Goal: Information Seeking & Learning: Find specific fact

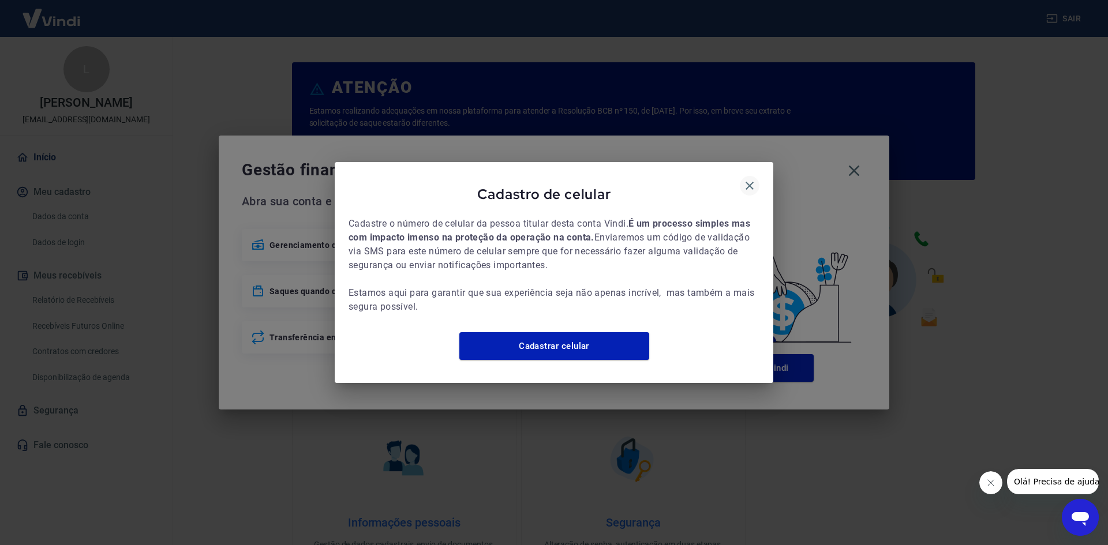
click at [751, 179] on icon "button" at bounding box center [749, 186] width 14 height 14
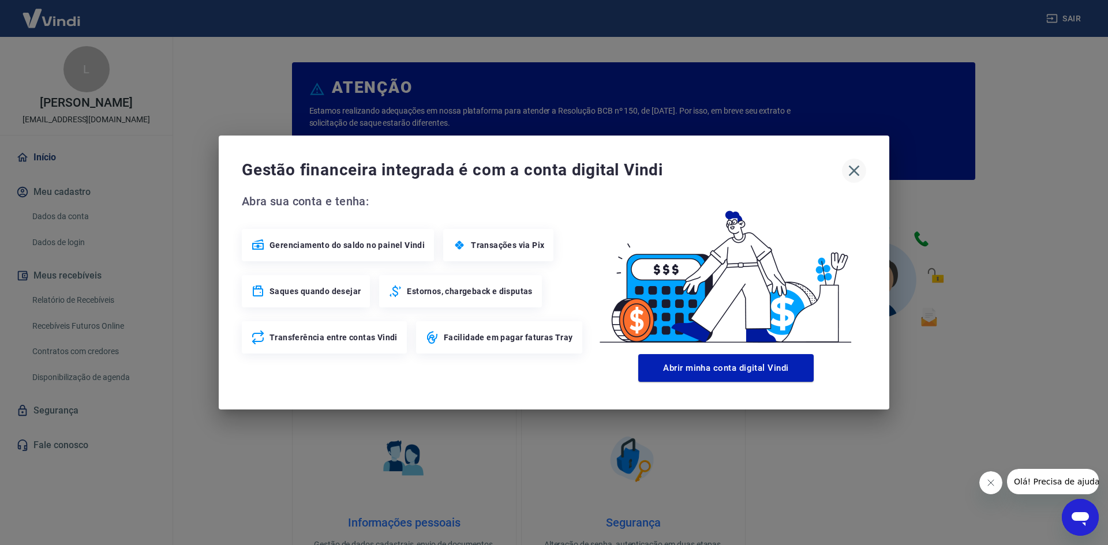
click at [856, 169] on icon "button" at bounding box center [854, 171] width 11 height 11
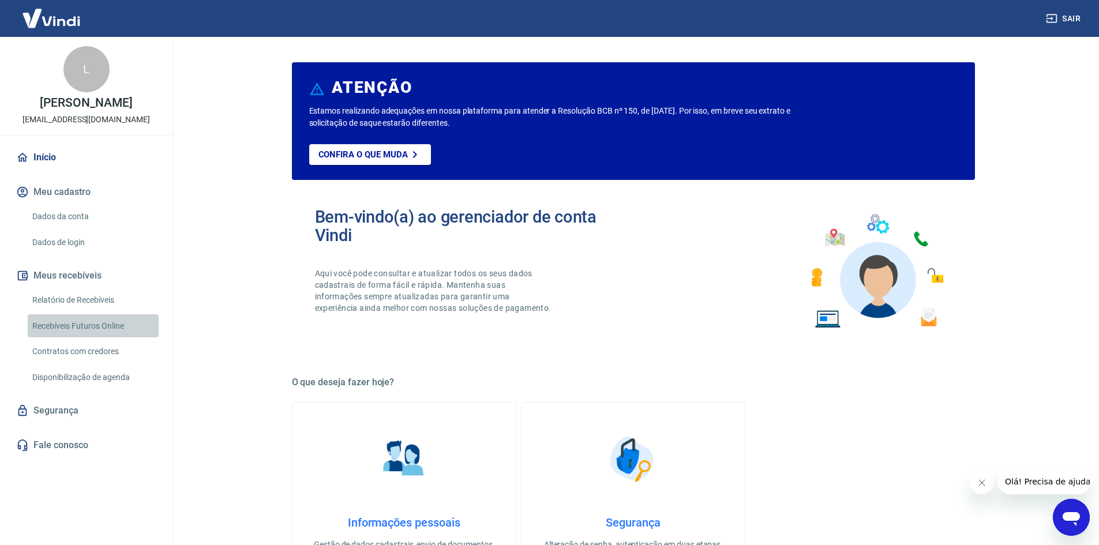
click at [103, 319] on link "Recebíveis Futuros Online" at bounding box center [93, 326] width 131 height 24
click at [103, 327] on link "Recebíveis Futuros Online" at bounding box center [93, 326] width 131 height 24
drag, startPoint x: 55, startPoint y: 297, endPoint x: 430, endPoint y: 1, distance: 476.9
click at [55, 297] on link "Relatório de Recebíveis" at bounding box center [93, 300] width 131 height 24
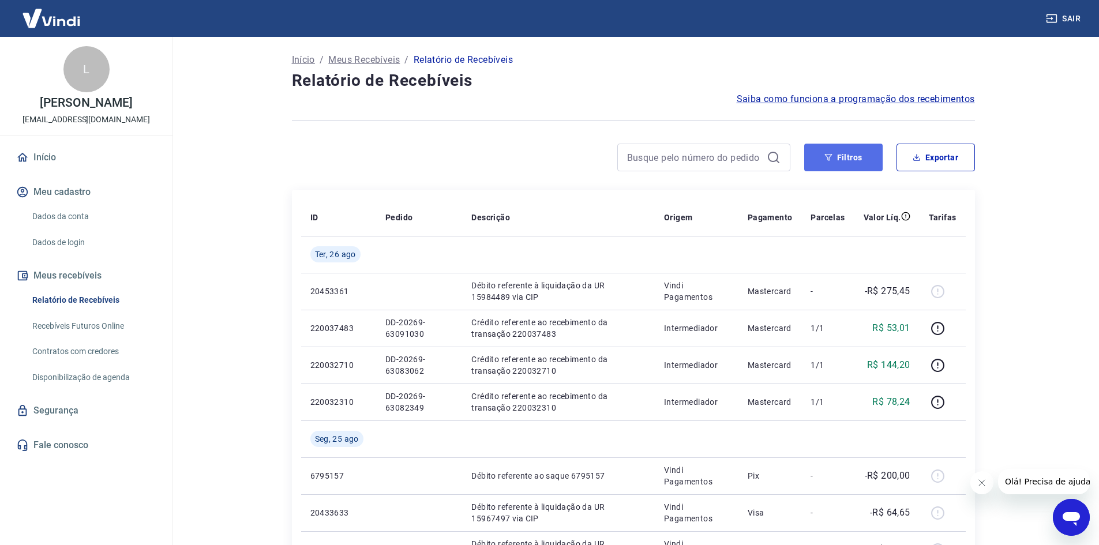
click at [841, 153] on button "Filtros" at bounding box center [843, 158] width 78 height 28
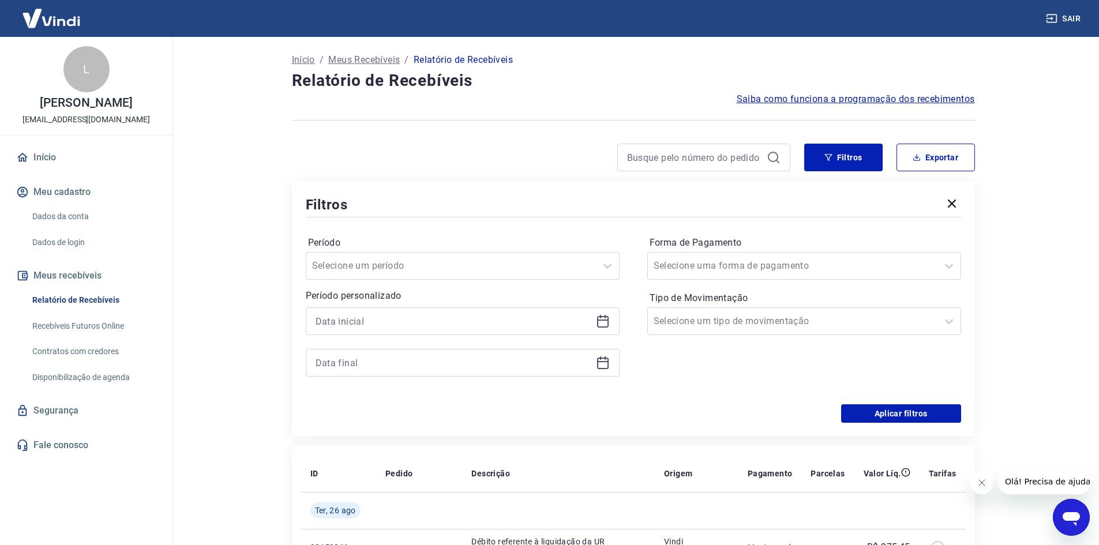
click at [599, 324] on icon at bounding box center [603, 321] width 14 height 14
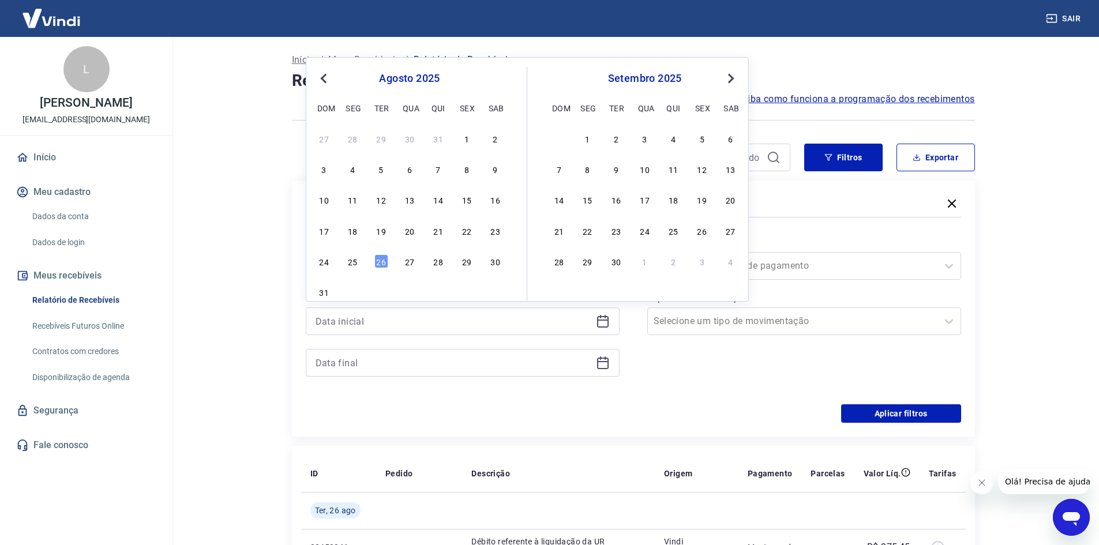
click at [321, 80] on button "Previous Month" at bounding box center [324, 79] width 14 height 14
click at [352, 138] on div "31" at bounding box center [353, 139] width 14 height 14
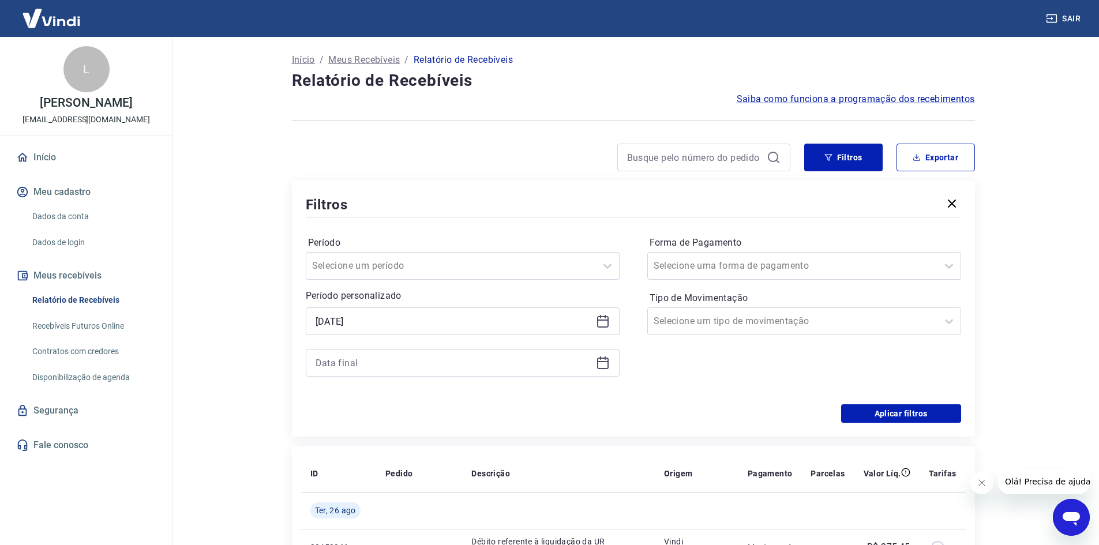
type input "31/03/2025"
click at [600, 362] on icon at bounding box center [603, 363] width 14 height 14
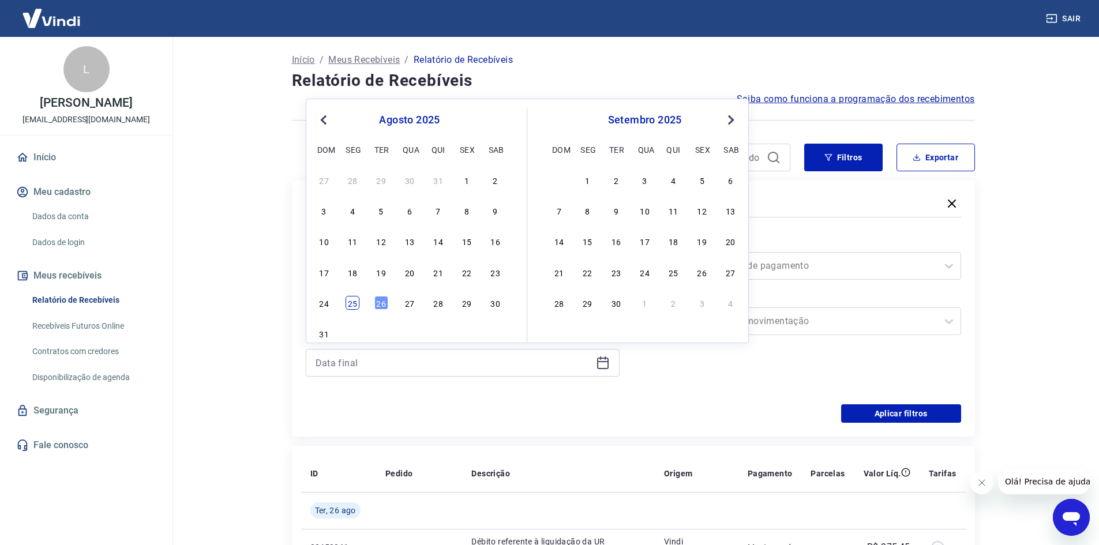
click at [348, 303] on div "25" at bounding box center [353, 303] width 14 height 14
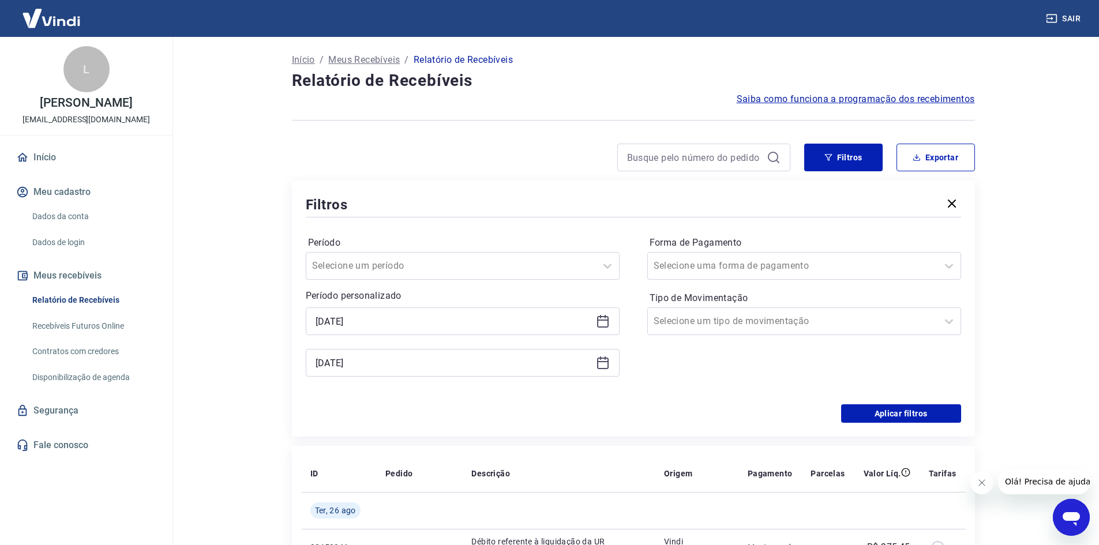
type input "25/08/2025"
click at [926, 404] on div "Período Selecione um período Período personalizado Selected date: segunda-feira…" at bounding box center [633, 312] width 655 height 185
click at [922, 419] on button "Aplicar filtros" at bounding box center [901, 413] width 120 height 18
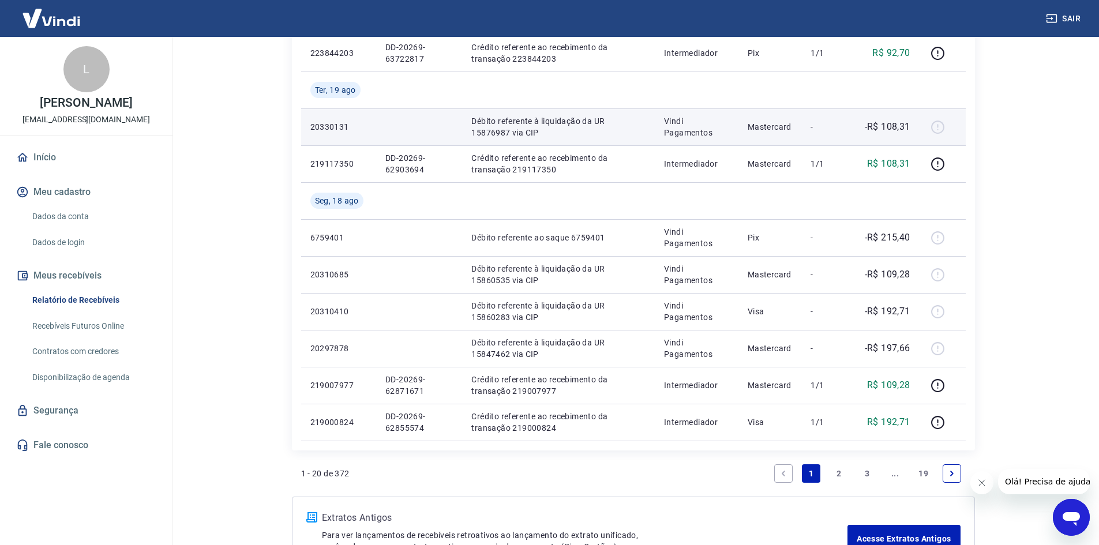
scroll to position [914, 0]
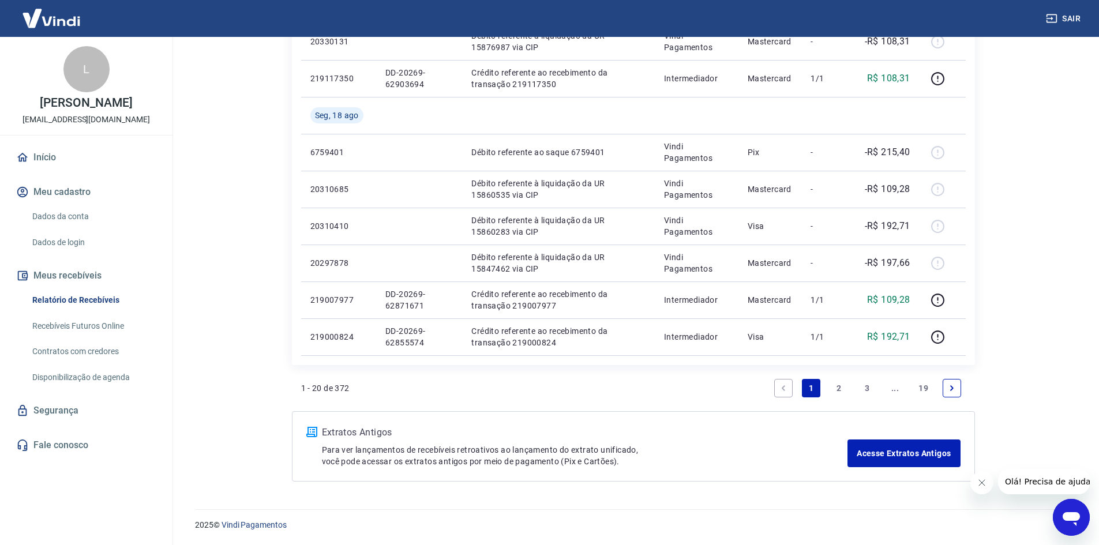
click at [925, 387] on link "19" at bounding box center [923, 388] width 19 height 18
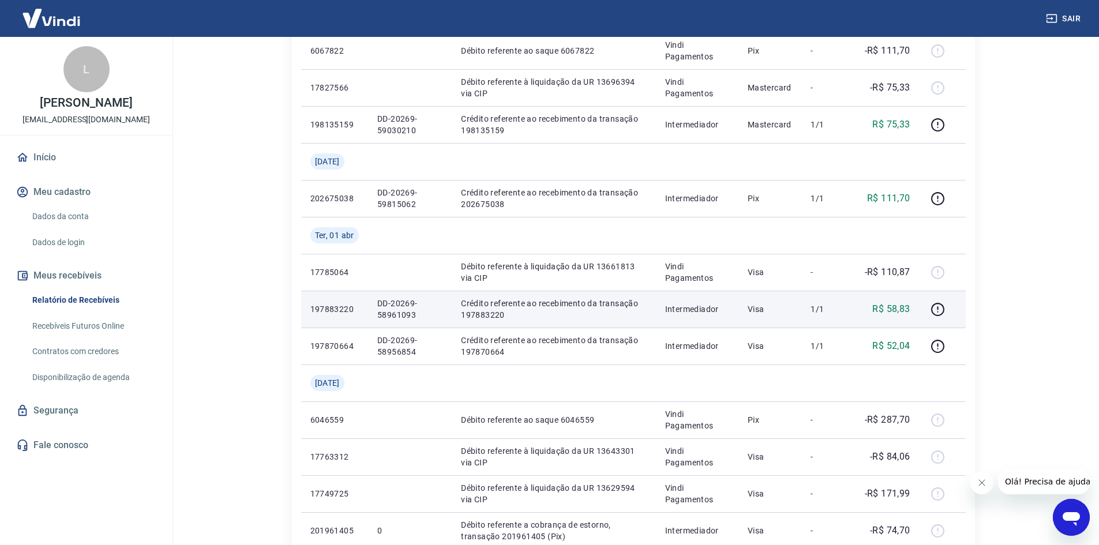
scroll to position [183, 0]
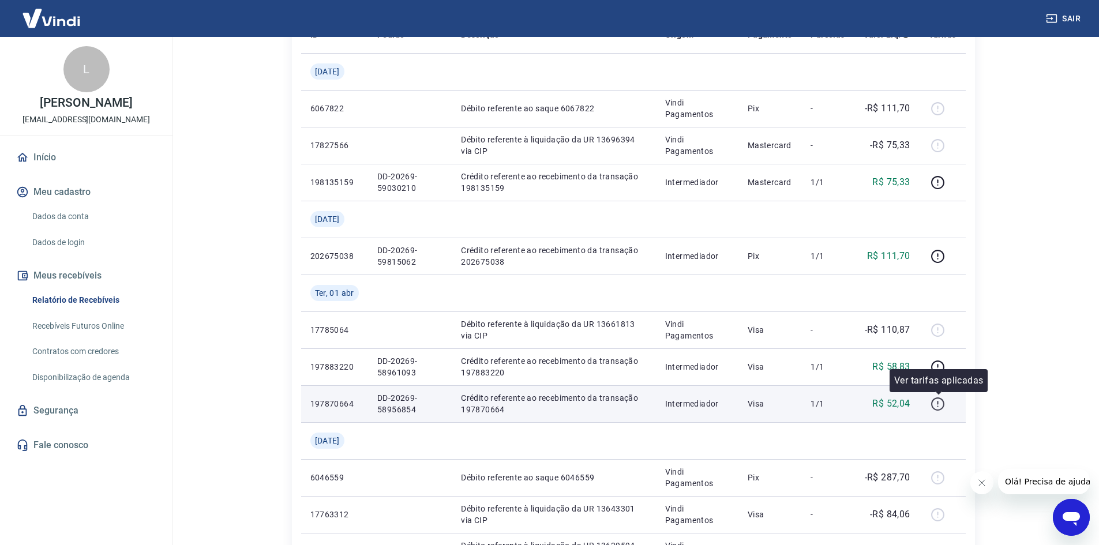
click at [939, 406] on icon "button" at bounding box center [937, 406] width 1 height 1
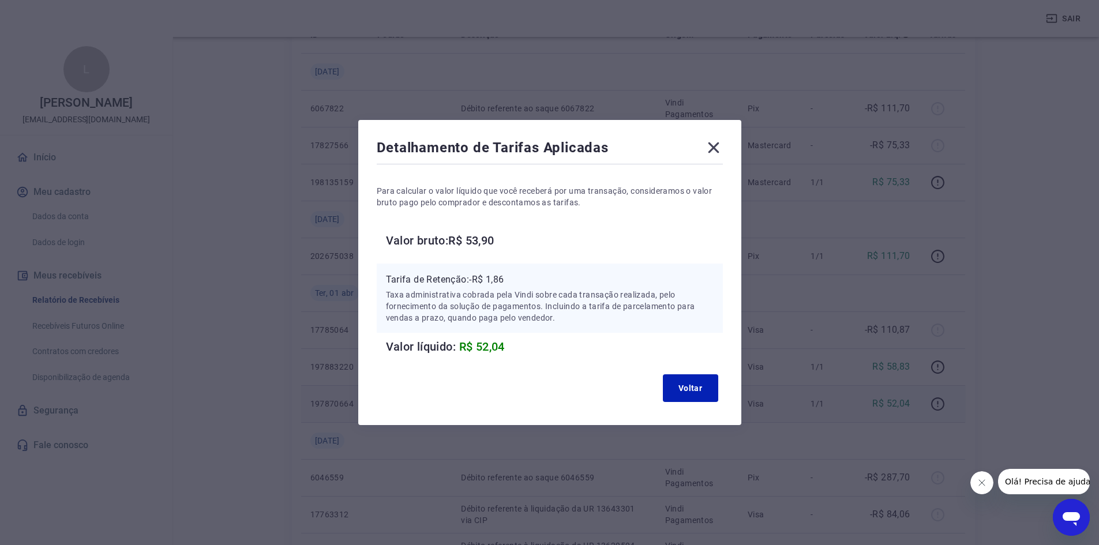
drag, startPoint x: 258, startPoint y: 367, endPoint x: 250, endPoint y: 356, distance: 14.1
click at [257, 367] on div "Detalhamento de Tarifas Aplicadas Para calcular o valor líquido que você recebe…" at bounding box center [549, 272] width 1099 height 545
click at [719, 147] on icon at bounding box center [713, 147] width 11 height 11
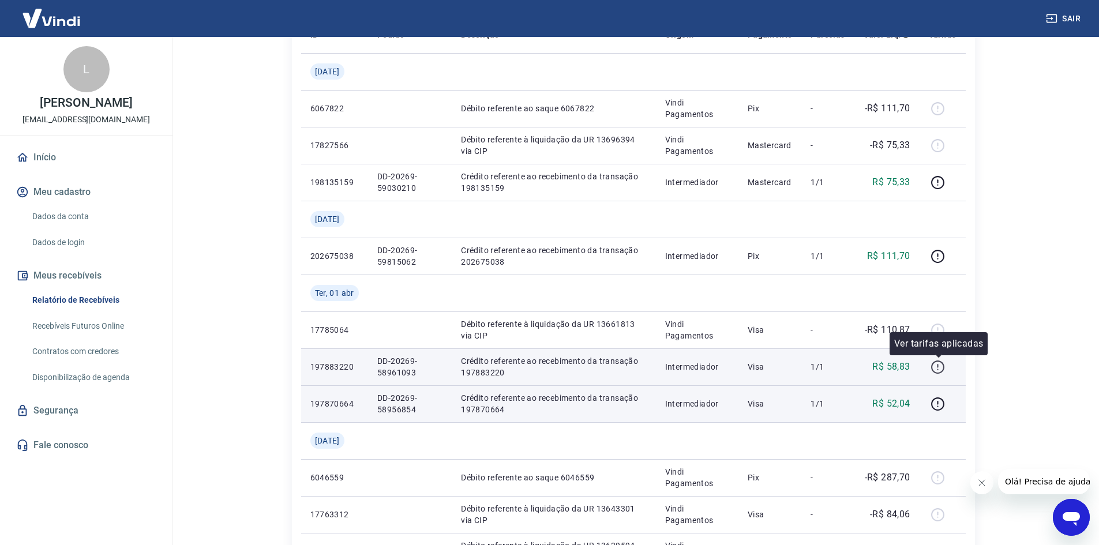
click at [939, 370] on icon "button" at bounding box center [937, 369] width 1 height 1
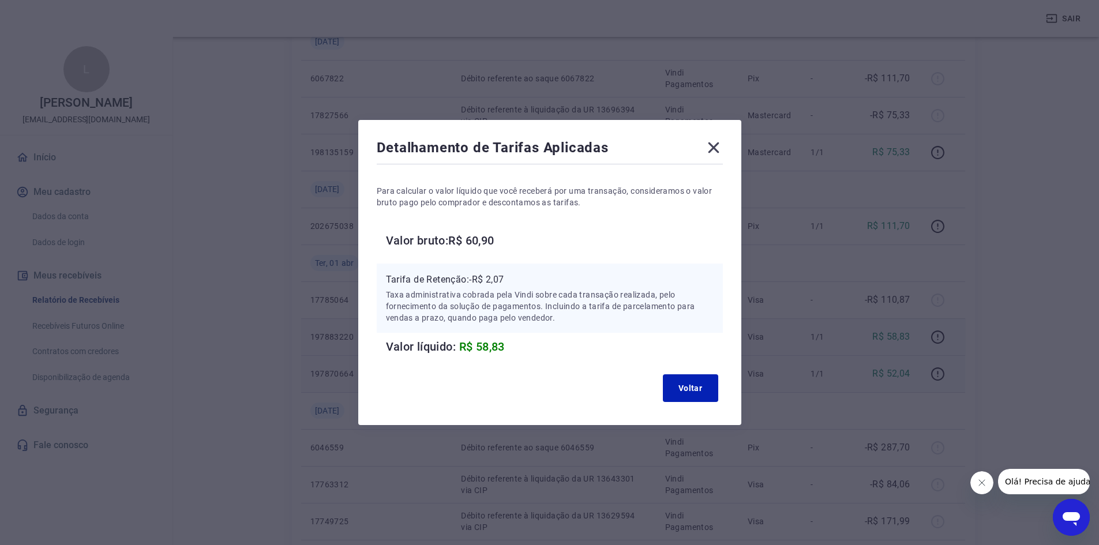
scroll to position [241, 0]
click at [710, 147] on icon at bounding box center [713, 147] width 18 height 18
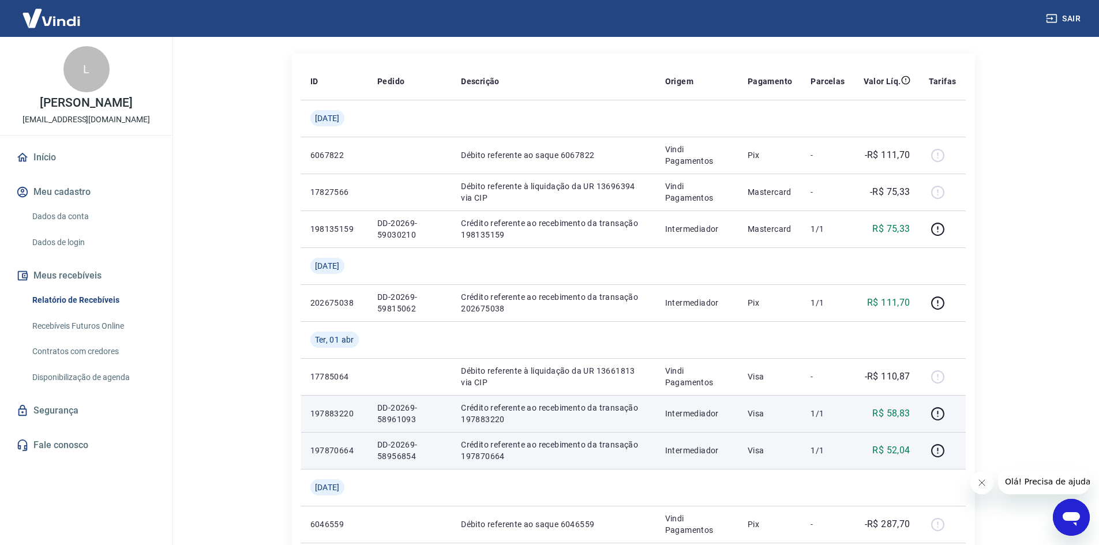
scroll to position [125, 0]
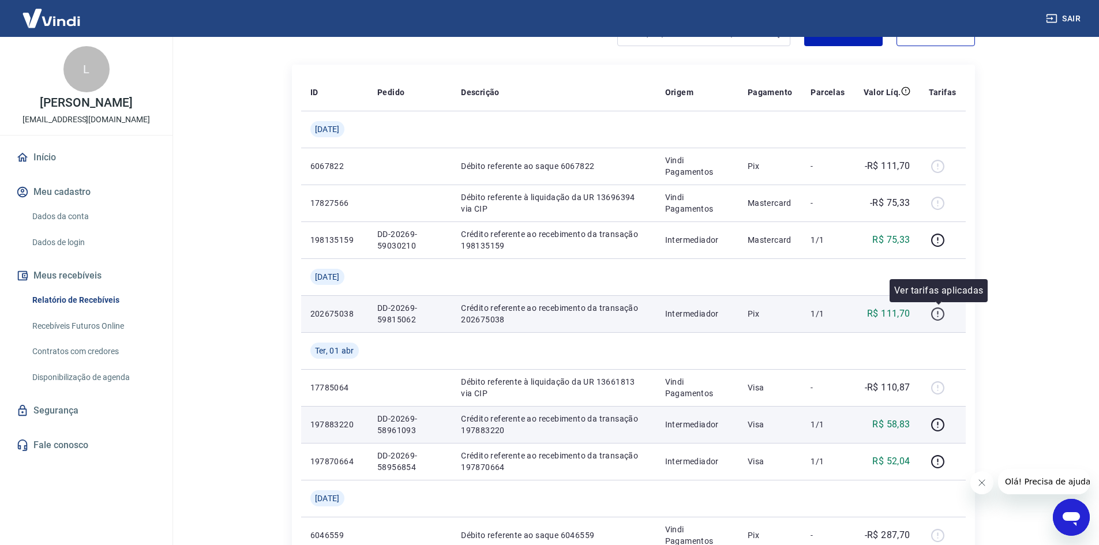
click at [938, 317] on icon "button" at bounding box center [938, 314] width 14 height 14
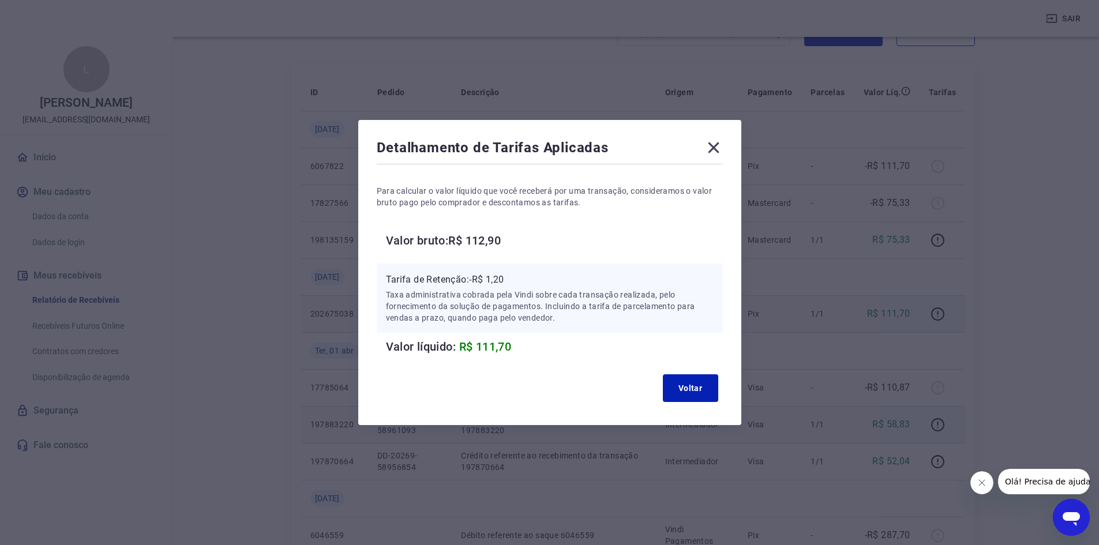
click at [719, 151] on icon at bounding box center [713, 147] width 18 height 18
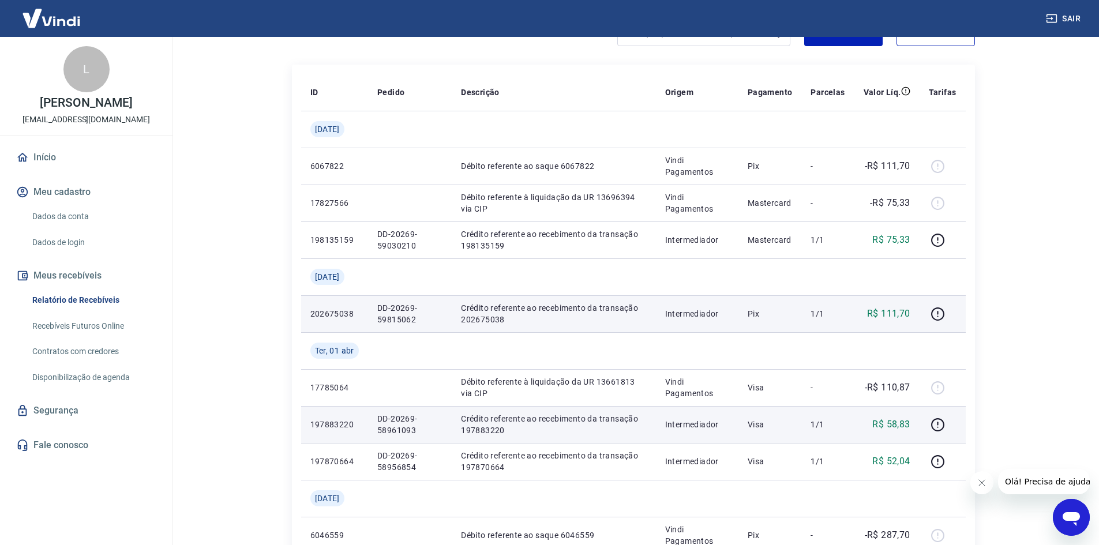
scroll to position [67, 0]
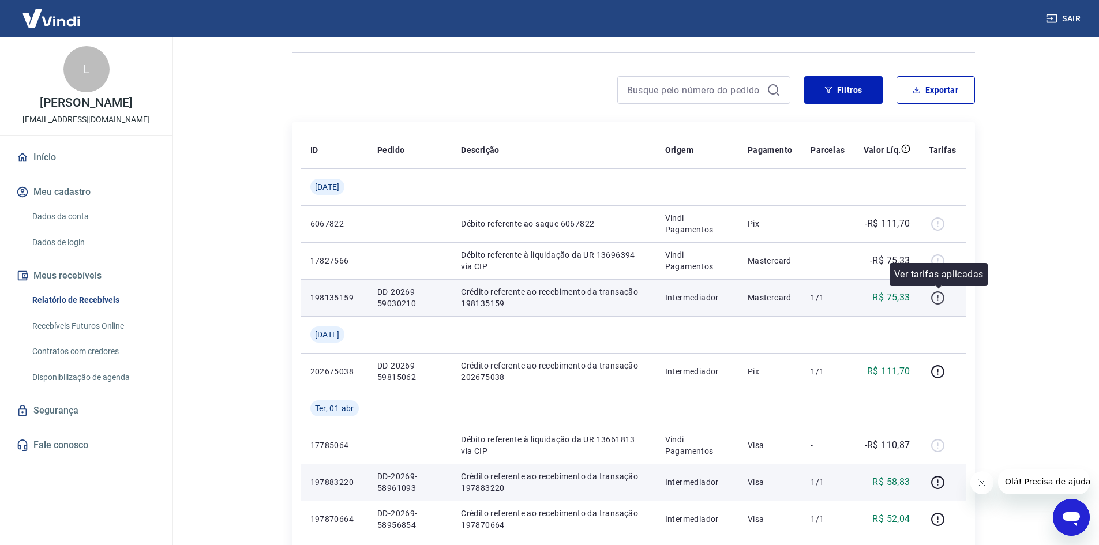
click at [940, 294] on icon "button" at bounding box center [938, 298] width 14 height 14
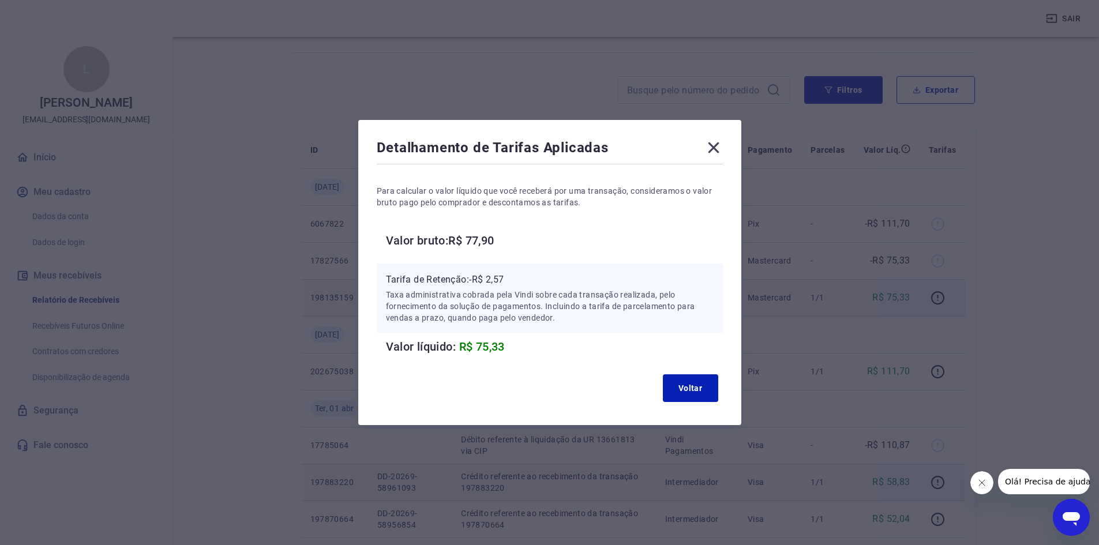
click at [720, 148] on icon at bounding box center [713, 147] width 18 height 18
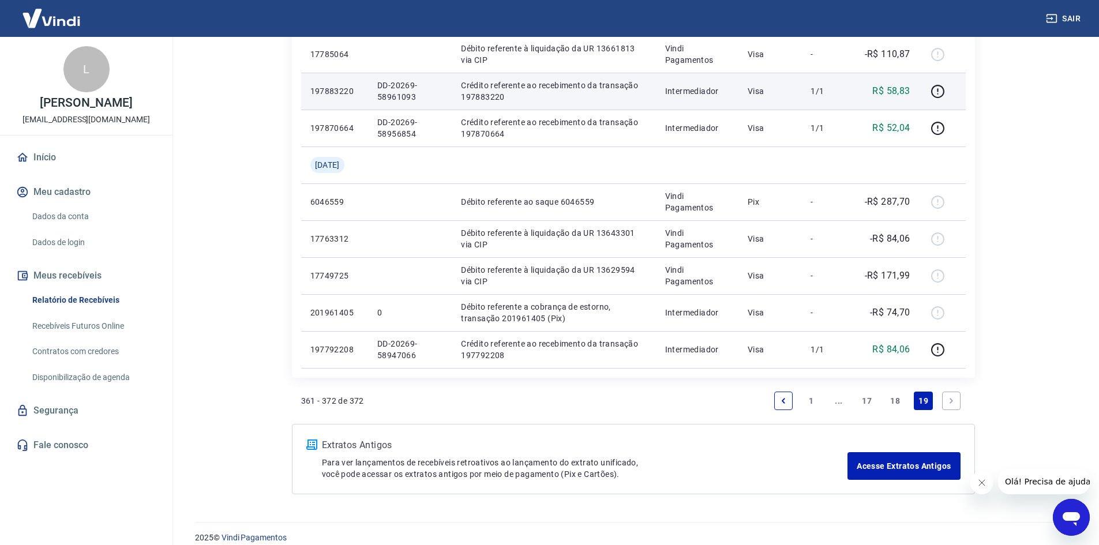
scroll to position [471, 0]
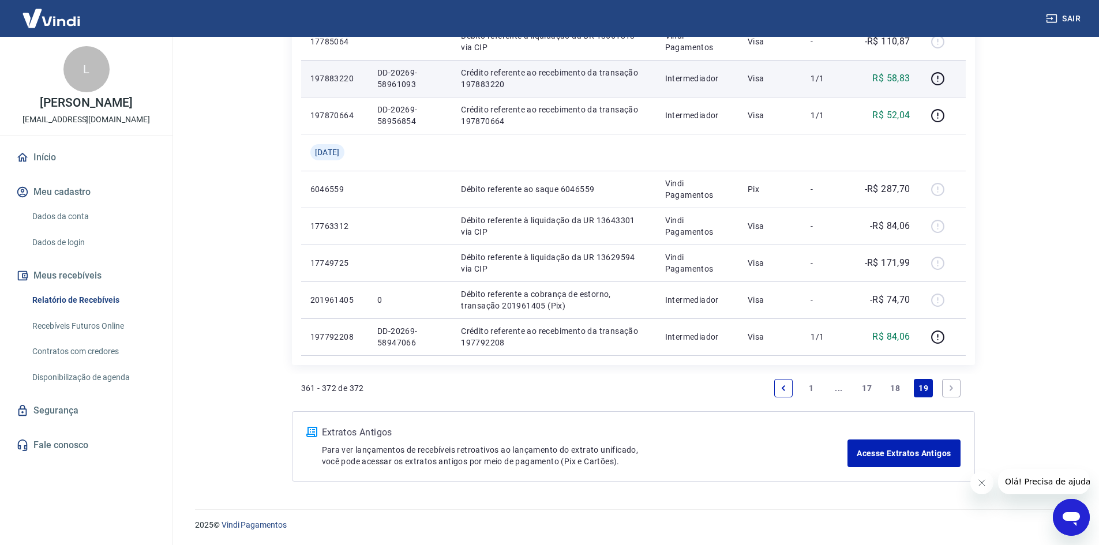
click at [895, 388] on link "18" at bounding box center [895, 388] width 19 height 18
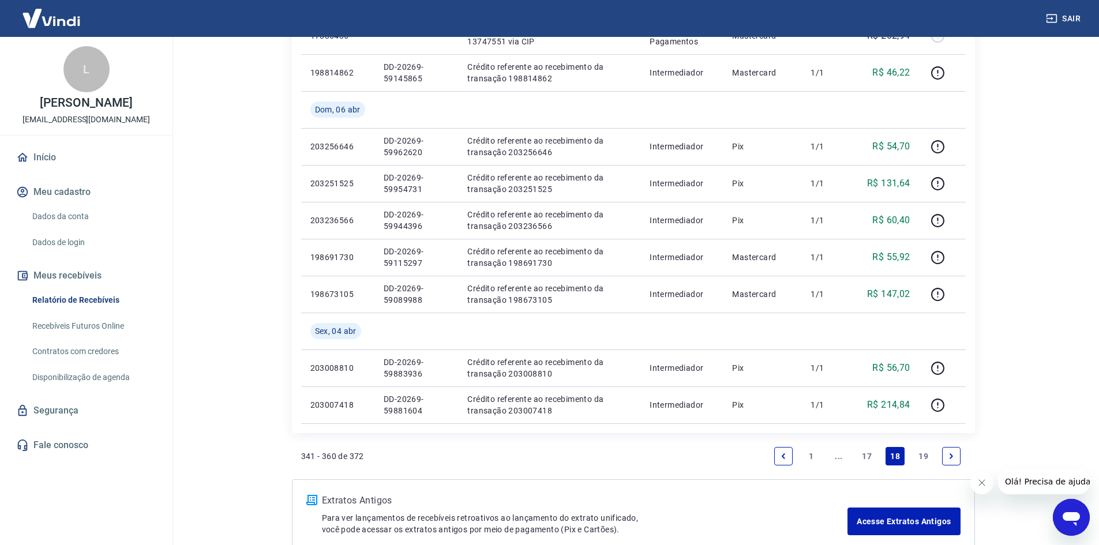
scroll to position [827, 0]
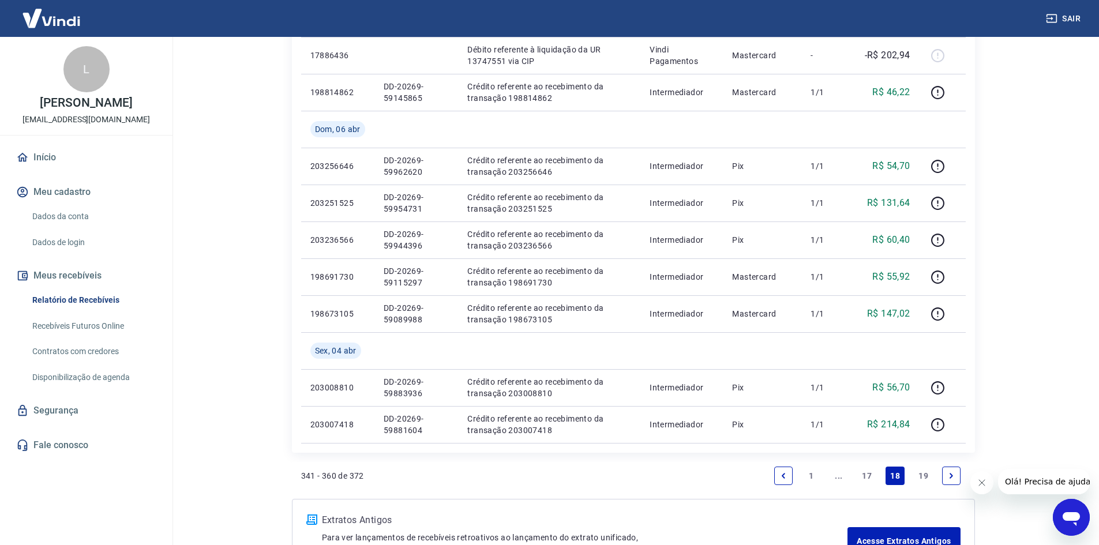
click at [922, 470] on link "19" at bounding box center [923, 476] width 19 height 18
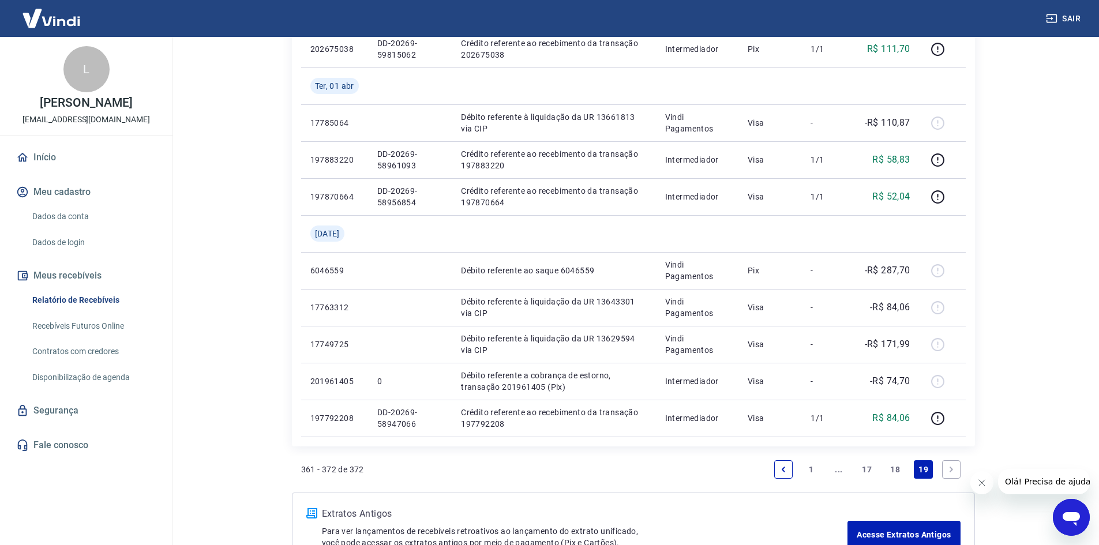
scroll to position [404, 0]
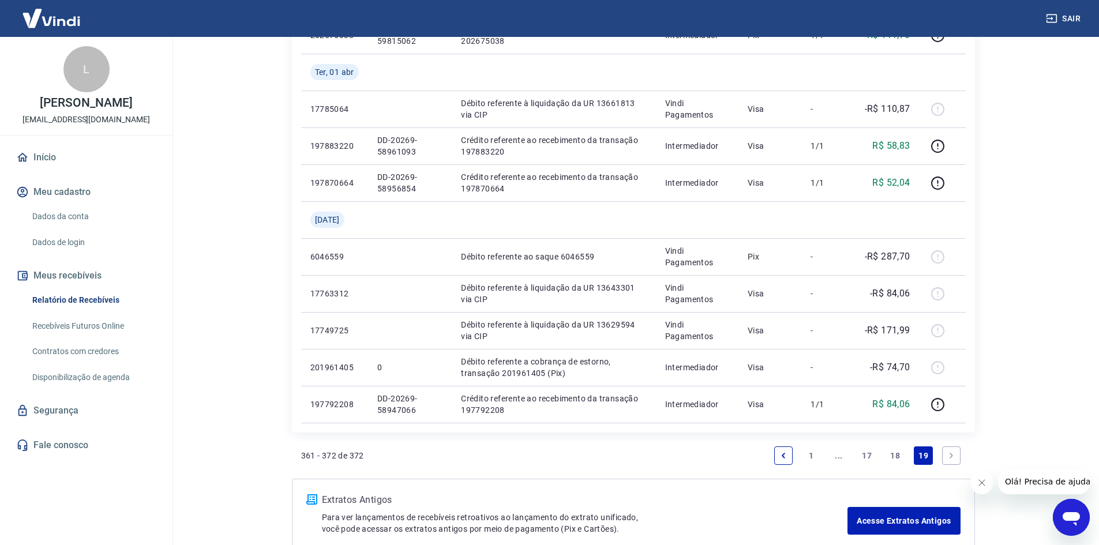
click at [900, 453] on link "18" at bounding box center [895, 456] width 19 height 18
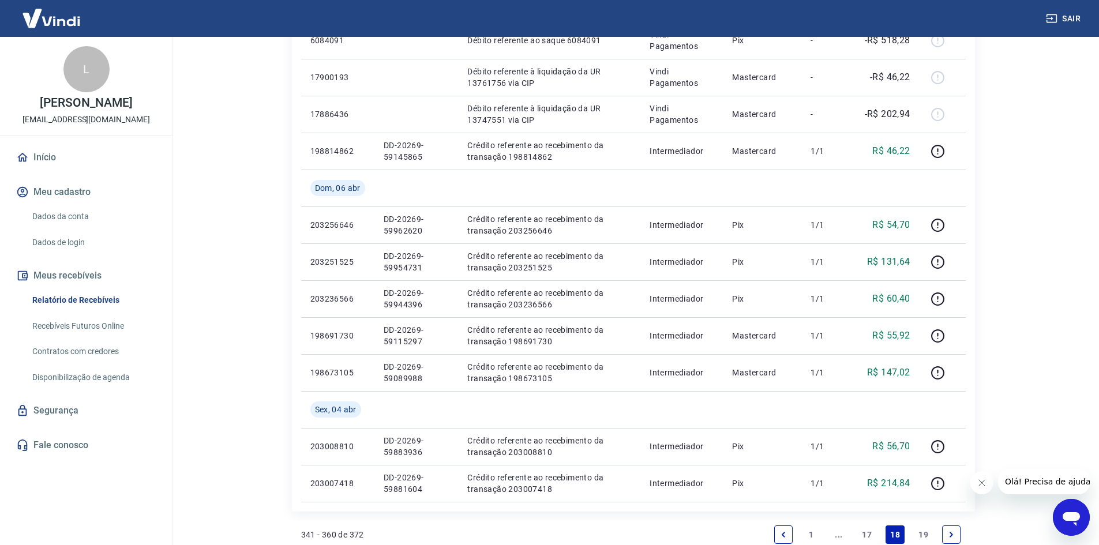
scroll to position [914, 0]
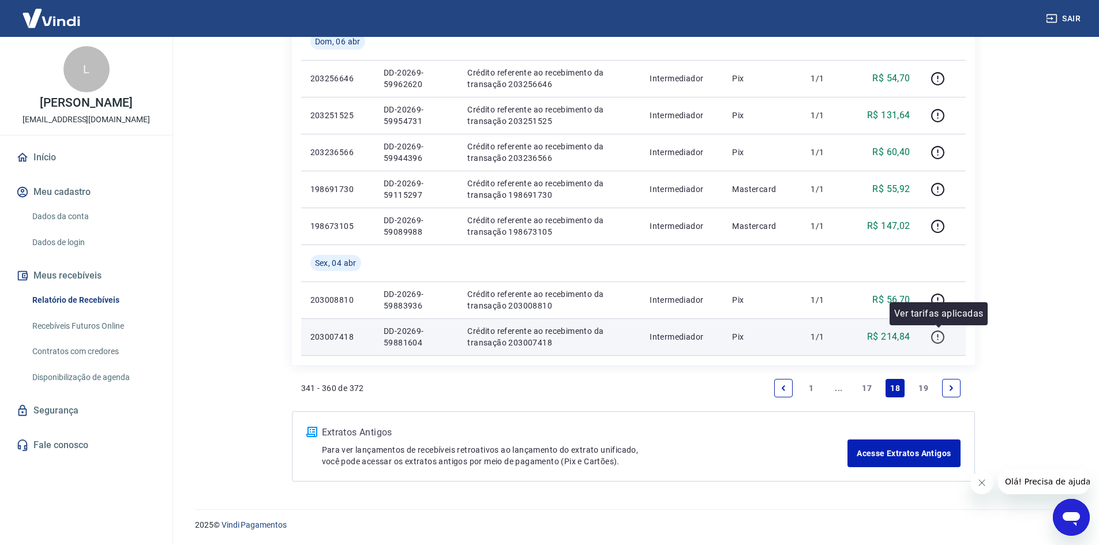
click at [937, 340] on icon "button" at bounding box center [938, 337] width 14 height 14
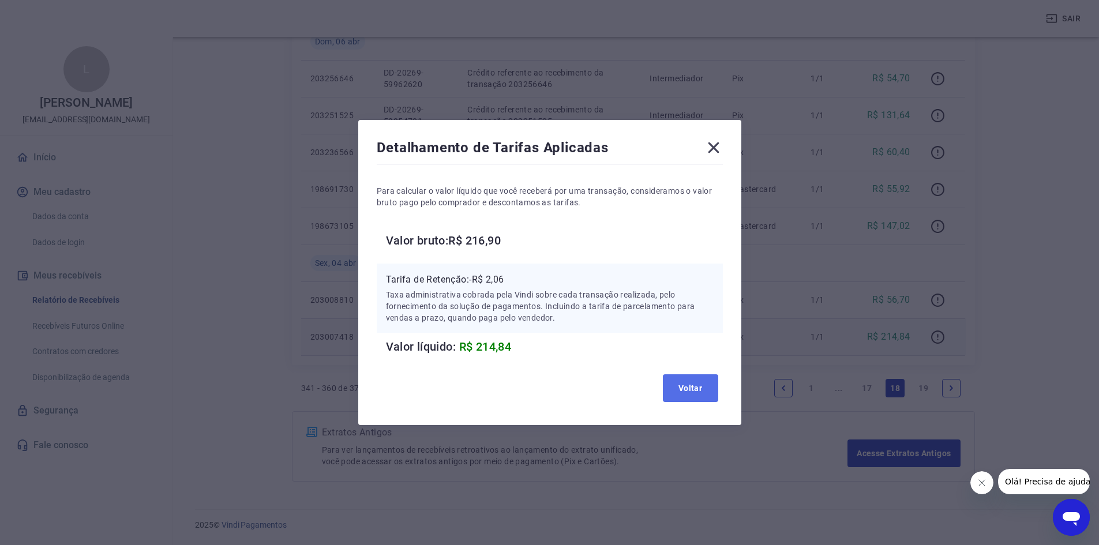
click at [696, 395] on button "Voltar" at bounding box center [690, 388] width 55 height 28
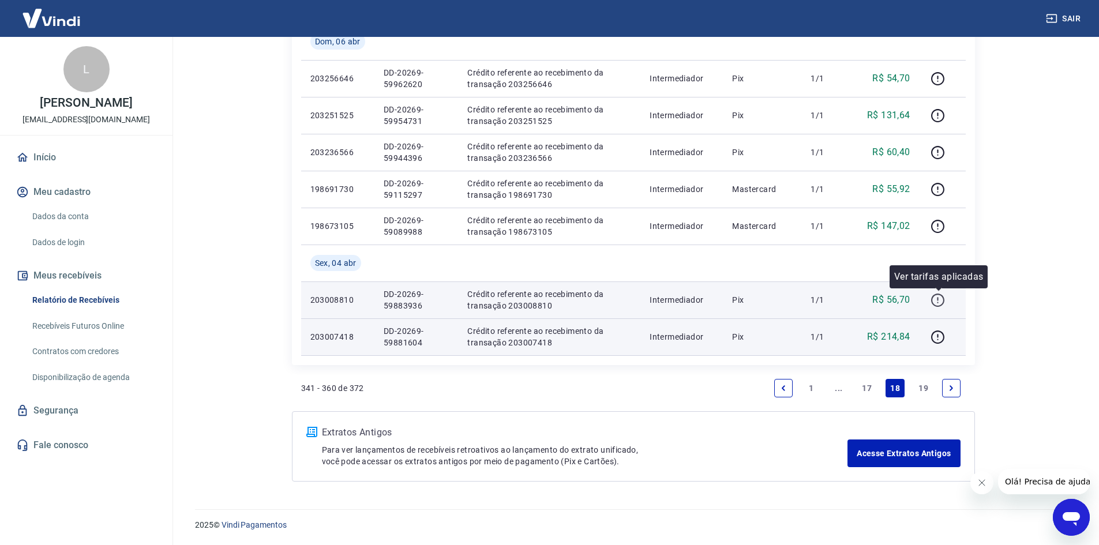
click at [941, 301] on icon "button" at bounding box center [938, 300] width 14 height 14
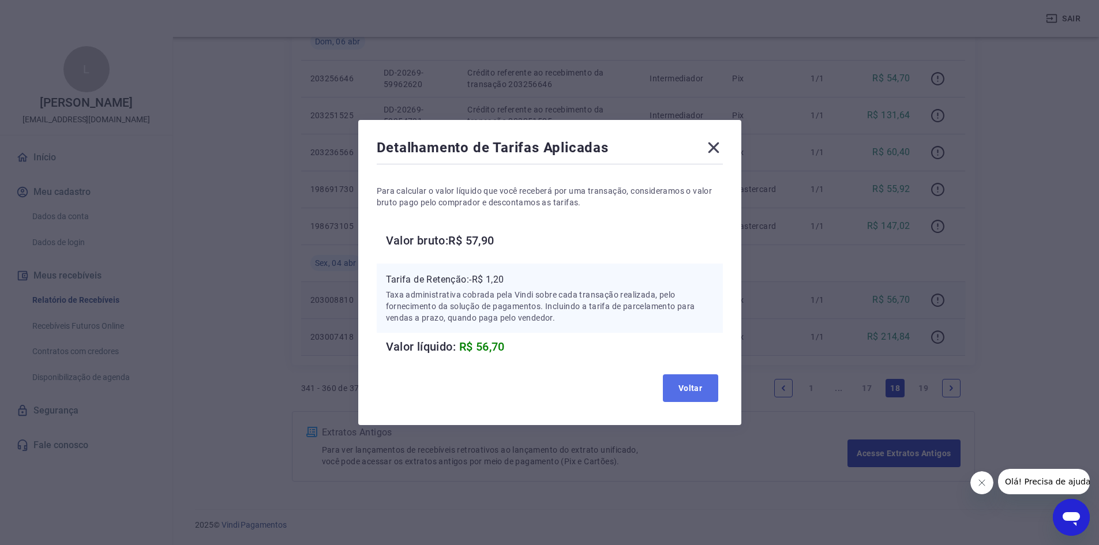
click at [695, 382] on button "Voltar" at bounding box center [690, 388] width 55 height 28
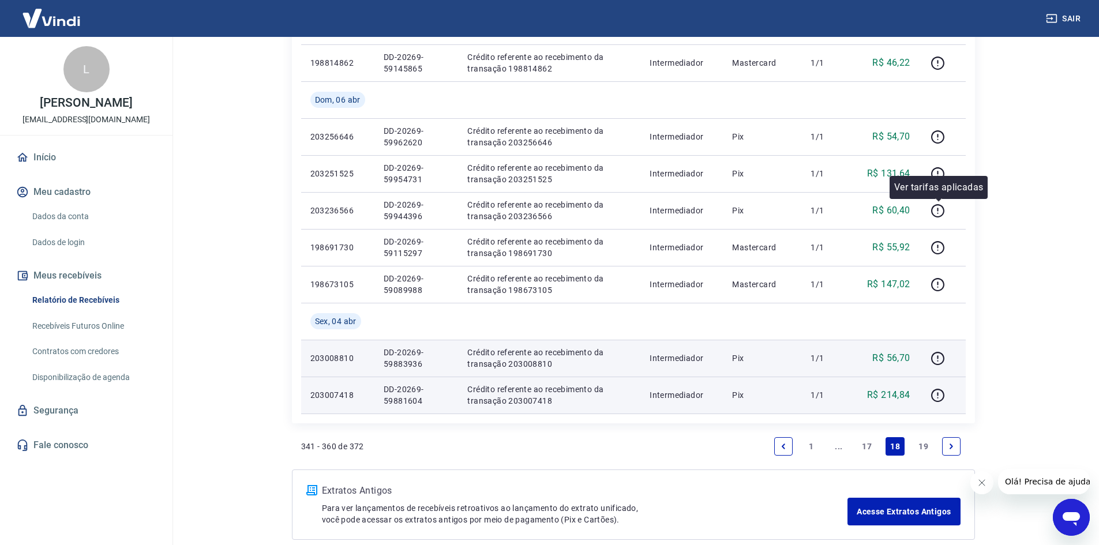
scroll to position [799, 0]
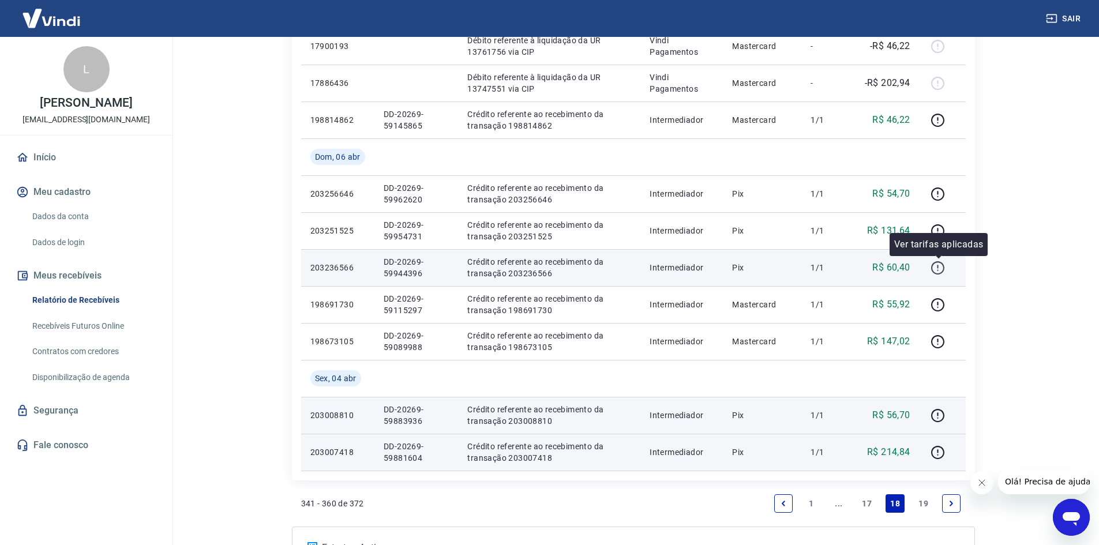
click at [934, 269] on icon "button" at bounding box center [938, 268] width 14 height 14
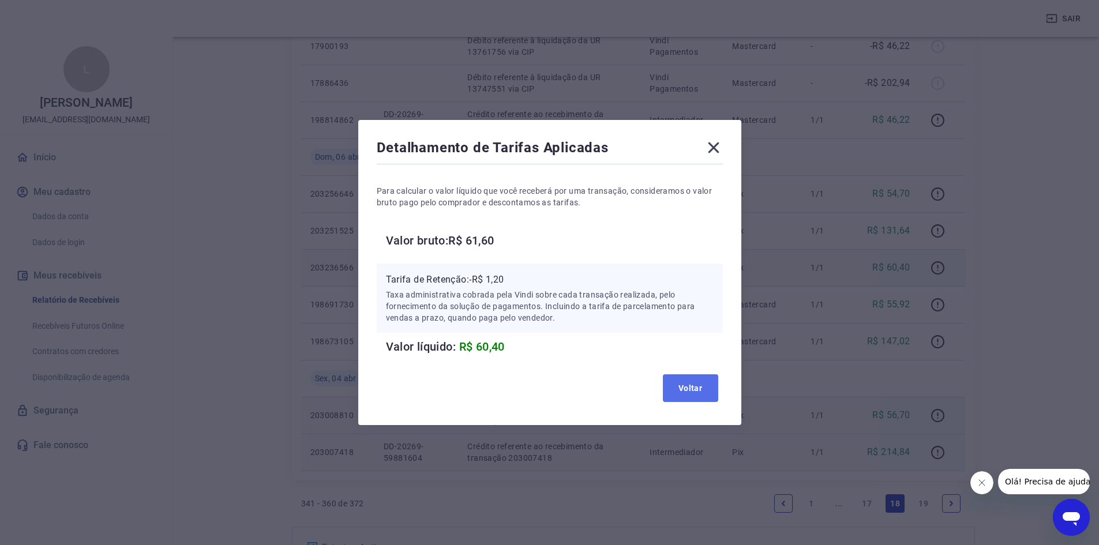
click at [698, 389] on button "Voltar" at bounding box center [690, 388] width 55 height 28
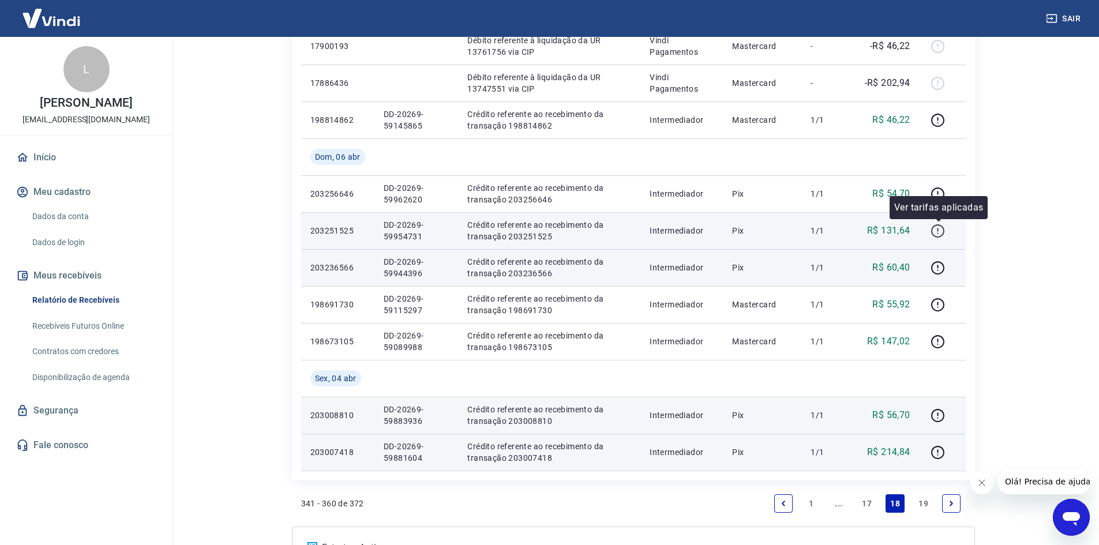
click at [937, 230] on icon "button" at bounding box center [938, 231] width 14 height 14
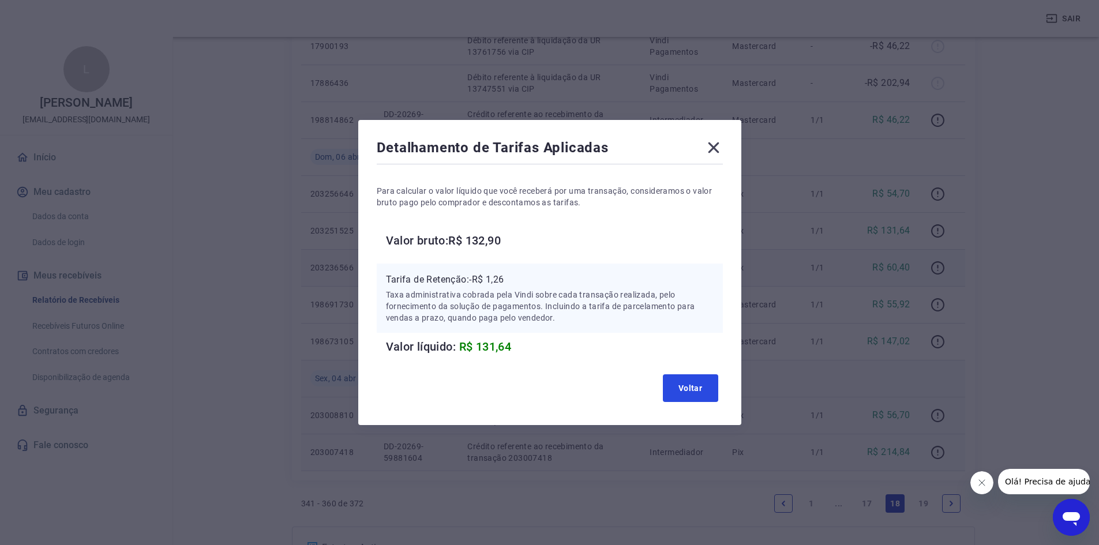
click at [701, 383] on button "Voltar" at bounding box center [690, 388] width 55 height 28
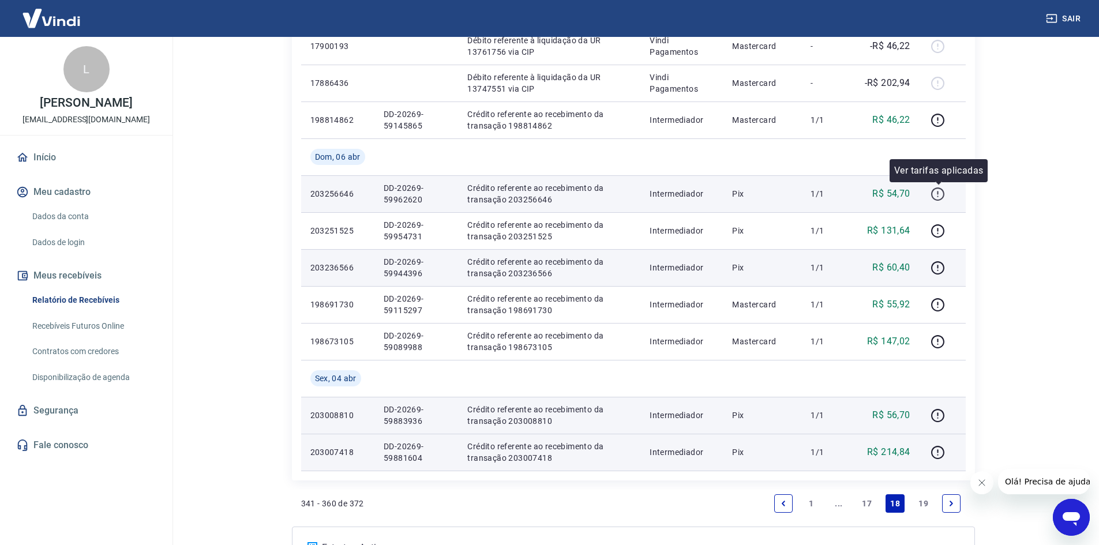
click at [938, 193] on icon "button" at bounding box center [938, 194] width 14 height 14
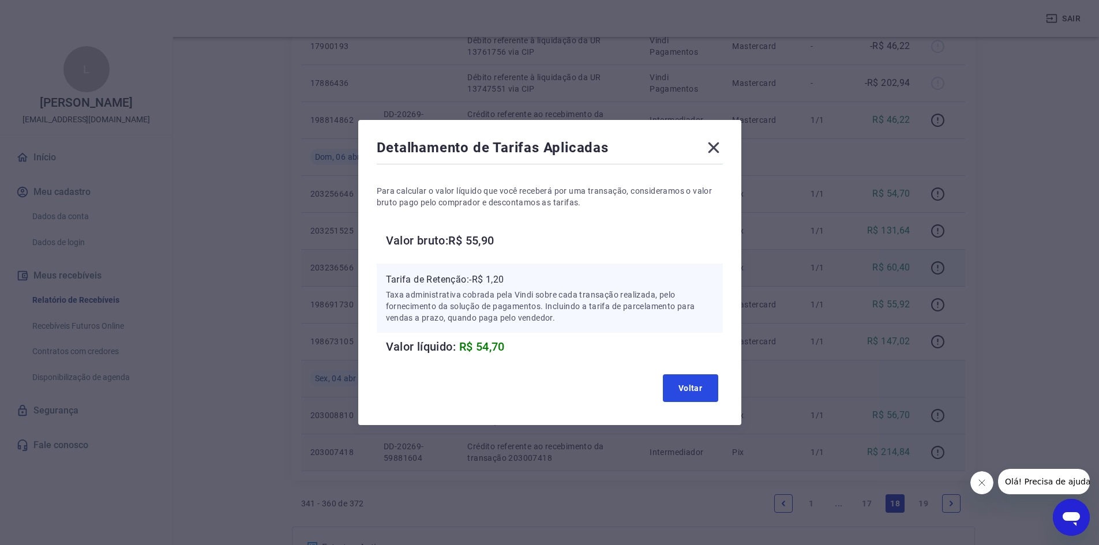
click at [702, 392] on button "Voltar" at bounding box center [690, 388] width 55 height 28
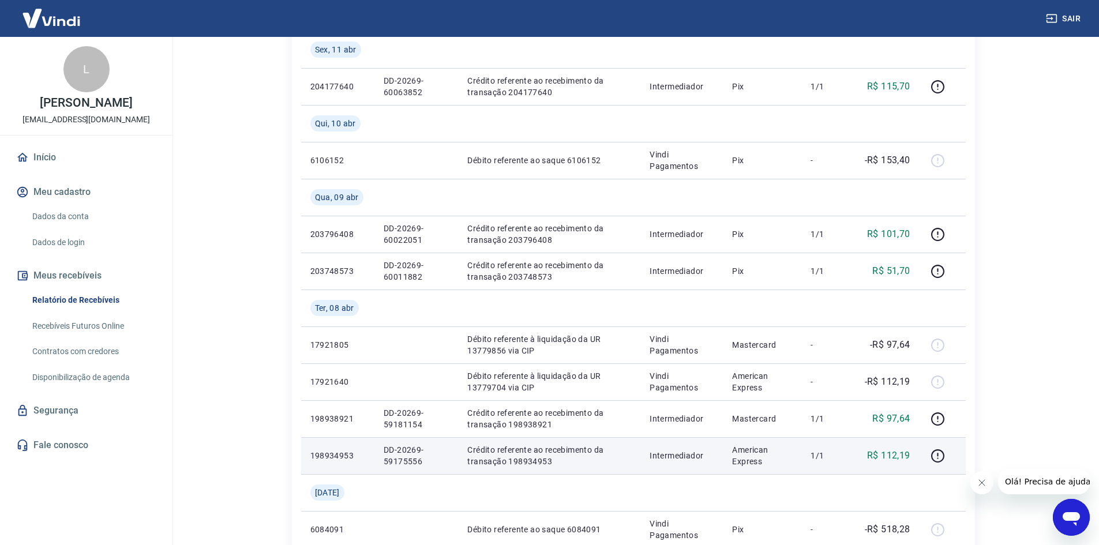
scroll to position [164, 0]
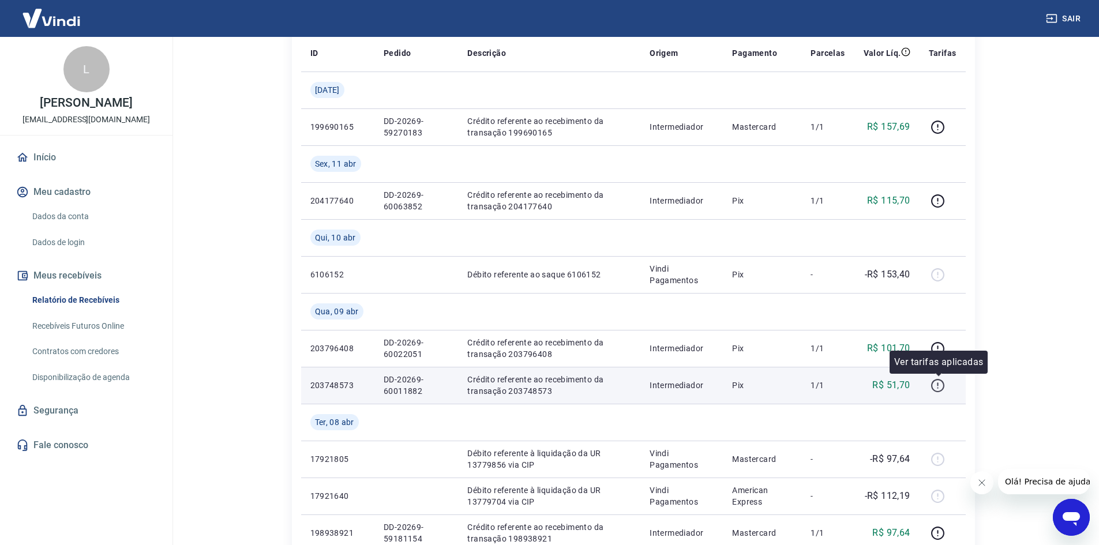
click at [937, 384] on icon "button" at bounding box center [938, 385] width 14 height 14
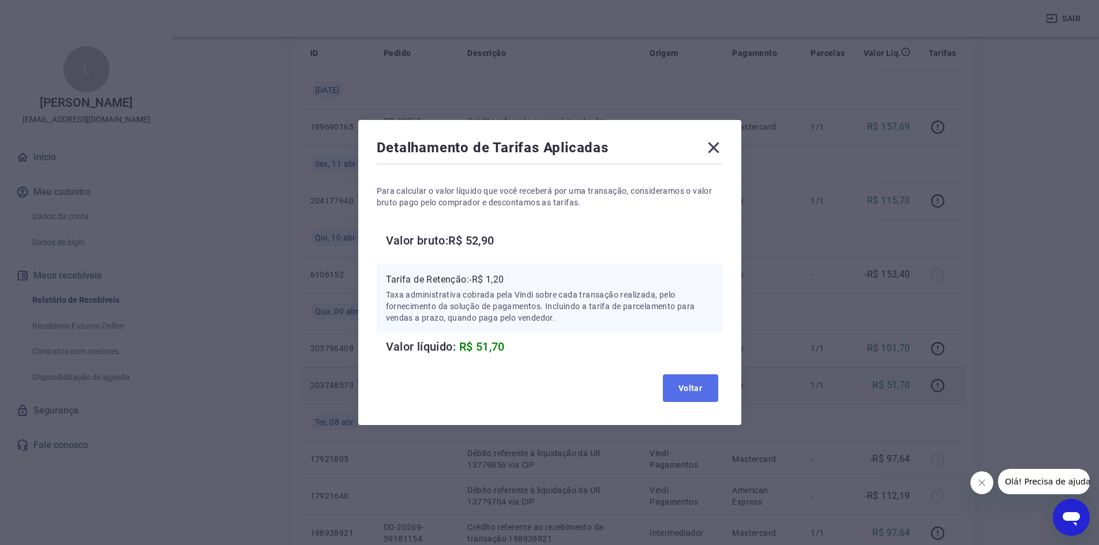
click at [701, 395] on button "Voltar" at bounding box center [690, 388] width 55 height 28
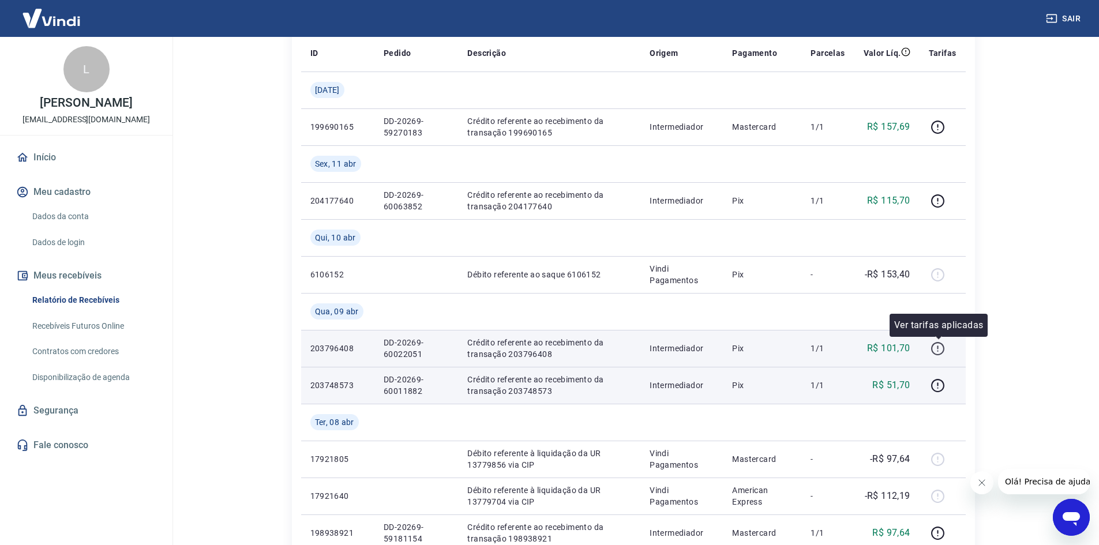
click at [936, 344] on icon "button" at bounding box center [938, 349] width 14 height 14
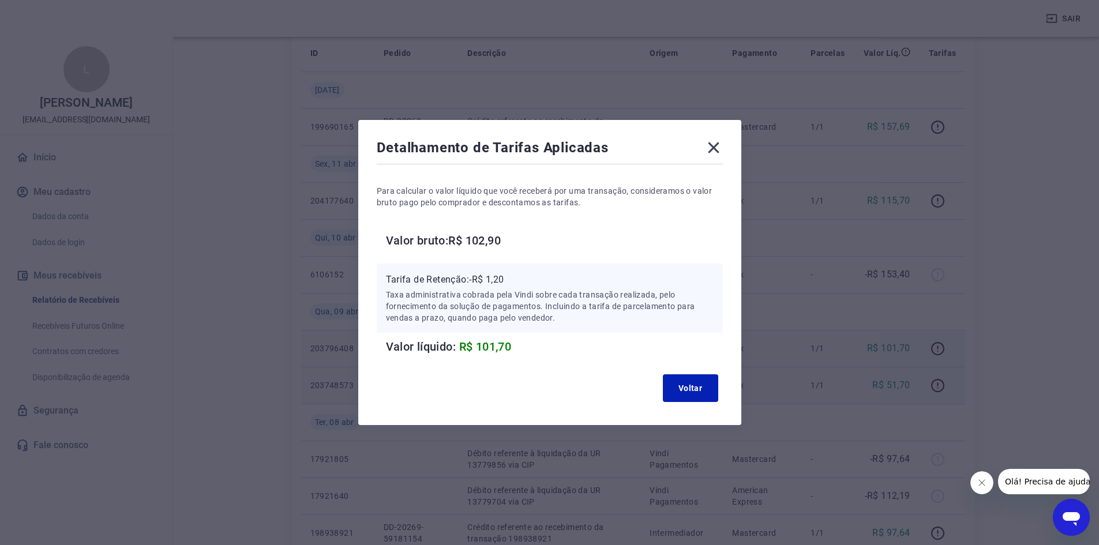
click at [713, 149] on icon at bounding box center [713, 147] width 18 height 18
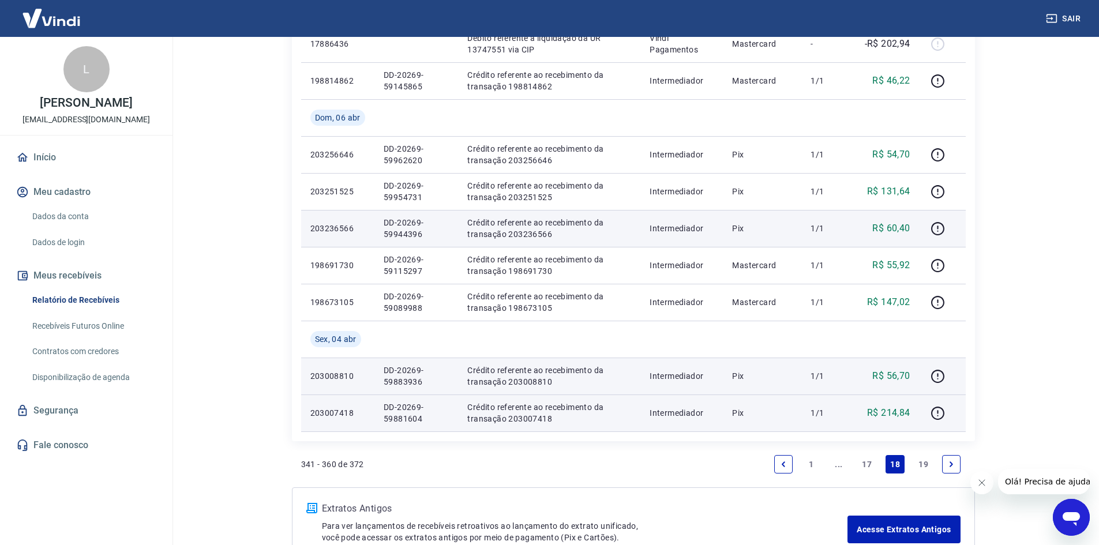
scroll to position [914, 0]
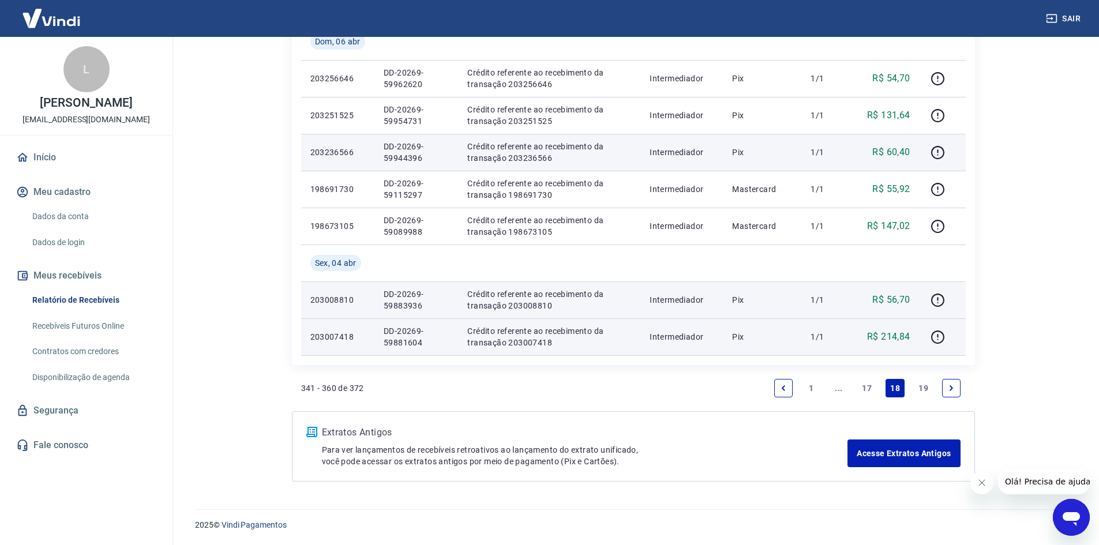
click at [865, 395] on link "17" at bounding box center [866, 388] width 19 height 18
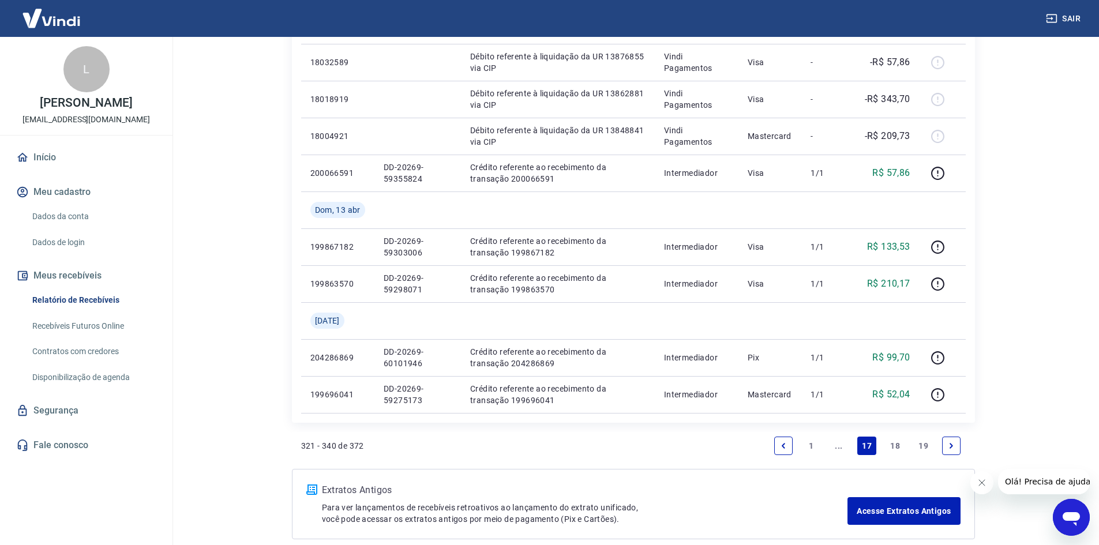
scroll to position [873, 0]
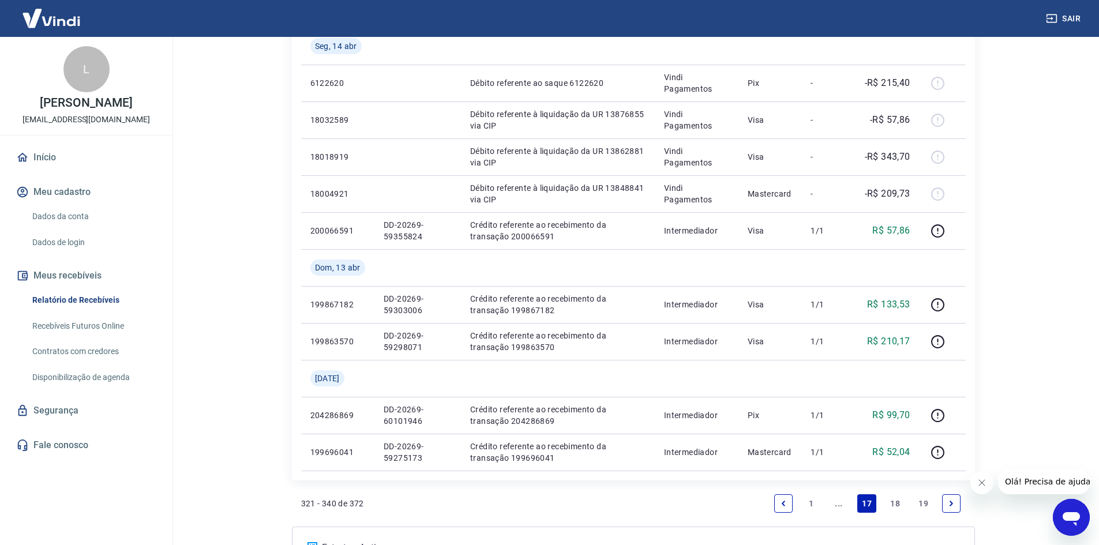
click at [894, 501] on link "18" at bounding box center [895, 503] width 19 height 18
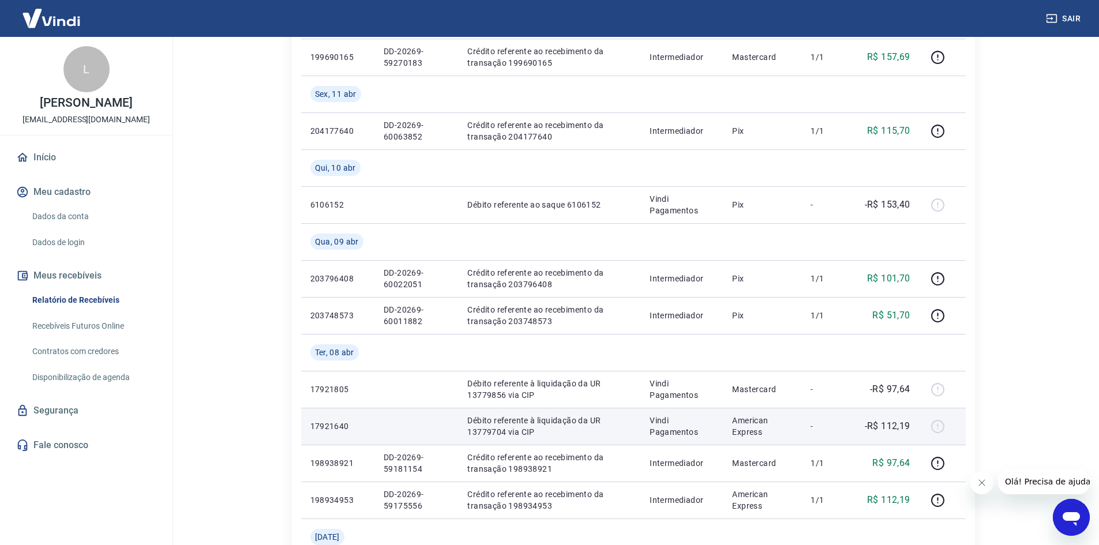
scroll to position [115, 0]
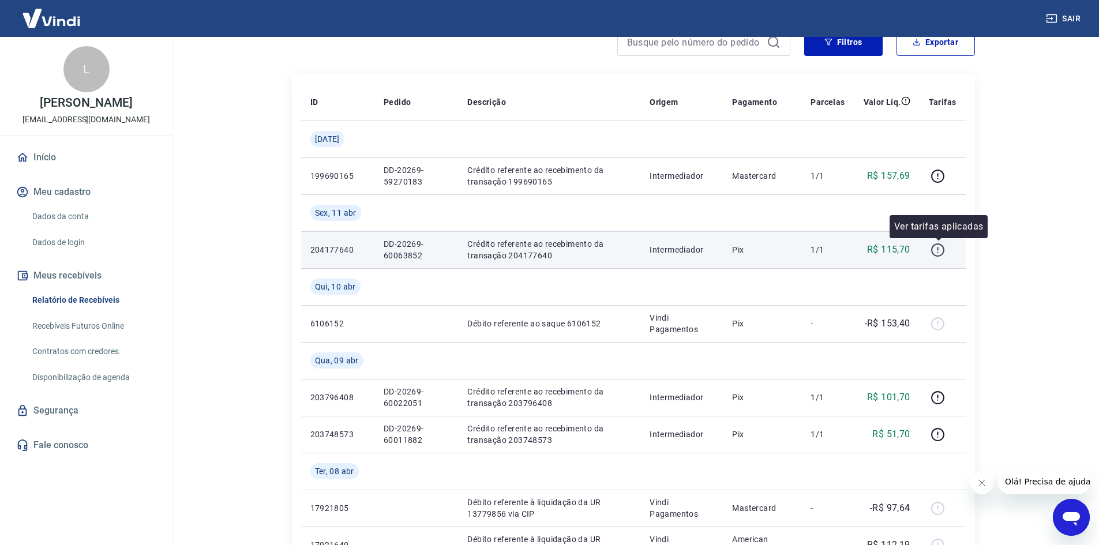
click at [935, 249] on icon "button" at bounding box center [938, 250] width 14 height 14
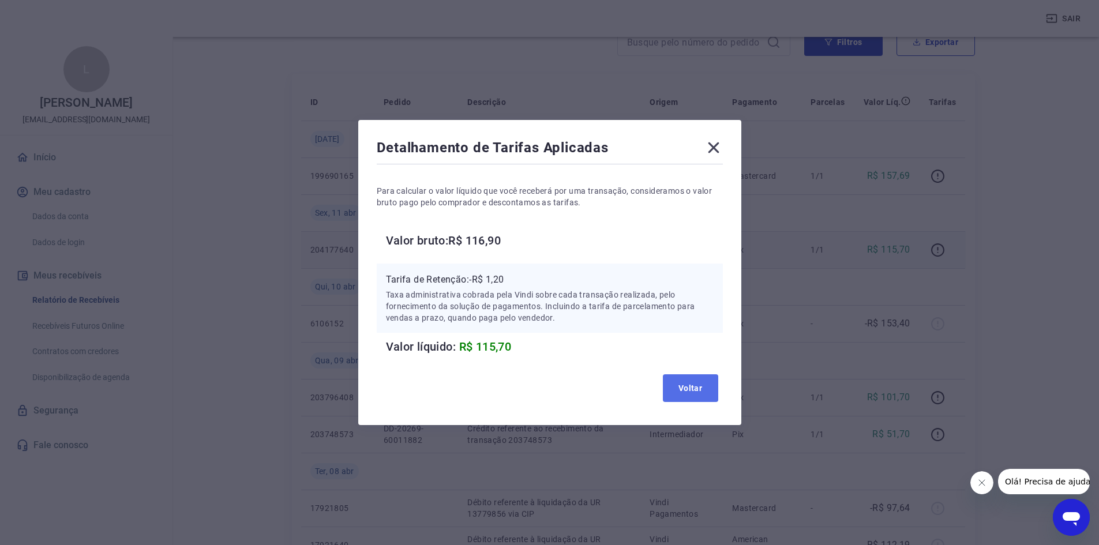
click at [684, 398] on button "Voltar" at bounding box center [690, 388] width 55 height 28
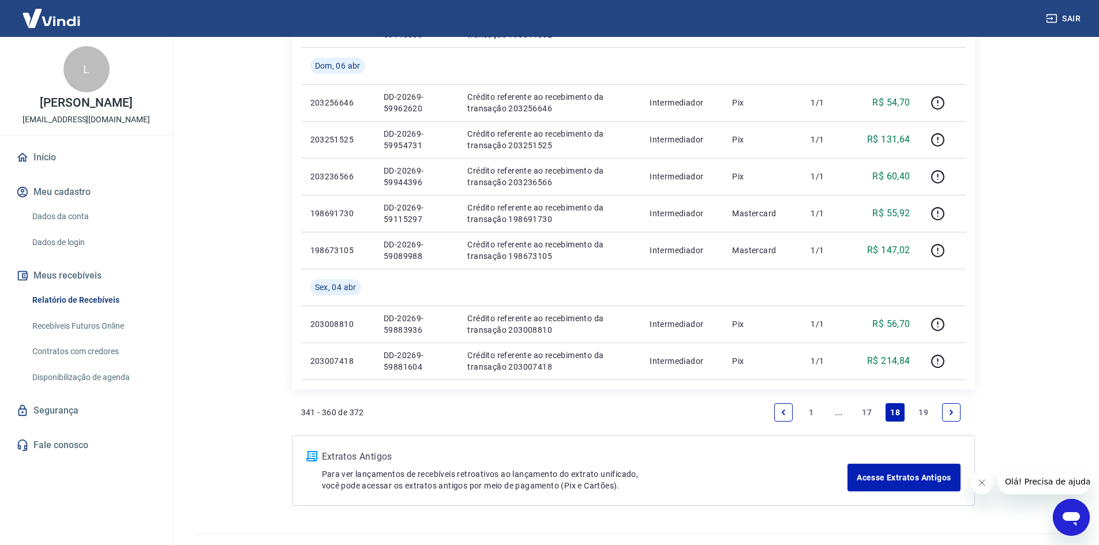
scroll to position [914, 0]
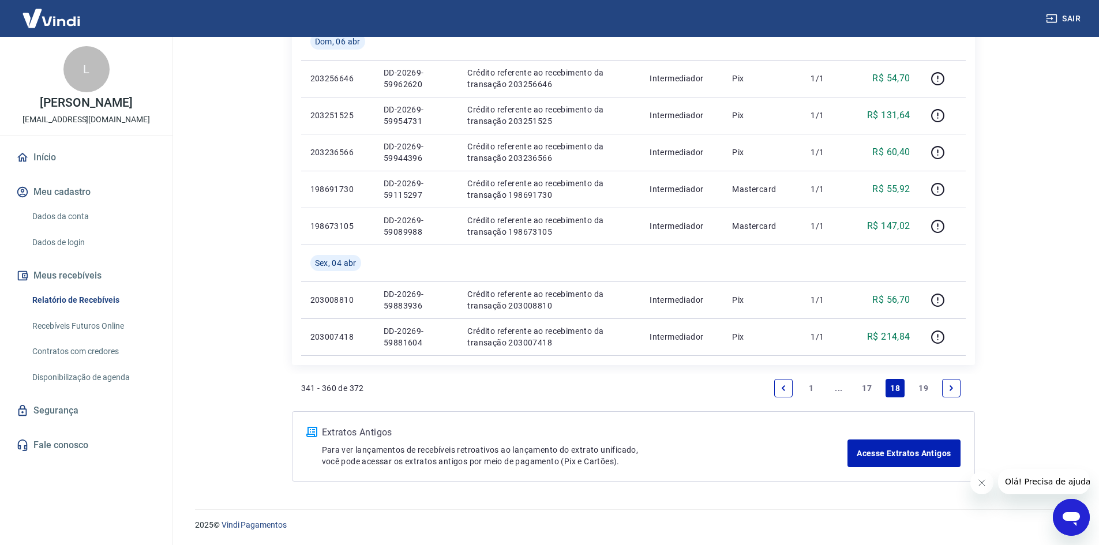
click at [868, 380] on link "17" at bounding box center [866, 388] width 19 height 18
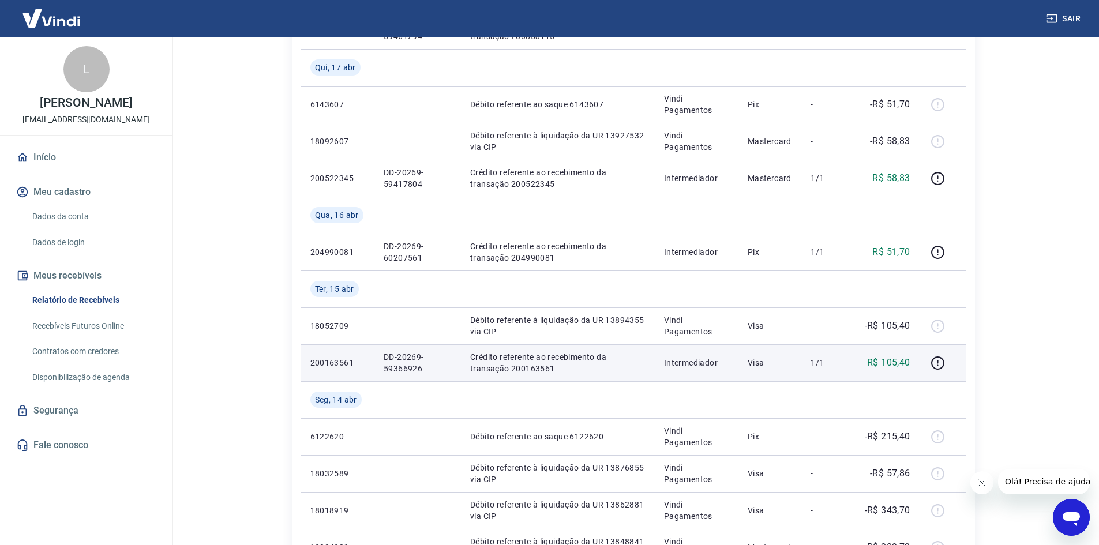
scroll to position [923, 0]
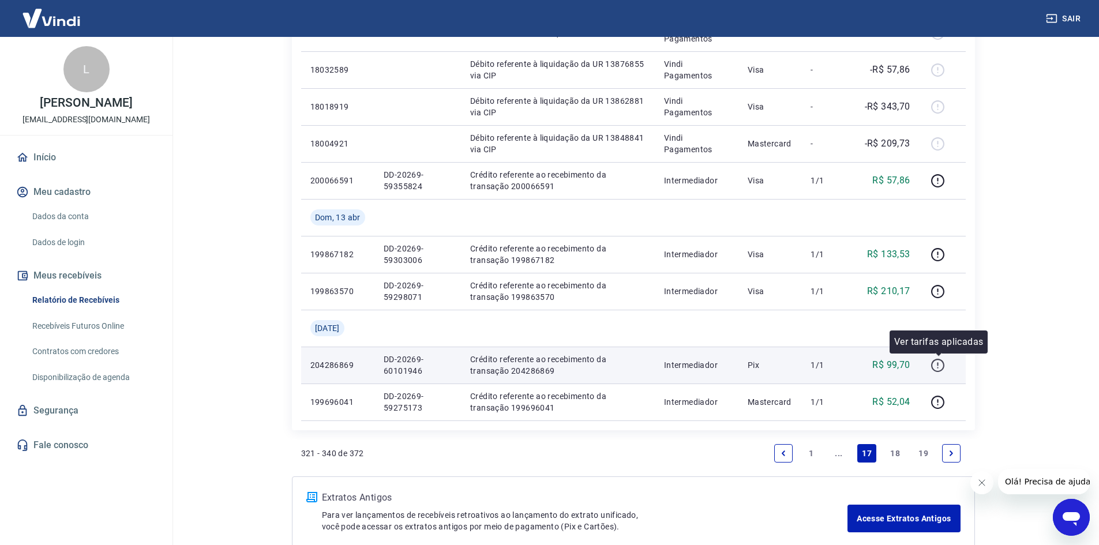
click at [939, 359] on icon "button" at bounding box center [937, 365] width 13 height 13
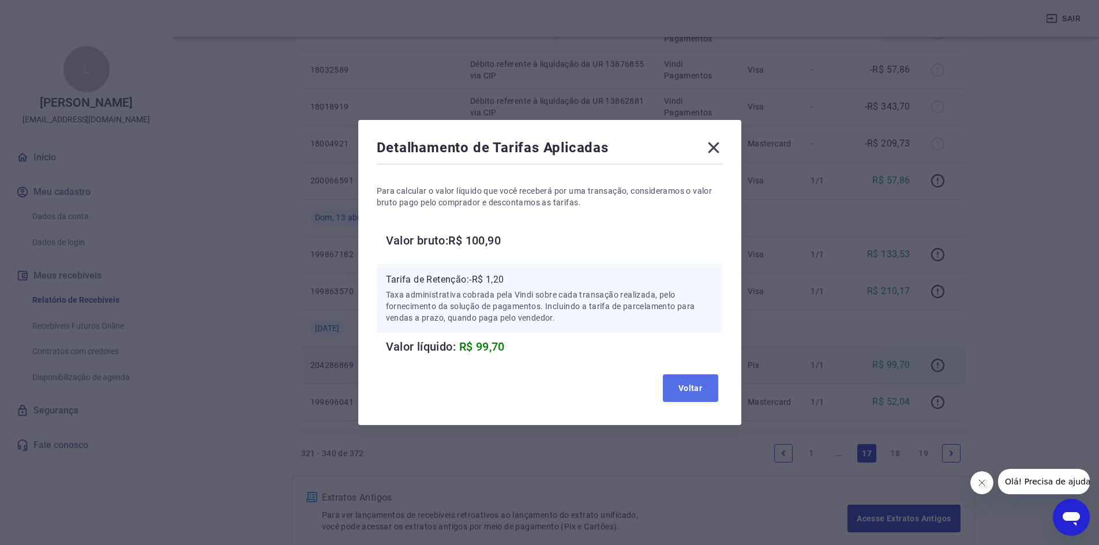
click at [686, 394] on button "Voltar" at bounding box center [690, 388] width 55 height 28
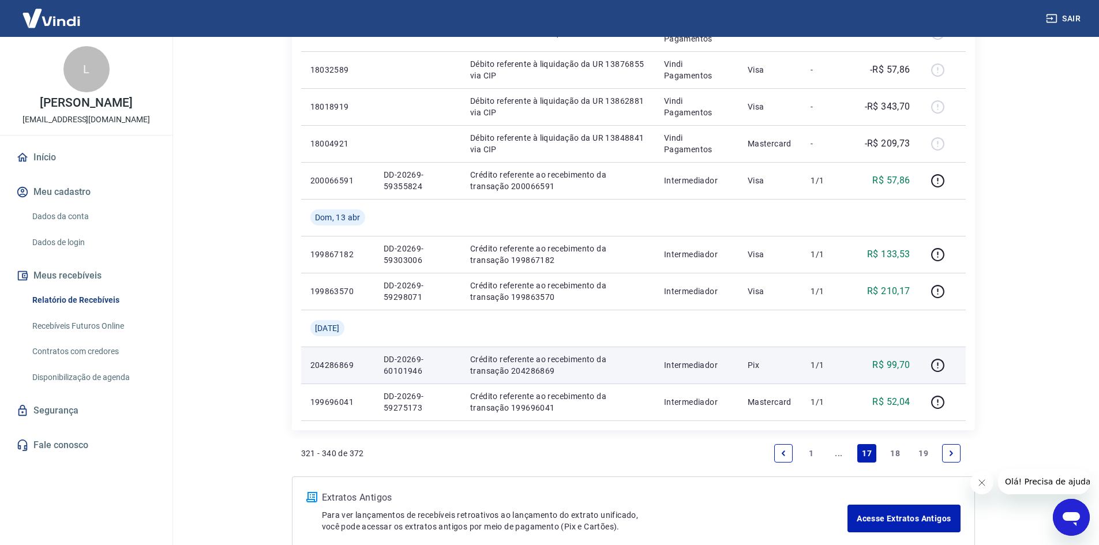
click at [901, 453] on link "18" at bounding box center [895, 453] width 19 height 18
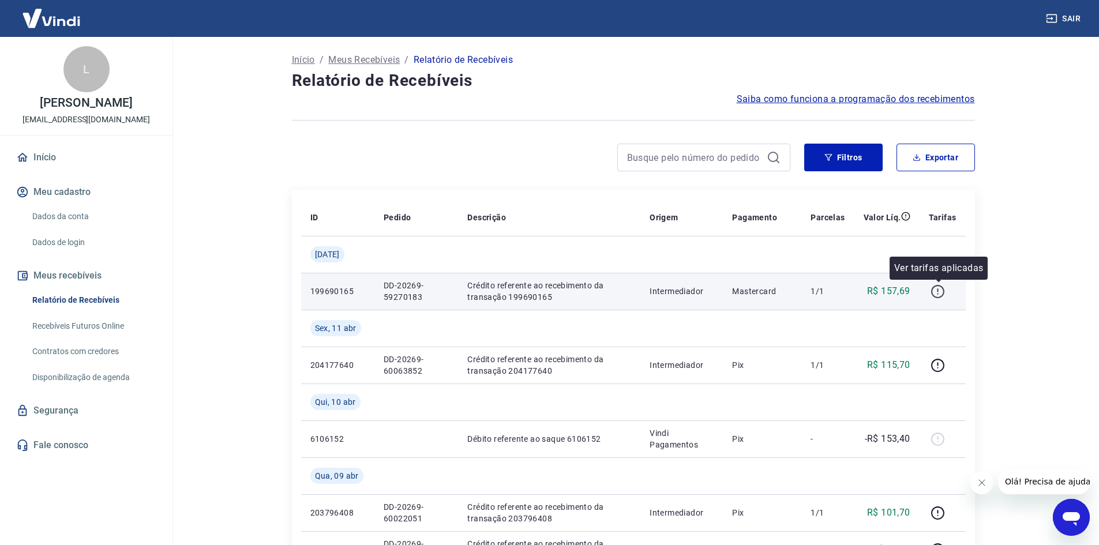
click at [937, 286] on icon "button" at bounding box center [937, 291] width 13 height 13
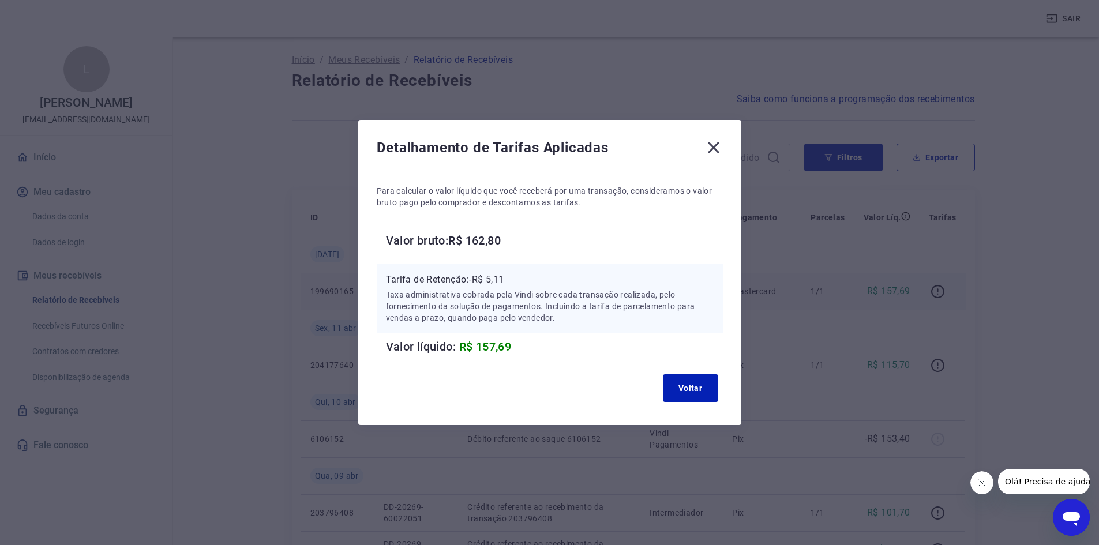
click at [276, 144] on div "Detalhamento de Tarifas Aplicadas Para calcular o valor líquido que você recebe…" at bounding box center [549, 272] width 1099 height 545
click at [716, 145] on icon at bounding box center [713, 147] width 11 height 11
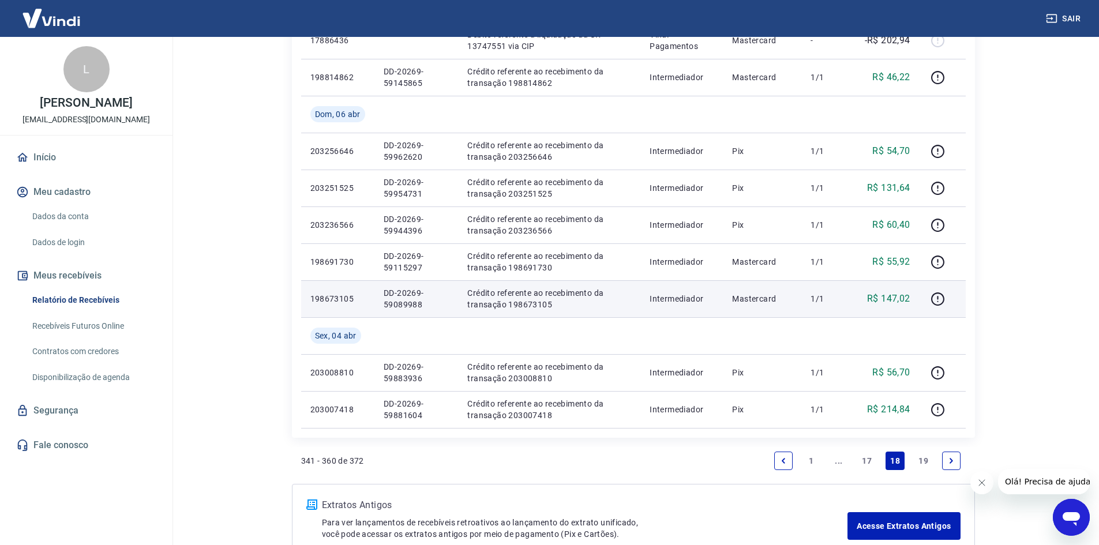
scroll to position [914, 0]
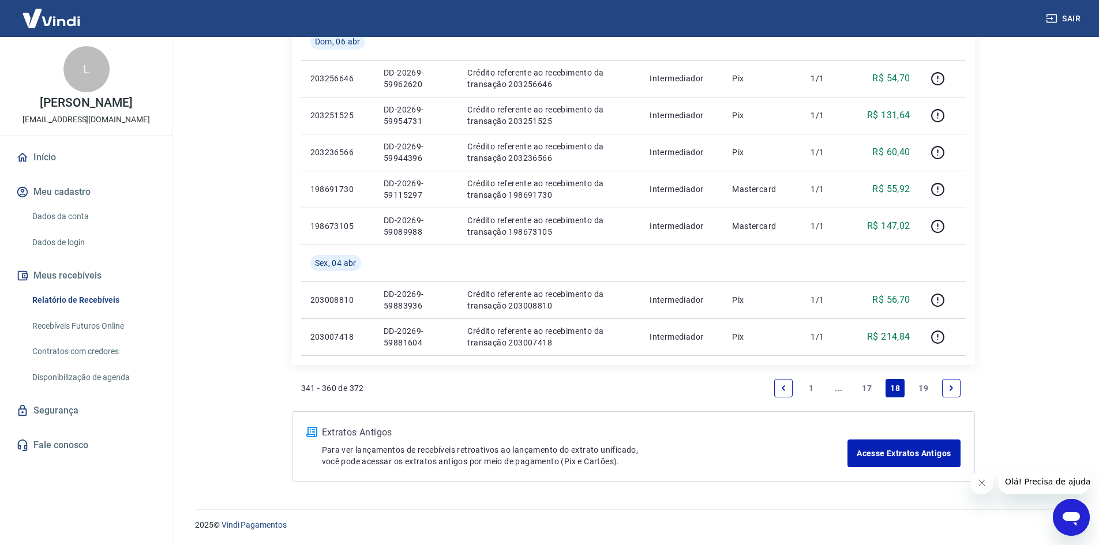
click at [866, 385] on link "17" at bounding box center [866, 388] width 19 height 18
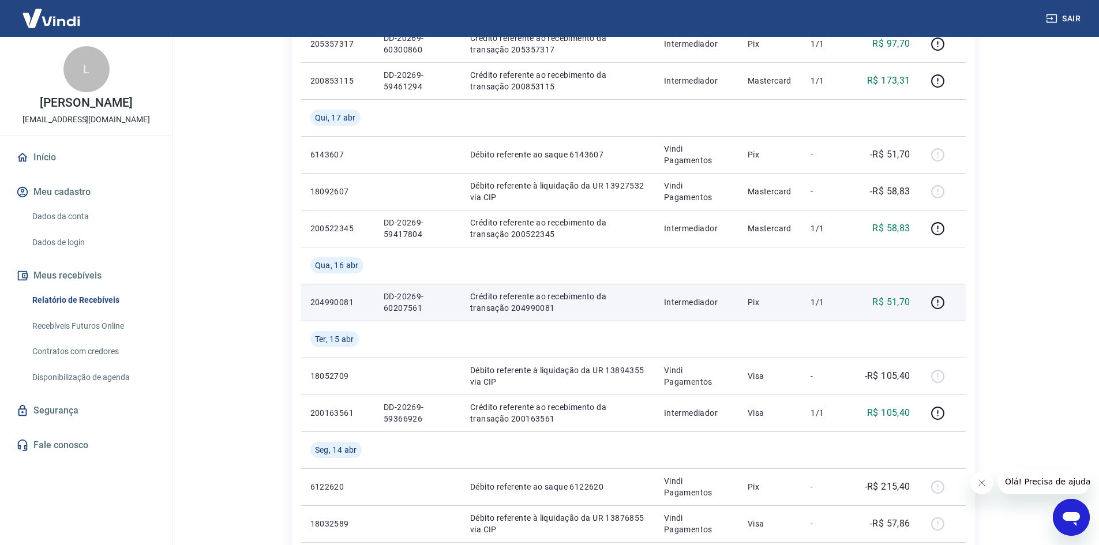
scroll to position [411, 0]
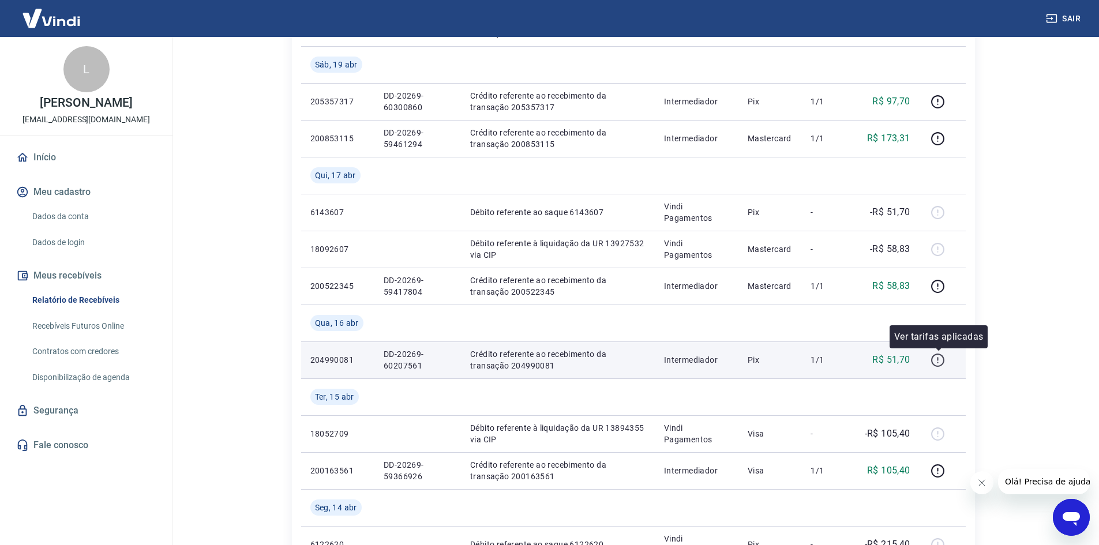
click at [943, 355] on icon "button" at bounding box center [938, 360] width 14 height 14
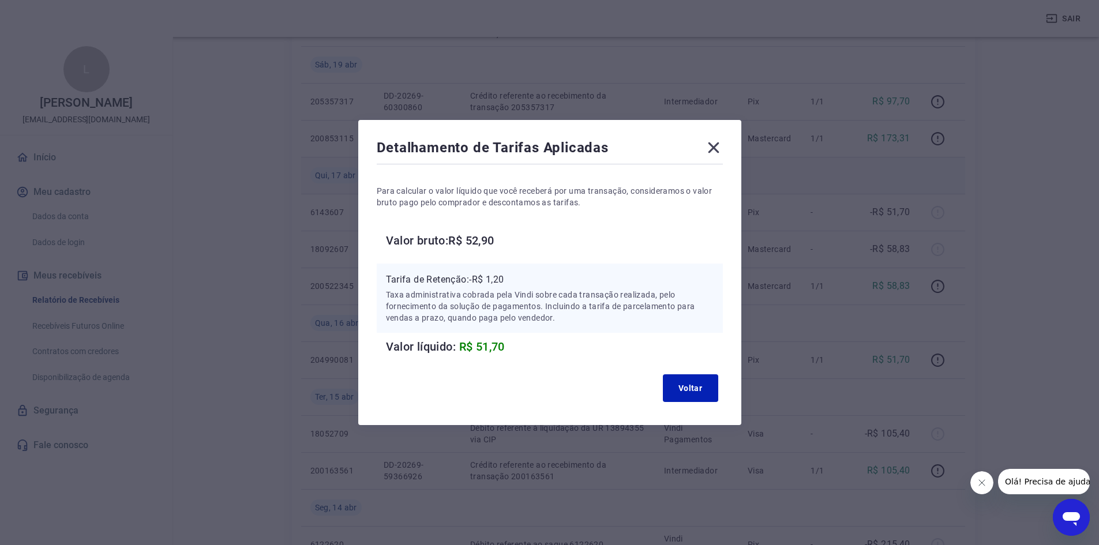
click at [719, 141] on icon at bounding box center [713, 147] width 18 height 18
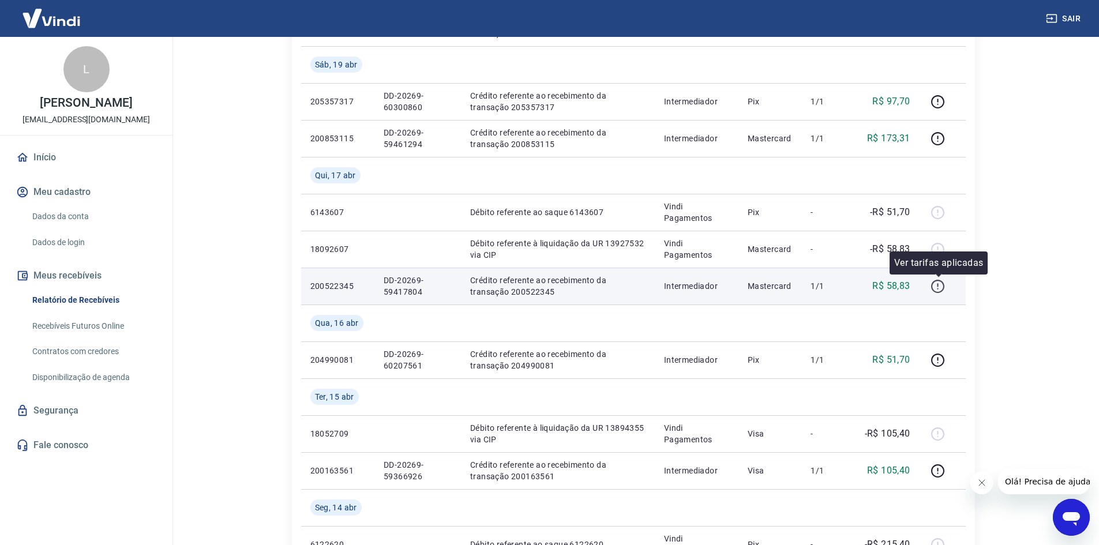
click at [940, 292] on icon "button" at bounding box center [937, 286] width 13 height 13
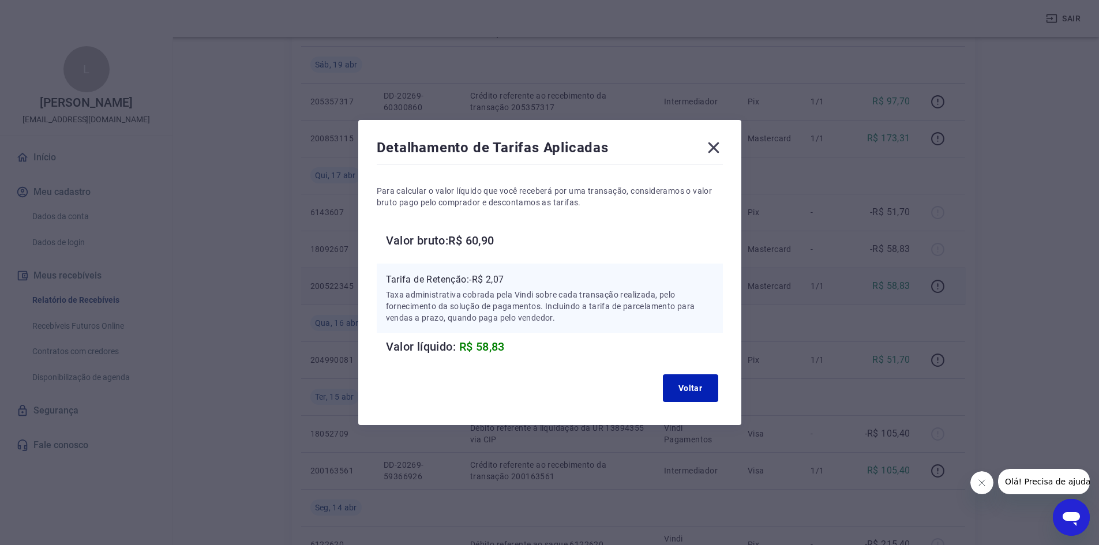
click at [720, 147] on icon at bounding box center [713, 147] width 18 height 18
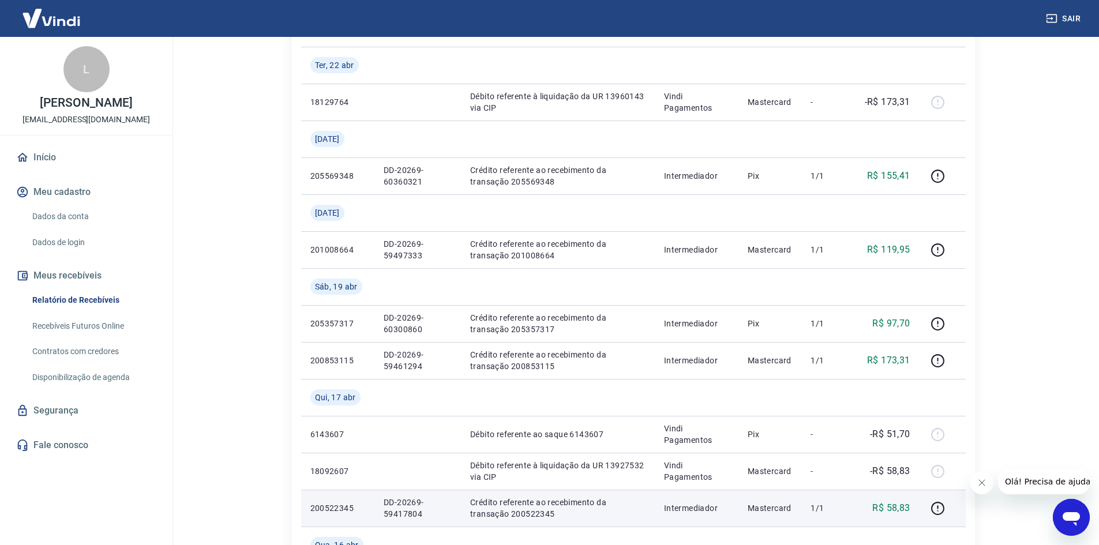
scroll to position [123, 0]
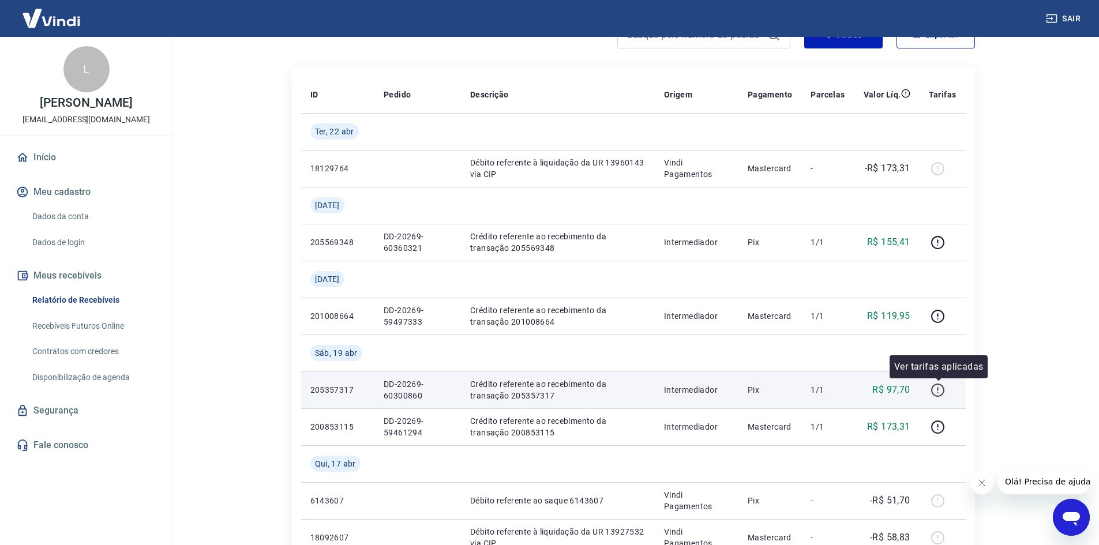
click at [943, 388] on icon "button" at bounding box center [938, 390] width 14 height 14
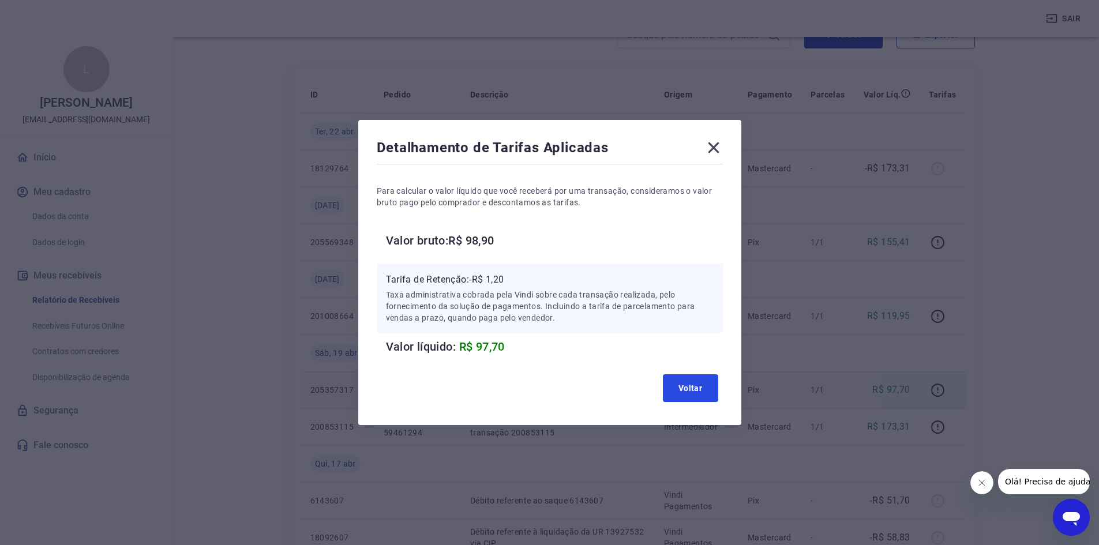
click at [682, 397] on button "Voltar" at bounding box center [690, 388] width 55 height 28
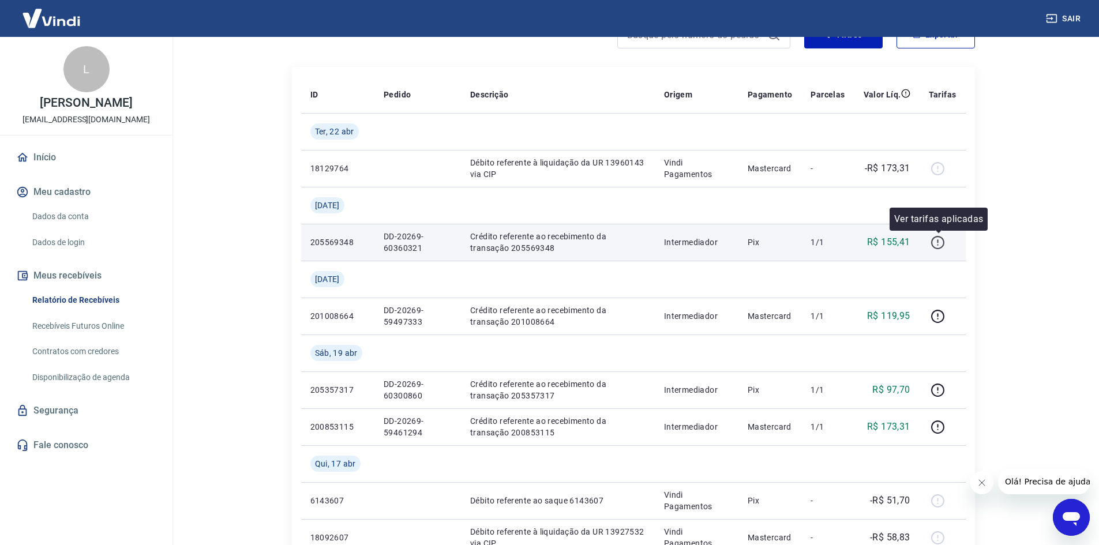
click at [940, 242] on icon "button" at bounding box center [938, 242] width 14 height 14
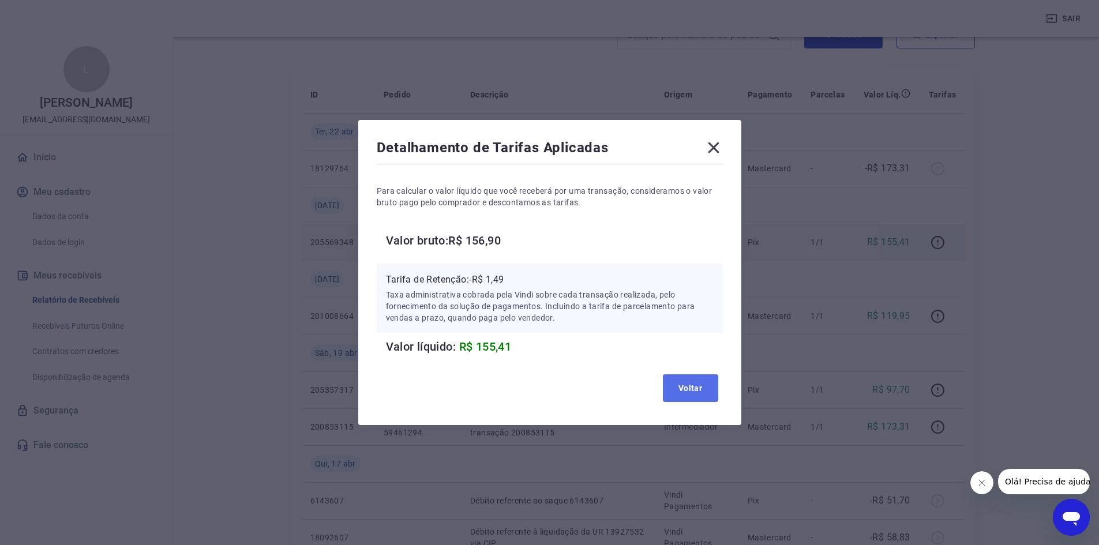
click at [704, 388] on button "Voltar" at bounding box center [690, 388] width 55 height 28
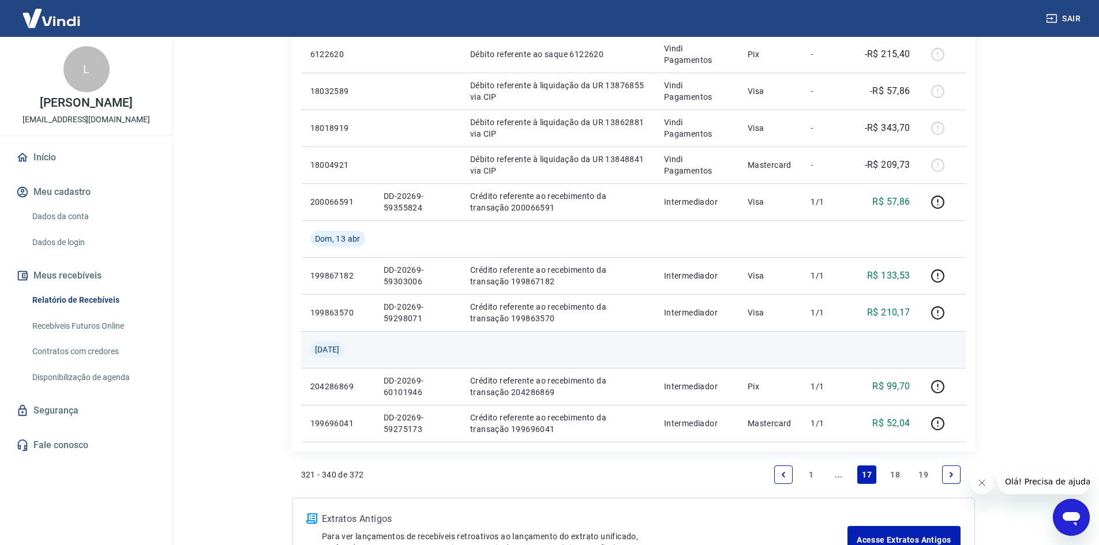
scroll to position [988, 0]
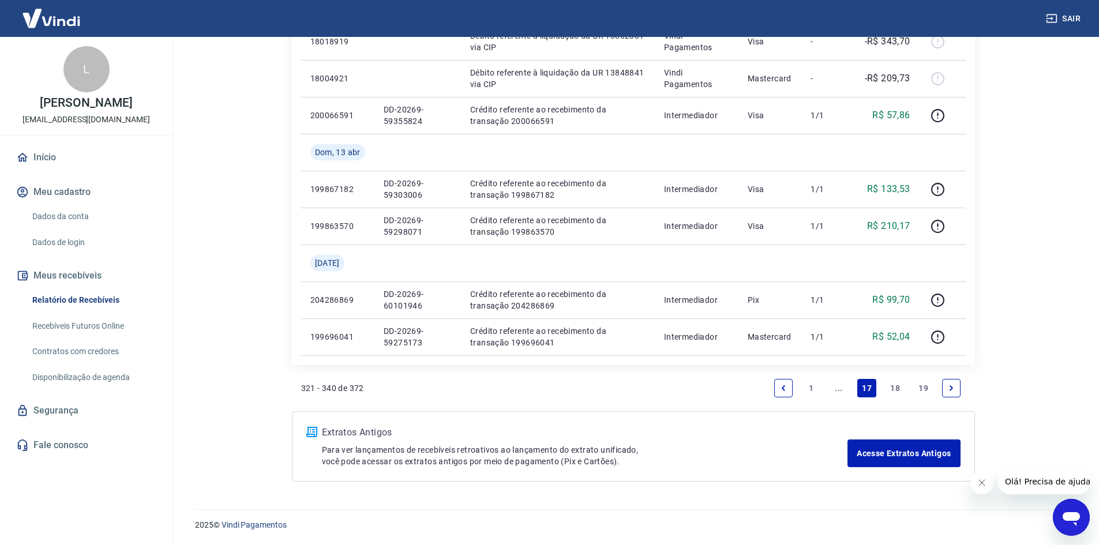
click at [845, 387] on link "..." at bounding box center [839, 388] width 18 height 18
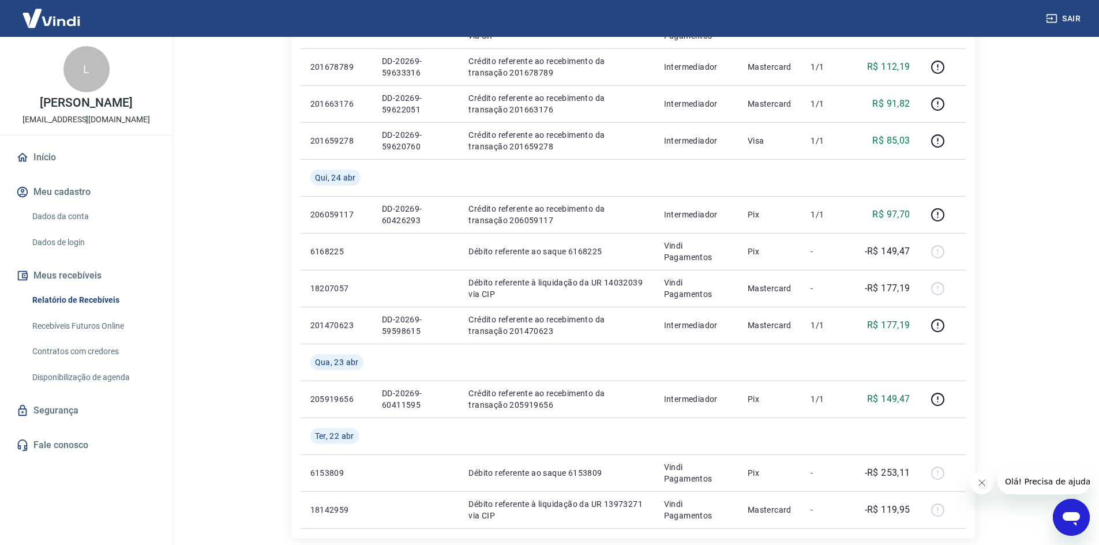
scroll to position [725, 0]
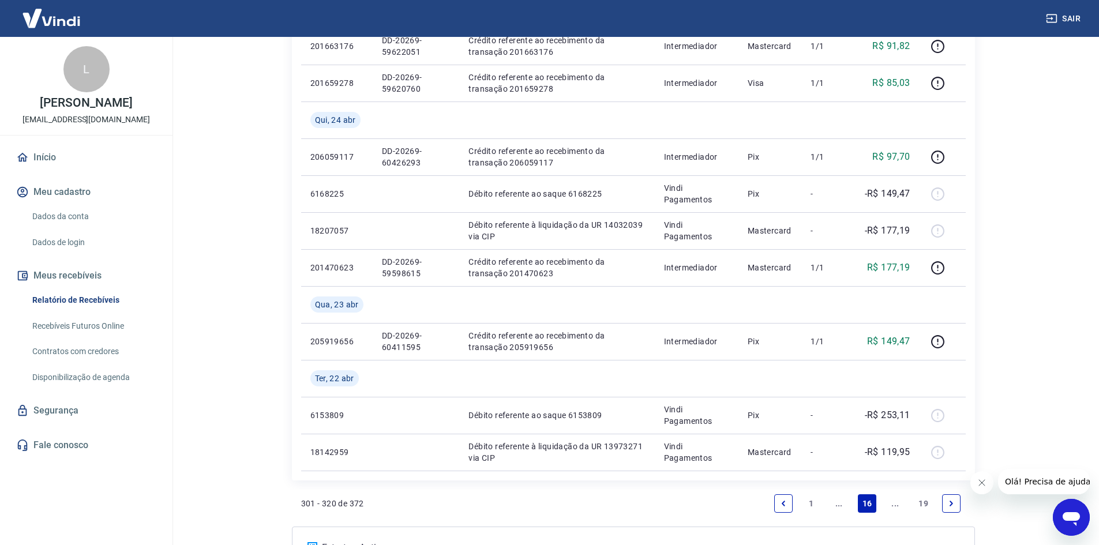
click at [952, 501] on icon "Next page" at bounding box center [951, 504] width 8 height 8
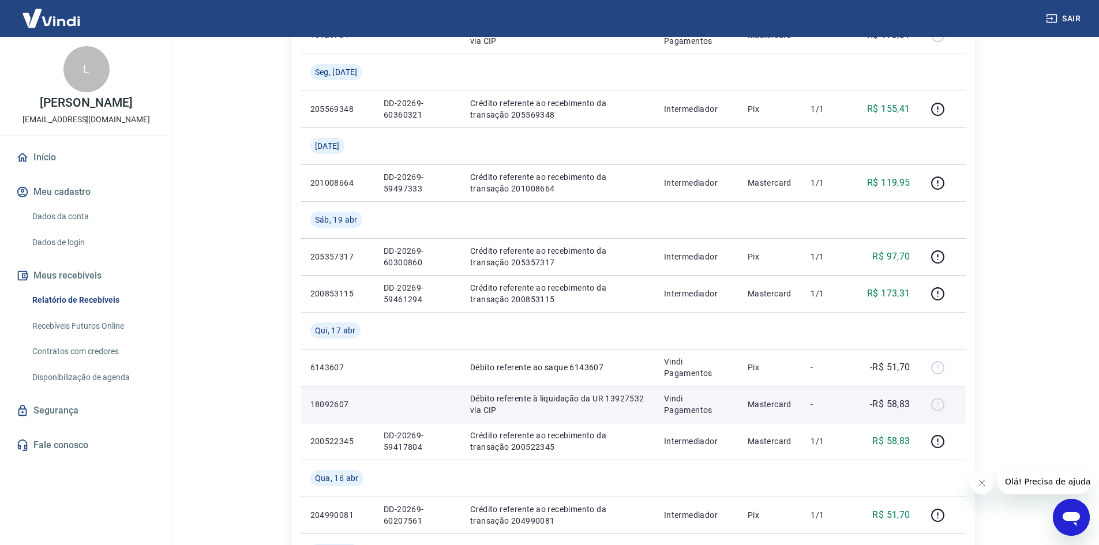
scroll to position [231, 0]
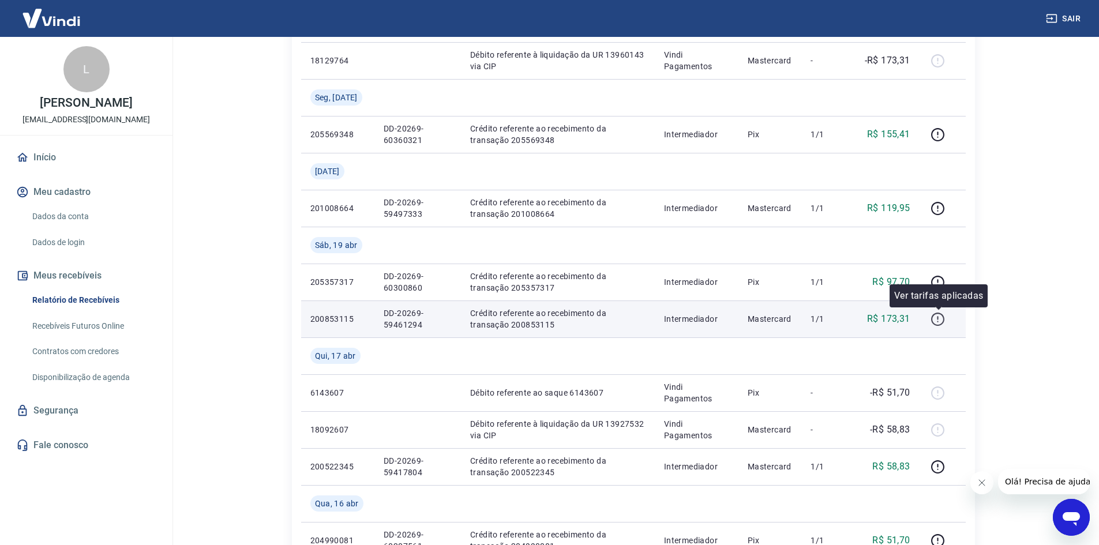
click at [942, 318] on icon "button" at bounding box center [938, 319] width 14 height 14
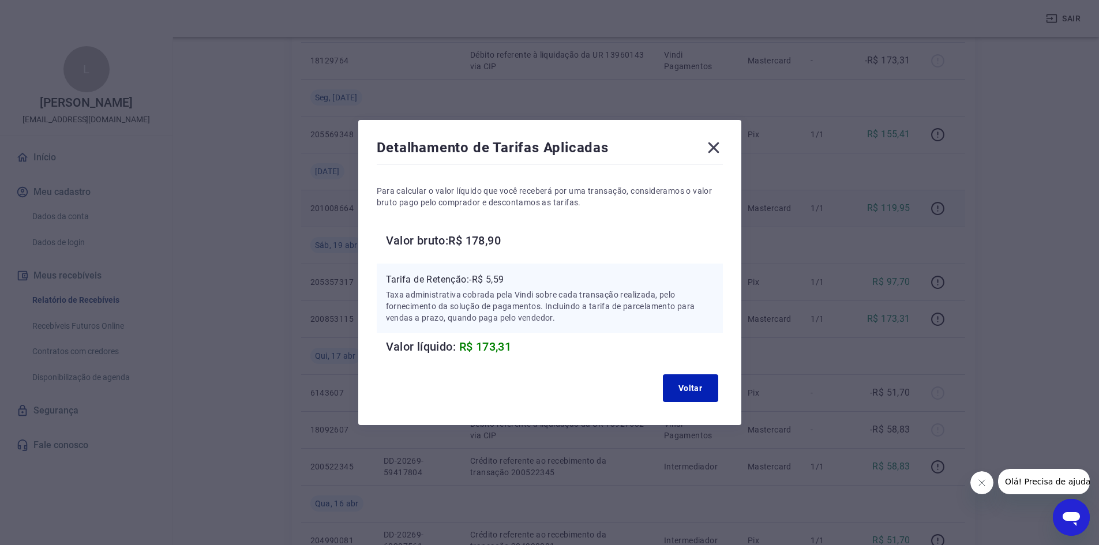
click at [719, 144] on icon at bounding box center [713, 147] width 11 height 11
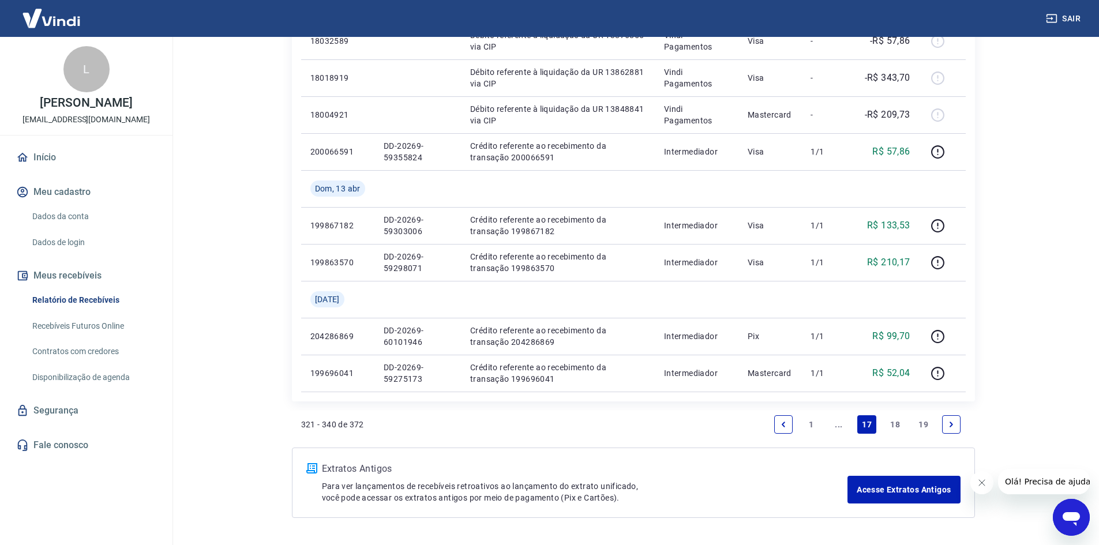
scroll to position [988, 0]
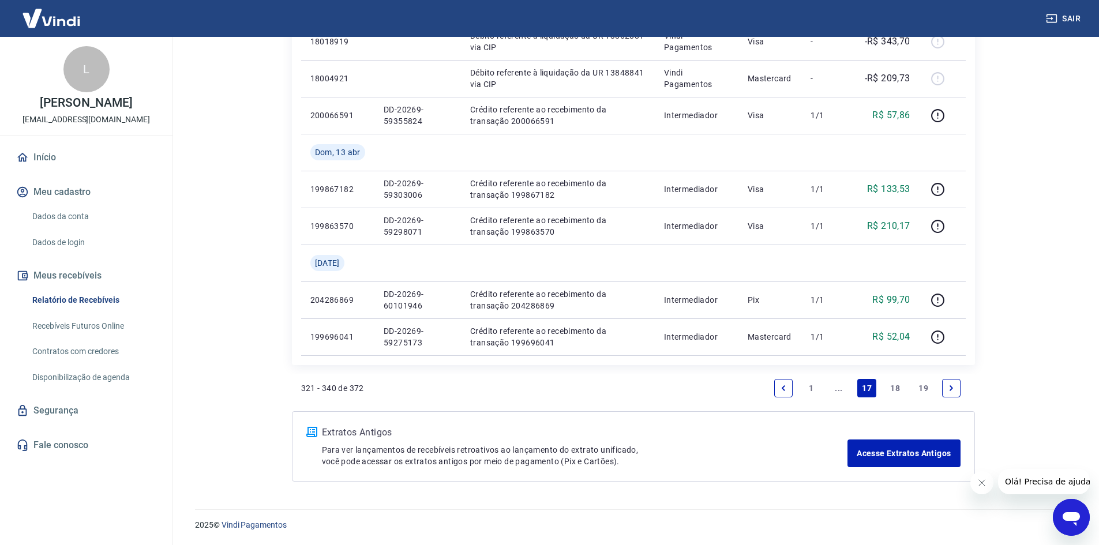
click at [839, 392] on link "..." at bounding box center [839, 388] width 18 height 18
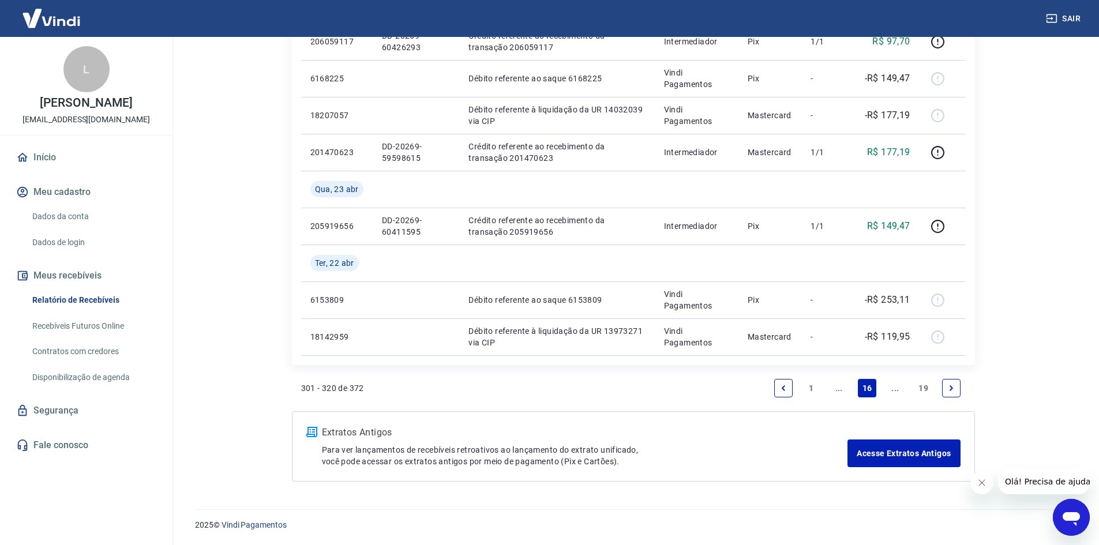
scroll to position [783, 0]
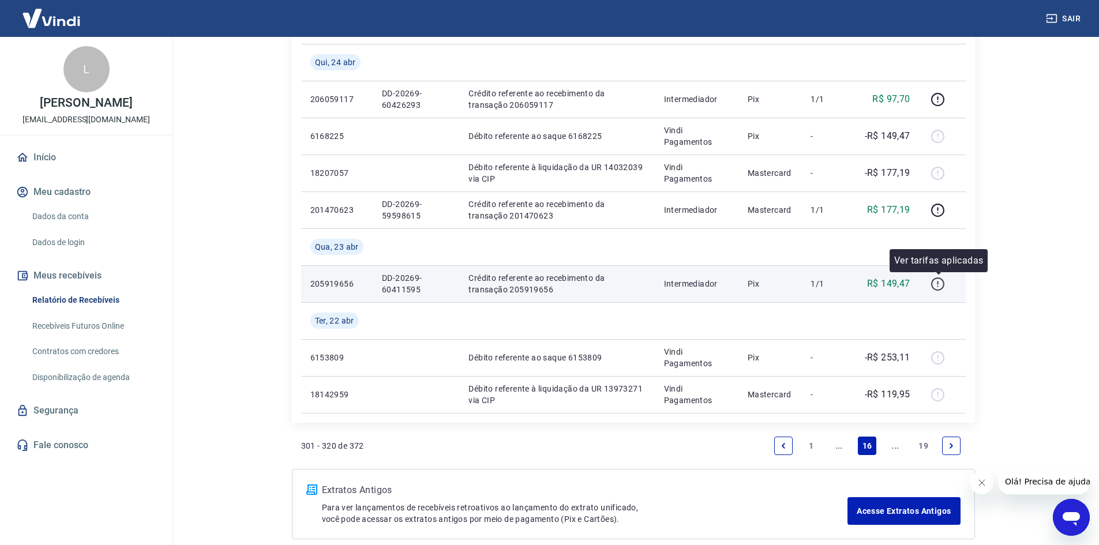
click at [939, 281] on icon "button" at bounding box center [938, 284] width 14 height 14
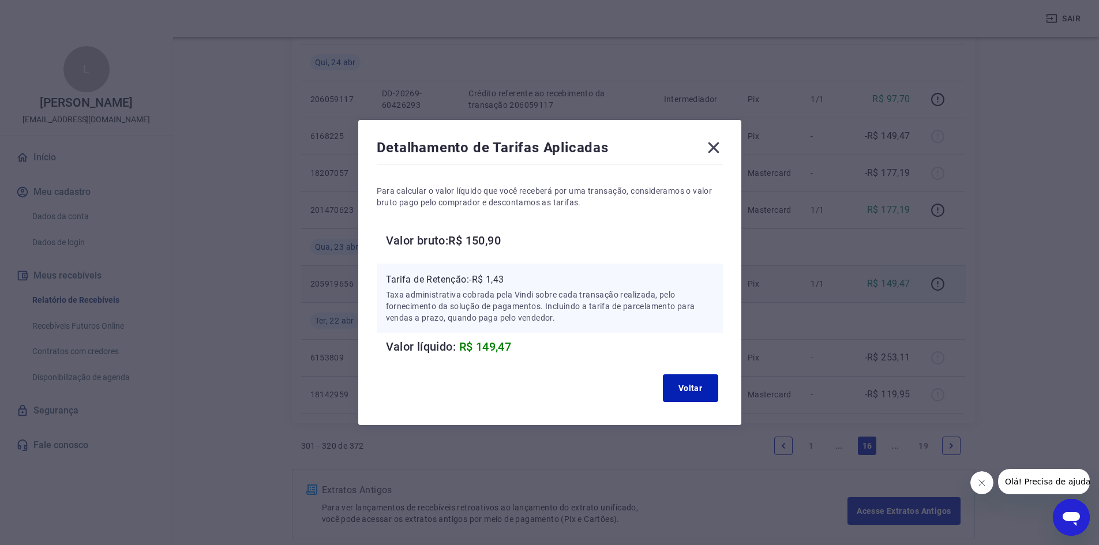
click at [715, 148] on icon at bounding box center [713, 147] width 18 height 18
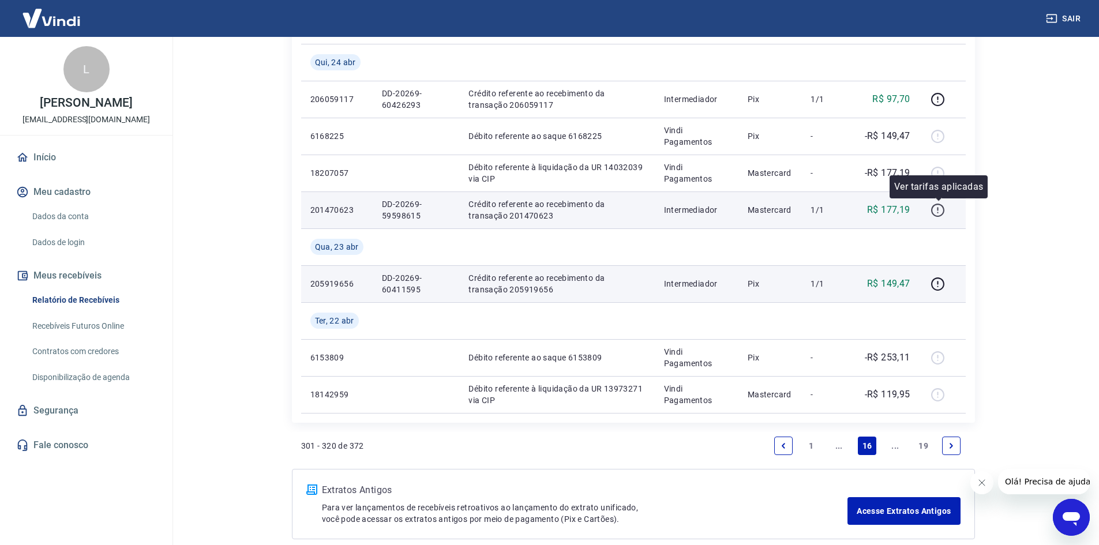
click at [939, 209] on icon "button" at bounding box center [937, 208] width 1 height 3
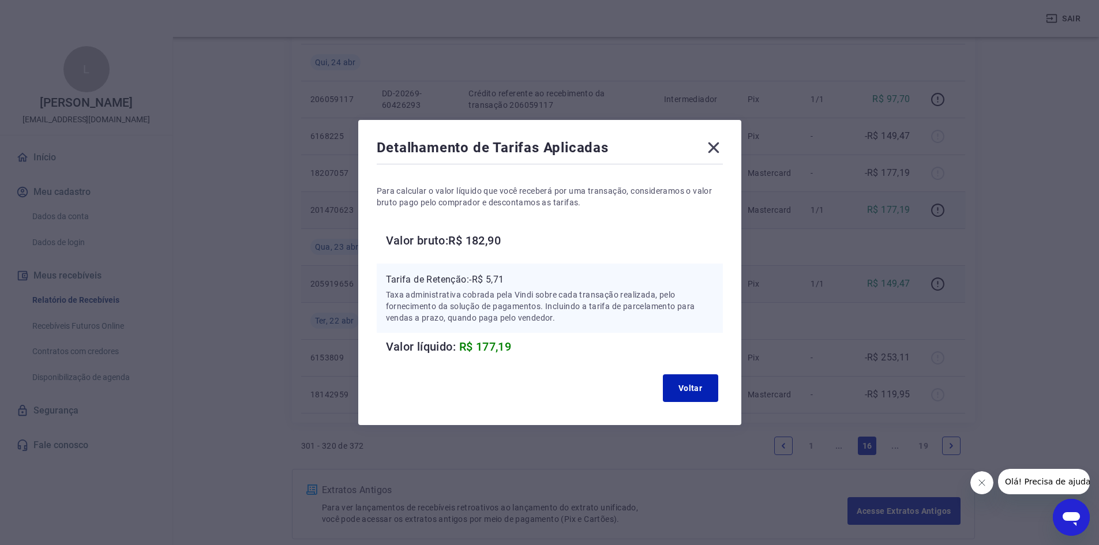
click at [722, 146] on icon at bounding box center [713, 147] width 18 height 18
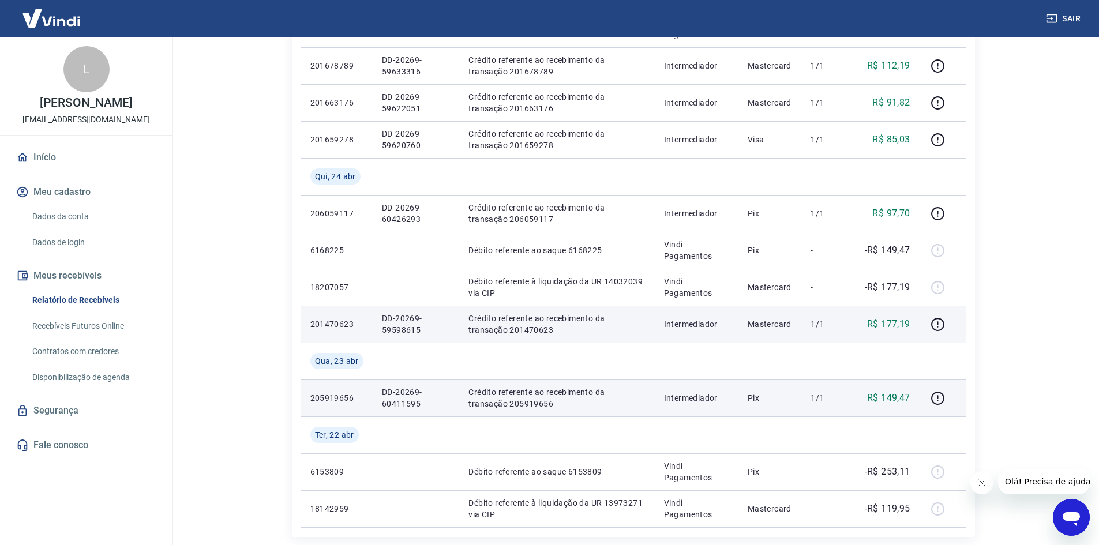
scroll to position [667, 0]
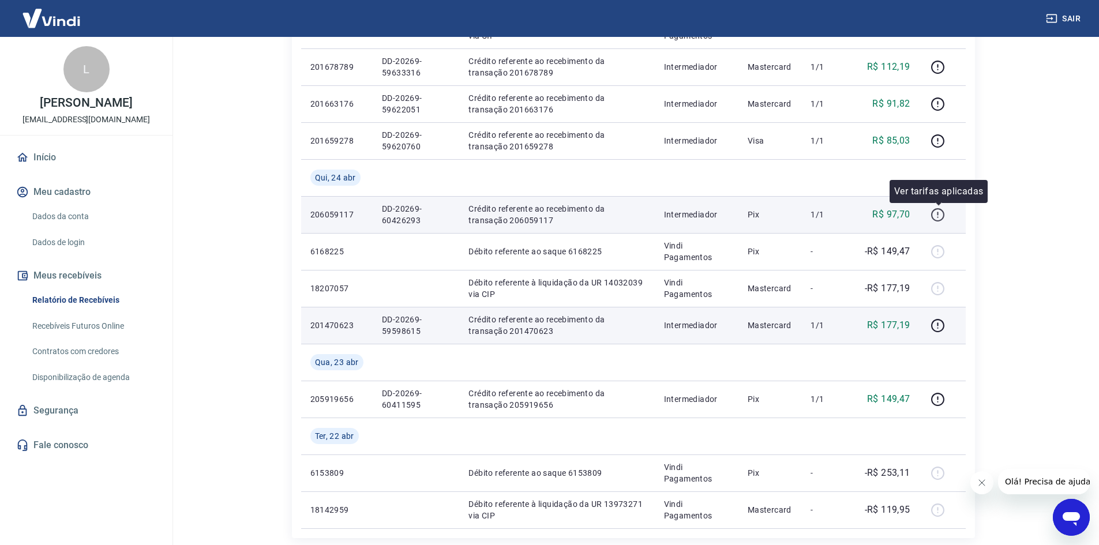
click at [939, 214] on icon "button" at bounding box center [937, 213] width 1 height 3
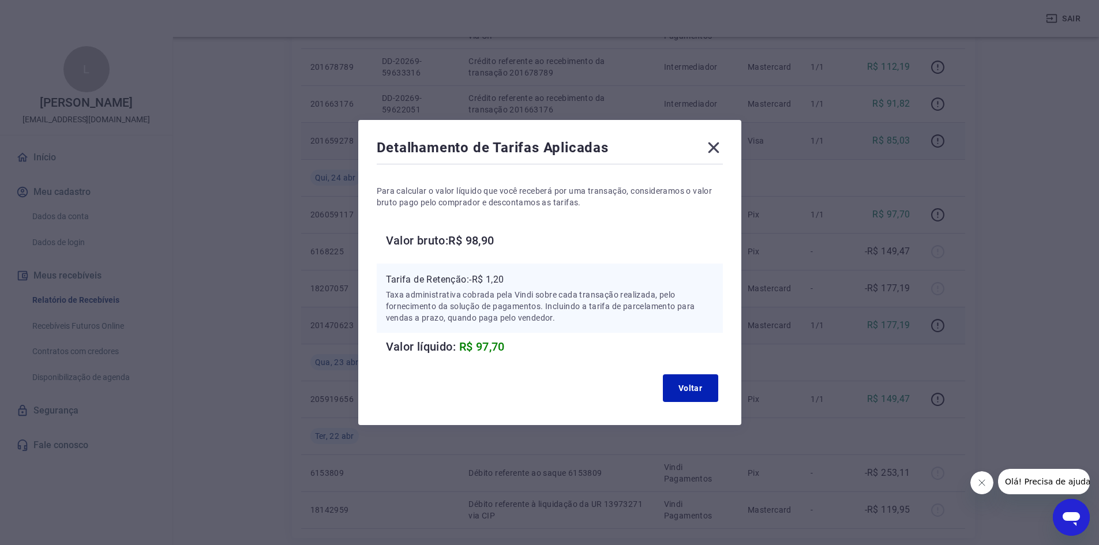
click at [718, 142] on icon at bounding box center [713, 147] width 18 height 18
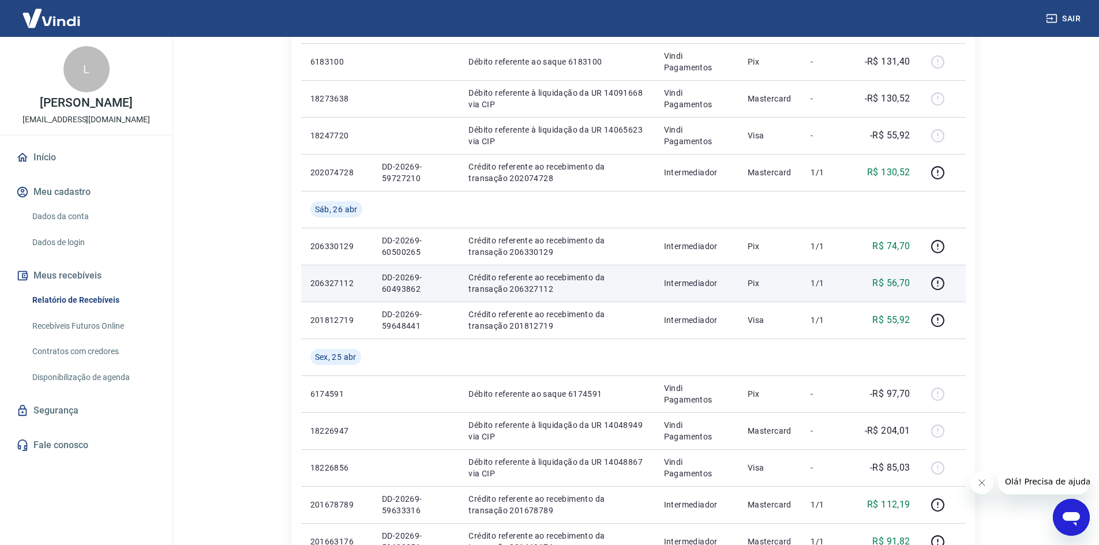
scroll to position [206, 0]
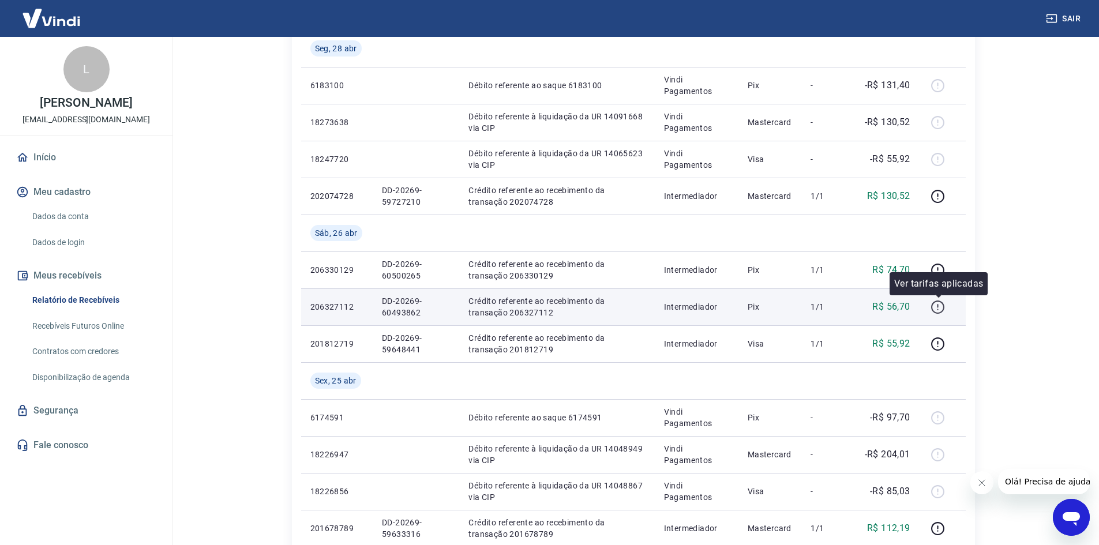
click at [941, 310] on icon "button" at bounding box center [938, 307] width 14 height 14
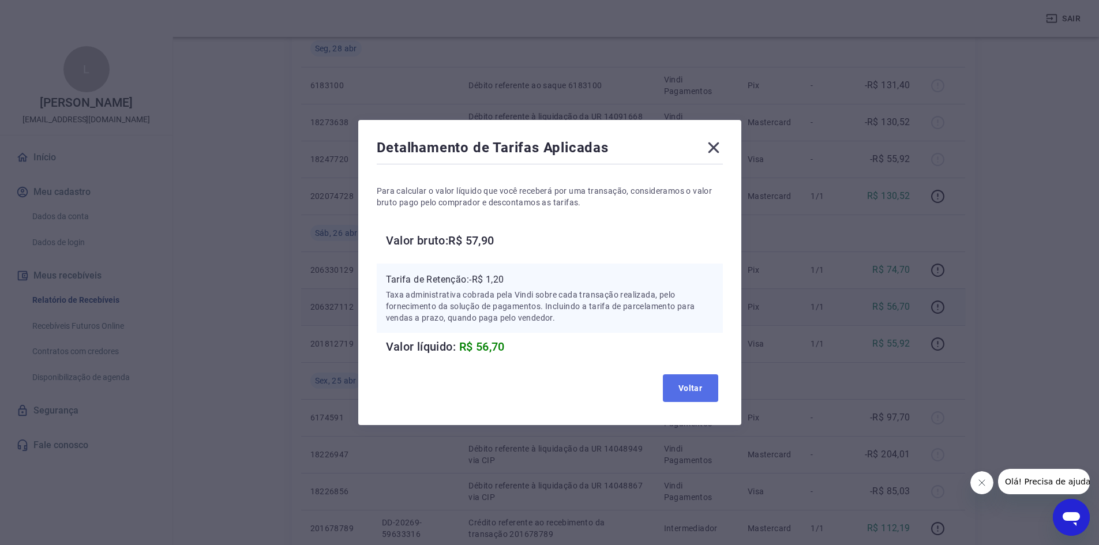
click at [683, 389] on button "Voltar" at bounding box center [690, 388] width 55 height 28
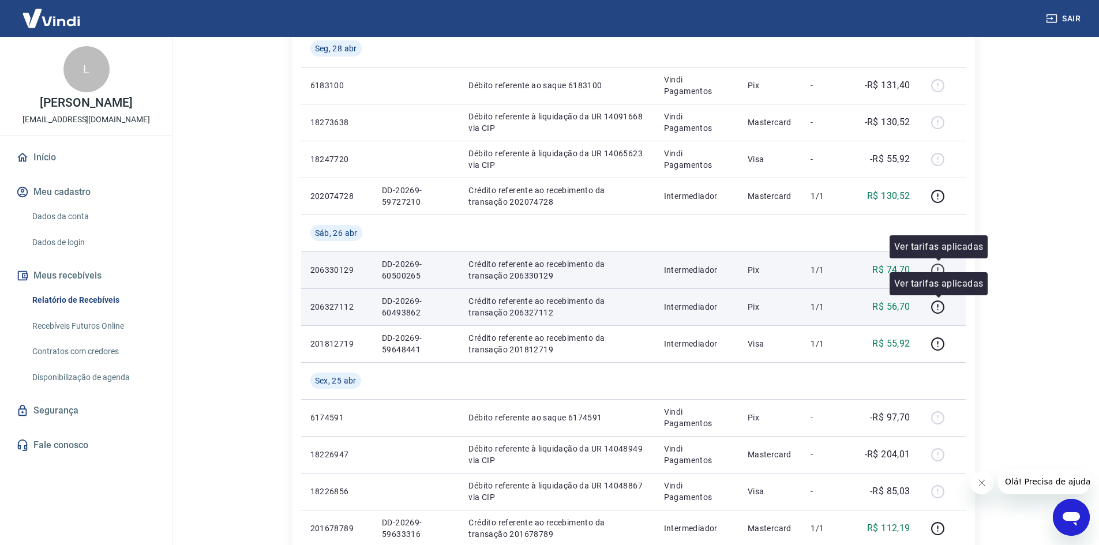
click at [943, 267] on icon "button" at bounding box center [938, 270] width 14 height 14
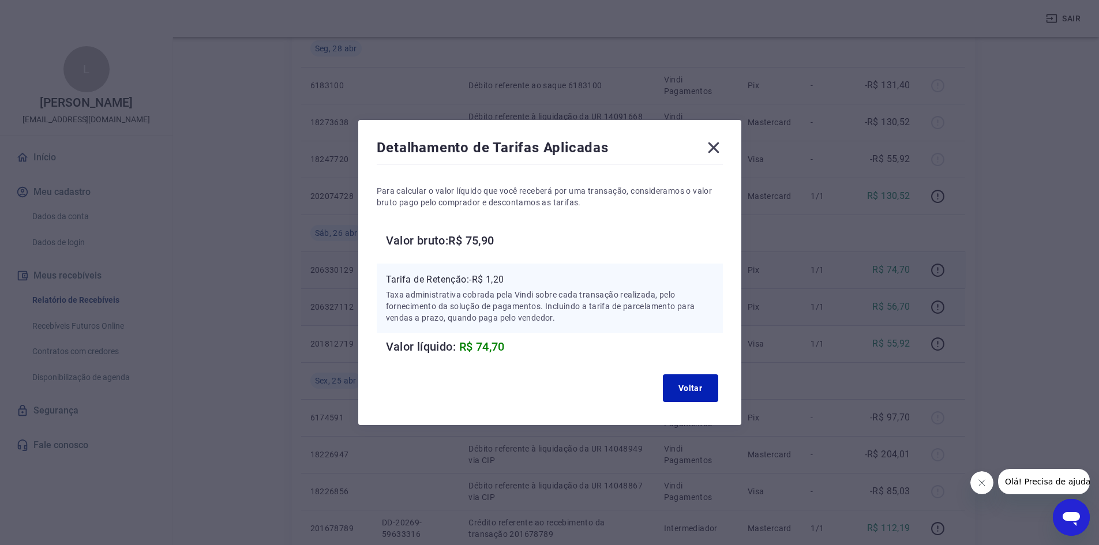
click at [723, 147] on icon at bounding box center [713, 147] width 18 height 18
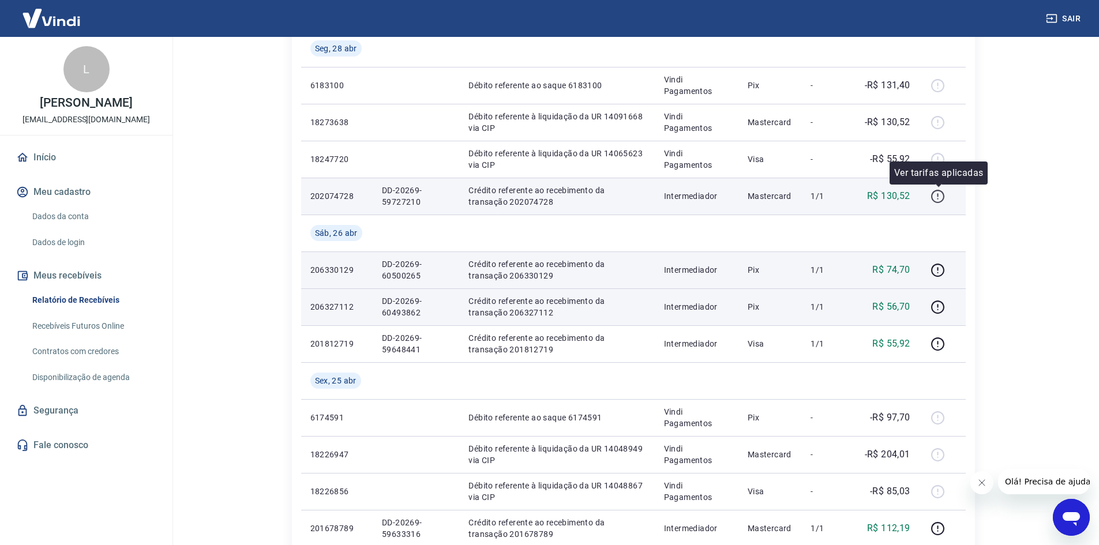
click at [937, 194] on icon "button" at bounding box center [938, 196] width 14 height 14
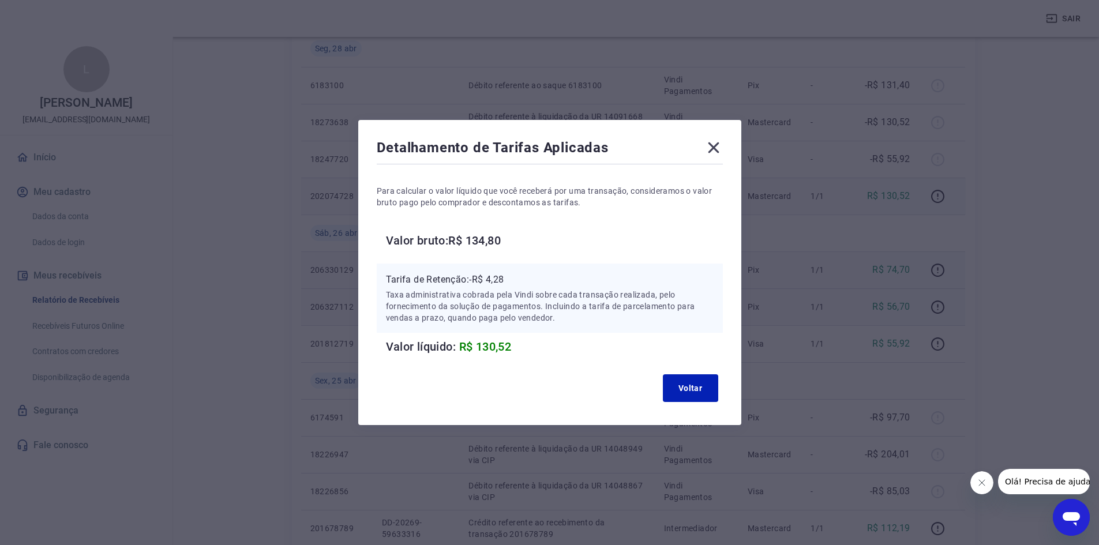
click at [723, 147] on icon at bounding box center [713, 147] width 18 height 18
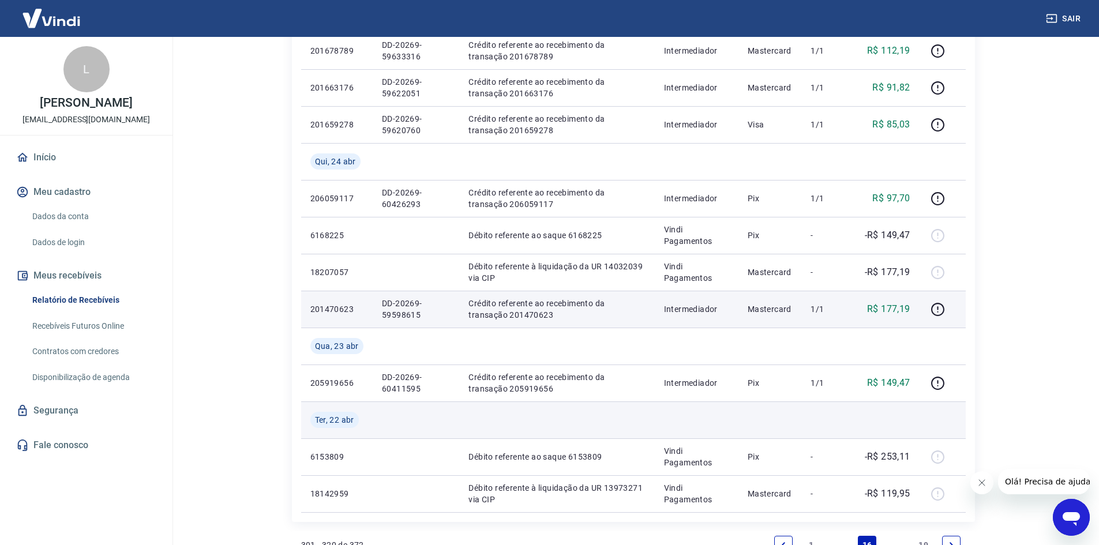
scroll to position [841, 0]
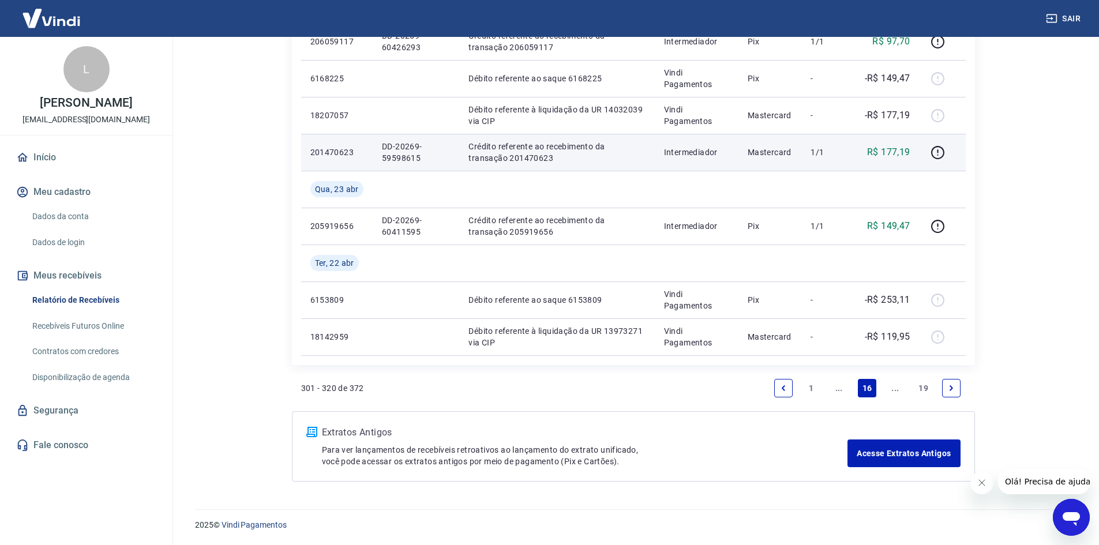
click at [839, 392] on link "..." at bounding box center [839, 388] width 18 height 18
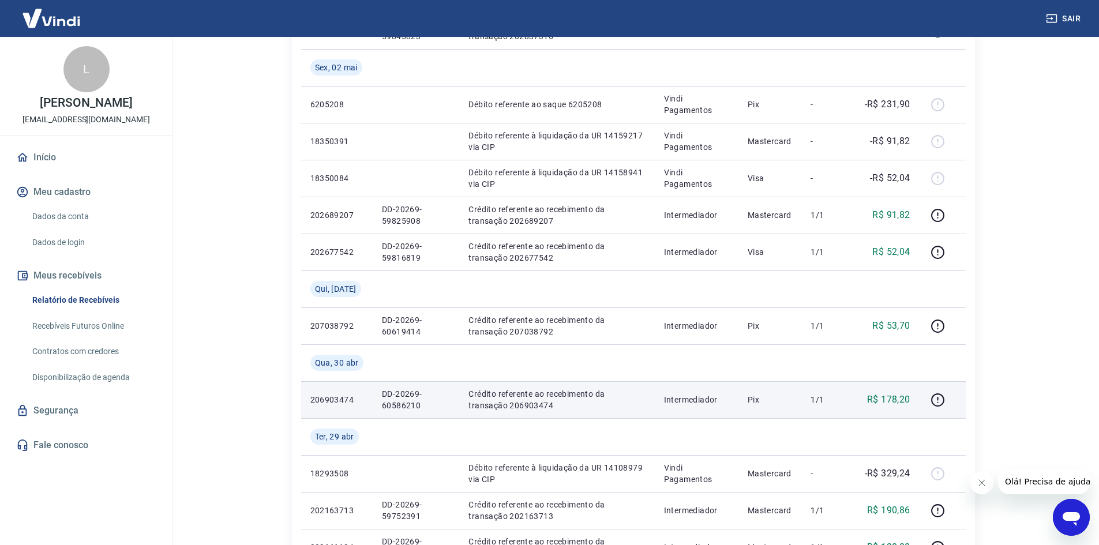
scroll to position [647, 0]
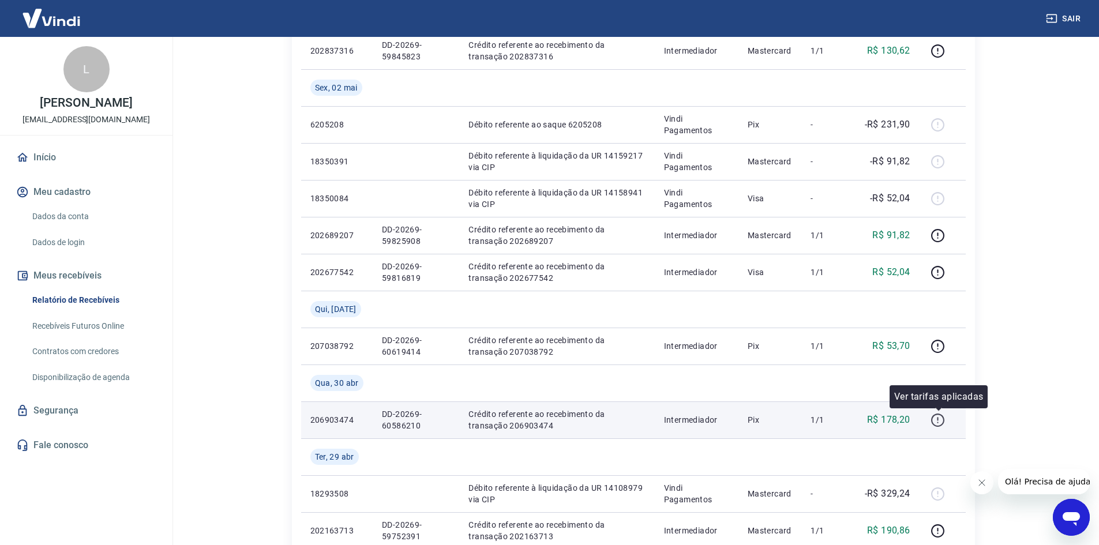
click at [939, 422] on icon "button" at bounding box center [938, 420] width 14 height 14
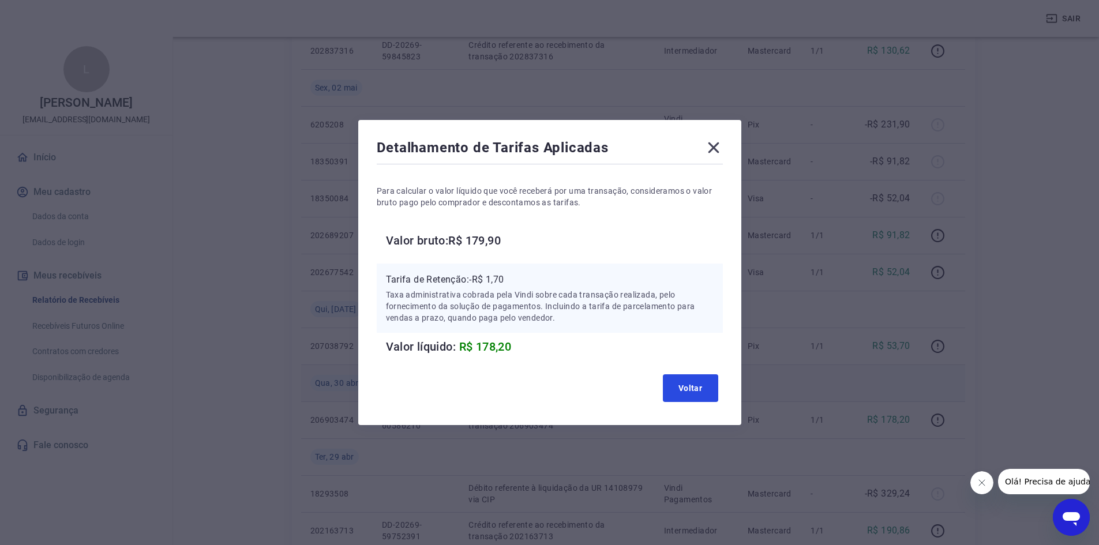
click at [700, 391] on button "Voltar" at bounding box center [690, 388] width 55 height 28
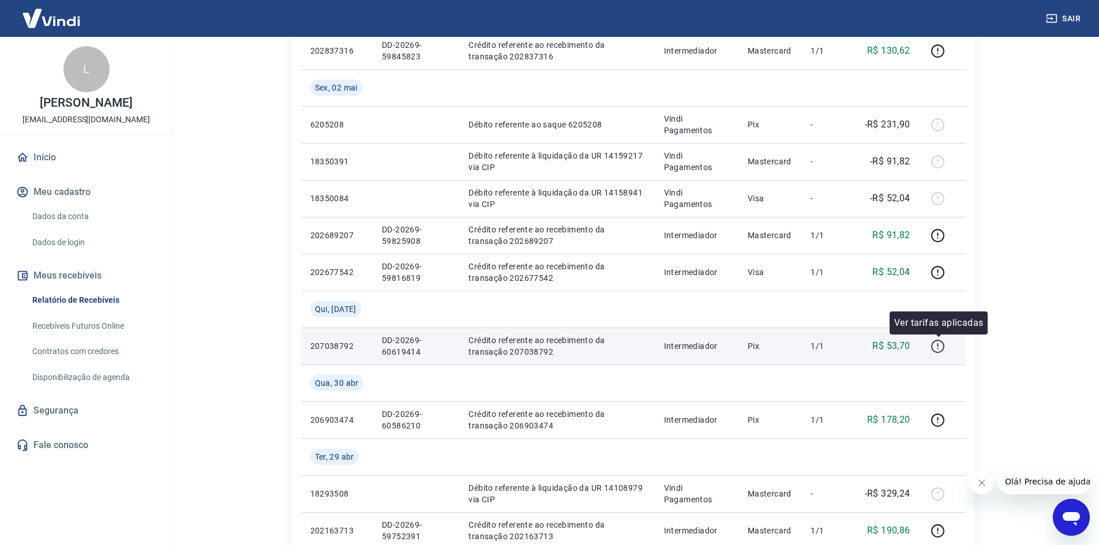
click at [940, 354] on button "button" at bounding box center [938, 346] width 18 height 18
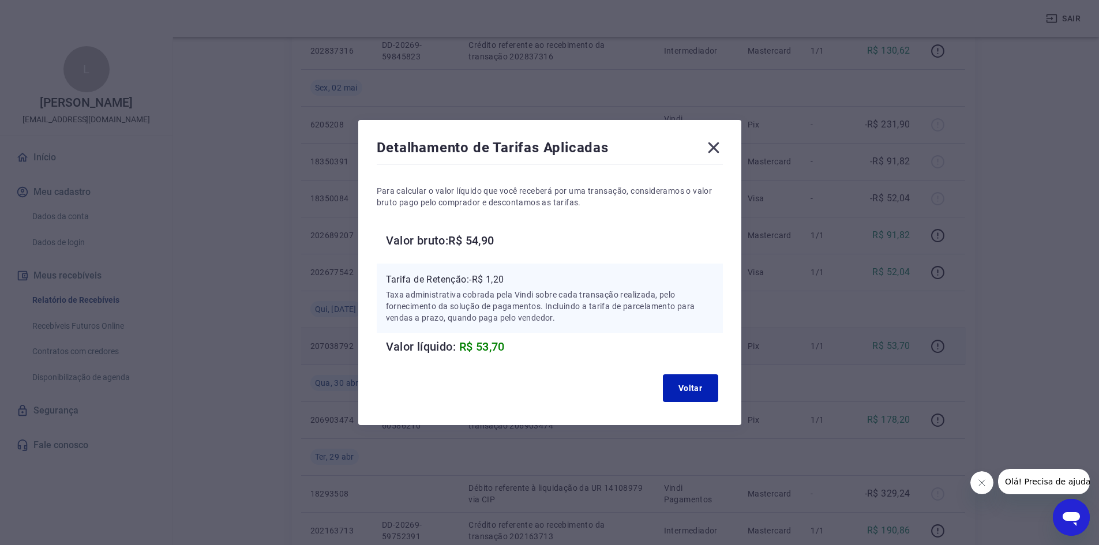
click at [720, 141] on icon at bounding box center [713, 147] width 18 height 18
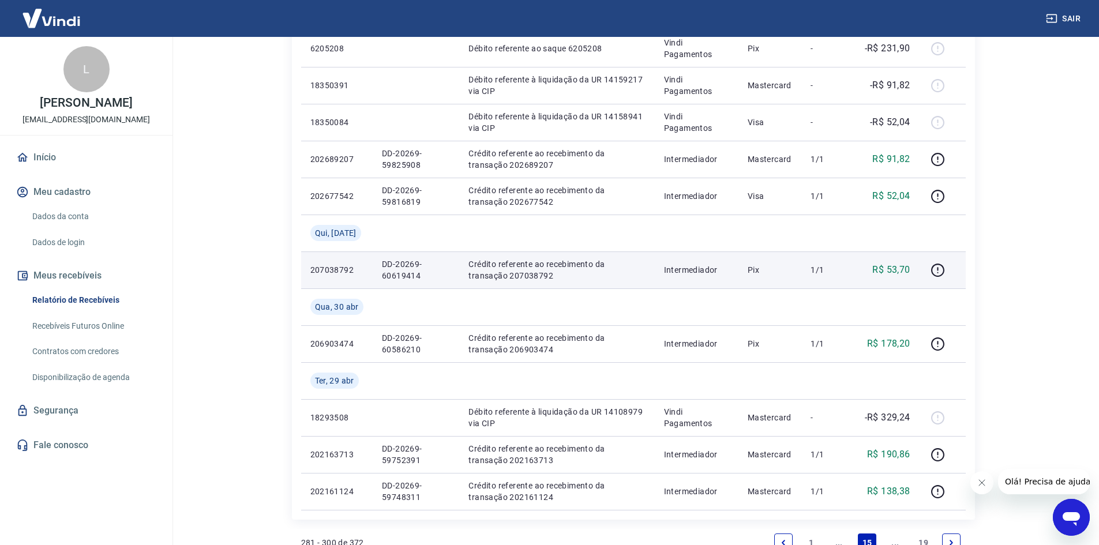
scroll to position [704, 0]
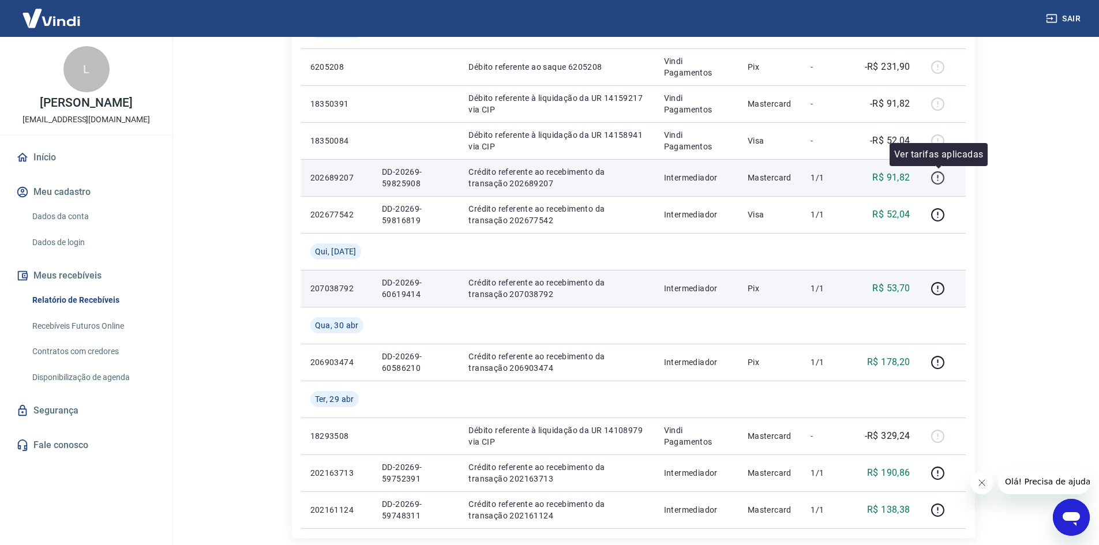
click at [942, 175] on icon "button" at bounding box center [938, 178] width 14 height 14
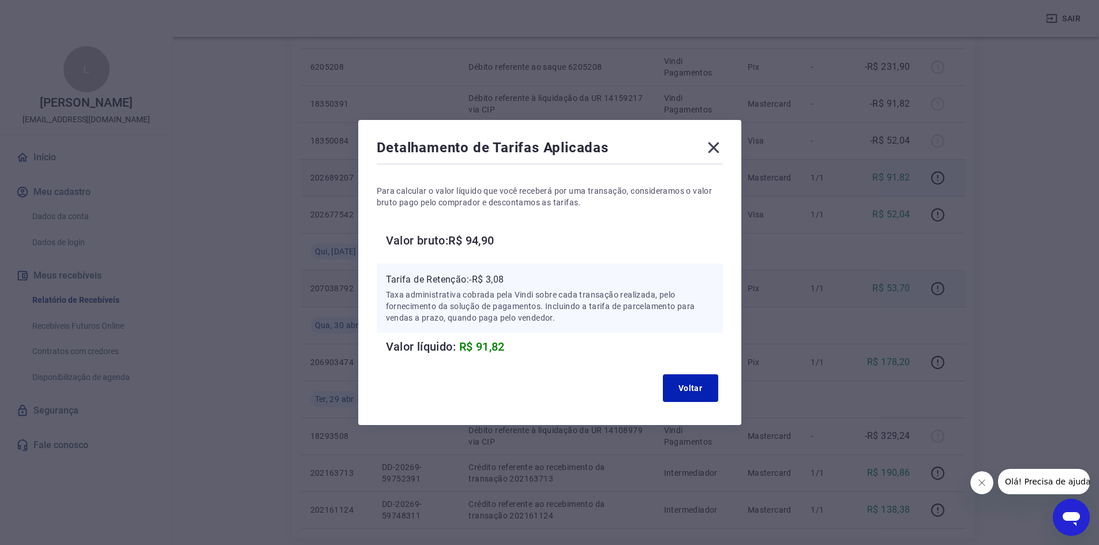
click at [715, 144] on icon at bounding box center [713, 147] width 18 height 18
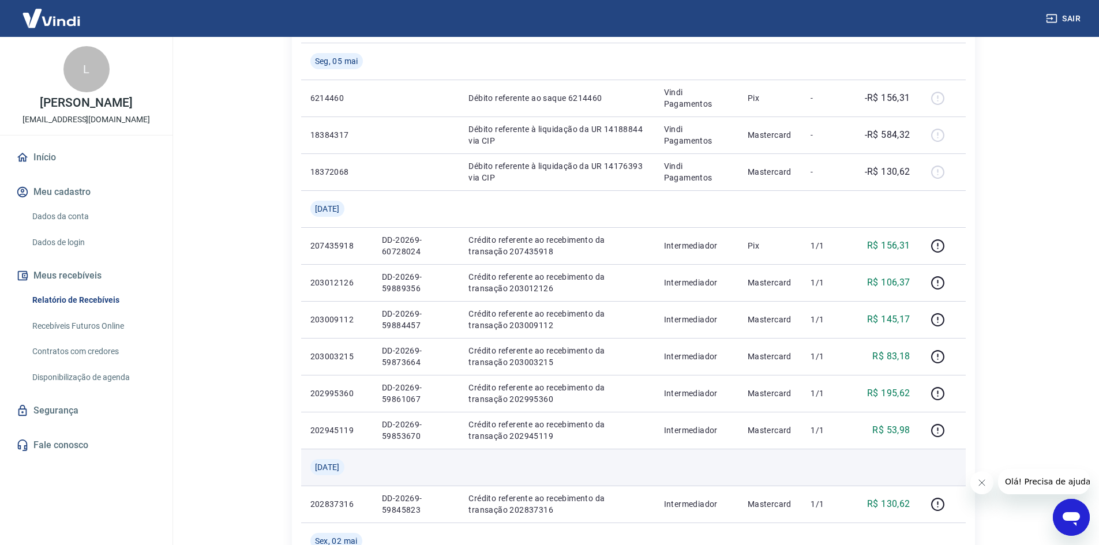
scroll to position [185, 0]
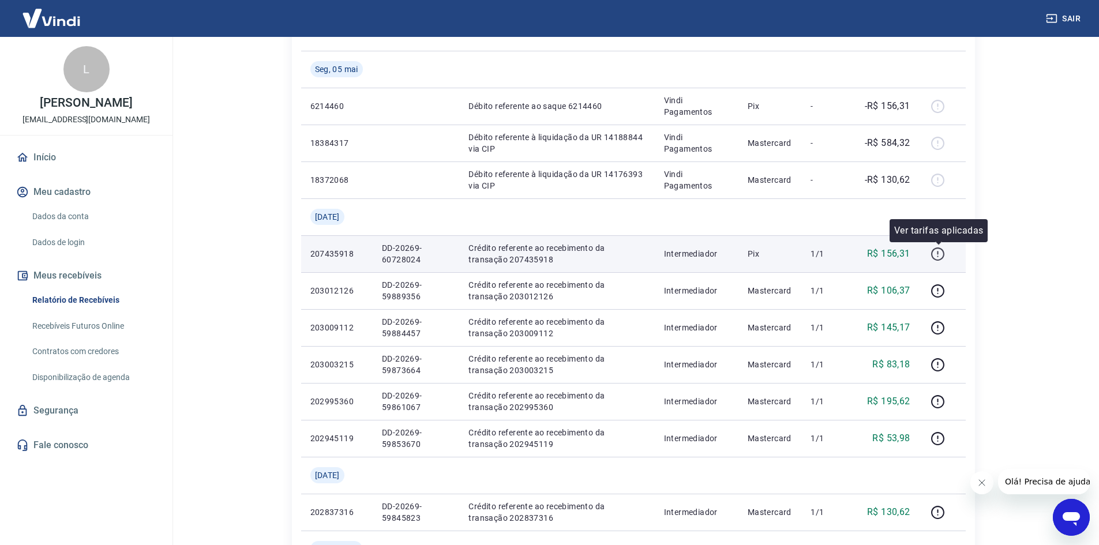
click at [942, 255] on icon "button" at bounding box center [938, 254] width 14 height 14
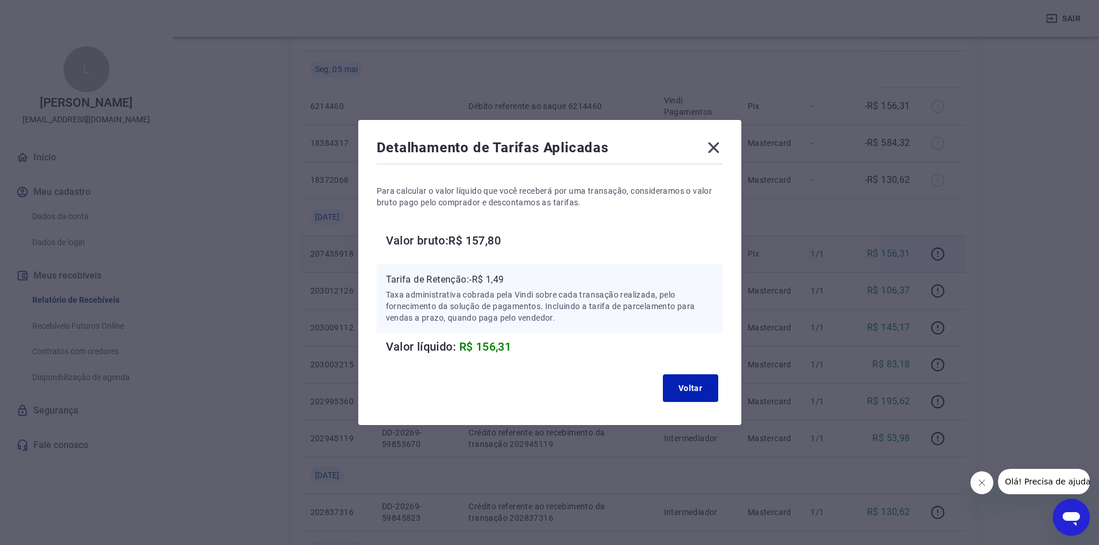
click at [712, 143] on icon at bounding box center [713, 147] width 11 height 11
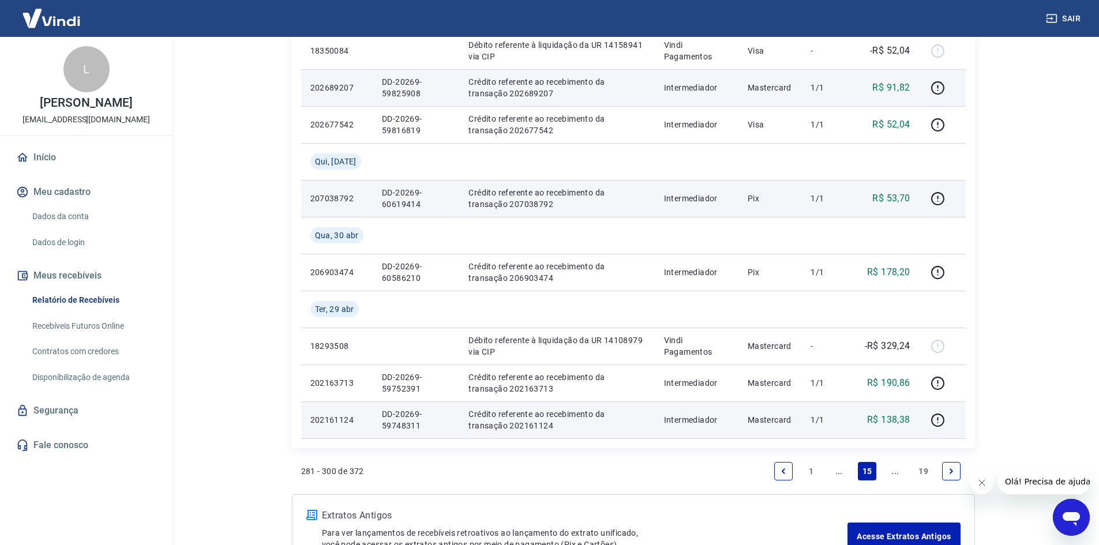
scroll to position [820, 0]
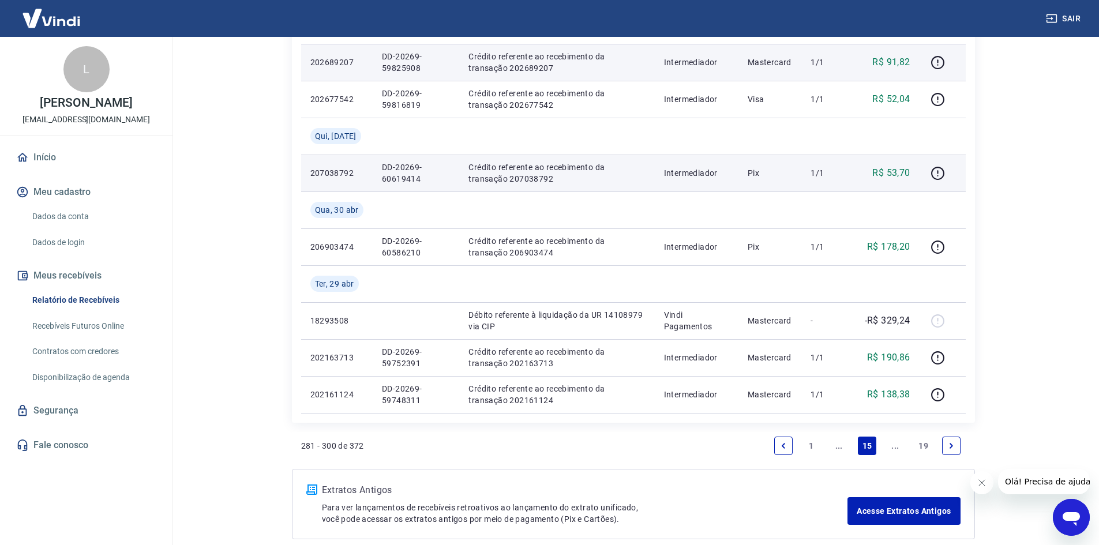
click at [839, 449] on link "..." at bounding box center [839, 446] width 18 height 18
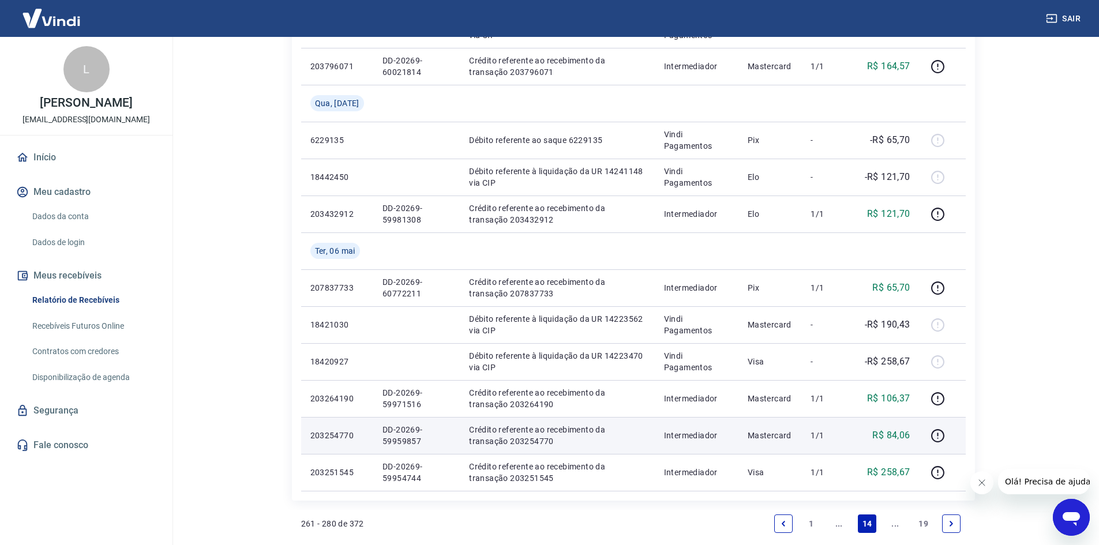
scroll to position [808, 0]
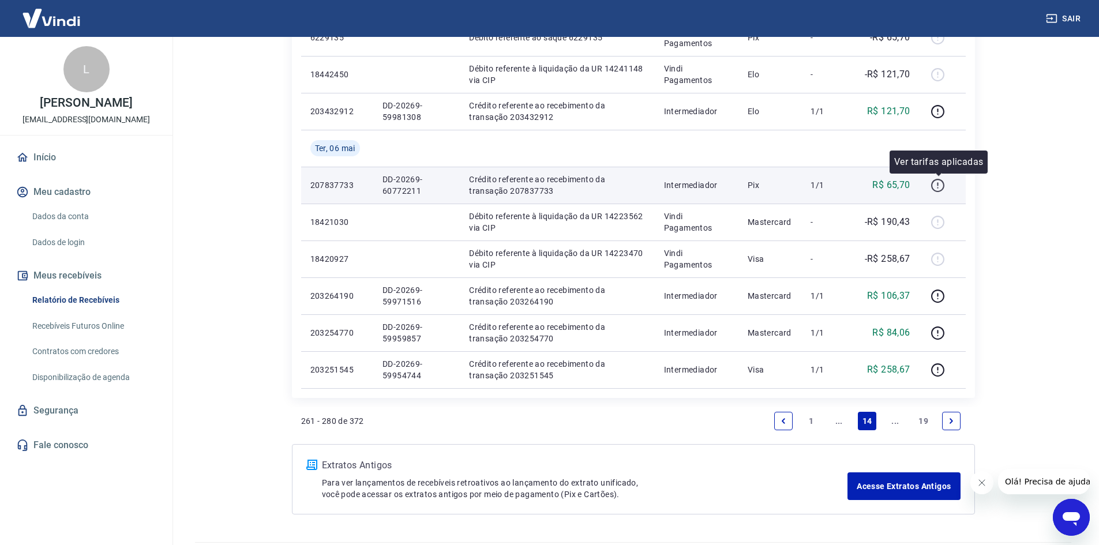
click at [937, 182] on icon "button" at bounding box center [938, 185] width 14 height 14
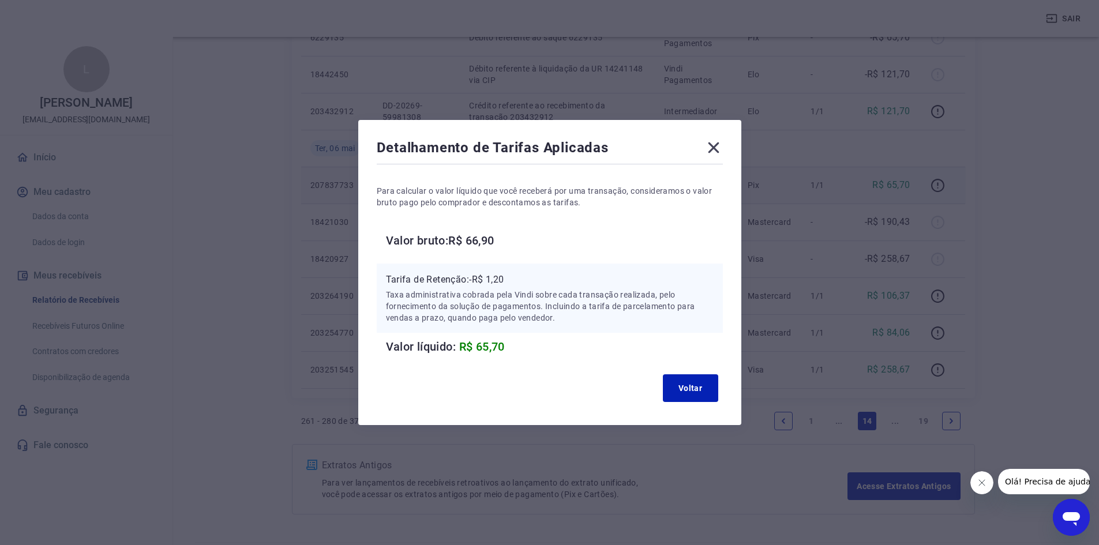
click at [714, 150] on icon at bounding box center [713, 147] width 18 height 18
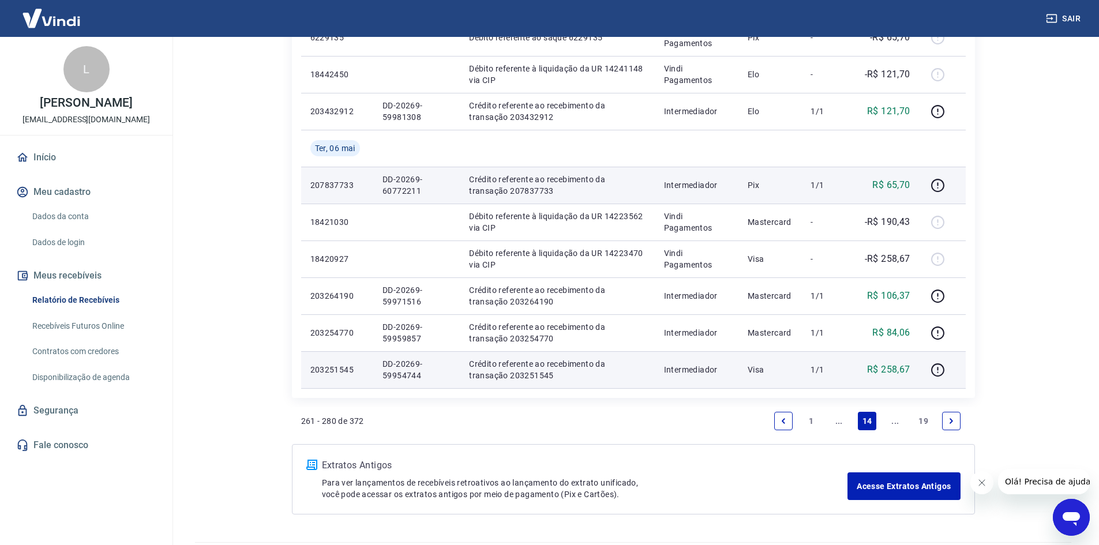
scroll to position [750, 0]
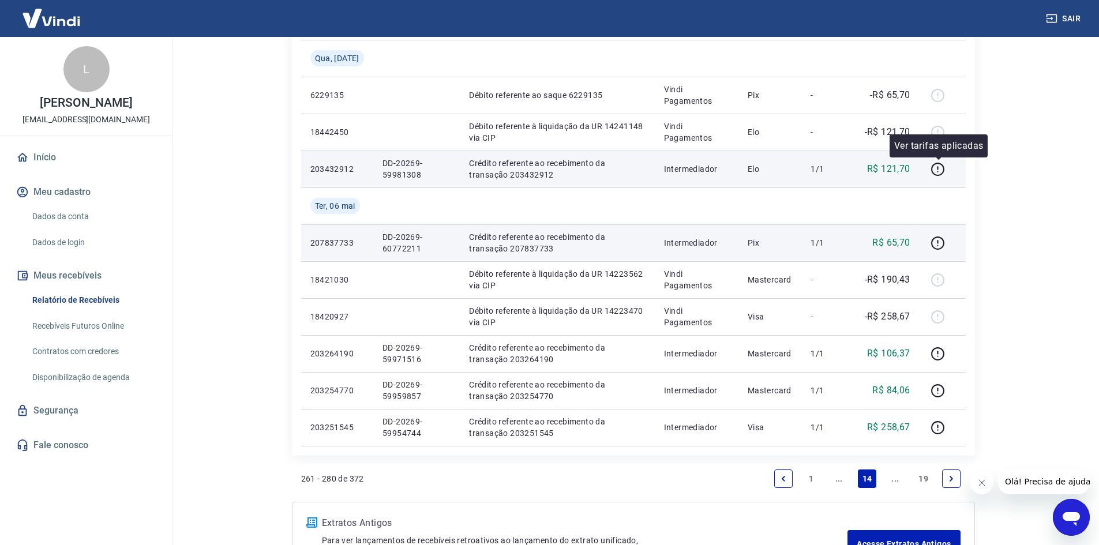
click at [950, 172] on div at bounding box center [943, 169] width 28 height 18
click at [940, 171] on icon "button" at bounding box center [938, 169] width 14 height 14
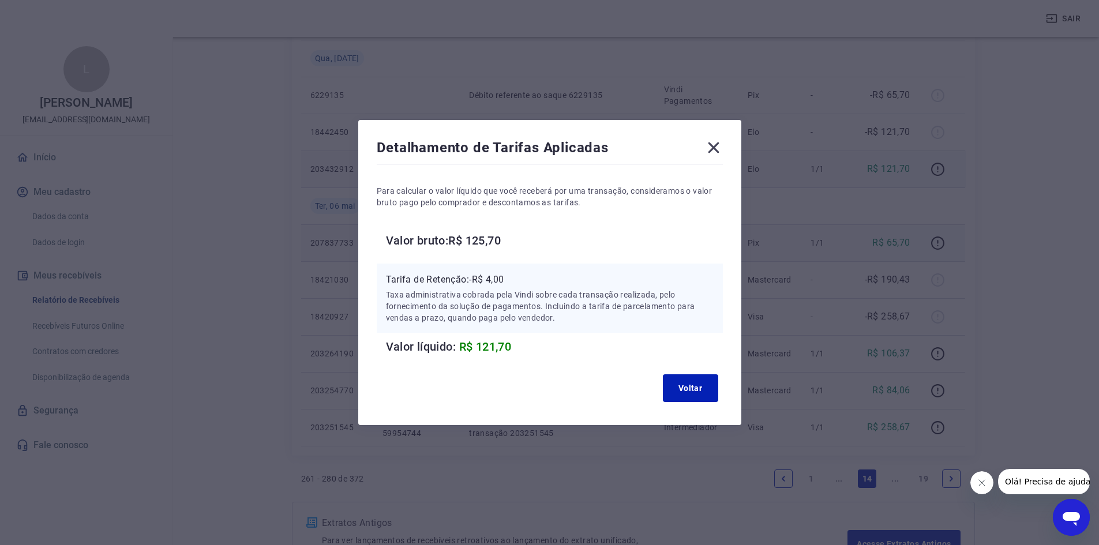
click at [719, 145] on icon at bounding box center [713, 147] width 11 height 11
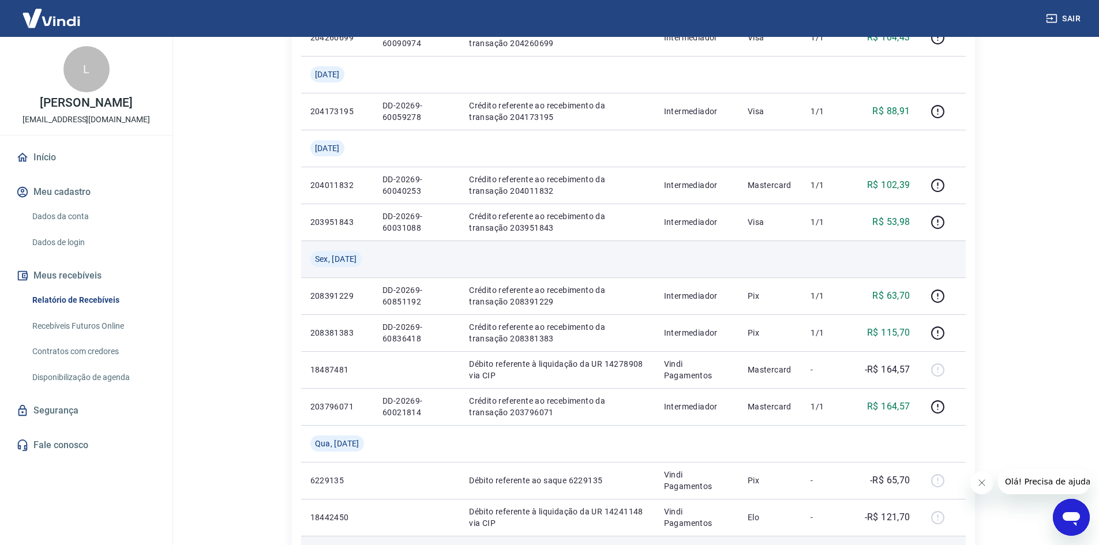
scroll to position [404, 0]
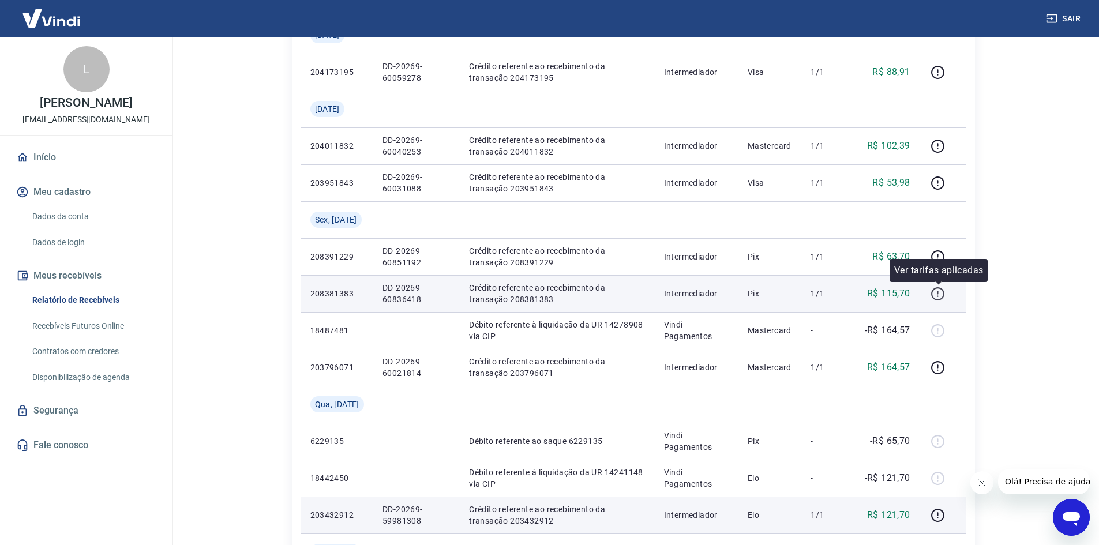
click at [940, 289] on icon "button" at bounding box center [938, 294] width 14 height 14
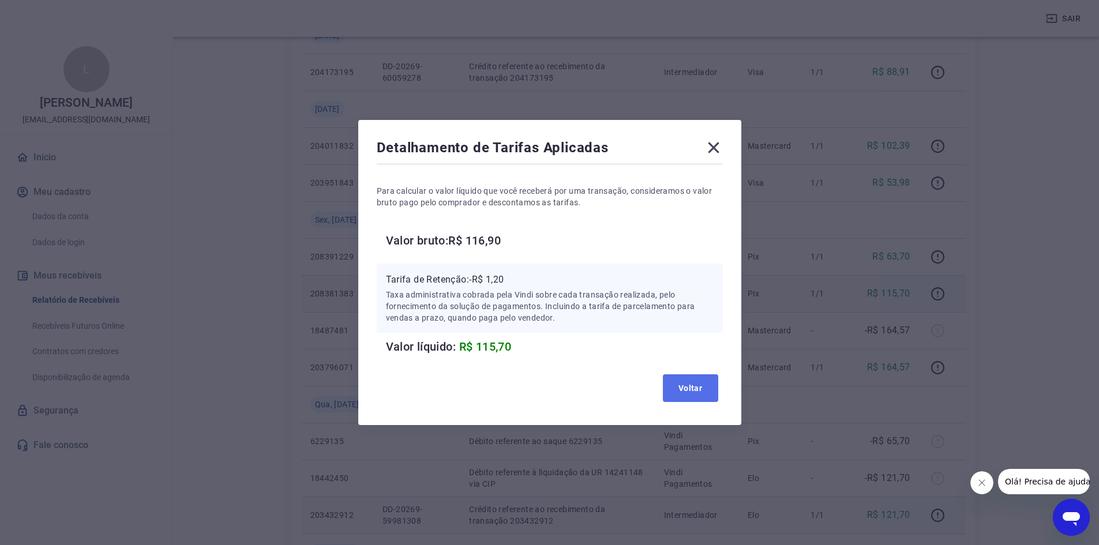
click at [704, 382] on button "Voltar" at bounding box center [690, 388] width 55 height 28
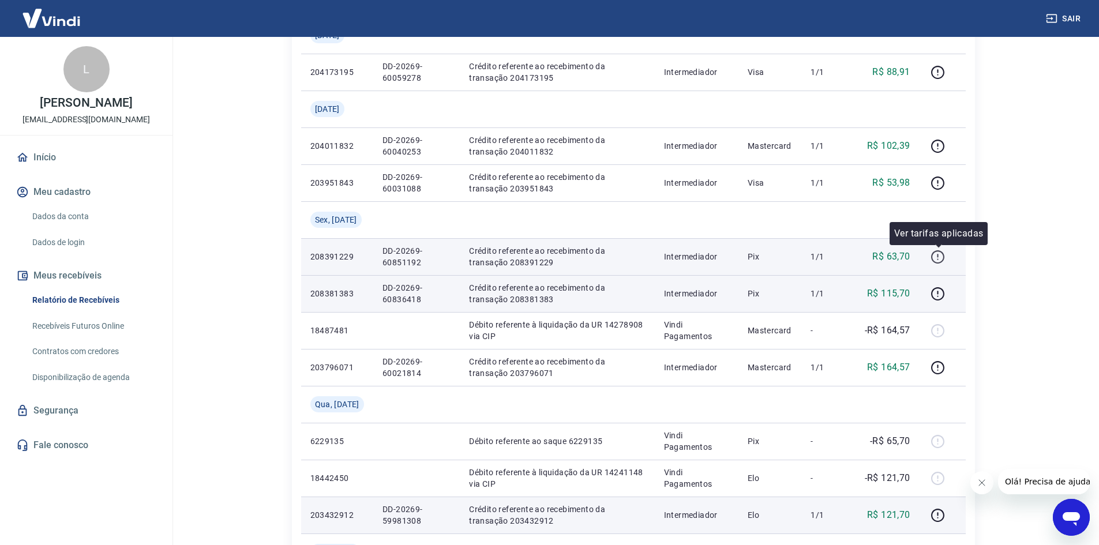
click at [939, 252] on icon "button" at bounding box center [938, 257] width 14 height 14
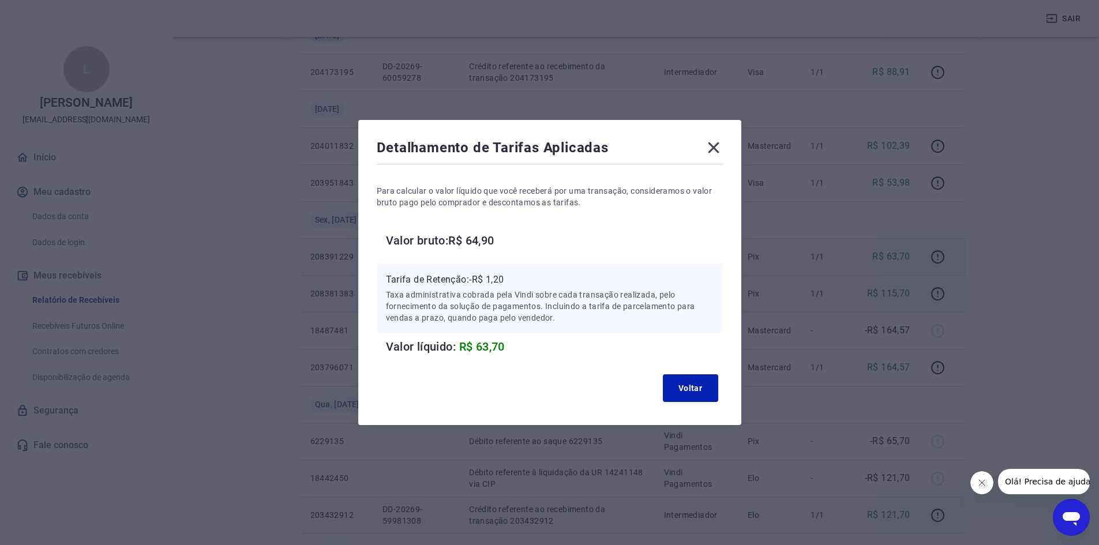
click at [717, 138] on icon at bounding box center [713, 147] width 18 height 18
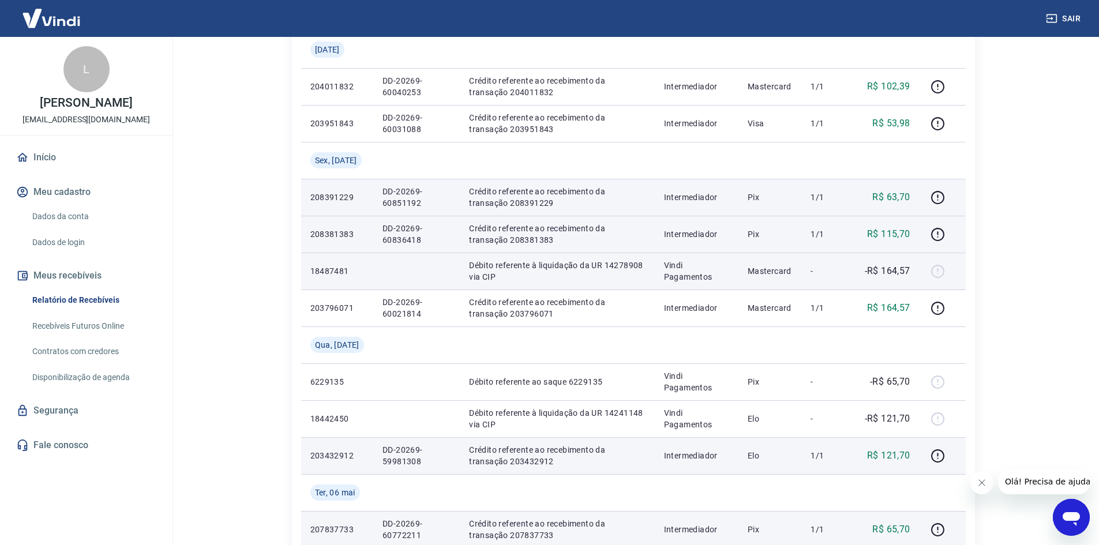
scroll to position [462, 0]
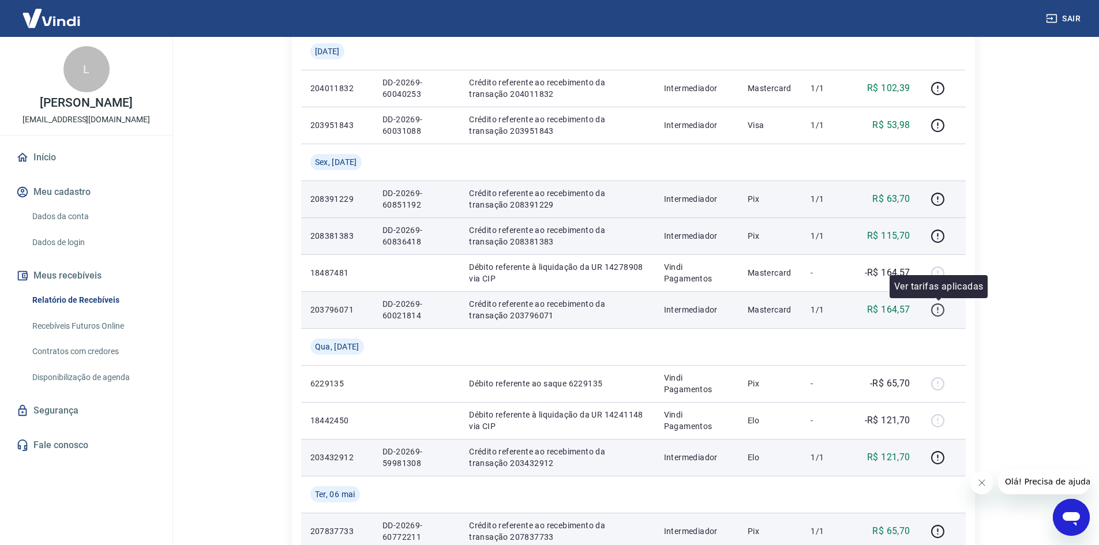
click at [941, 306] on icon "button" at bounding box center [938, 310] width 14 height 14
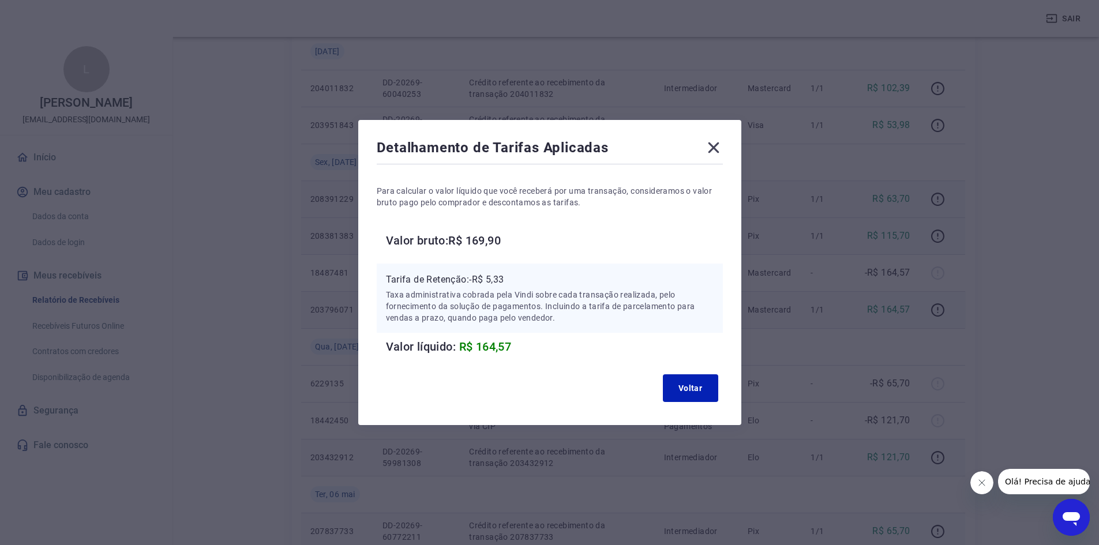
click at [713, 141] on icon at bounding box center [713, 147] width 18 height 18
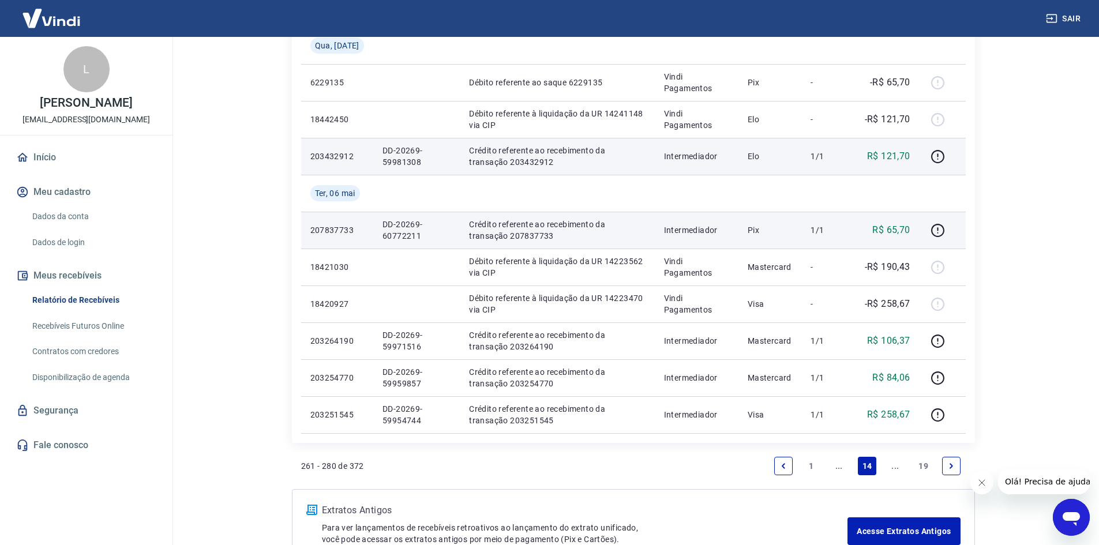
scroll to position [841, 0]
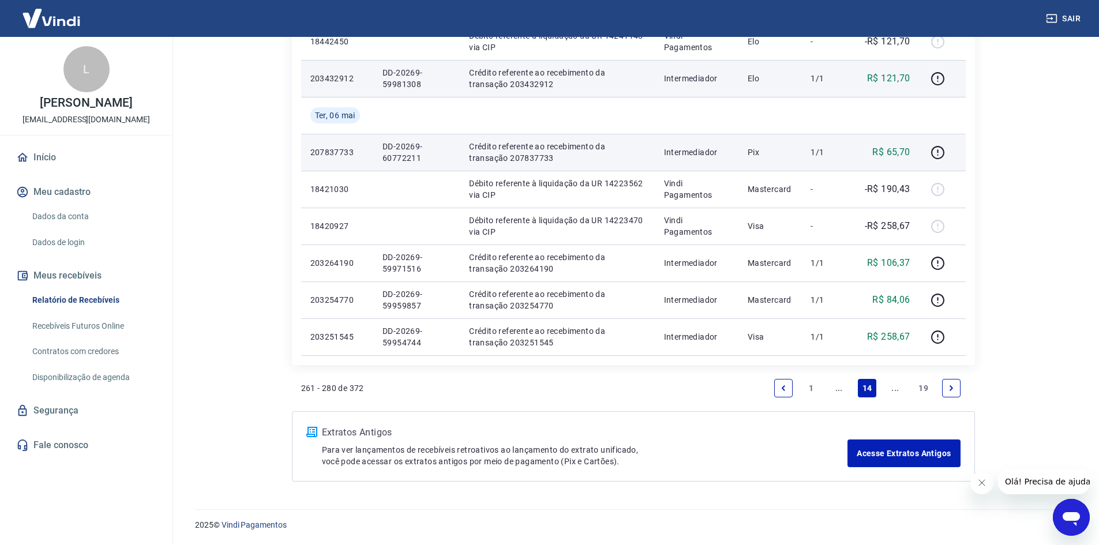
click at [845, 391] on link "..." at bounding box center [839, 388] width 18 height 18
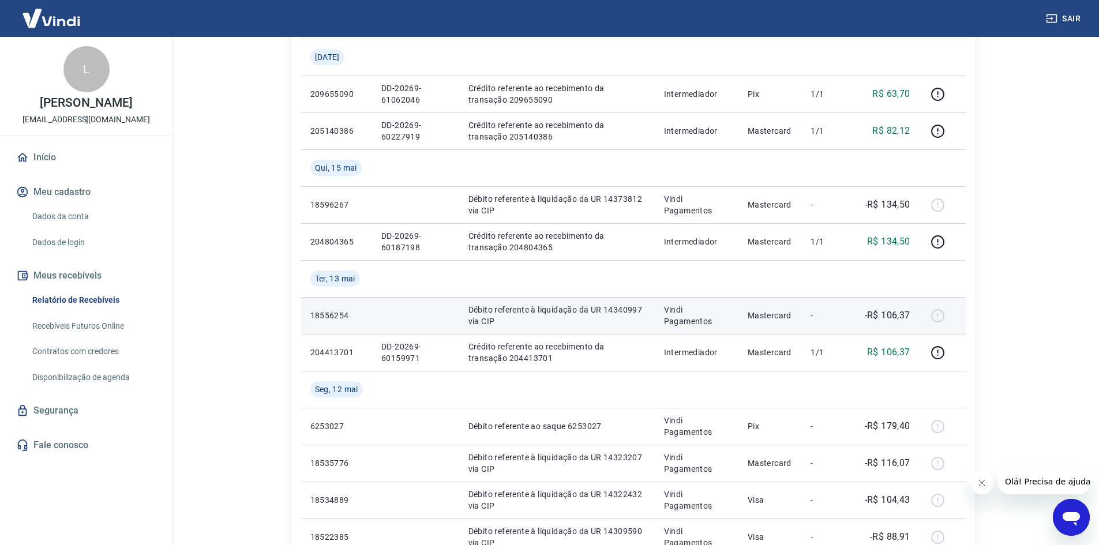
scroll to position [610, 0]
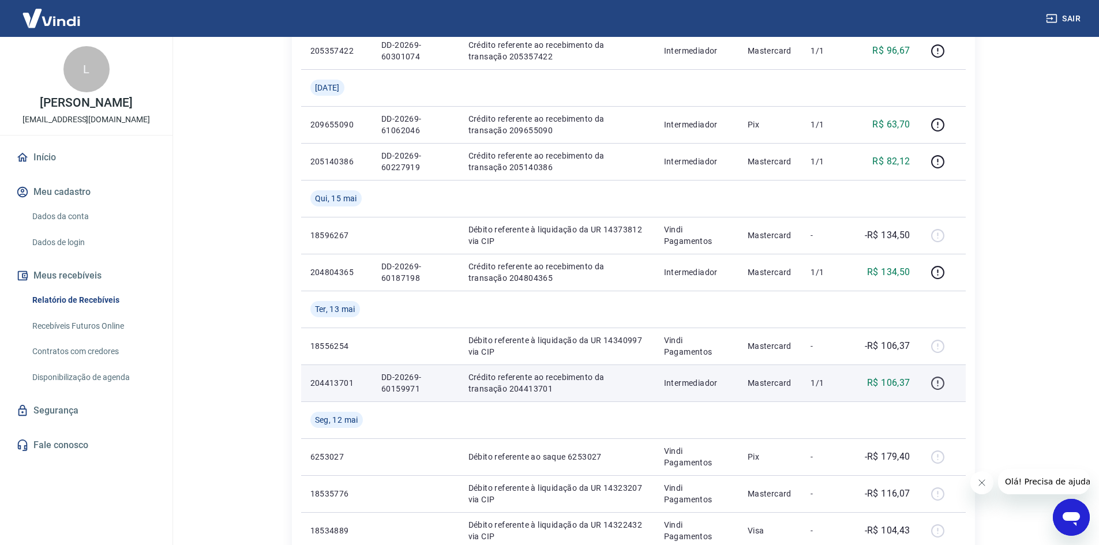
click at [937, 385] on icon "button" at bounding box center [938, 383] width 14 height 14
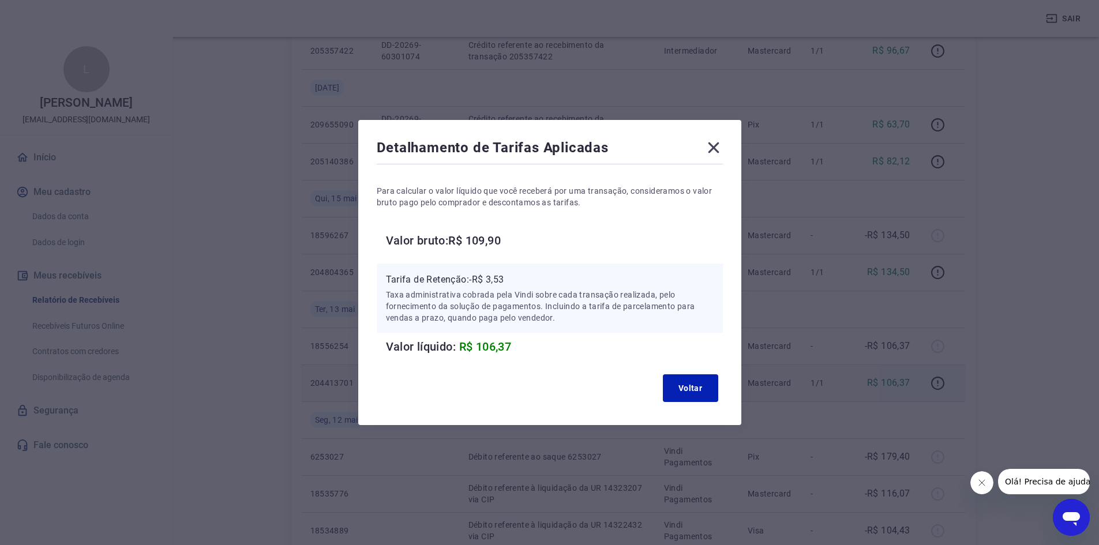
click at [718, 144] on icon at bounding box center [713, 147] width 18 height 18
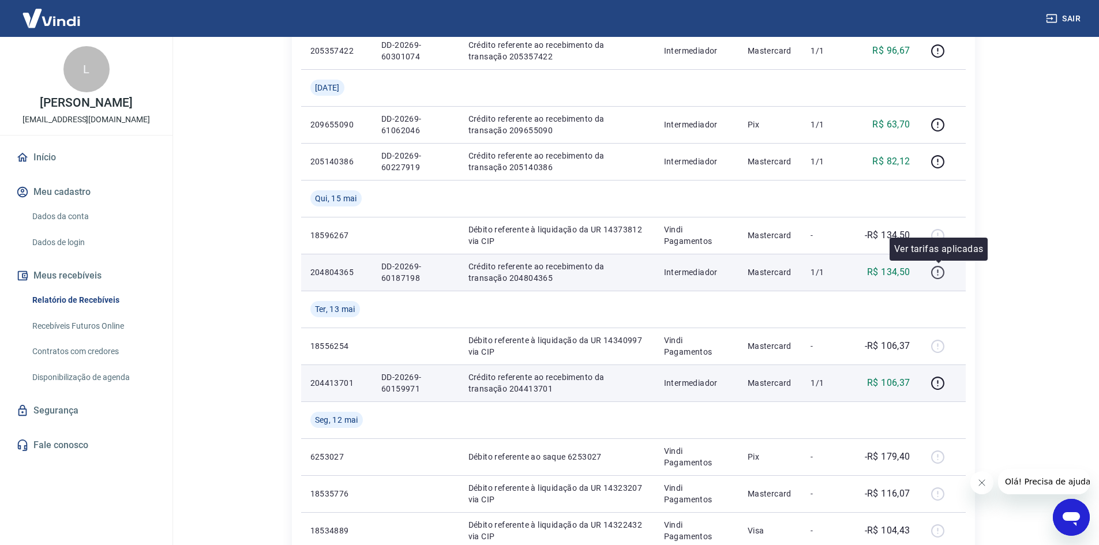
click at [942, 280] on button "button" at bounding box center [938, 272] width 18 height 18
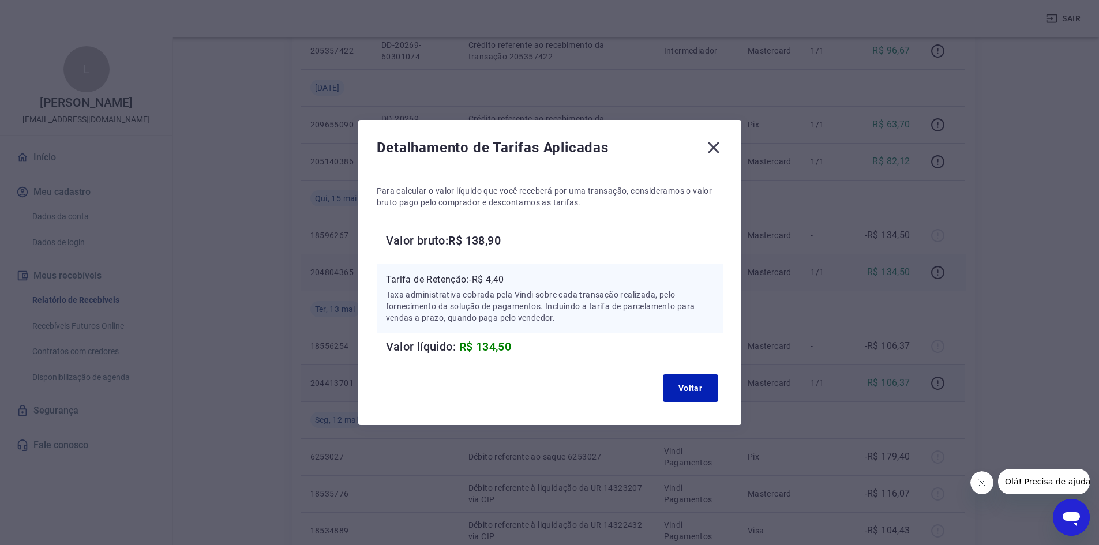
click at [711, 146] on icon at bounding box center [713, 147] width 18 height 18
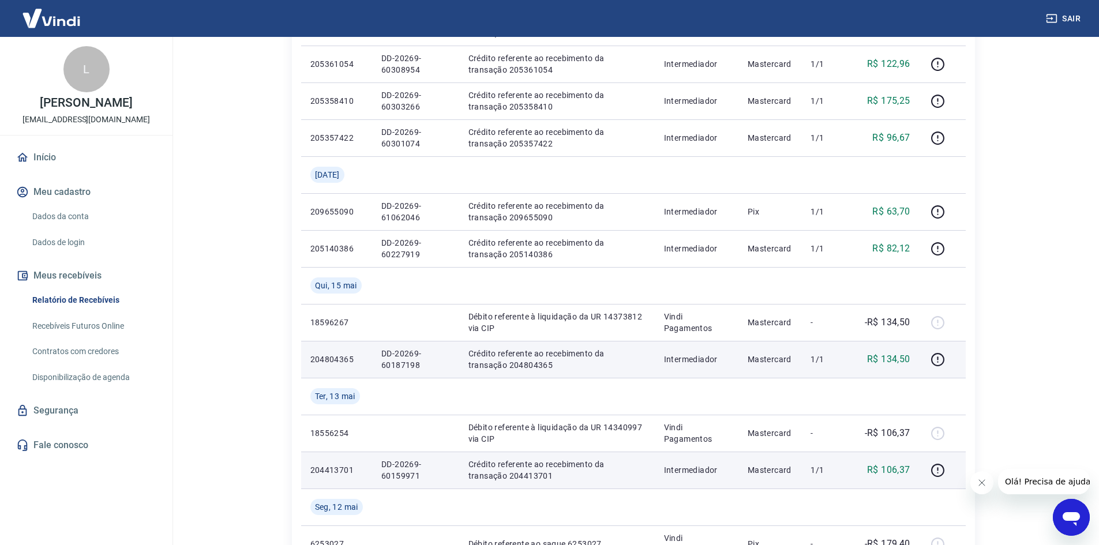
scroll to position [494, 0]
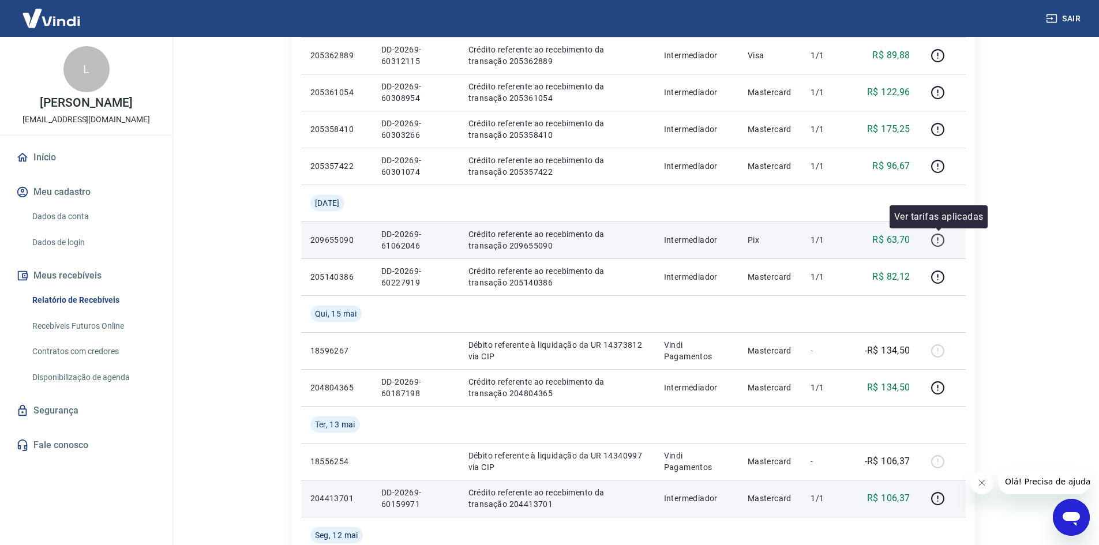
click at [934, 237] on icon "button" at bounding box center [937, 240] width 13 height 13
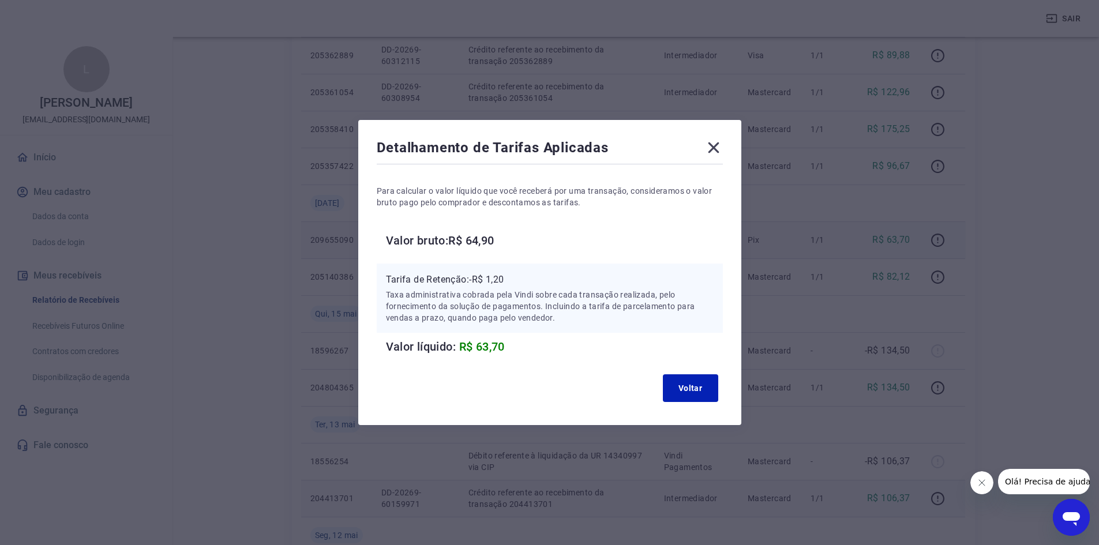
click at [721, 136] on div "Detalhamento de Tarifas Aplicadas Para calcular o valor líquido que você recebe…" at bounding box center [549, 272] width 383 height 305
click at [722, 145] on icon at bounding box center [713, 147] width 18 height 18
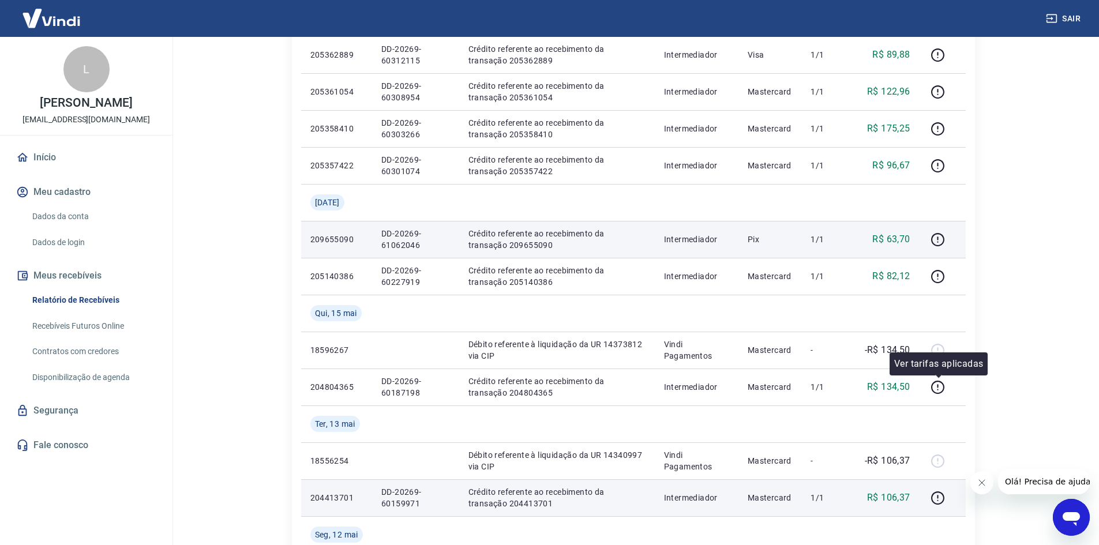
scroll to position [841, 0]
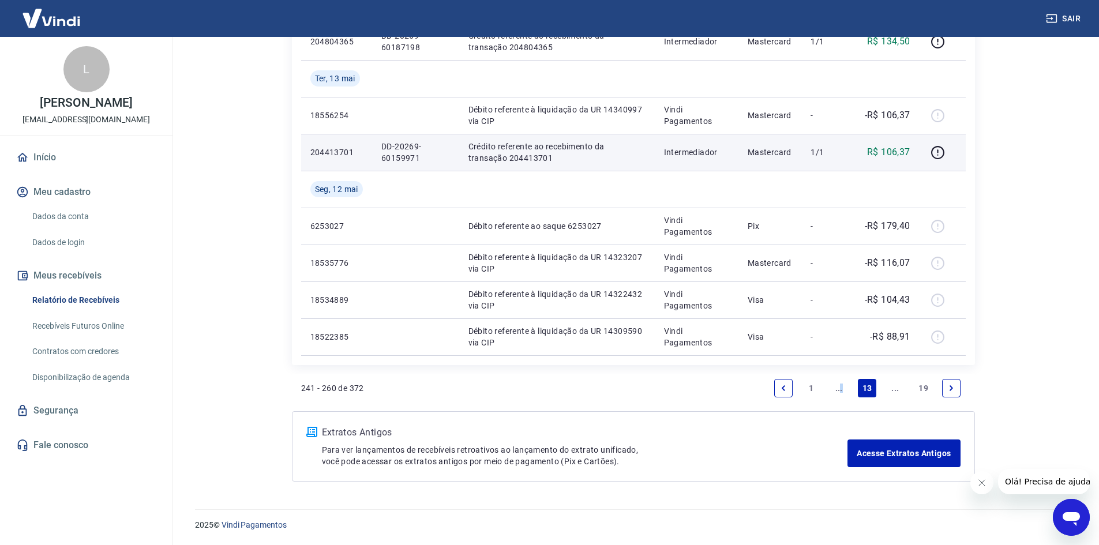
click at [841, 390] on link "..." at bounding box center [839, 388] width 18 height 18
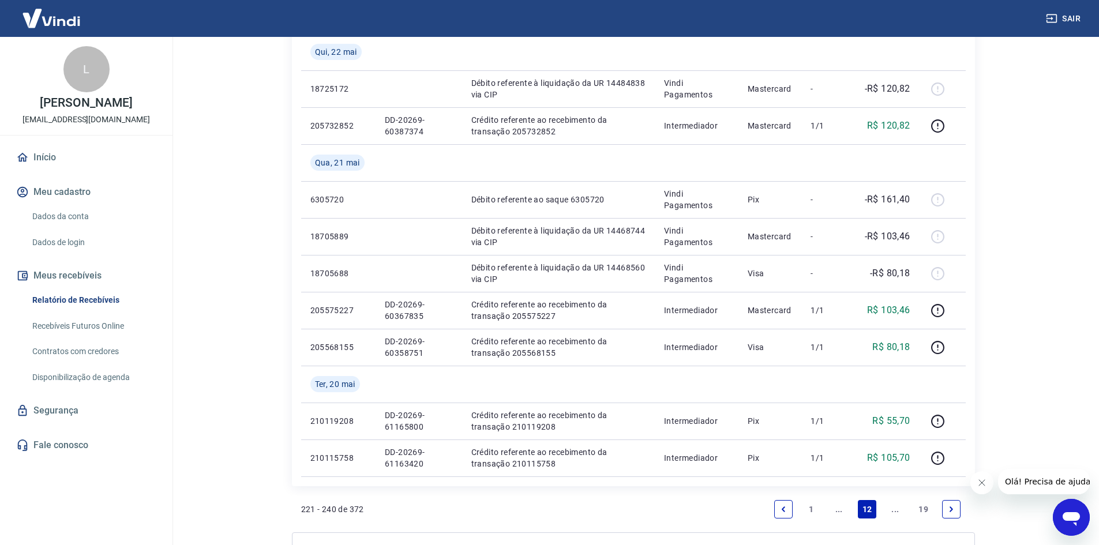
scroll to position [914, 0]
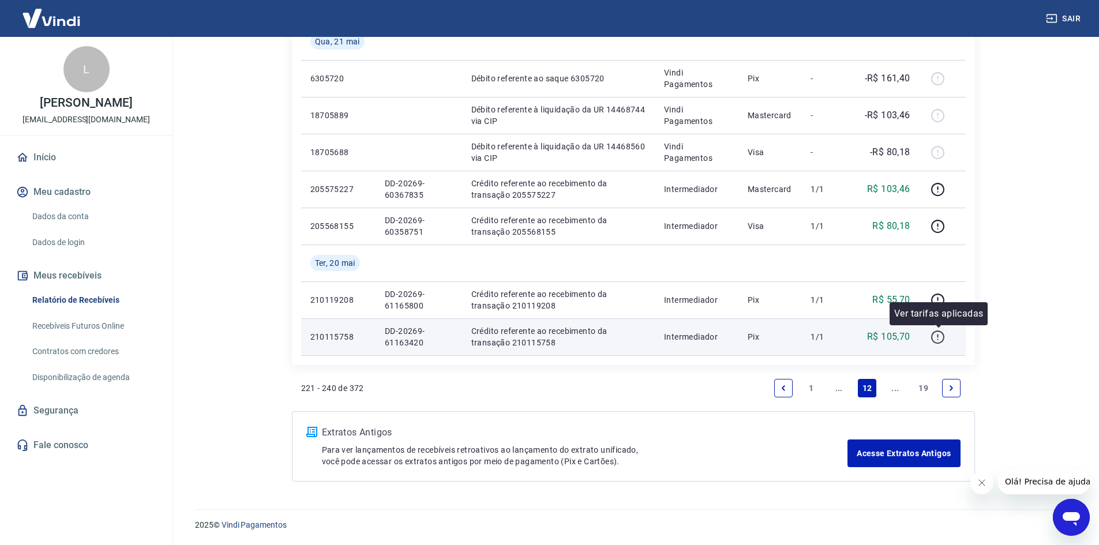
click at [941, 333] on icon "button" at bounding box center [938, 337] width 14 height 14
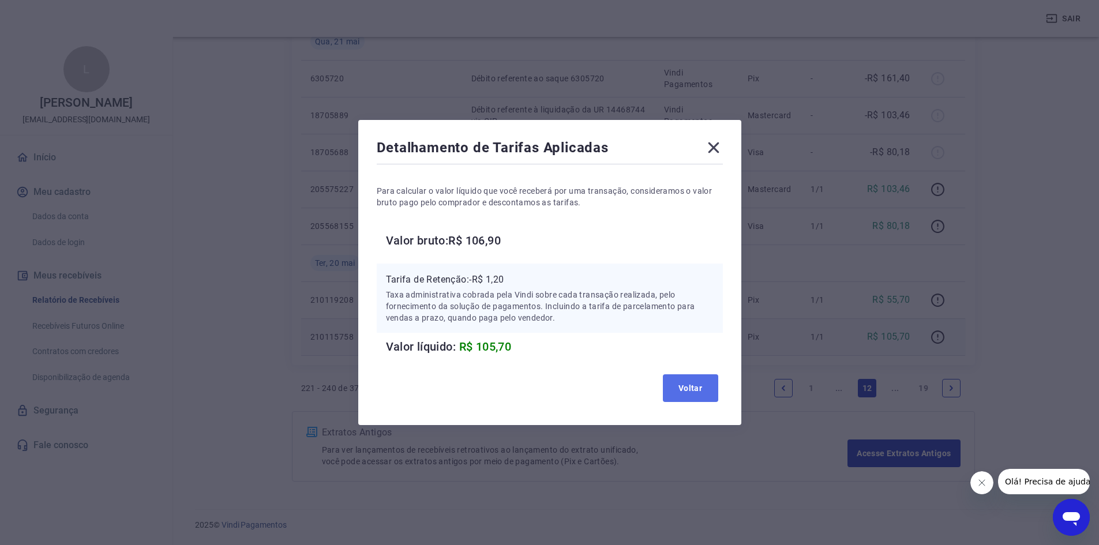
click at [693, 381] on button "Voltar" at bounding box center [690, 388] width 55 height 28
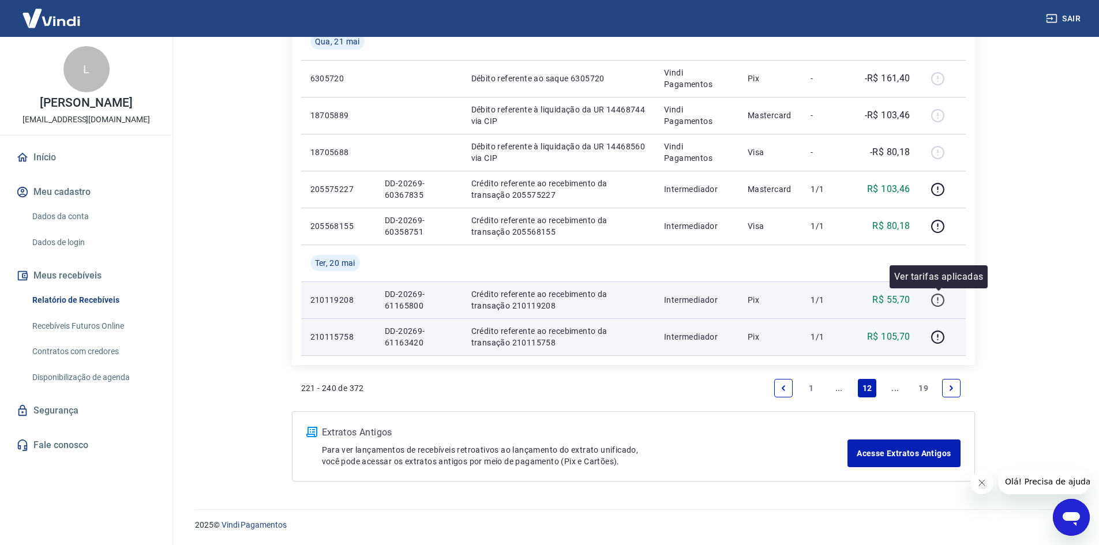
click at [936, 297] on icon "button" at bounding box center [938, 300] width 14 height 14
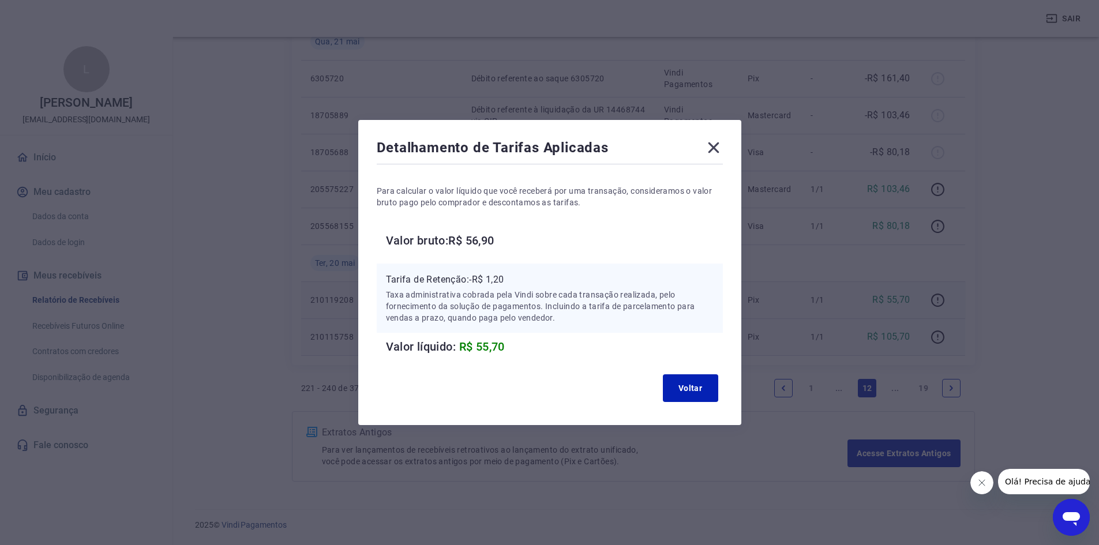
click at [718, 148] on icon at bounding box center [713, 147] width 11 height 11
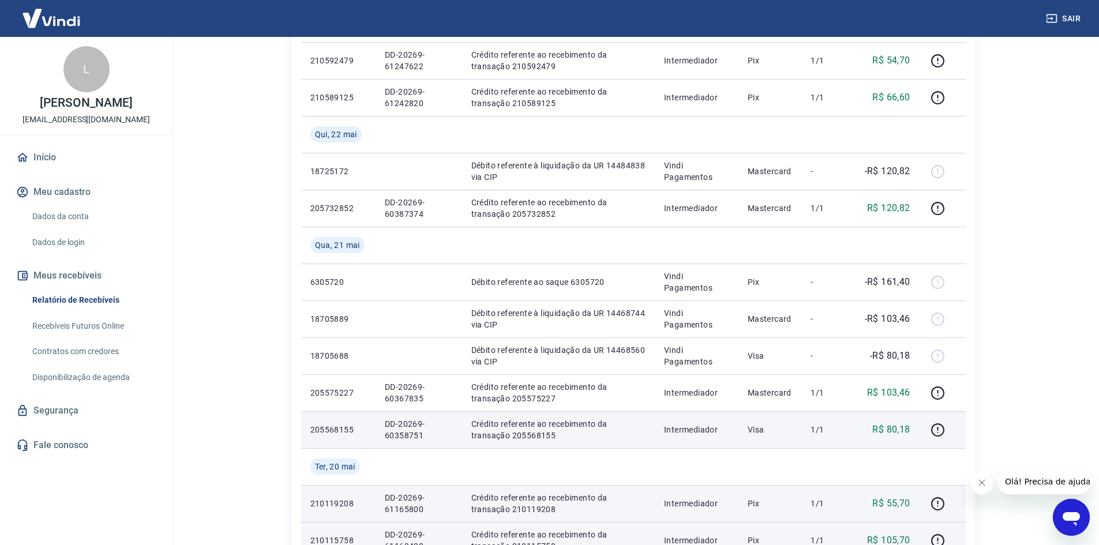
scroll to position [684, 0]
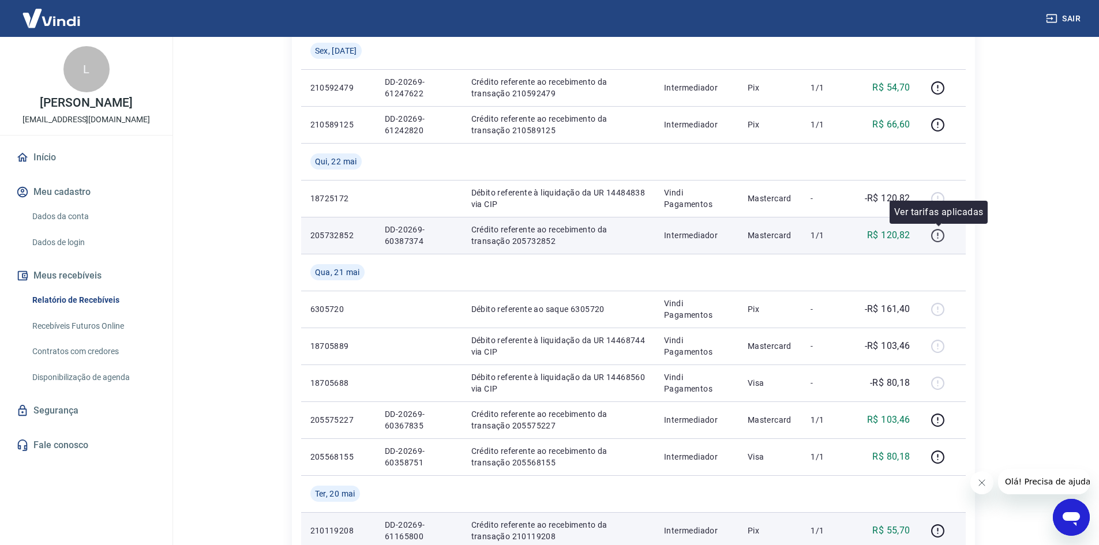
click at [940, 231] on icon "button" at bounding box center [938, 235] width 14 height 14
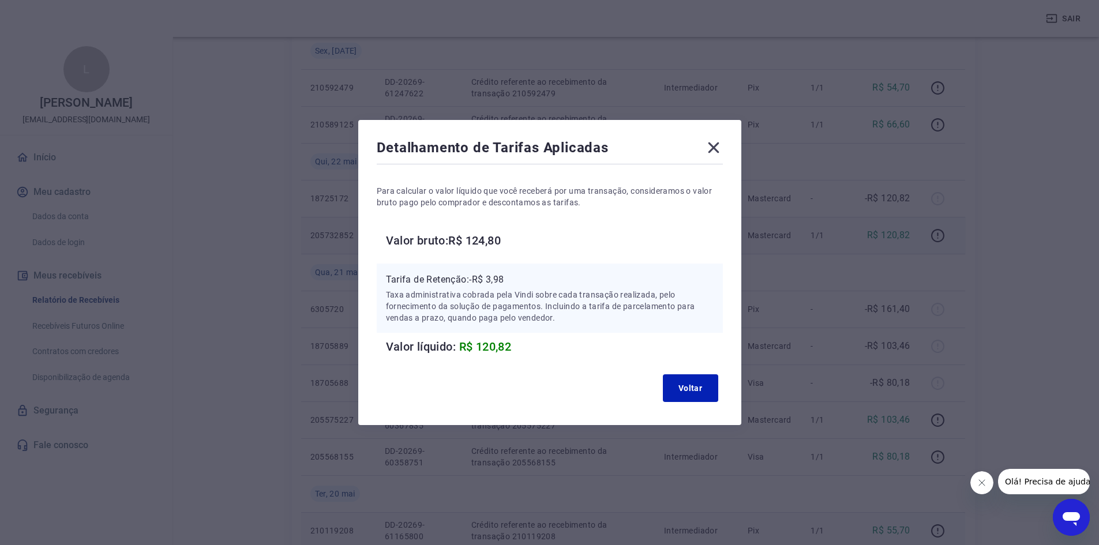
click at [715, 149] on icon at bounding box center [713, 147] width 11 height 11
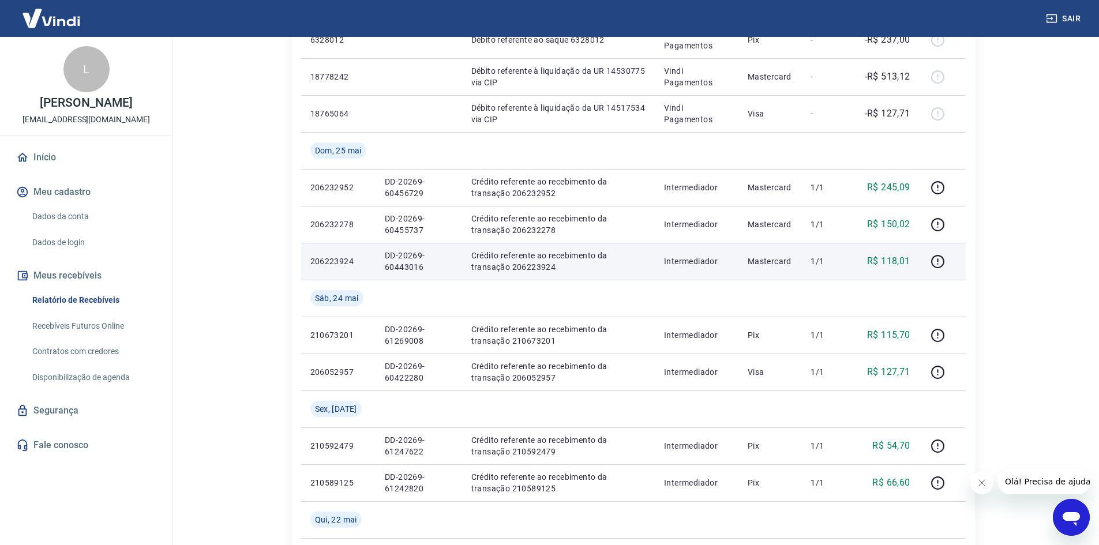
scroll to position [337, 0]
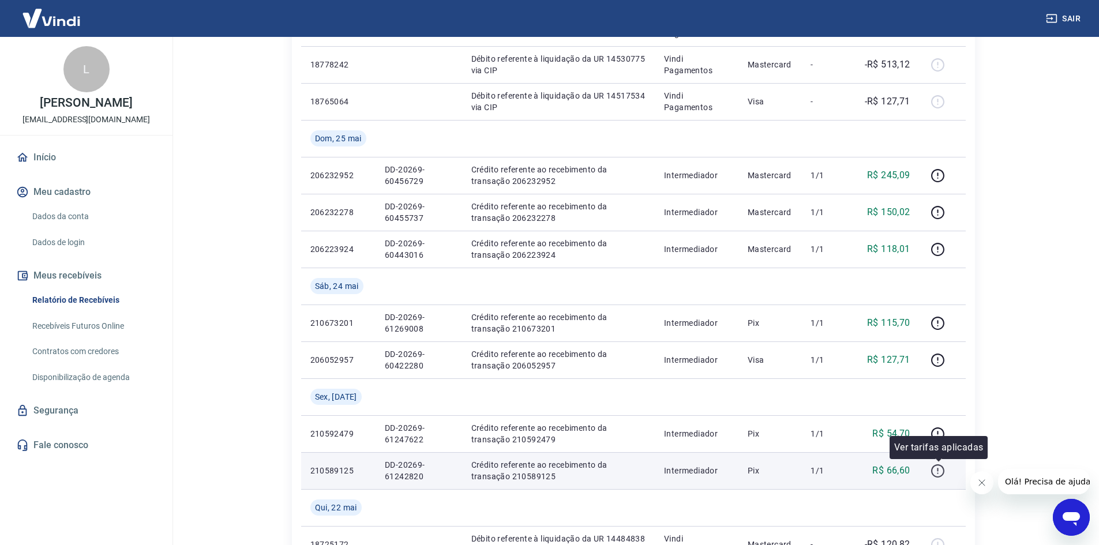
click at [939, 472] on icon "button" at bounding box center [938, 471] width 14 height 14
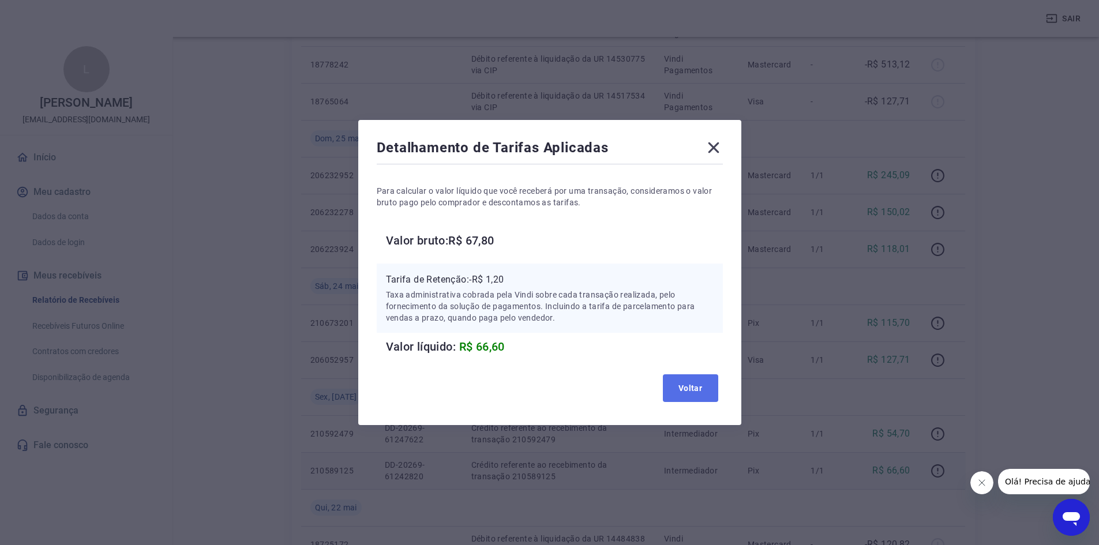
click at [696, 391] on button "Voltar" at bounding box center [690, 388] width 55 height 28
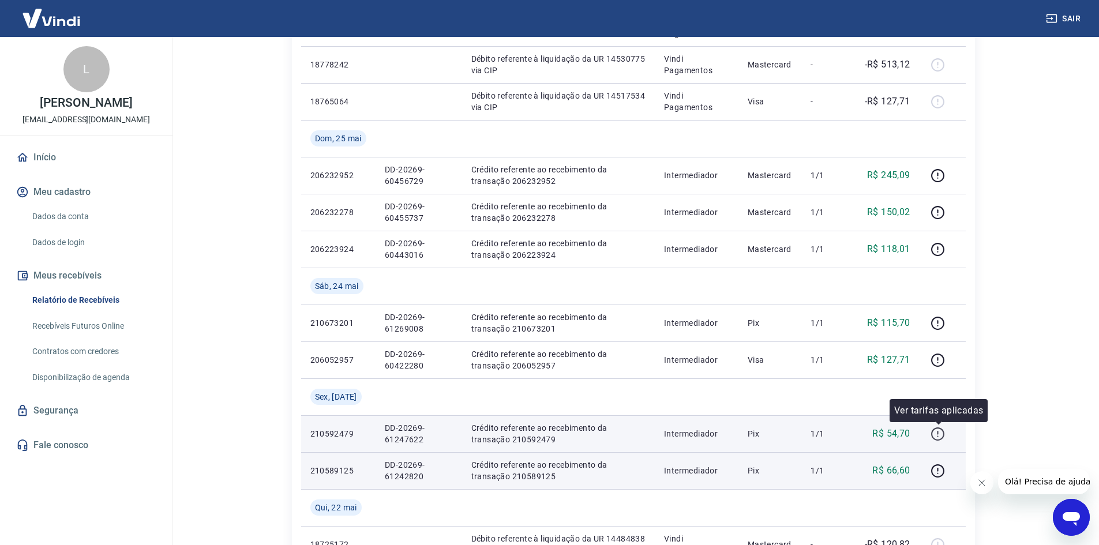
click at [937, 435] on icon "button" at bounding box center [938, 434] width 14 height 14
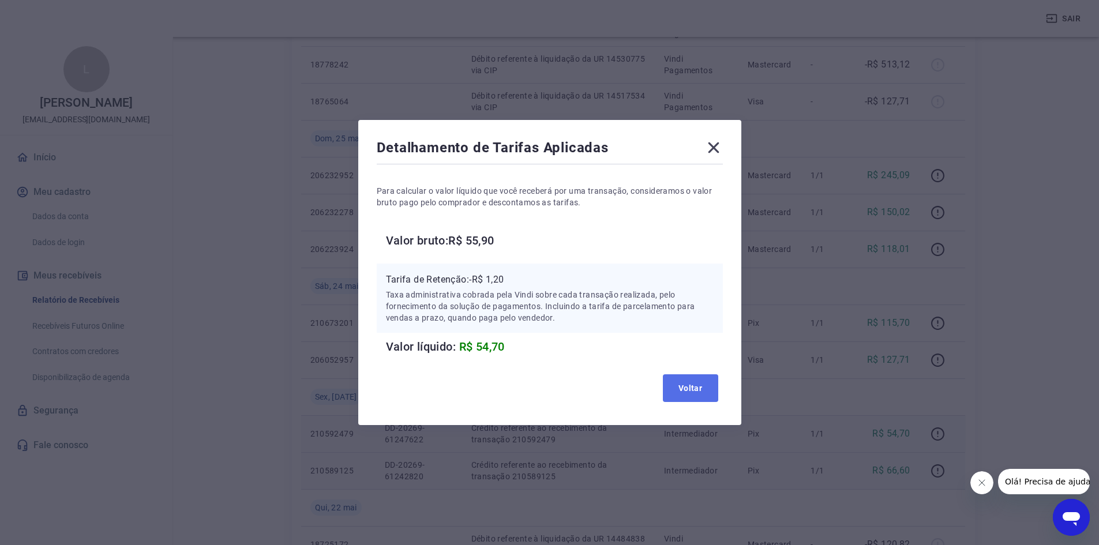
click at [687, 378] on button "Voltar" at bounding box center [690, 388] width 55 height 28
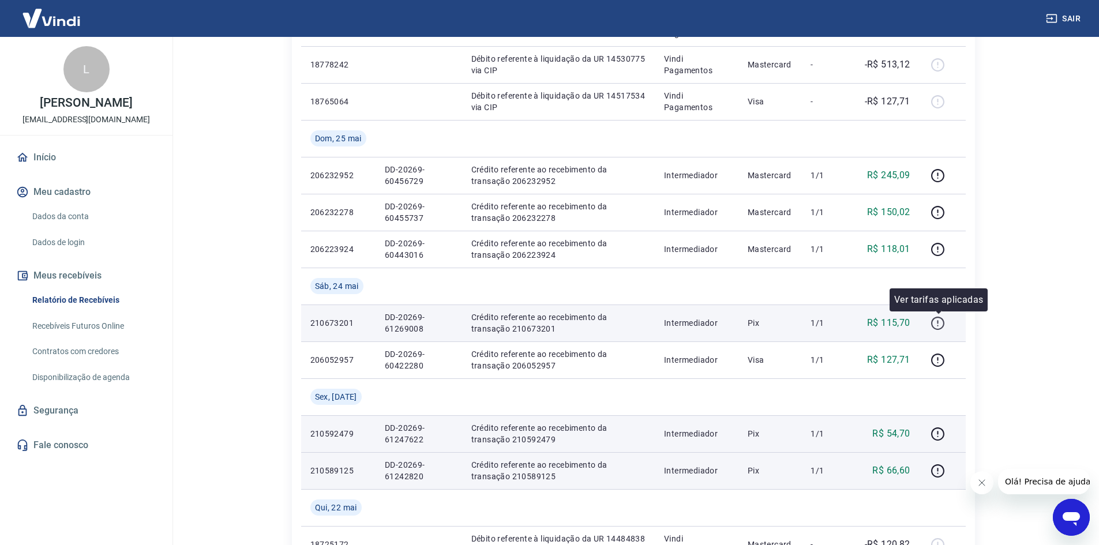
click at [937, 325] on icon "button" at bounding box center [938, 323] width 14 height 14
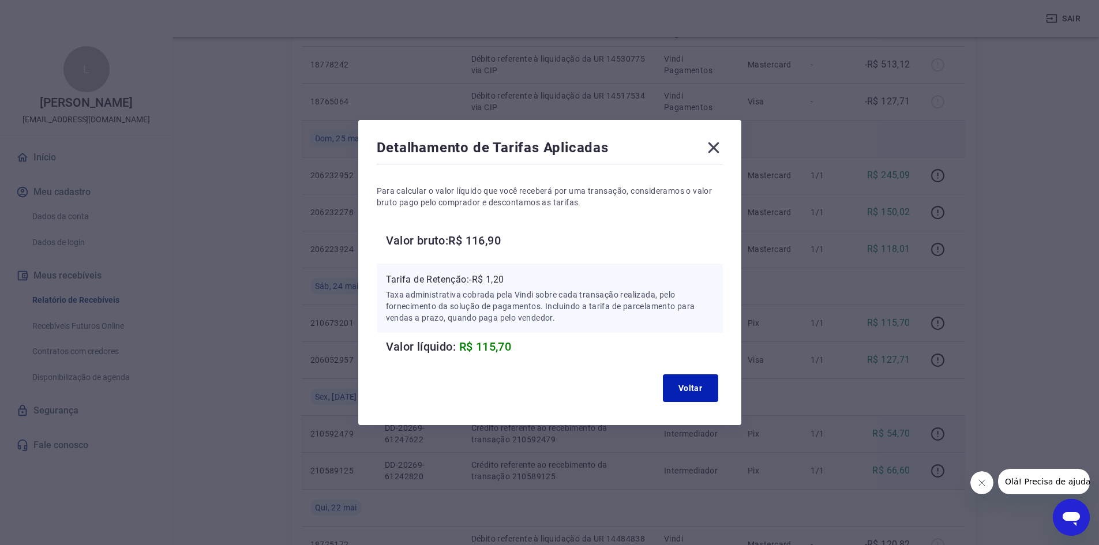
click at [717, 153] on icon at bounding box center [713, 147] width 18 height 18
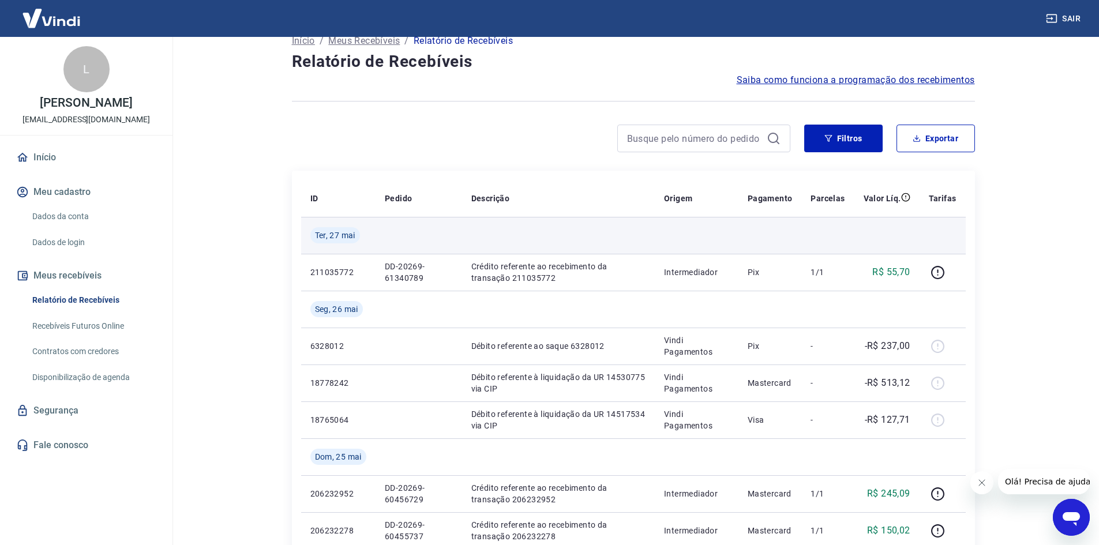
scroll to position [0, 0]
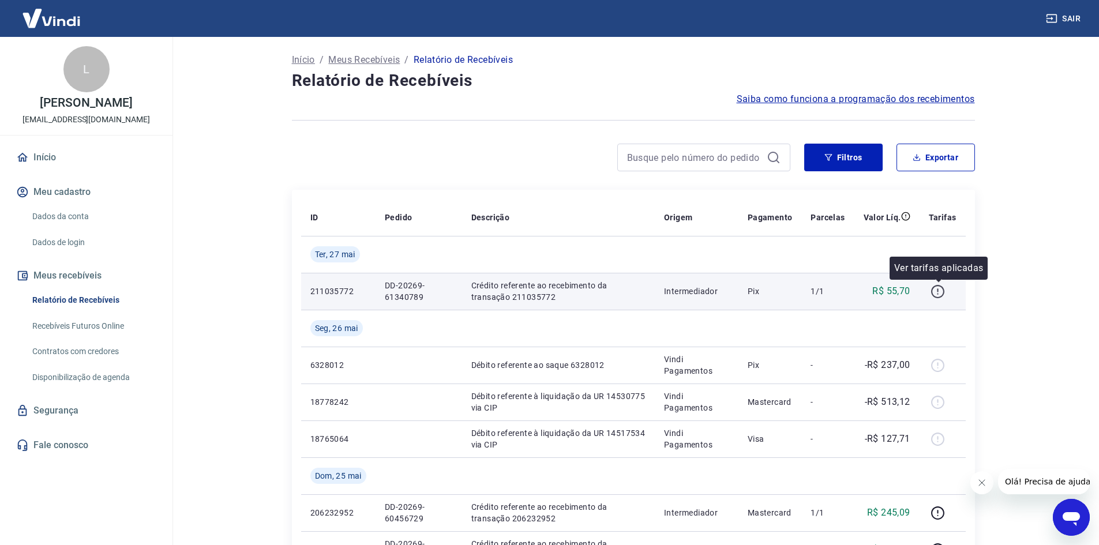
click at [940, 286] on icon "button" at bounding box center [938, 291] width 14 height 14
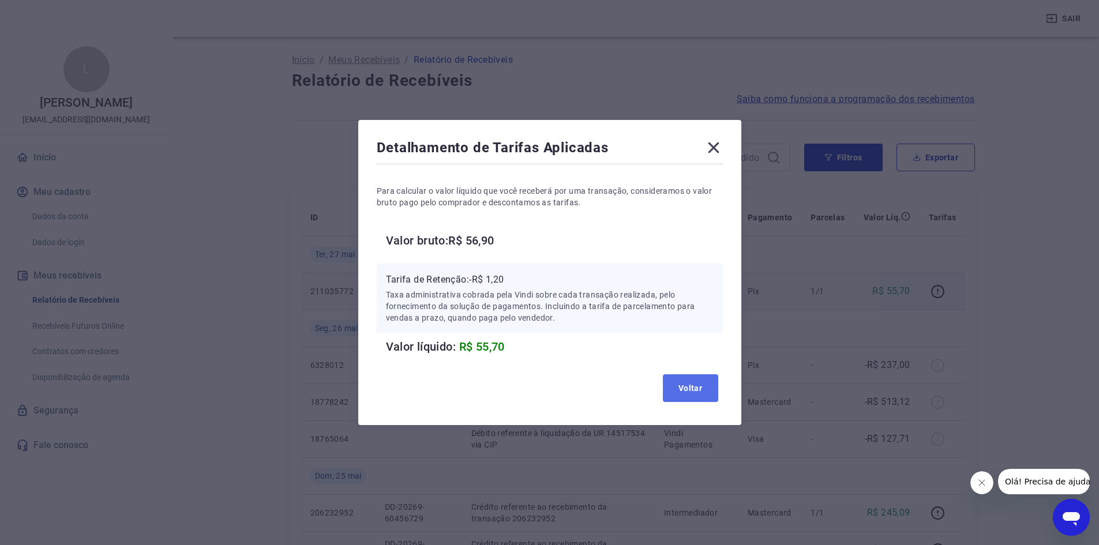
click at [712, 392] on button "Voltar" at bounding box center [690, 388] width 55 height 28
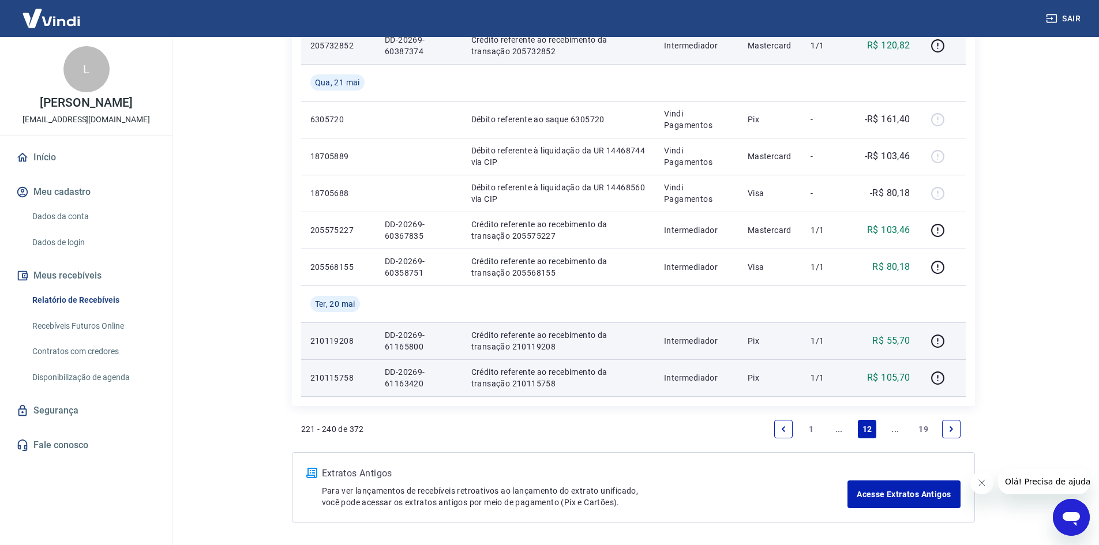
scroll to position [914, 0]
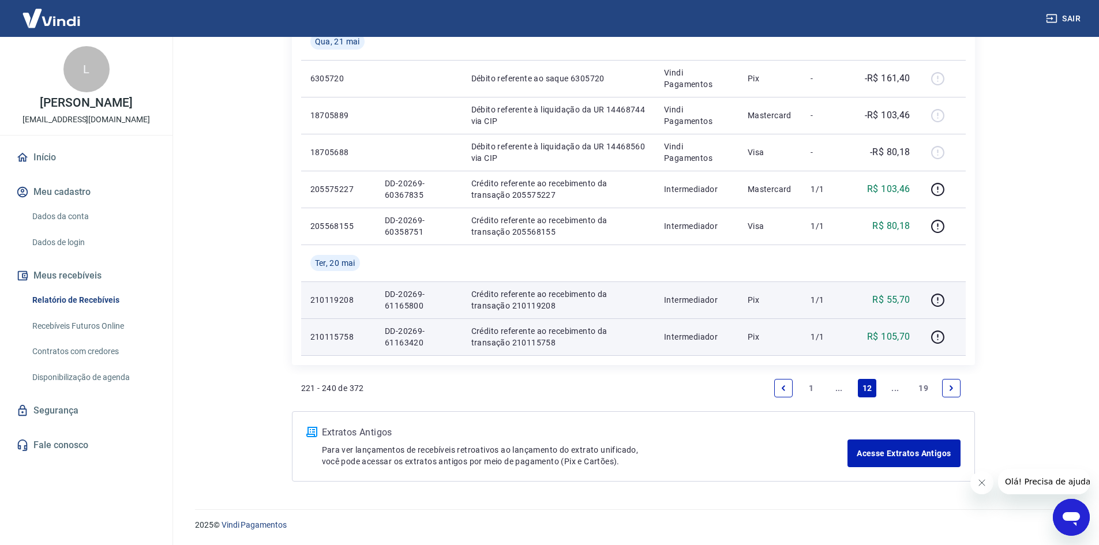
click at [841, 382] on link "..." at bounding box center [839, 388] width 18 height 18
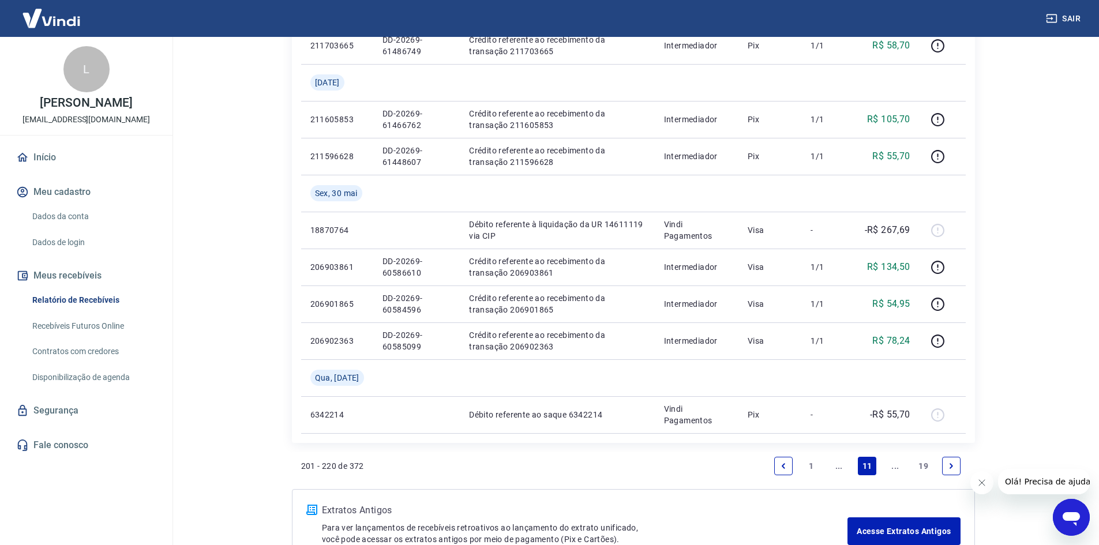
scroll to position [894, 0]
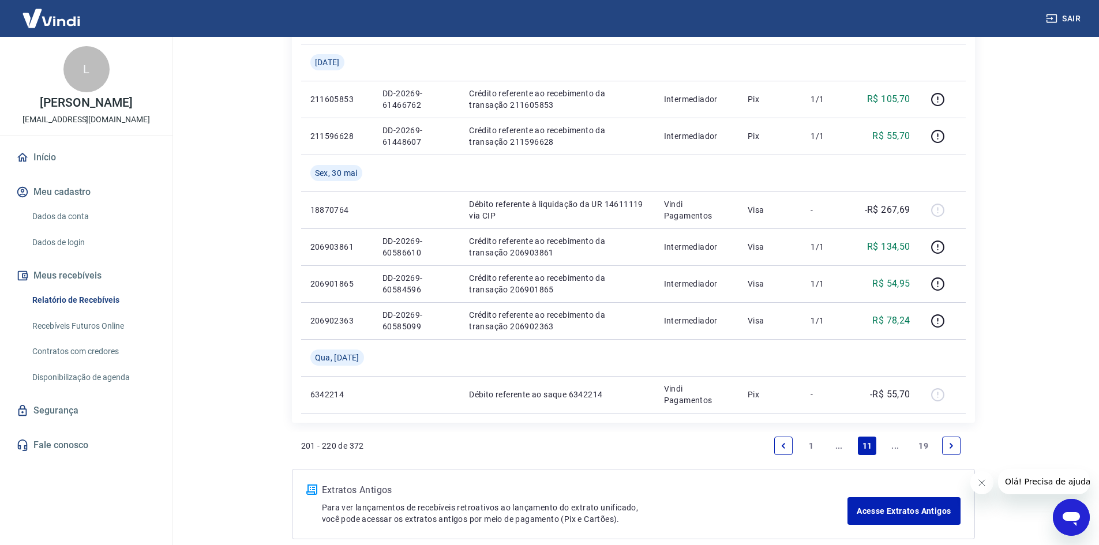
click at [954, 445] on icon "Next page" at bounding box center [951, 446] width 8 height 8
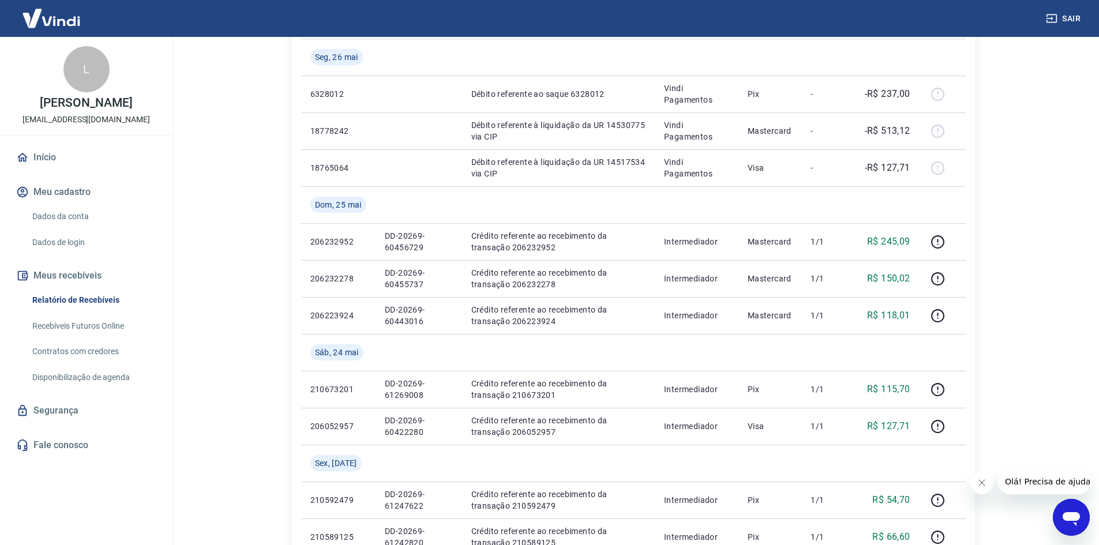
scroll to position [288, 0]
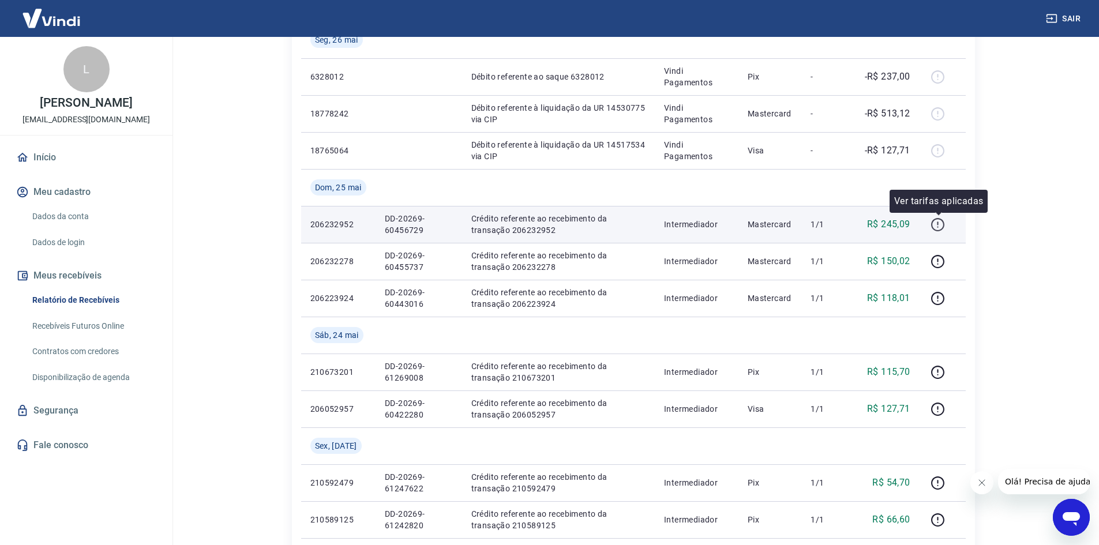
click at [936, 223] on icon "button" at bounding box center [938, 224] width 14 height 14
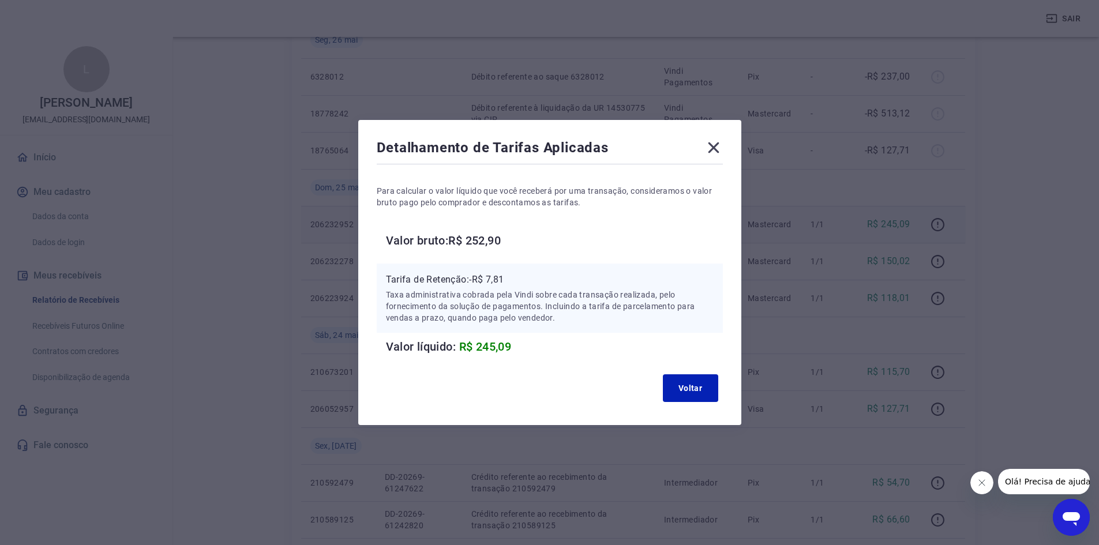
click at [716, 144] on icon at bounding box center [713, 147] width 18 height 18
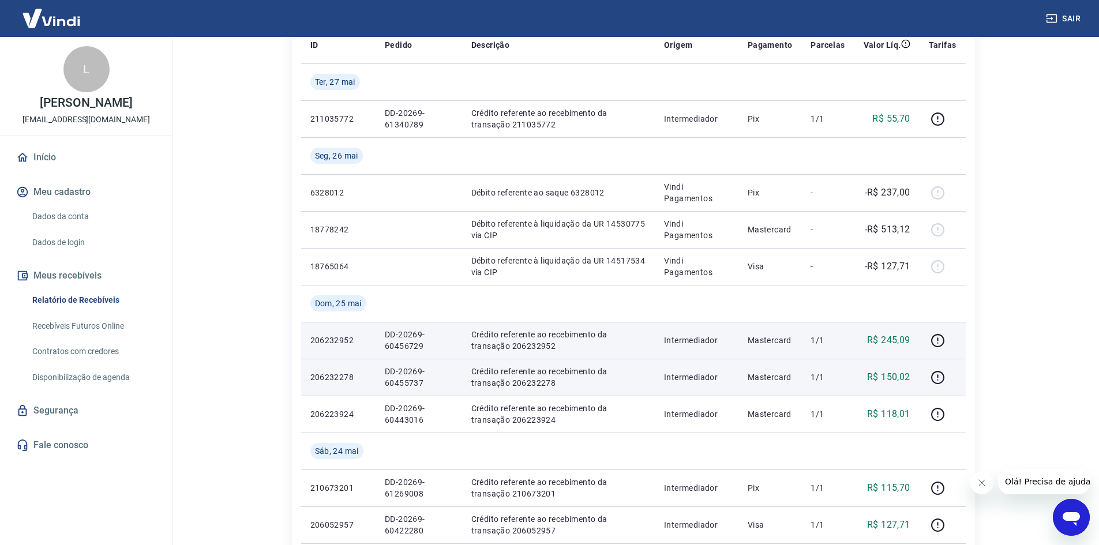
scroll to position [115, 0]
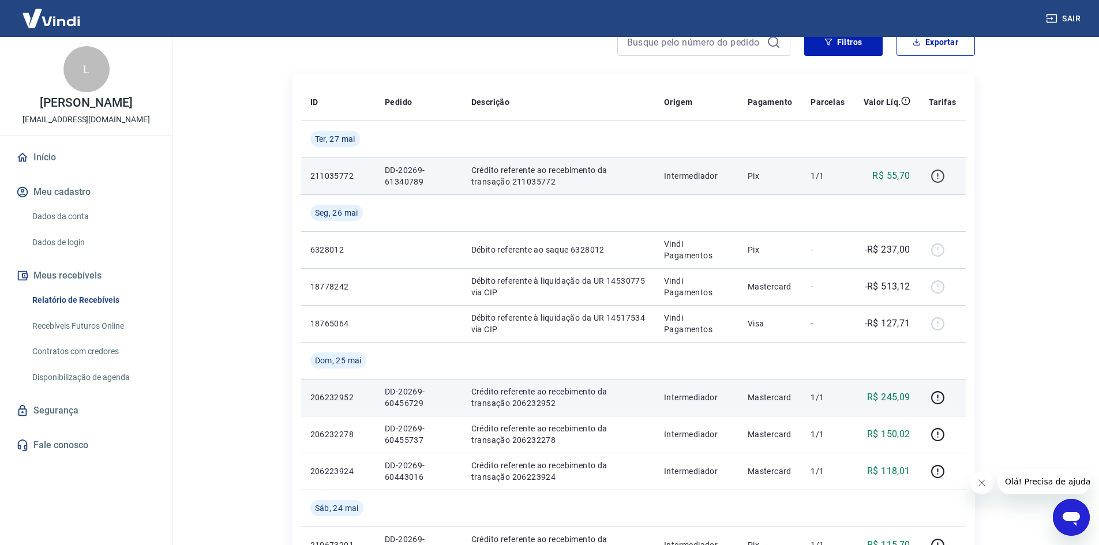
click at [938, 179] on icon "button" at bounding box center [938, 176] width 14 height 14
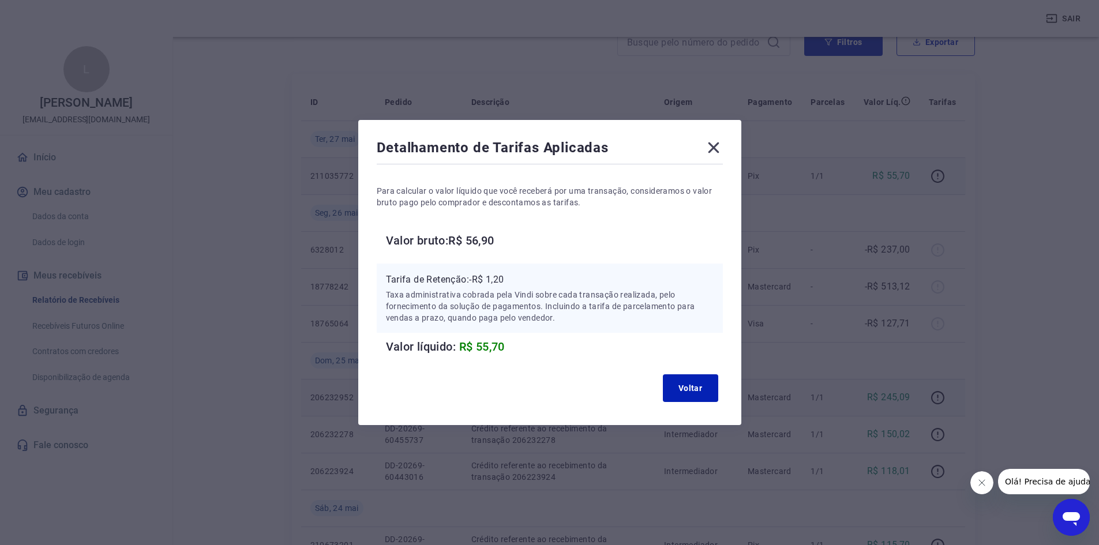
click at [716, 141] on icon at bounding box center [713, 147] width 18 height 18
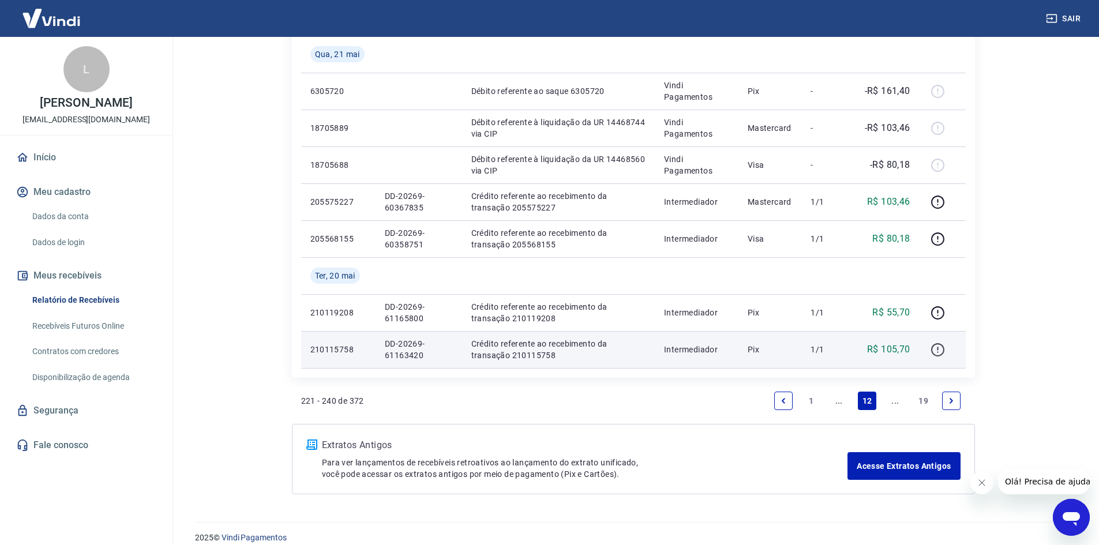
scroll to position [914, 0]
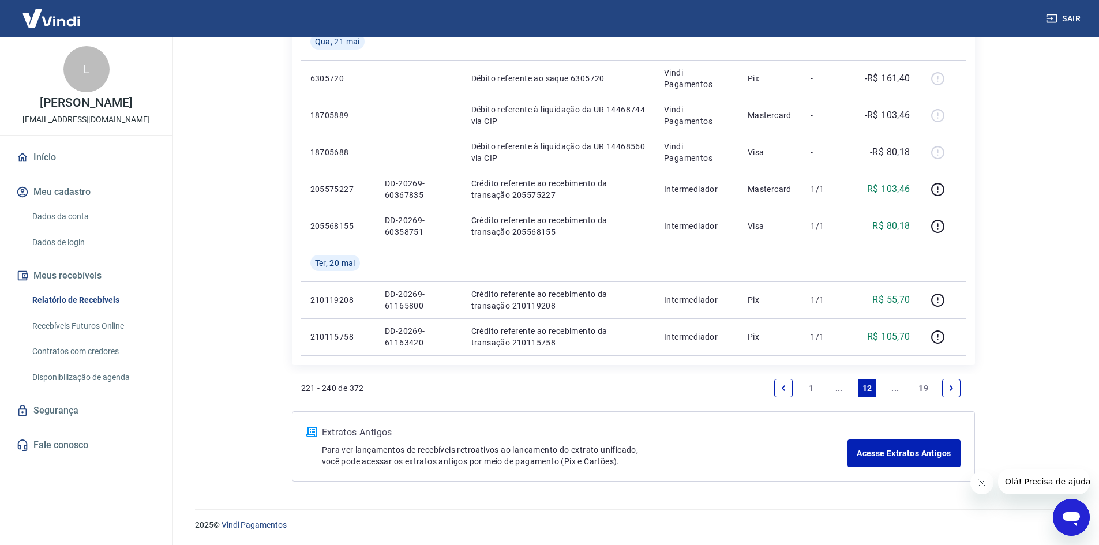
click at [842, 387] on link "..." at bounding box center [839, 388] width 18 height 18
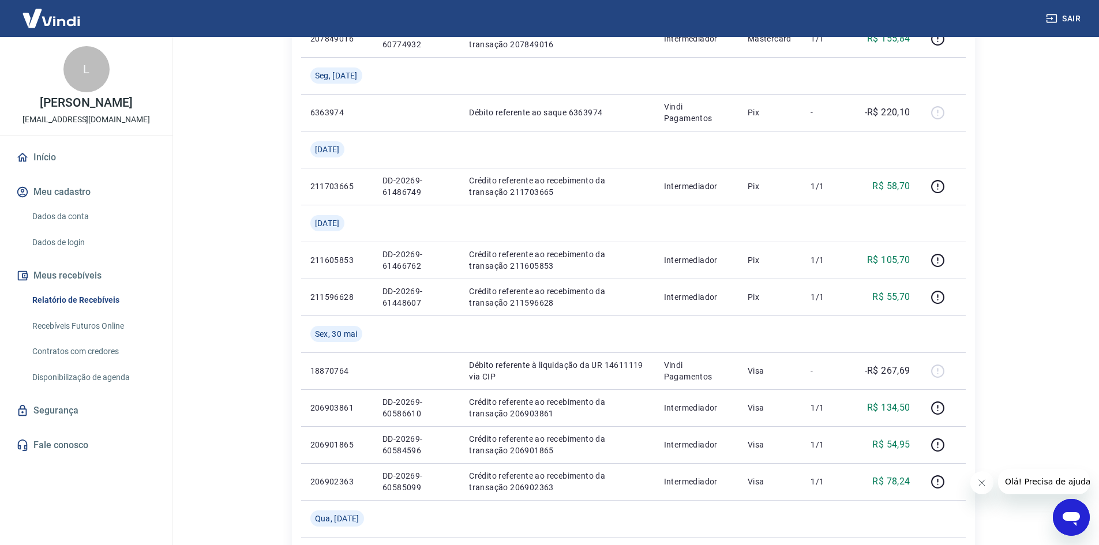
scroll to position [721, 0]
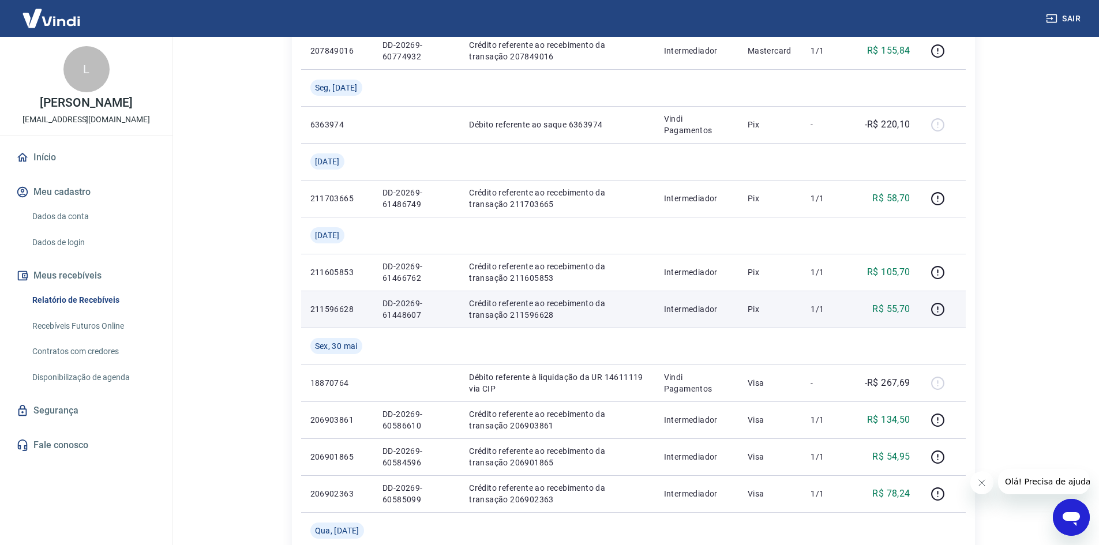
click at [934, 320] on td at bounding box center [943, 309] width 46 height 37
click at [943, 310] on icon "button" at bounding box center [938, 309] width 14 height 14
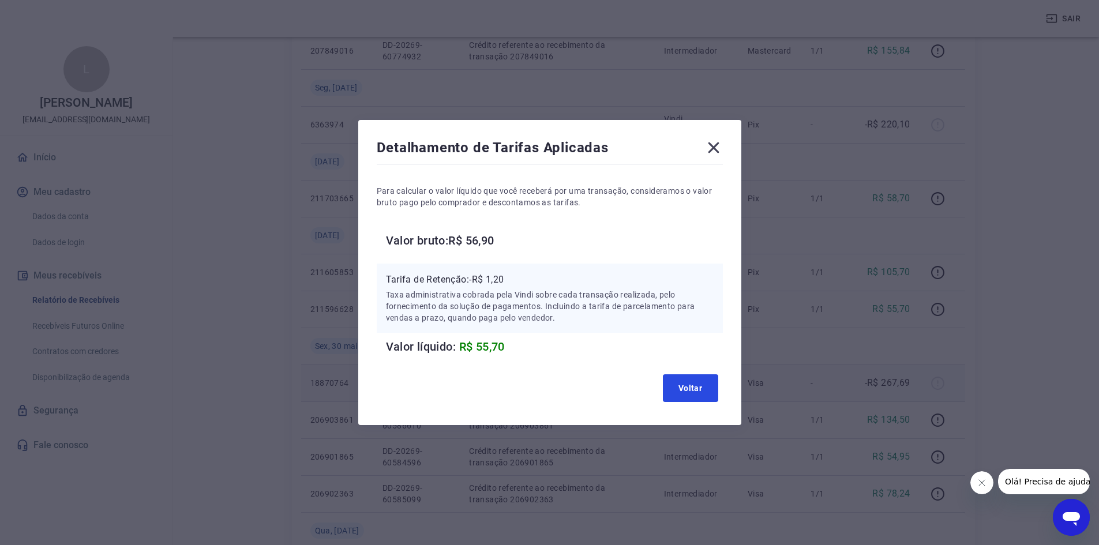
click at [669, 380] on button "Voltar" at bounding box center [690, 388] width 55 height 28
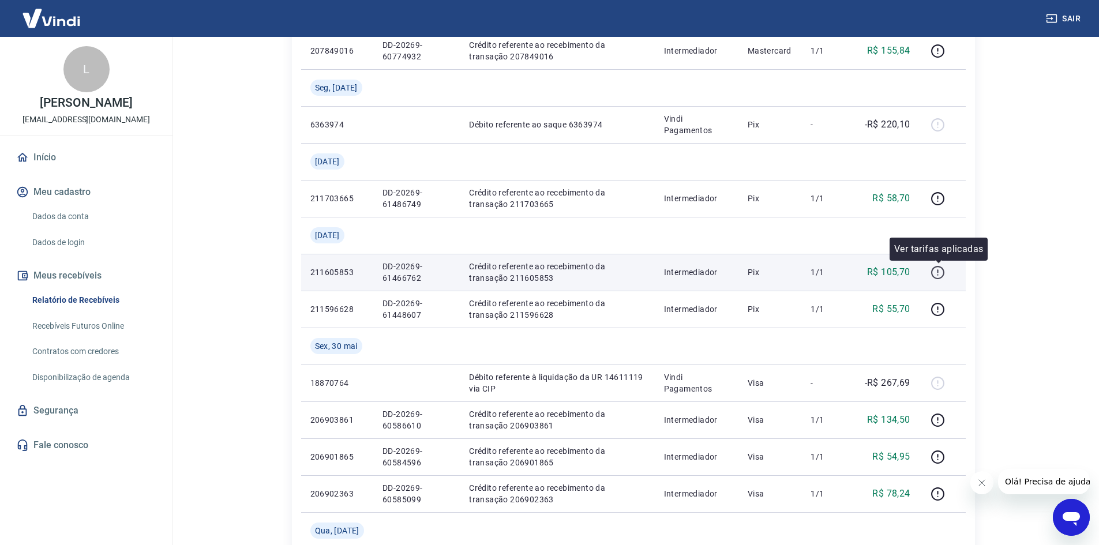
click at [939, 273] on icon "button" at bounding box center [937, 270] width 1 height 3
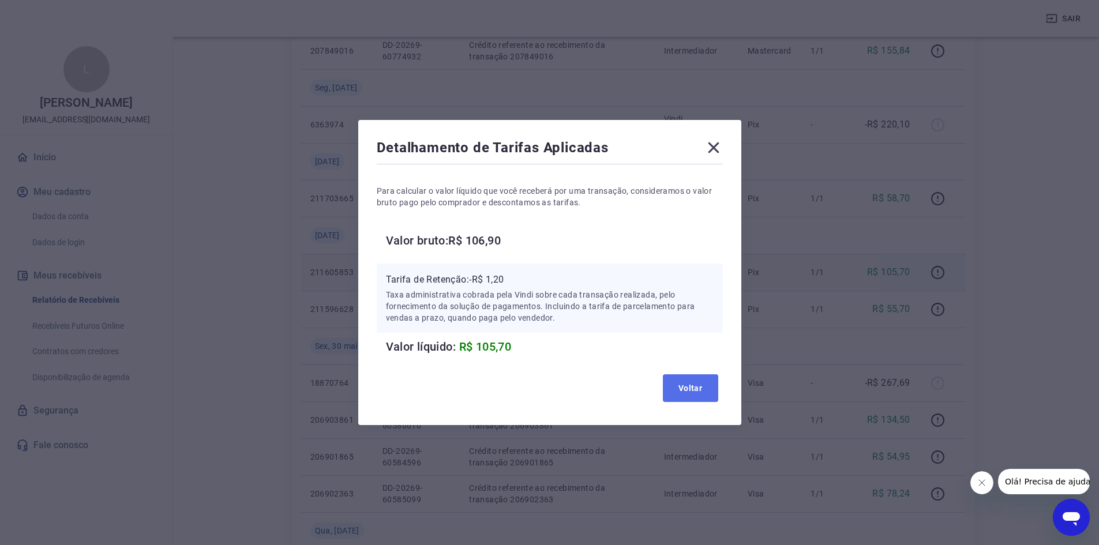
click at [694, 387] on button "Voltar" at bounding box center [690, 388] width 55 height 28
click at [719, 151] on icon at bounding box center [713, 147] width 11 height 11
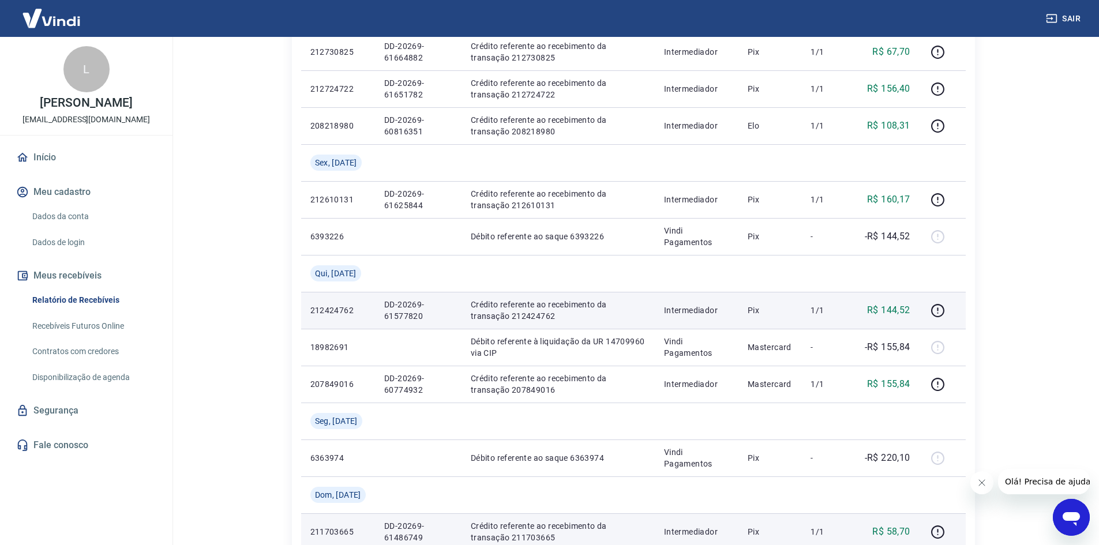
scroll to position [374, 0]
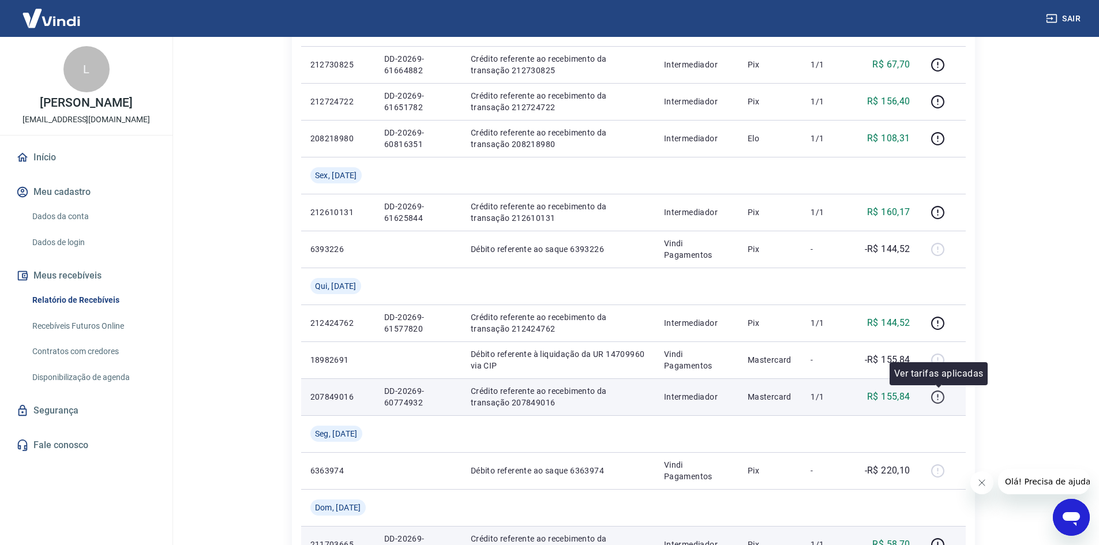
click at [935, 397] on icon "button" at bounding box center [938, 397] width 14 height 14
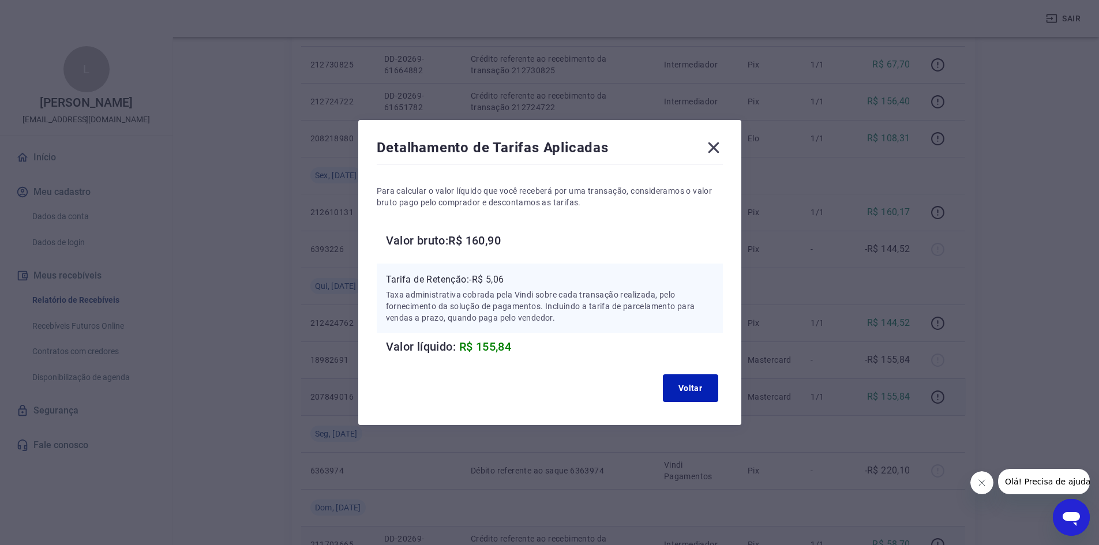
click at [715, 138] on div "Detalhamento de Tarifas Aplicadas Para calcular o valor líquido que você recebe…" at bounding box center [549, 272] width 383 height 305
click at [718, 141] on icon at bounding box center [713, 147] width 18 height 18
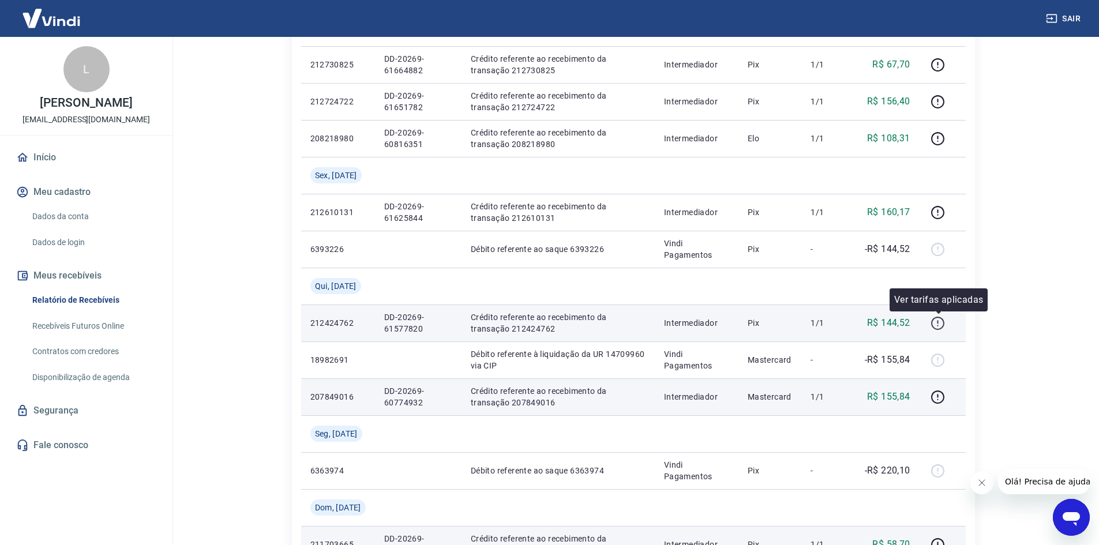
click at [947, 316] on button "button" at bounding box center [938, 323] width 18 height 18
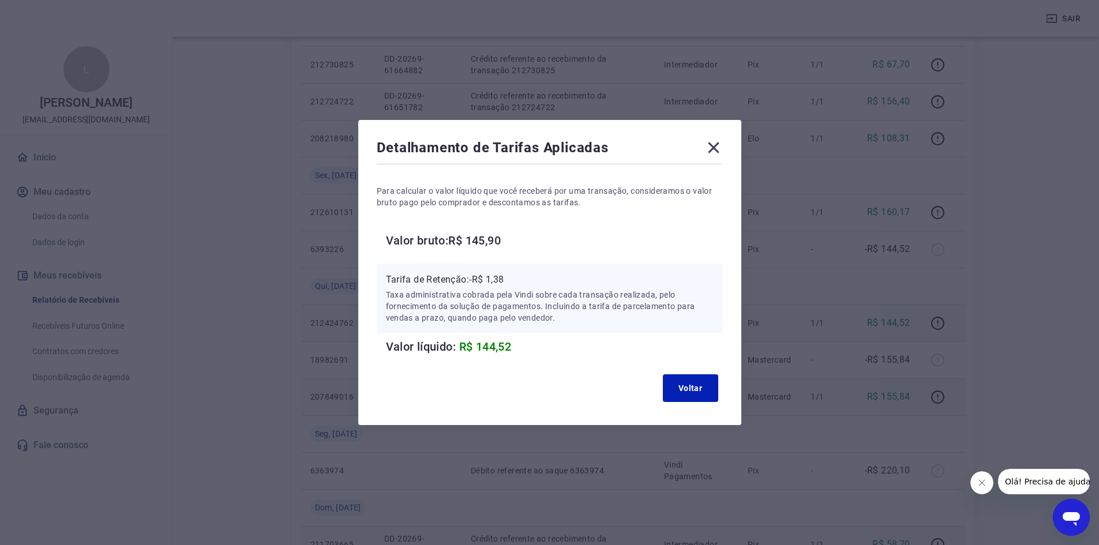
click at [719, 144] on icon at bounding box center [713, 147] width 11 height 11
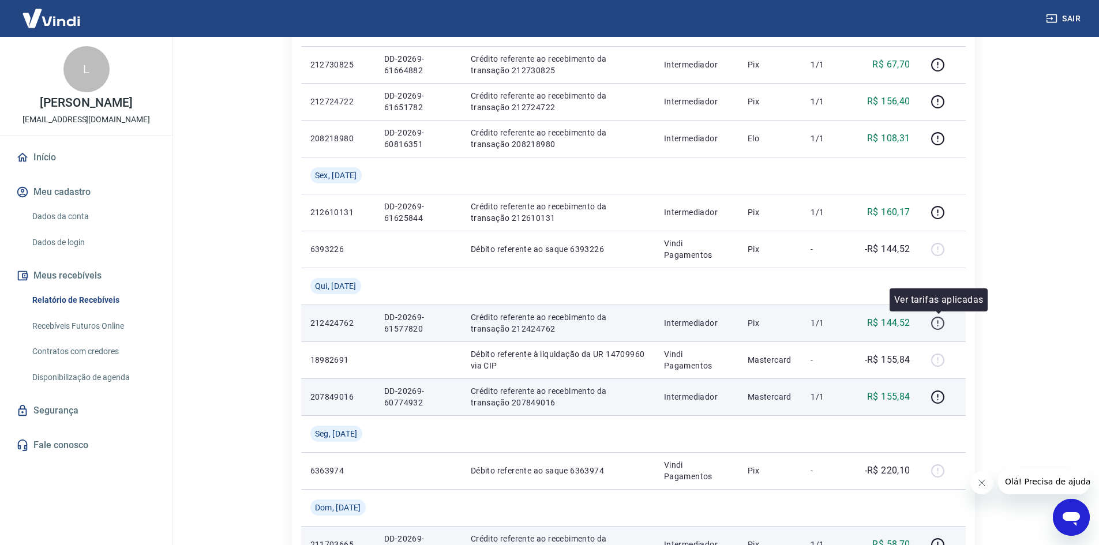
click at [940, 321] on icon "button" at bounding box center [938, 323] width 14 height 14
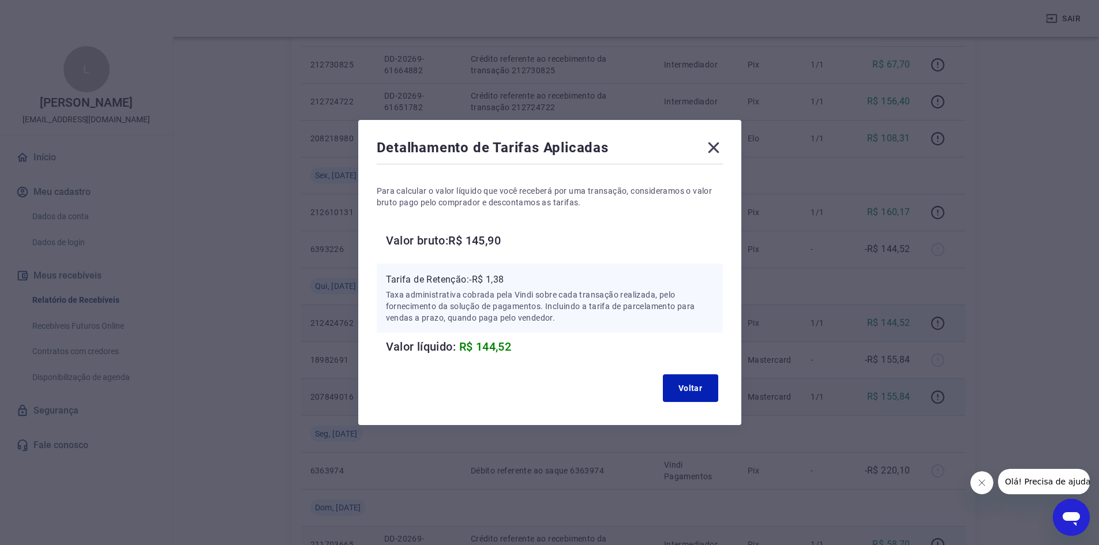
click at [718, 146] on icon at bounding box center [713, 147] width 11 height 11
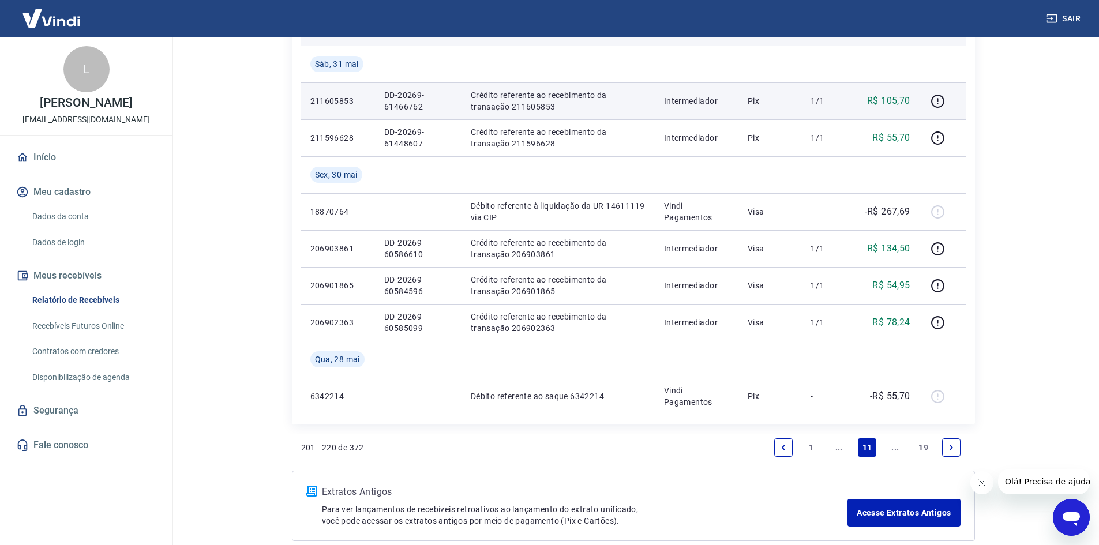
scroll to position [951, 0]
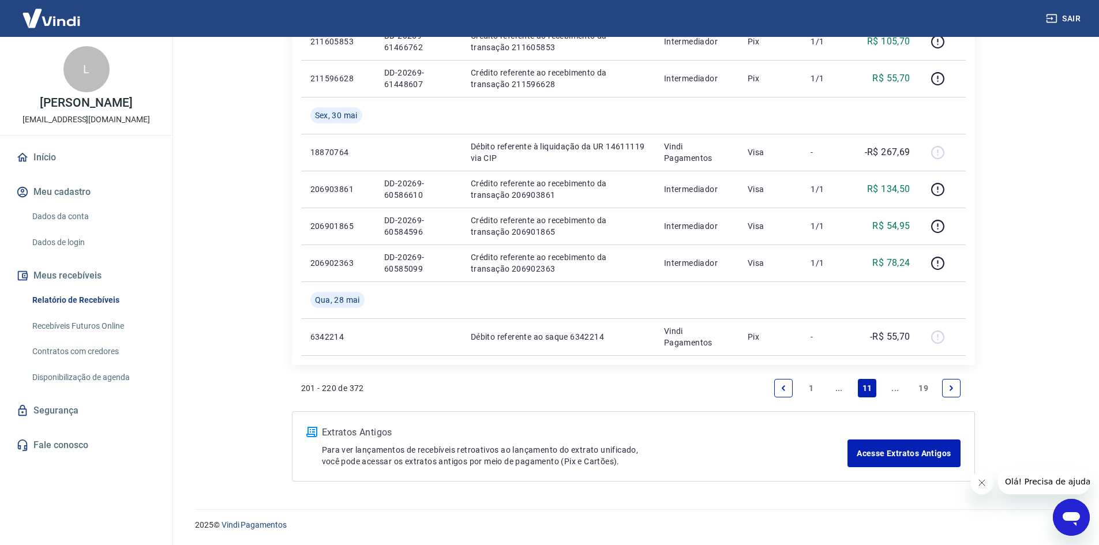
click at [840, 389] on link "..." at bounding box center [839, 388] width 18 height 18
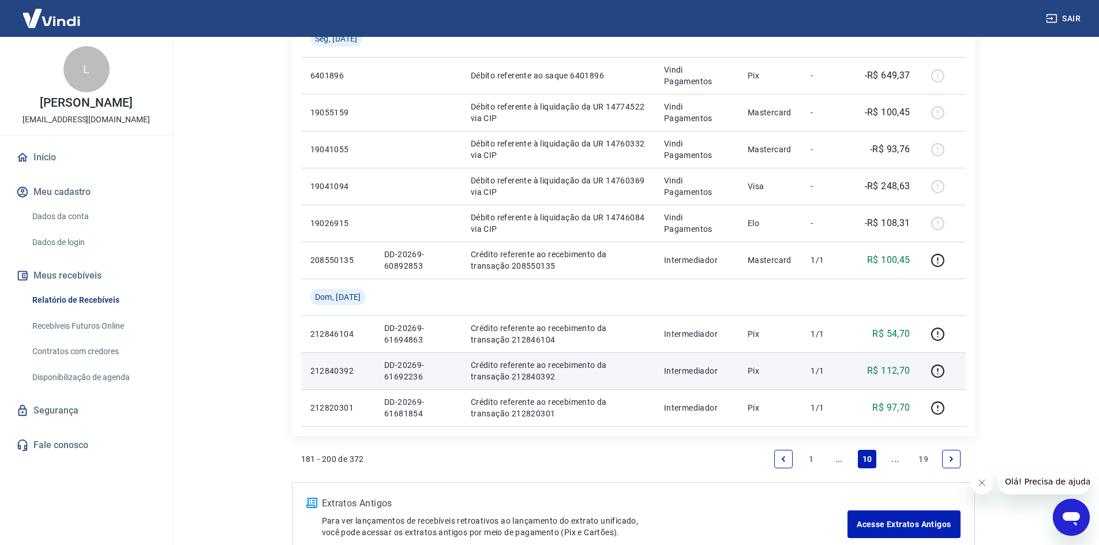
scroll to position [725, 0]
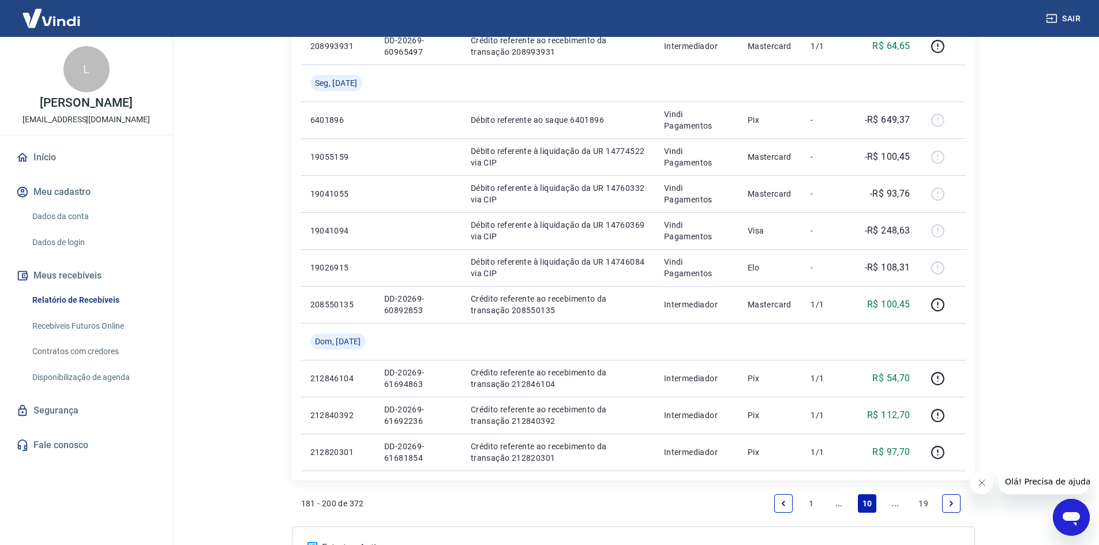
click at [893, 500] on link "..." at bounding box center [895, 503] width 18 height 18
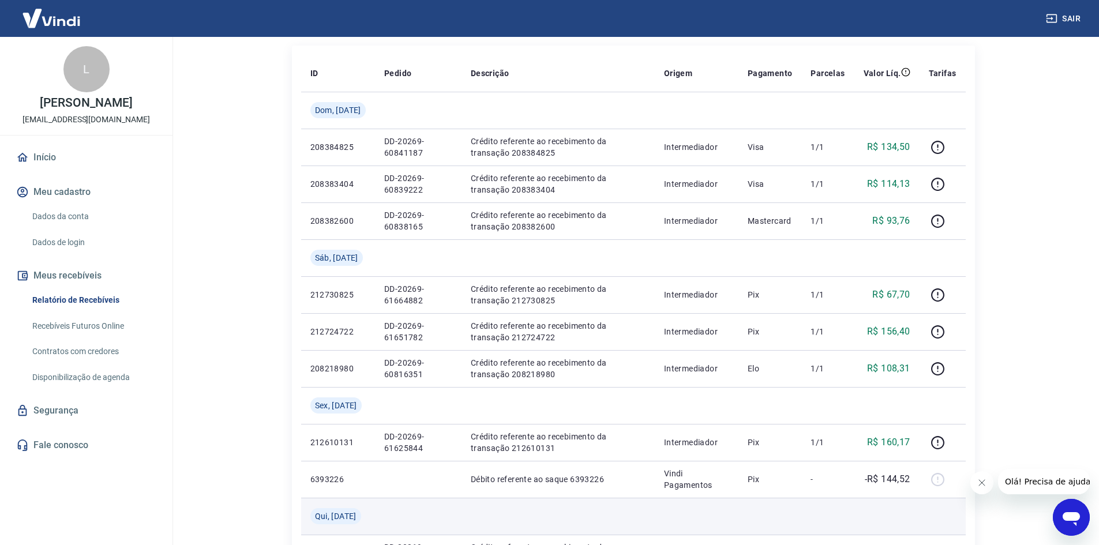
scroll to position [173, 0]
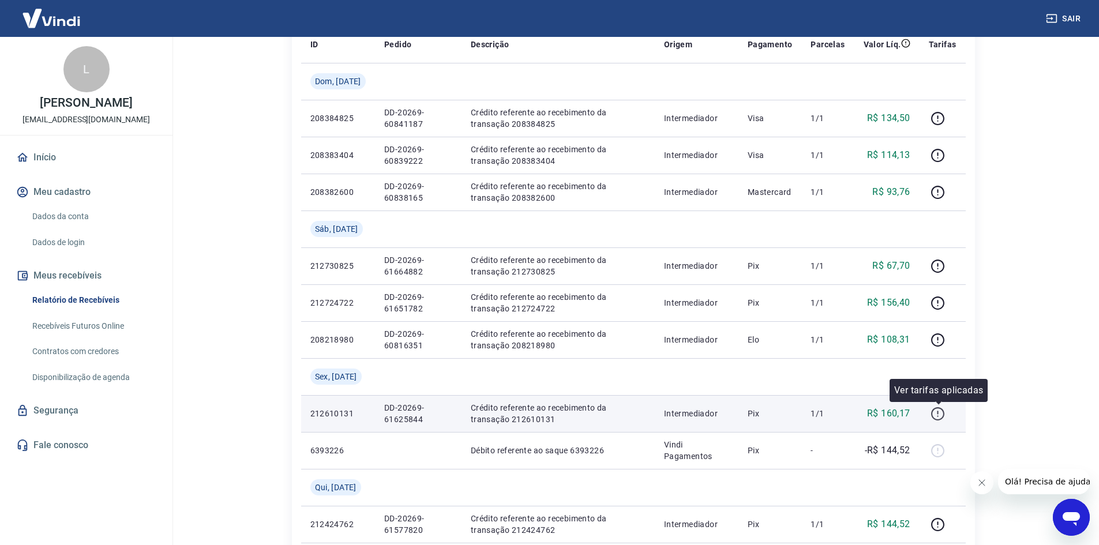
click at [939, 416] on icon "button" at bounding box center [937, 415] width 1 height 1
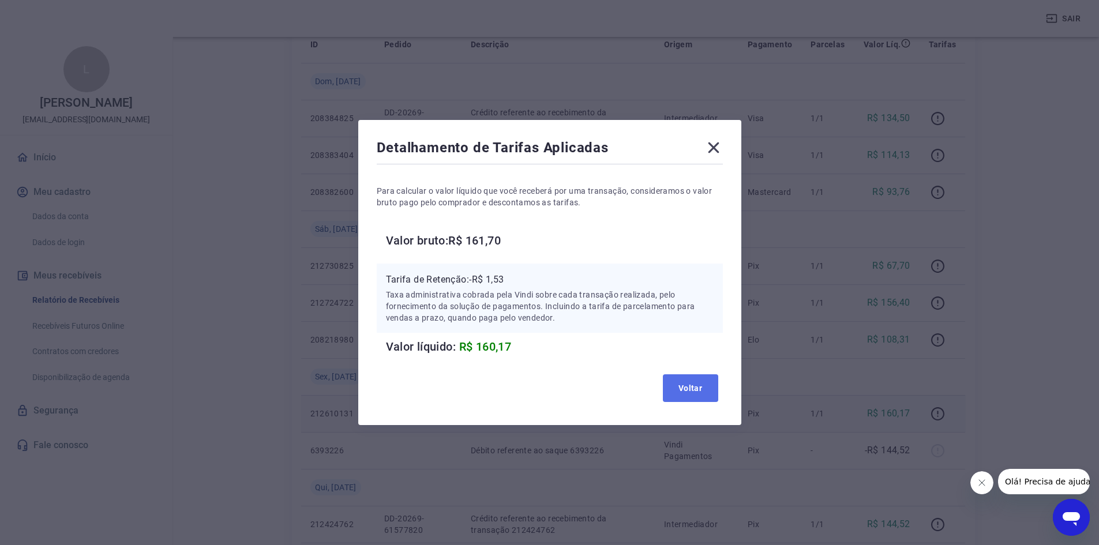
click at [696, 381] on button "Voltar" at bounding box center [690, 388] width 55 height 28
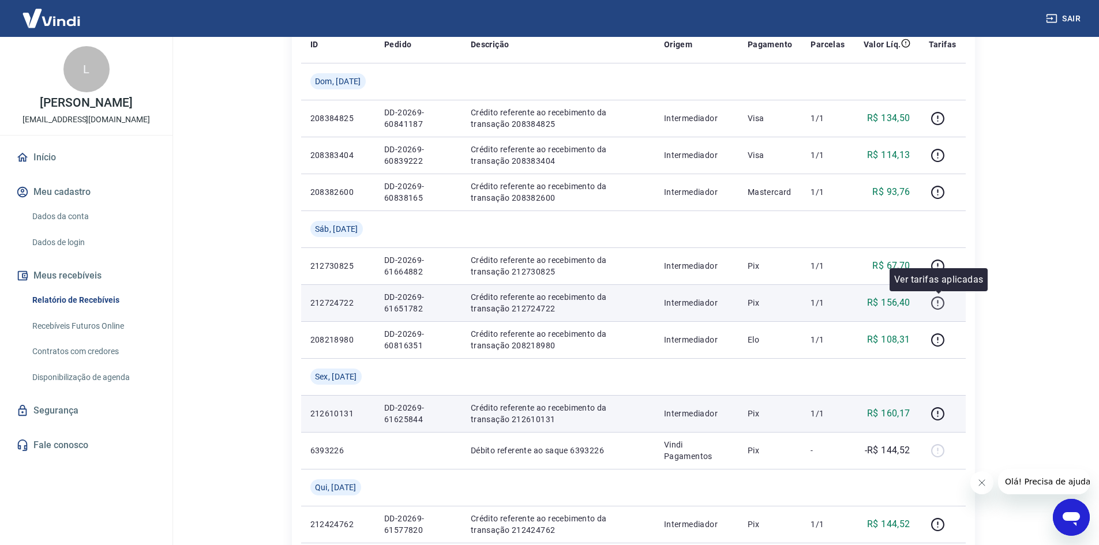
click at [939, 302] on icon "button" at bounding box center [937, 301] width 1 height 3
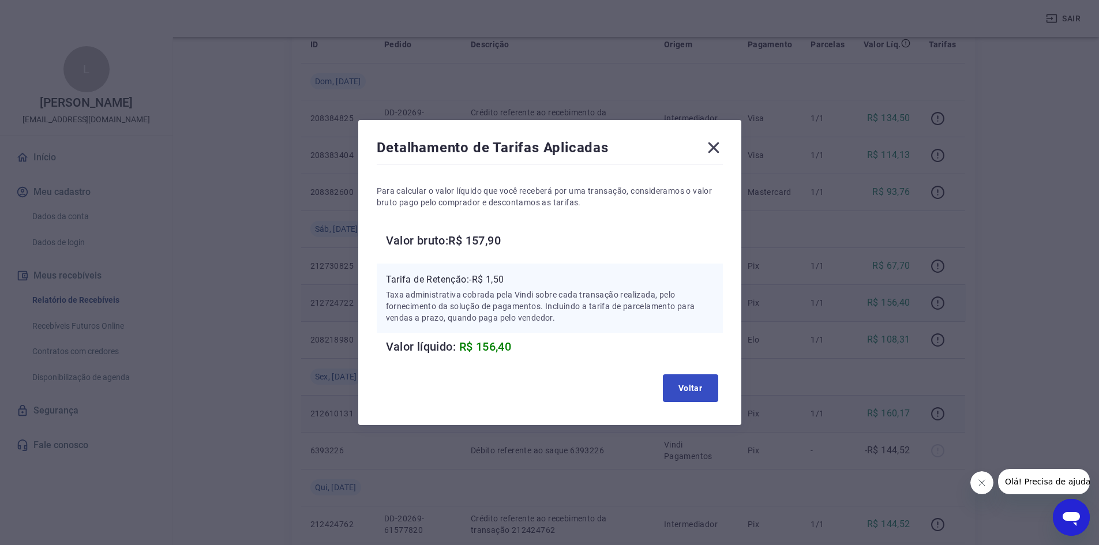
drag, startPoint x: 655, startPoint y: 383, endPoint x: 669, endPoint y: 380, distance: 14.1
click at [655, 382] on div "Voltar" at bounding box center [550, 388] width 346 height 37
click at [686, 390] on button "Voltar" at bounding box center [690, 388] width 55 height 28
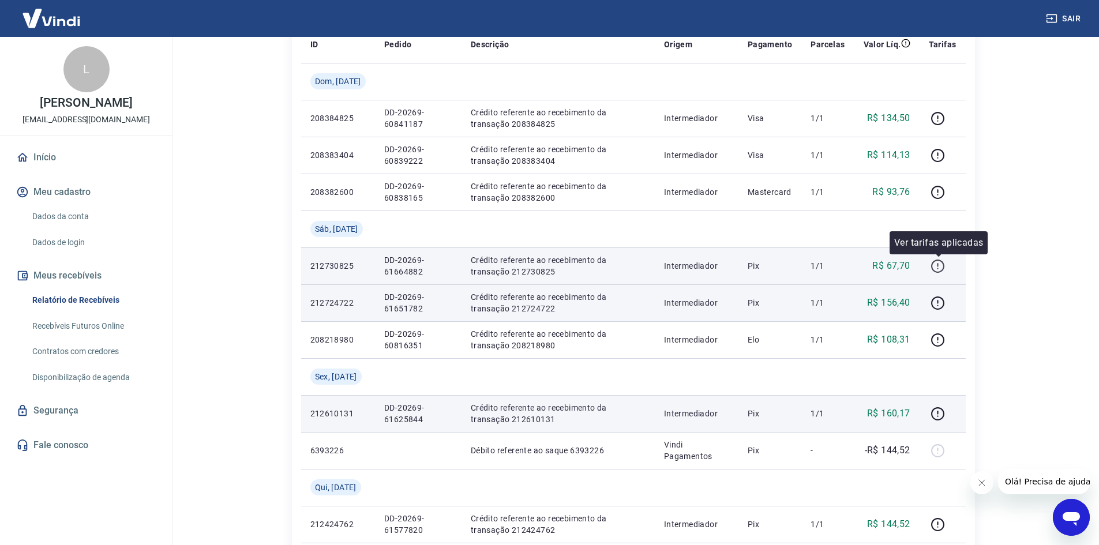
click at [936, 270] on icon "button" at bounding box center [938, 266] width 14 height 14
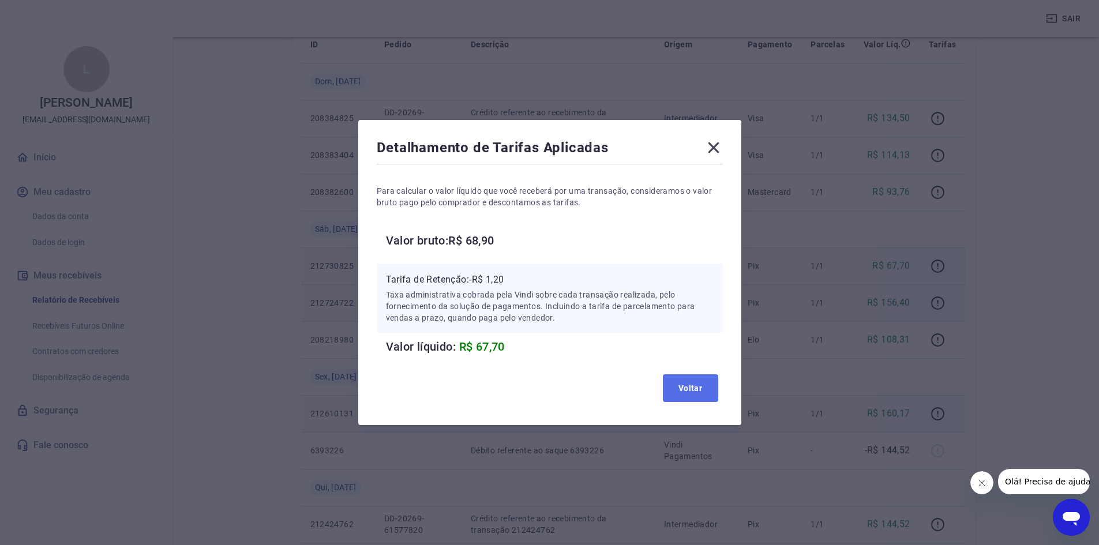
click at [676, 382] on button "Voltar" at bounding box center [690, 388] width 55 height 28
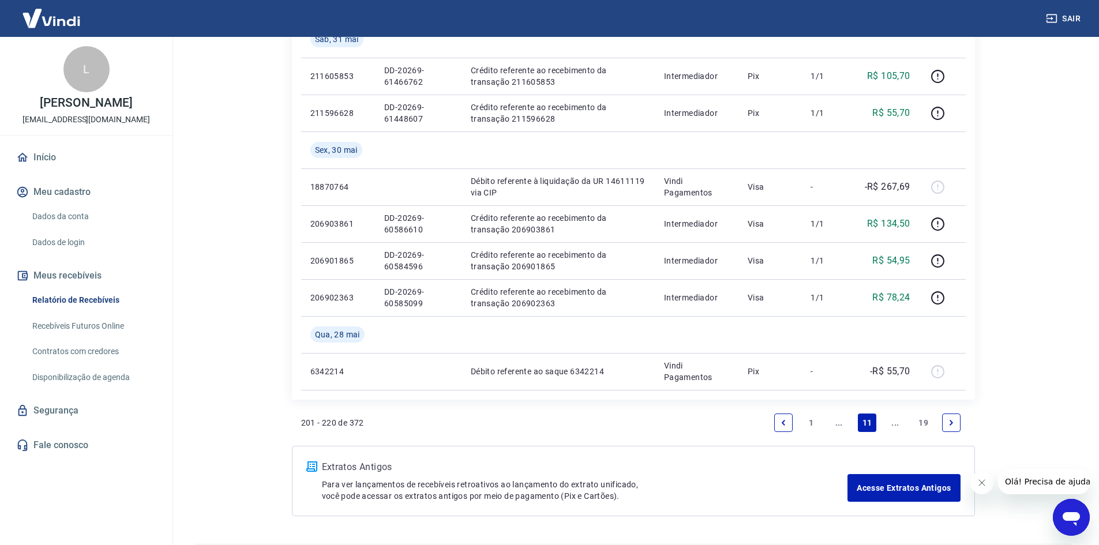
scroll to position [951, 0]
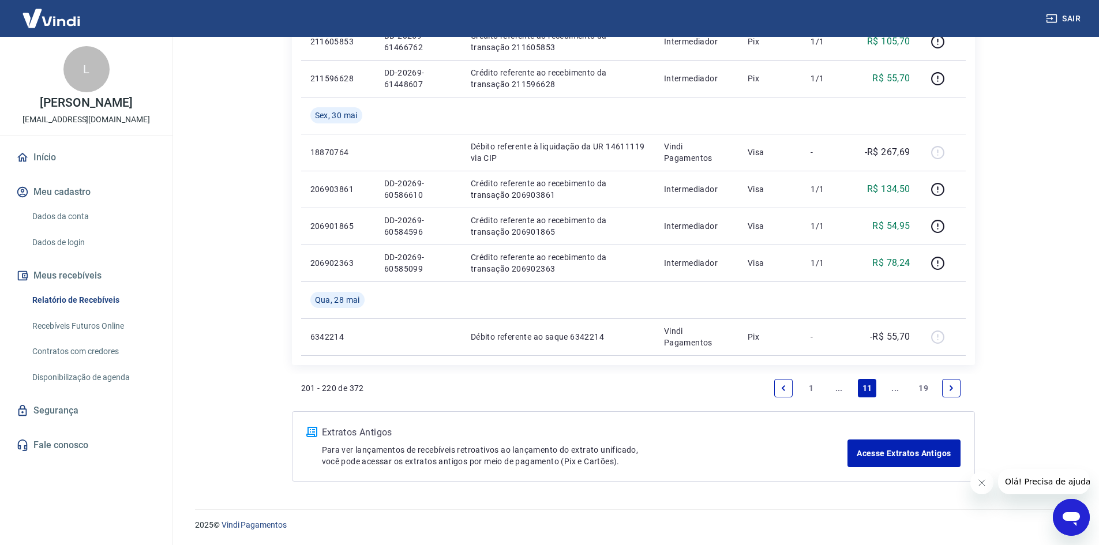
click at [838, 391] on link "..." at bounding box center [839, 388] width 18 height 18
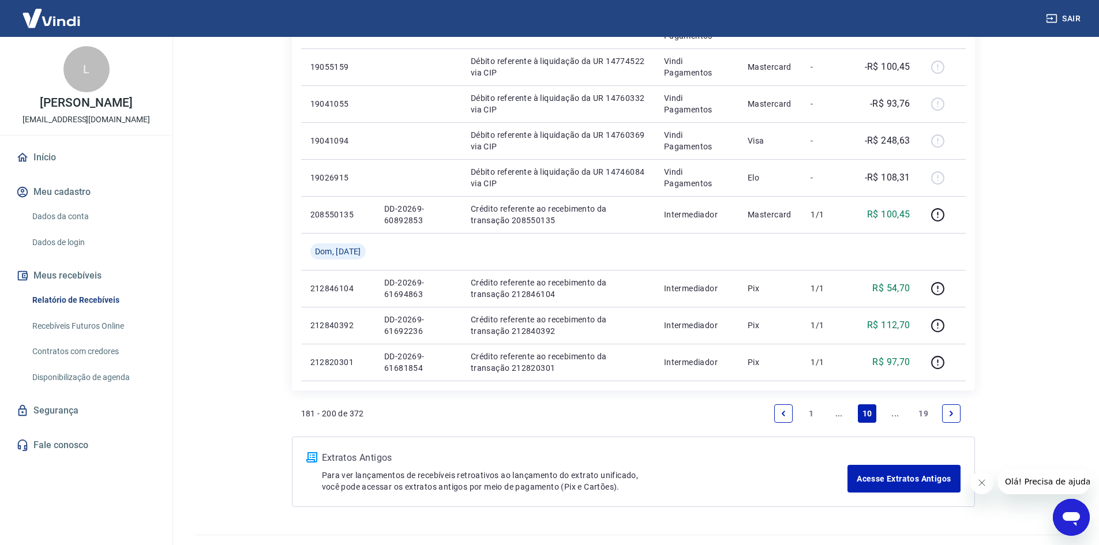
scroll to position [841, 0]
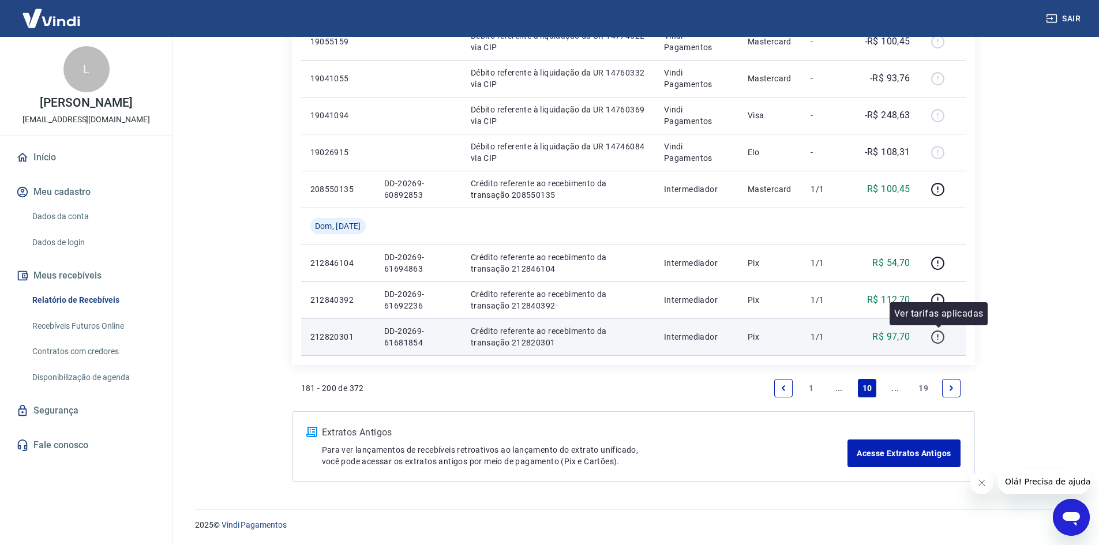
click at [940, 332] on icon "button" at bounding box center [938, 337] width 14 height 14
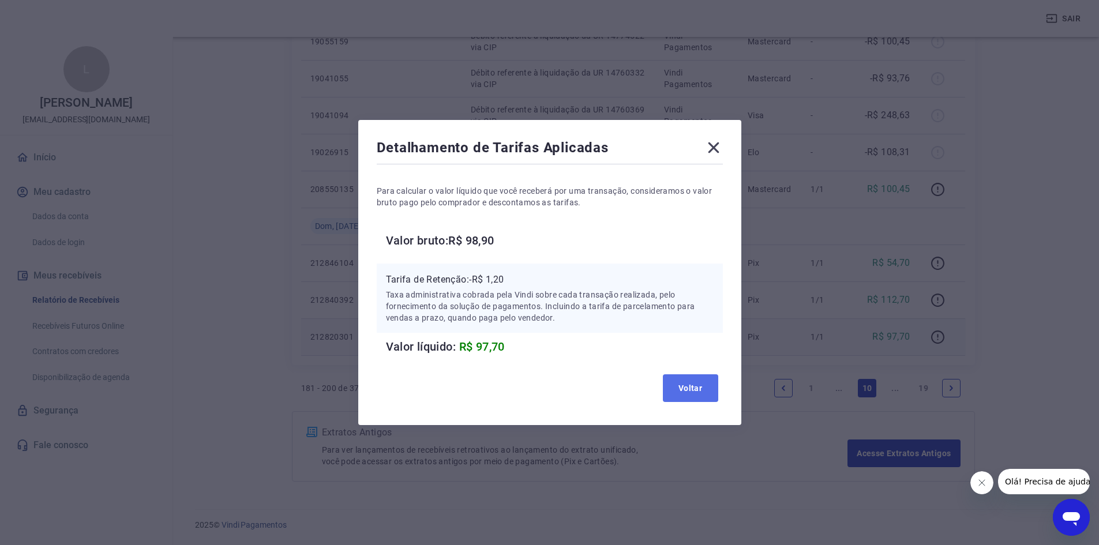
click at [685, 380] on button "Voltar" at bounding box center [690, 388] width 55 height 28
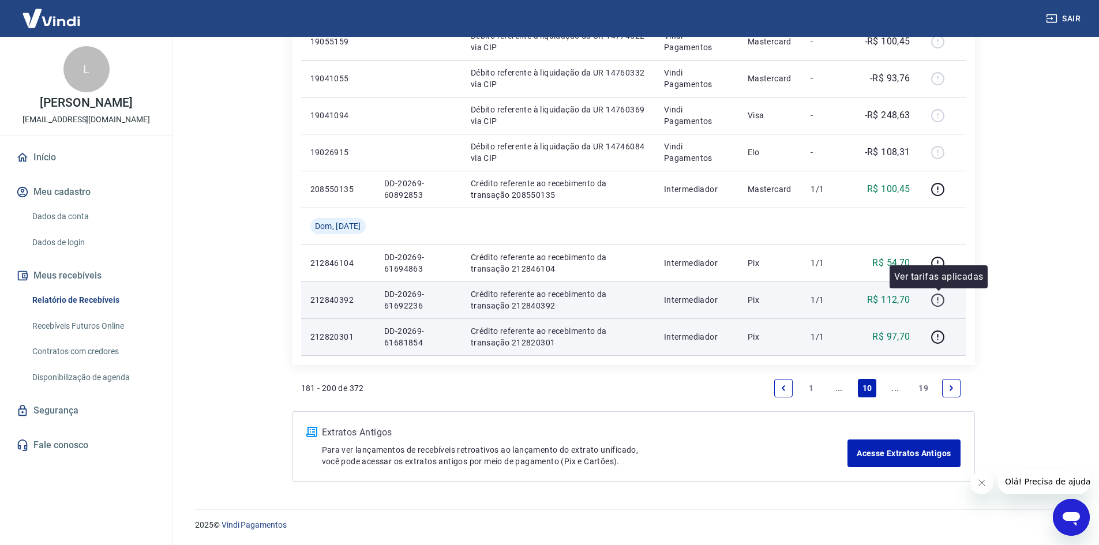
click at [937, 300] on icon "button" at bounding box center [938, 300] width 14 height 14
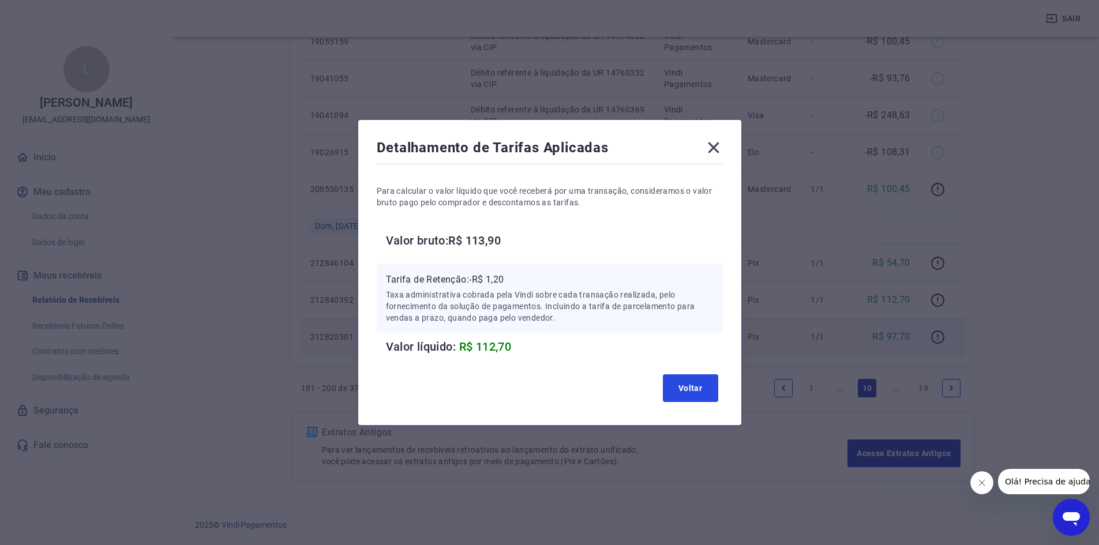
click at [703, 388] on button "Voltar" at bounding box center [690, 388] width 55 height 28
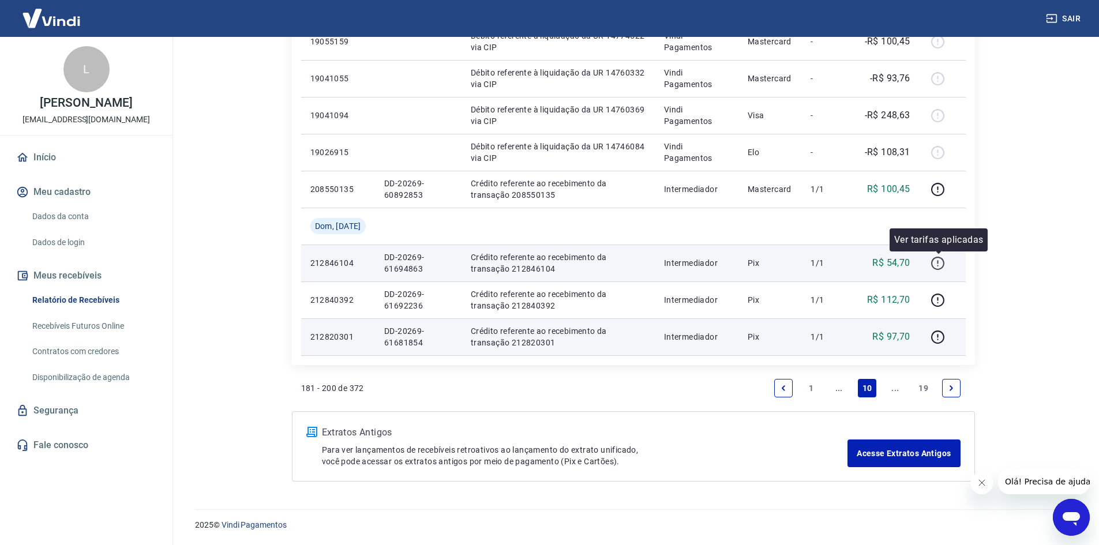
click at [941, 260] on icon "button" at bounding box center [938, 263] width 14 height 14
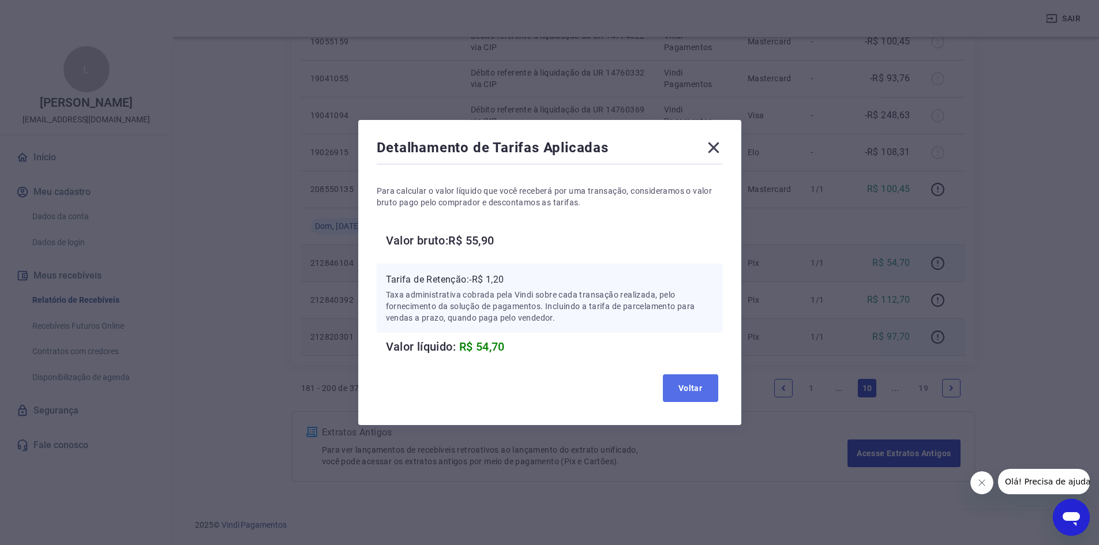
click at [696, 390] on button "Voltar" at bounding box center [690, 388] width 55 height 28
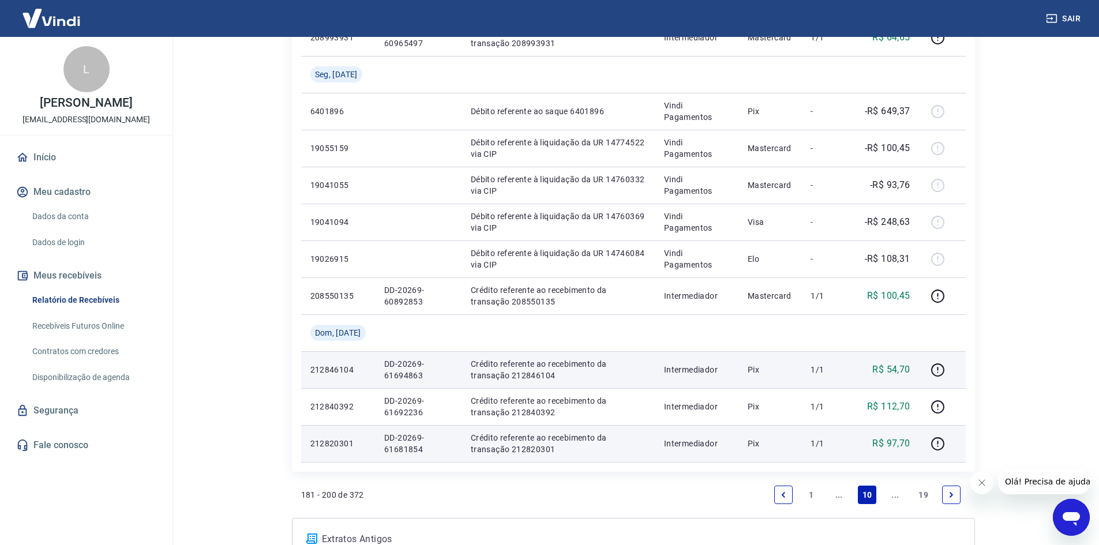
scroll to position [725, 0]
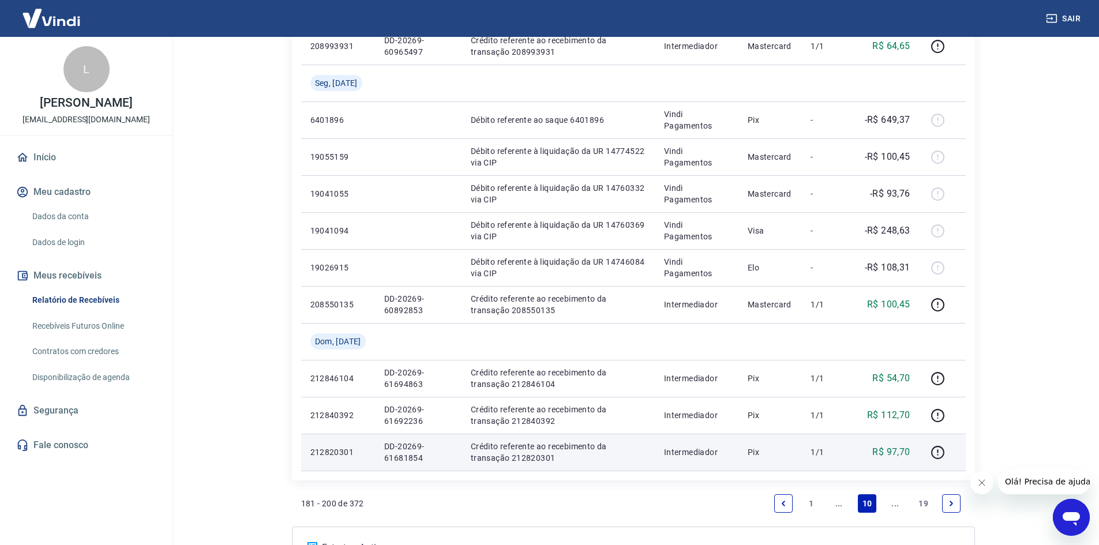
click at [895, 504] on link "..." at bounding box center [895, 503] width 18 height 18
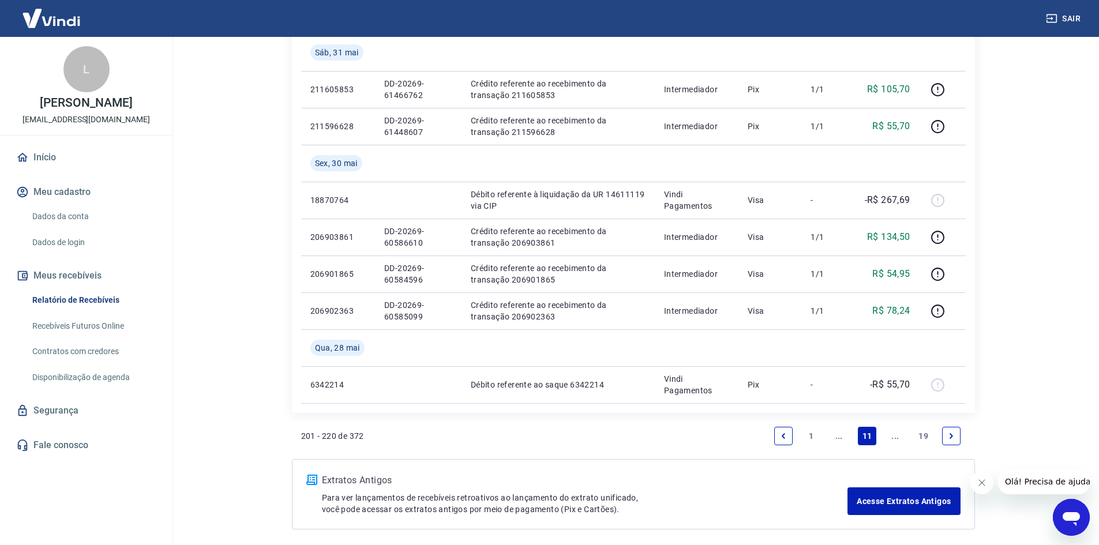
scroll to position [951, 0]
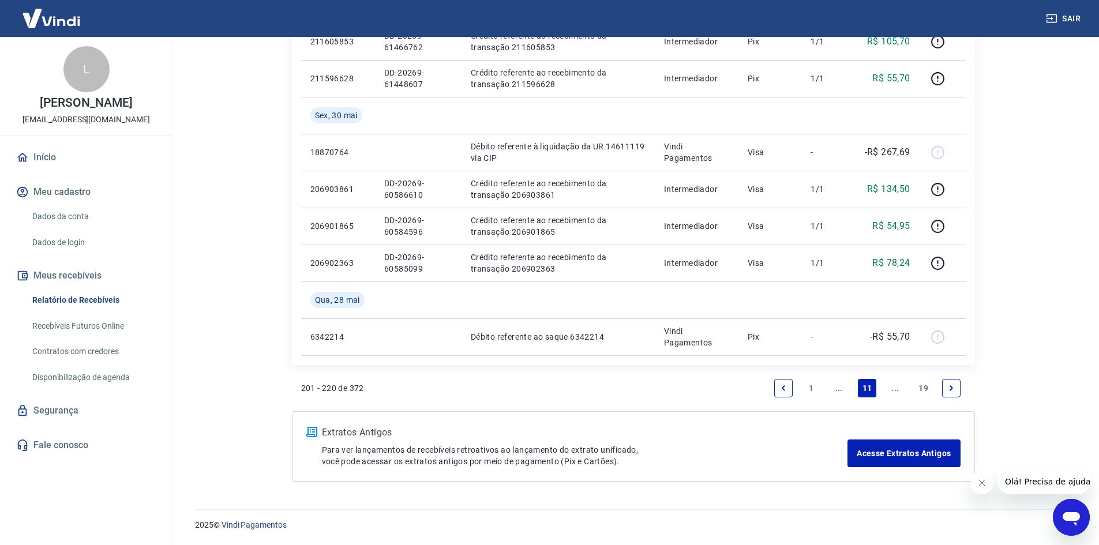
click at [841, 387] on link "..." at bounding box center [839, 388] width 18 height 18
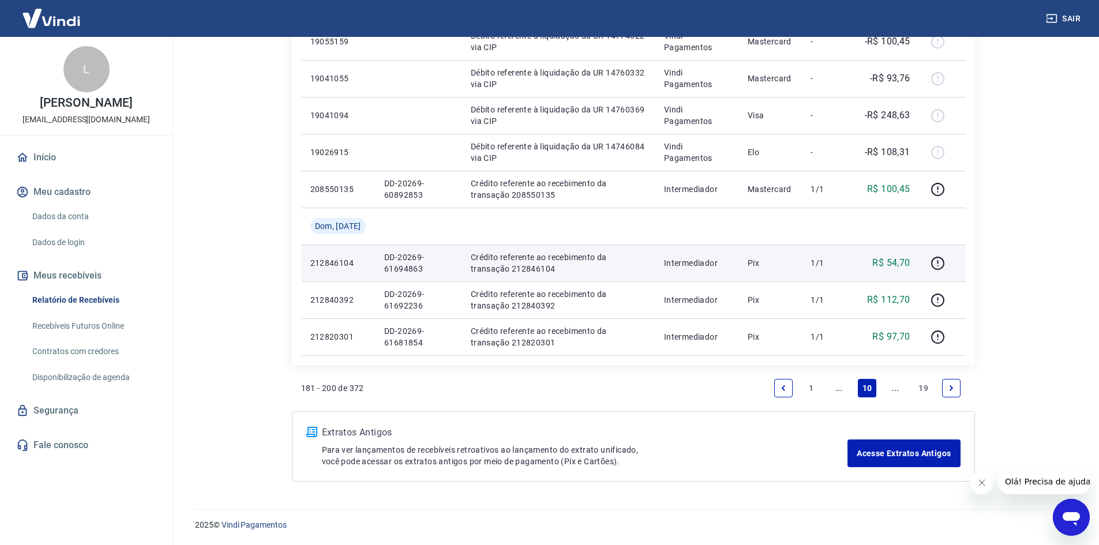
scroll to position [783, 0]
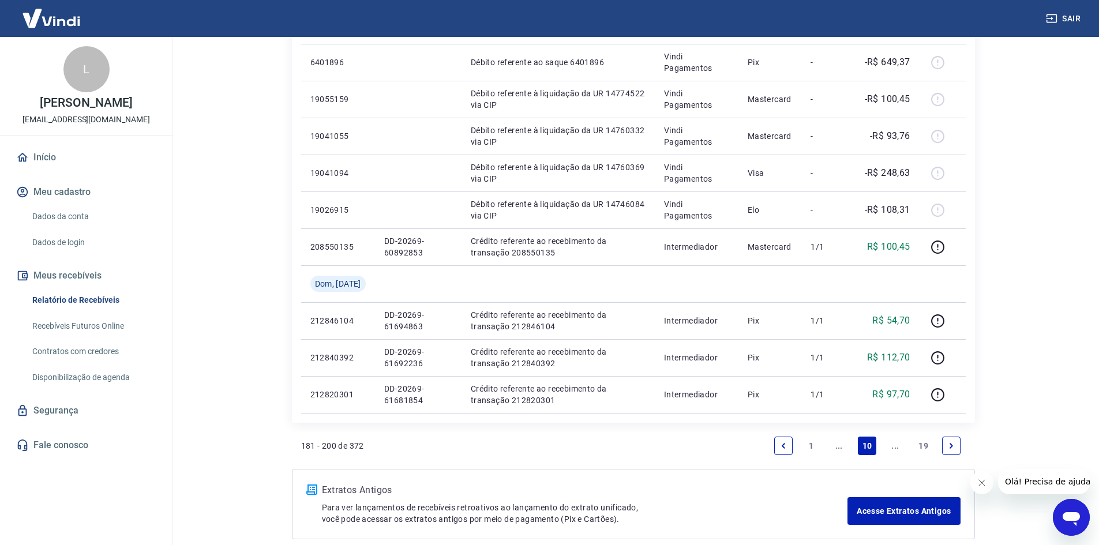
click at [891, 446] on link "..." at bounding box center [895, 446] width 18 height 18
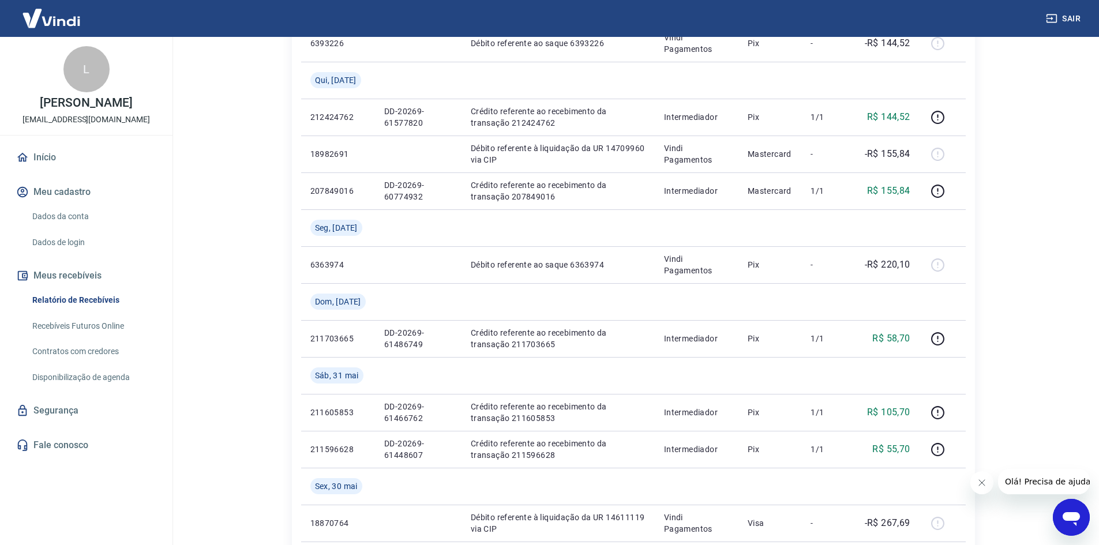
scroll to position [951, 0]
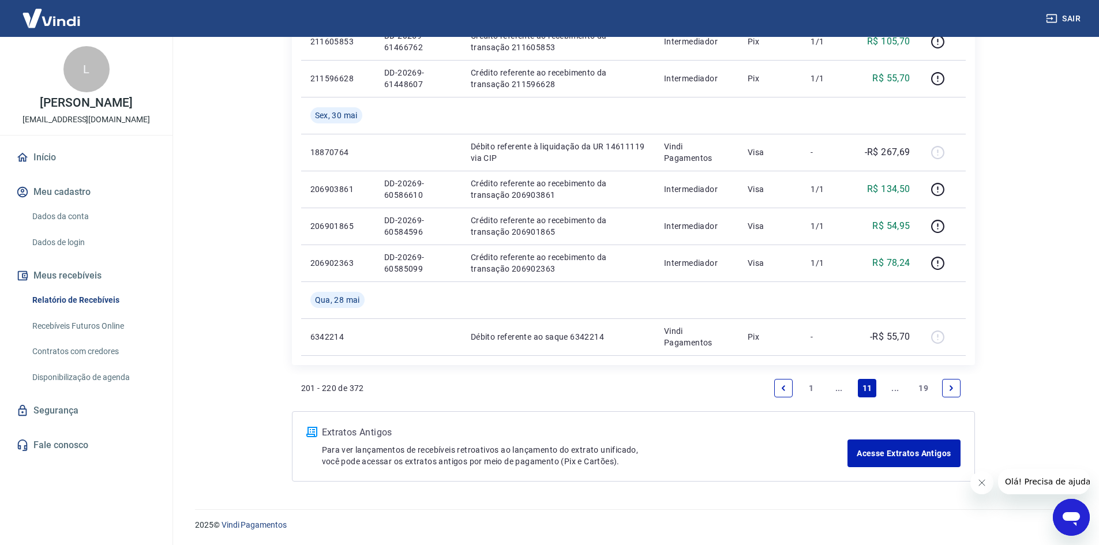
click at [842, 387] on link "..." at bounding box center [839, 388] width 18 height 18
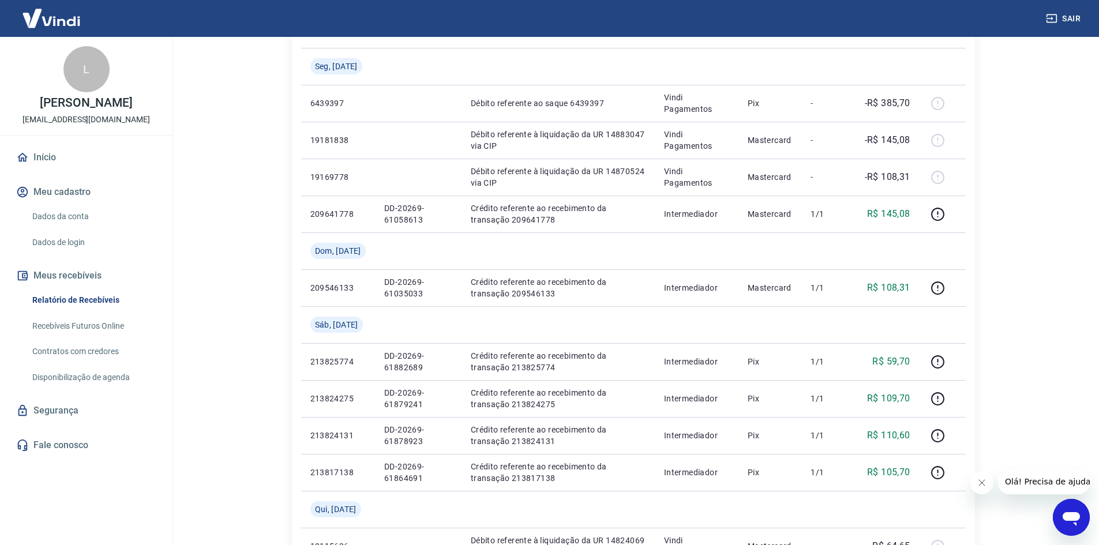
scroll to position [206, 0]
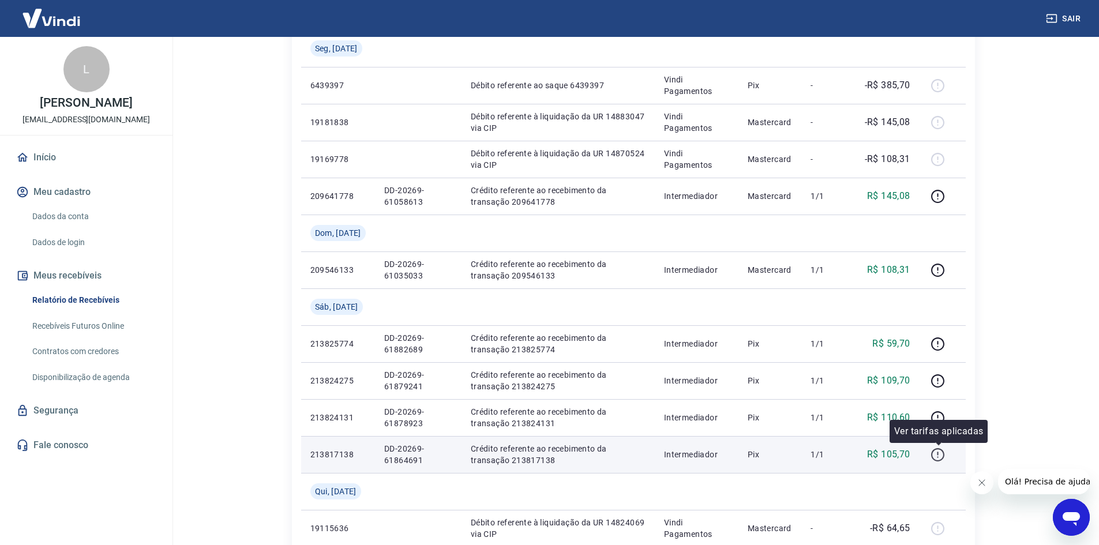
click at [943, 459] on icon "button" at bounding box center [937, 454] width 13 height 13
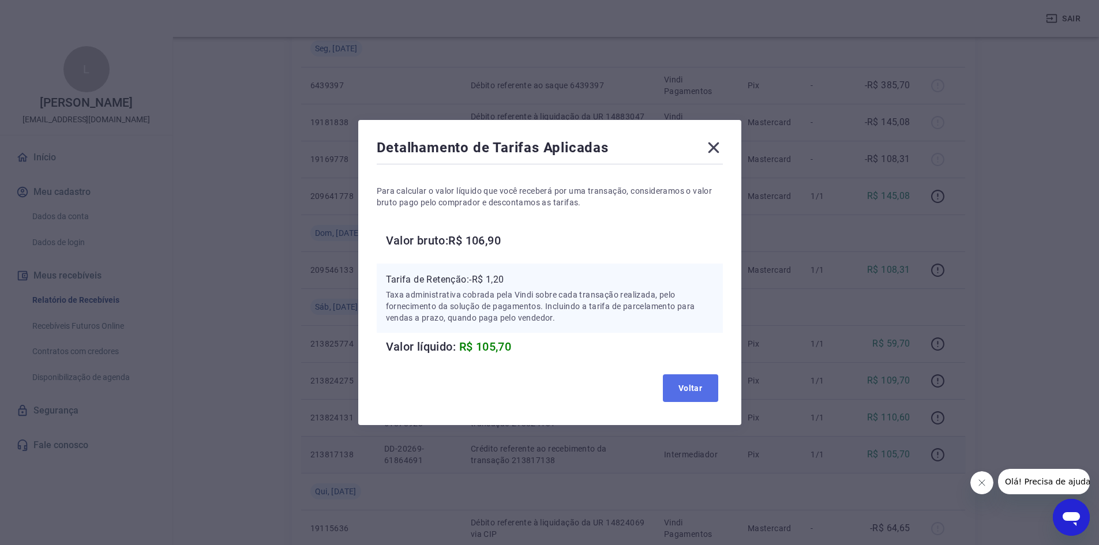
click at [696, 385] on button "Voltar" at bounding box center [690, 388] width 55 height 28
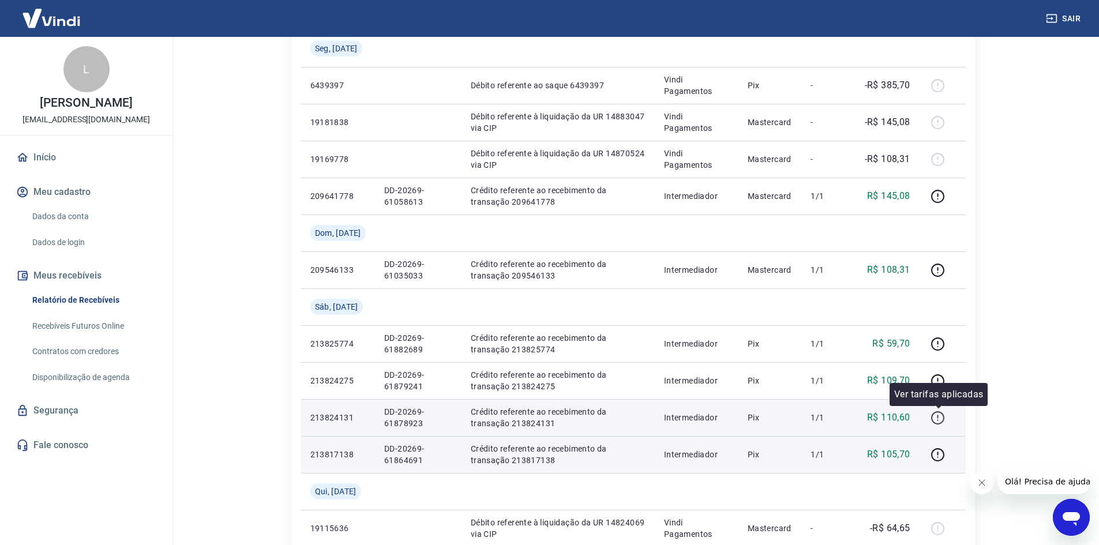
click at [937, 415] on icon "button" at bounding box center [938, 418] width 14 height 14
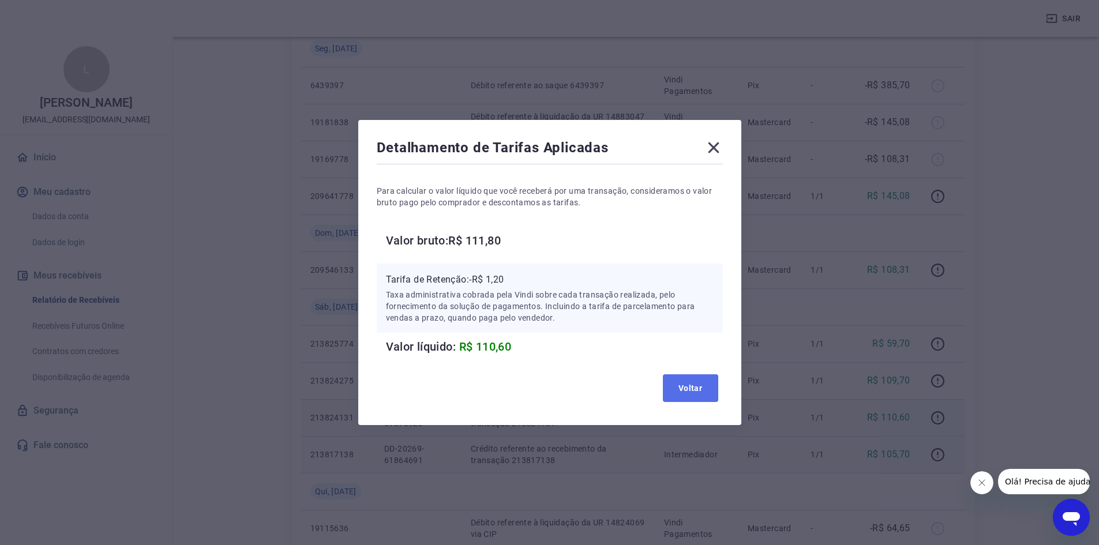
click at [694, 385] on button "Voltar" at bounding box center [690, 388] width 55 height 28
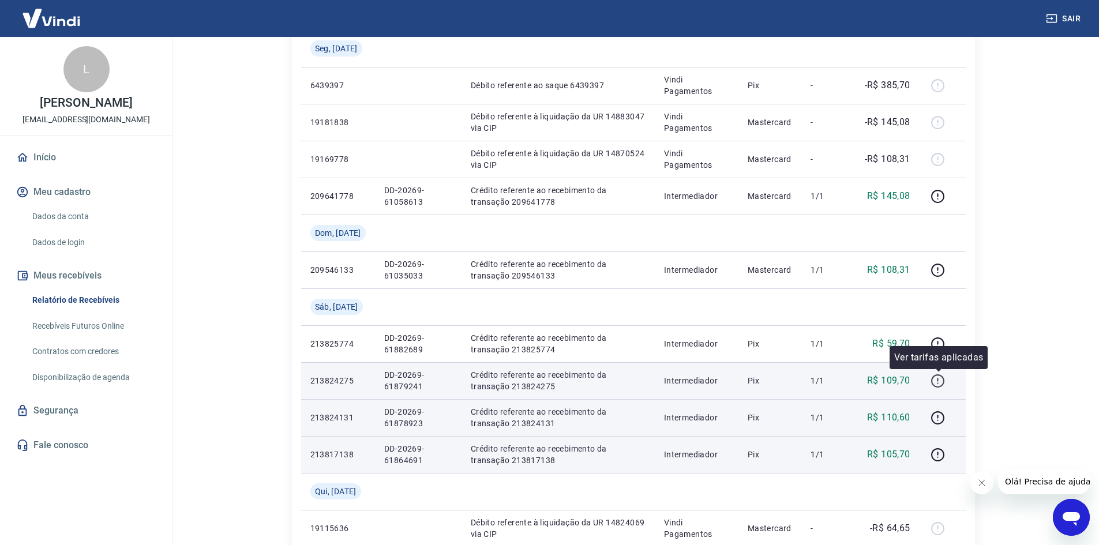
click at [940, 382] on icon "button" at bounding box center [938, 381] width 14 height 14
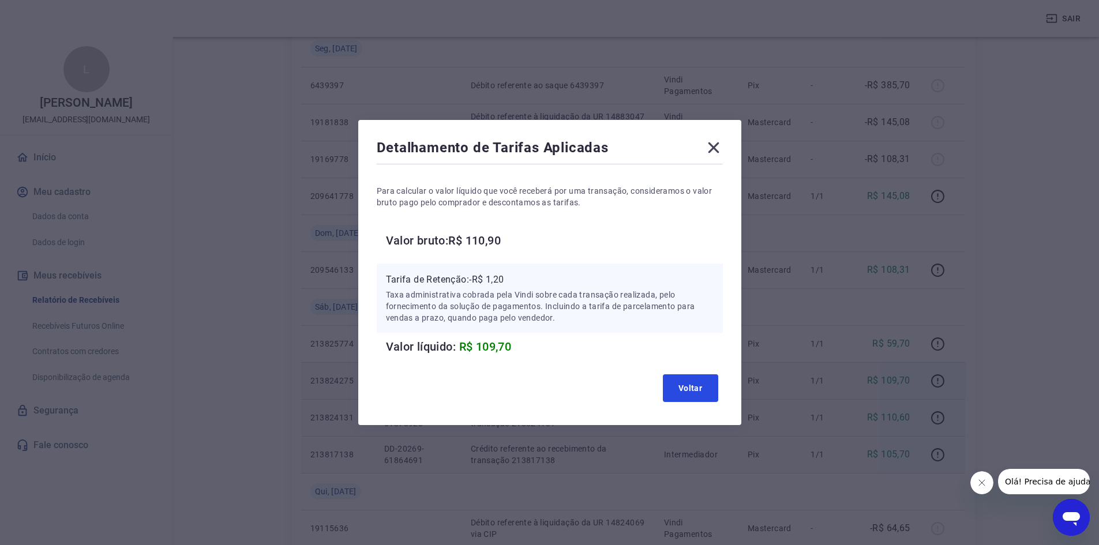
click at [705, 383] on button "Voltar" at bounding box center [690, 388] width 55 height 28
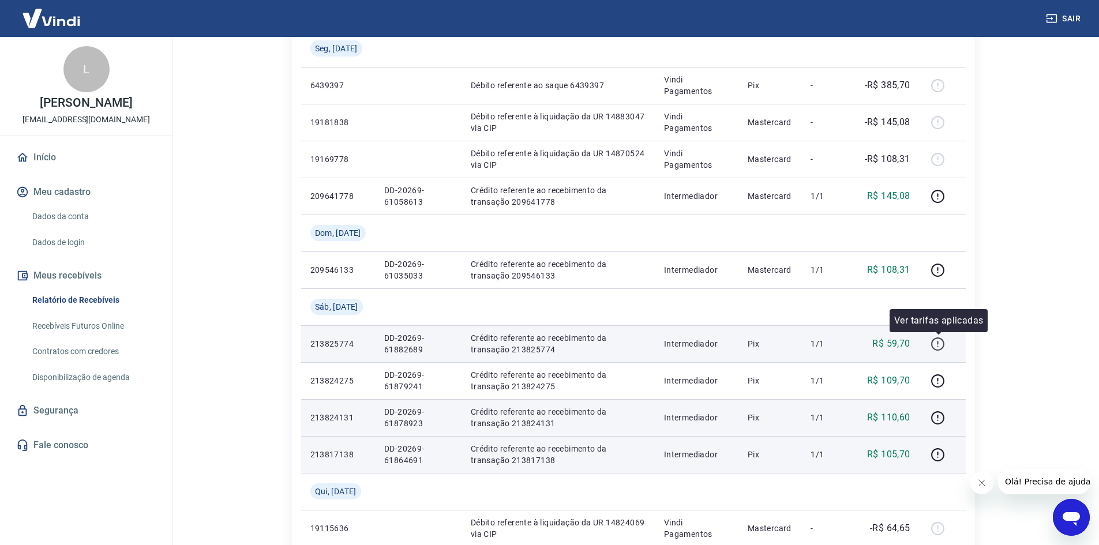
click at [941, 342] on icon "button" at bounding box center [938, 344] width 14 height 14
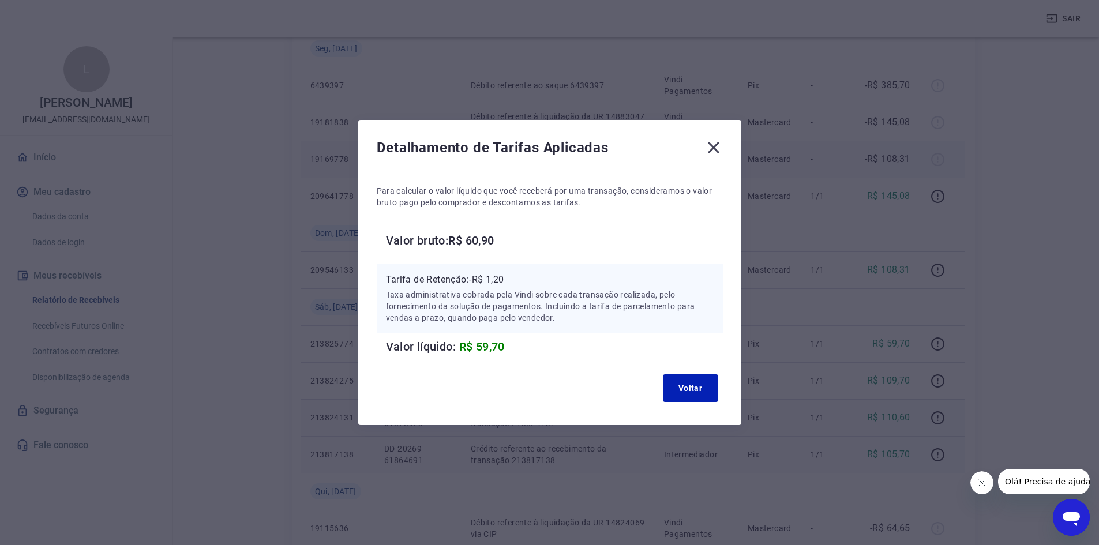
click at [714, 147] on icon at bounding box center [713, 147] width 18 height 18
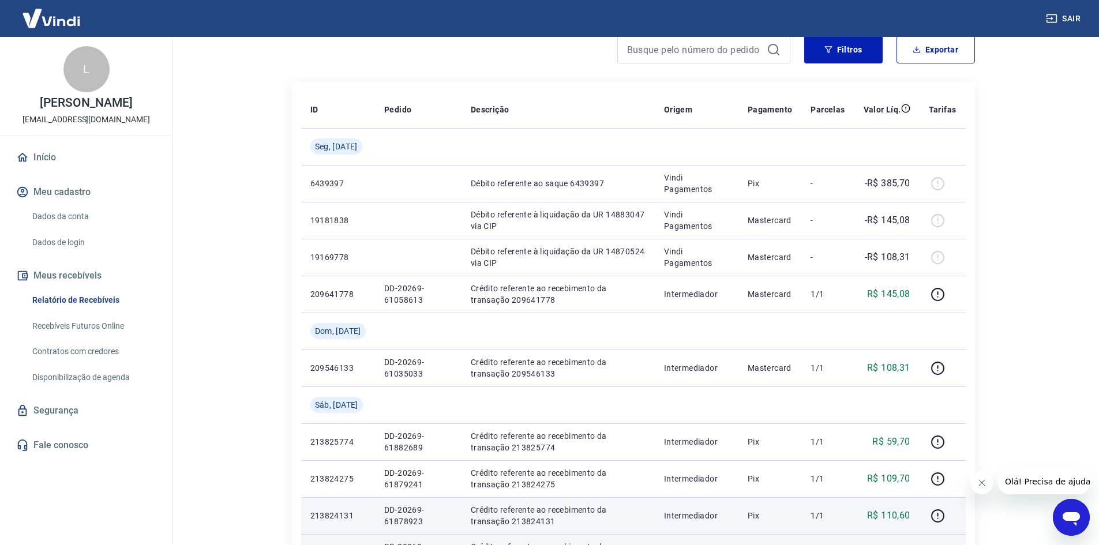
scroll to position [91, 0]
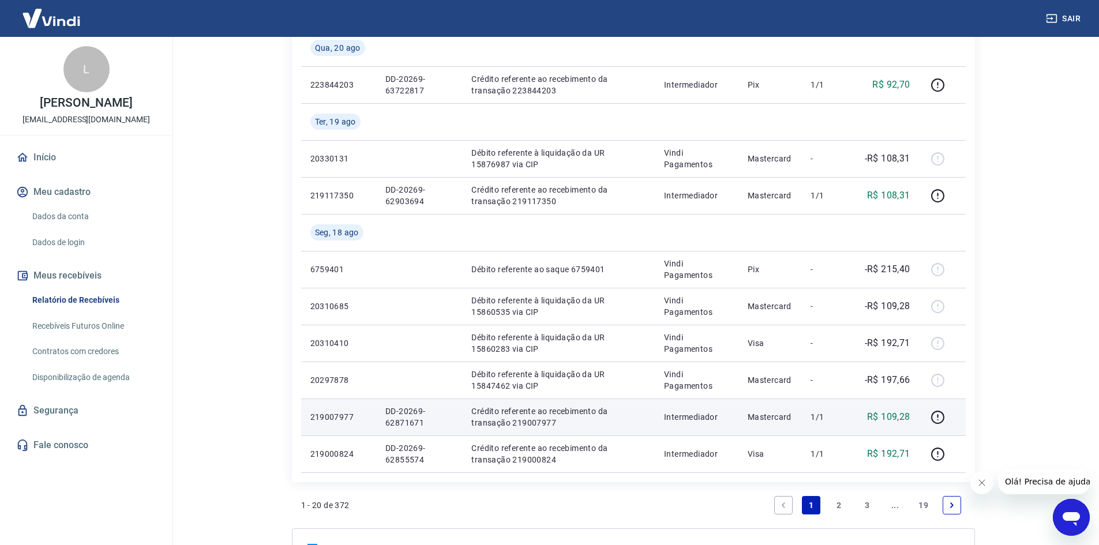
scroll to position [914, 0]
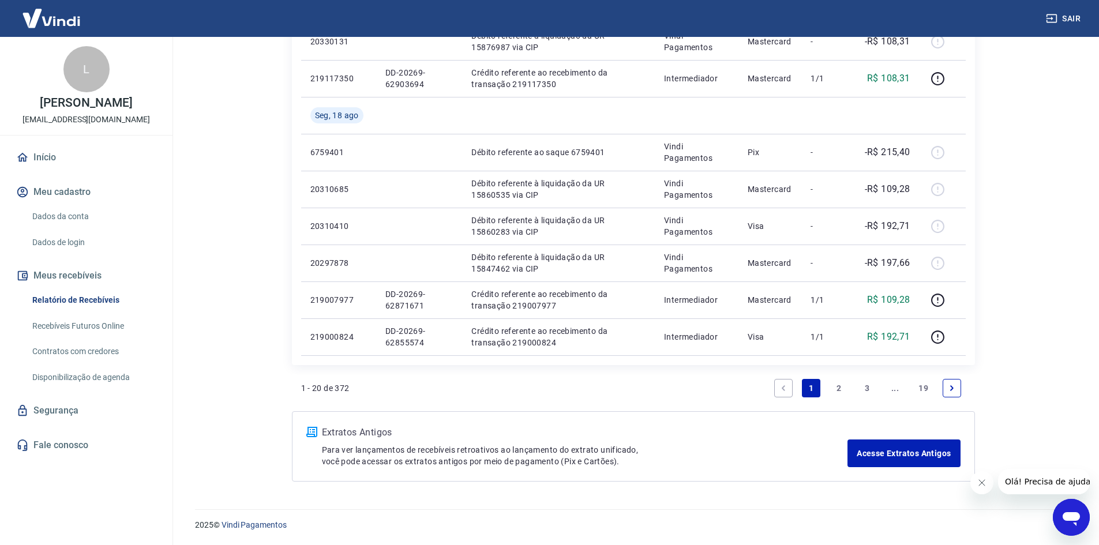
click at [893, 390] on link "..." at bounding box center [895, 388] width 18 height 18
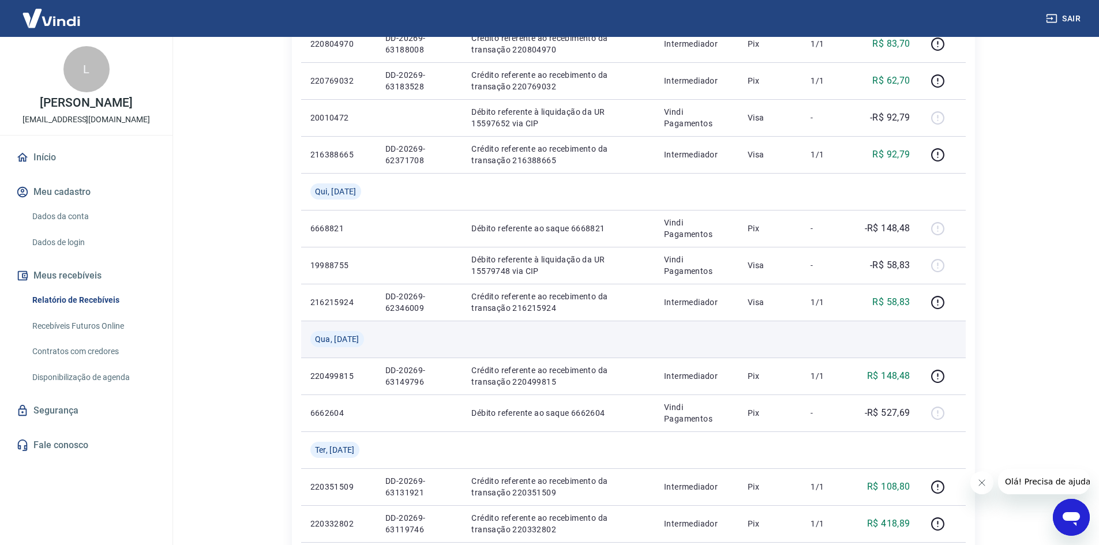
scroll to position [877, 0]
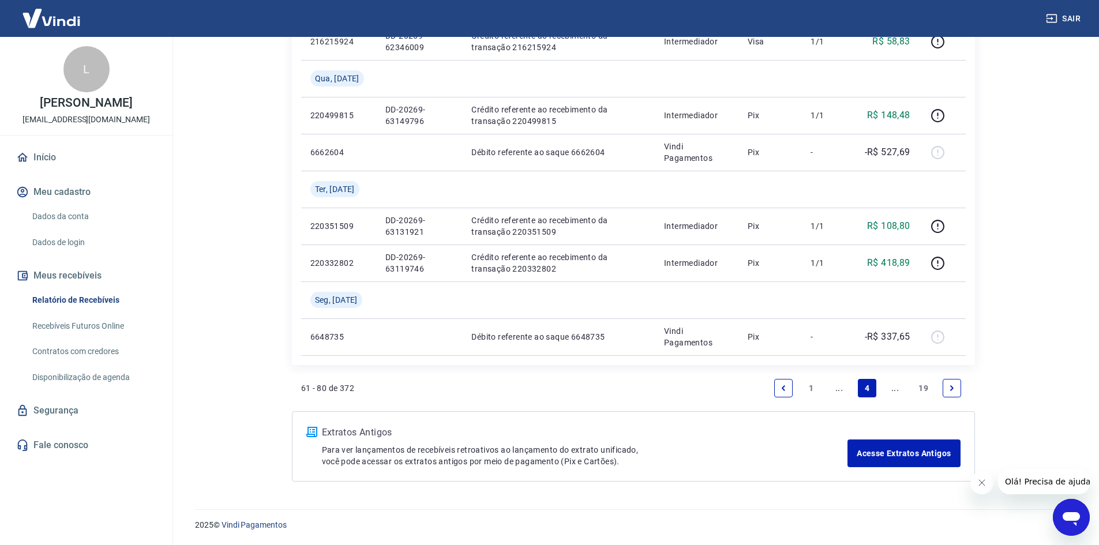
click at [893, 388] on link "..." at bounding box center [895, 388] width 18 height 18
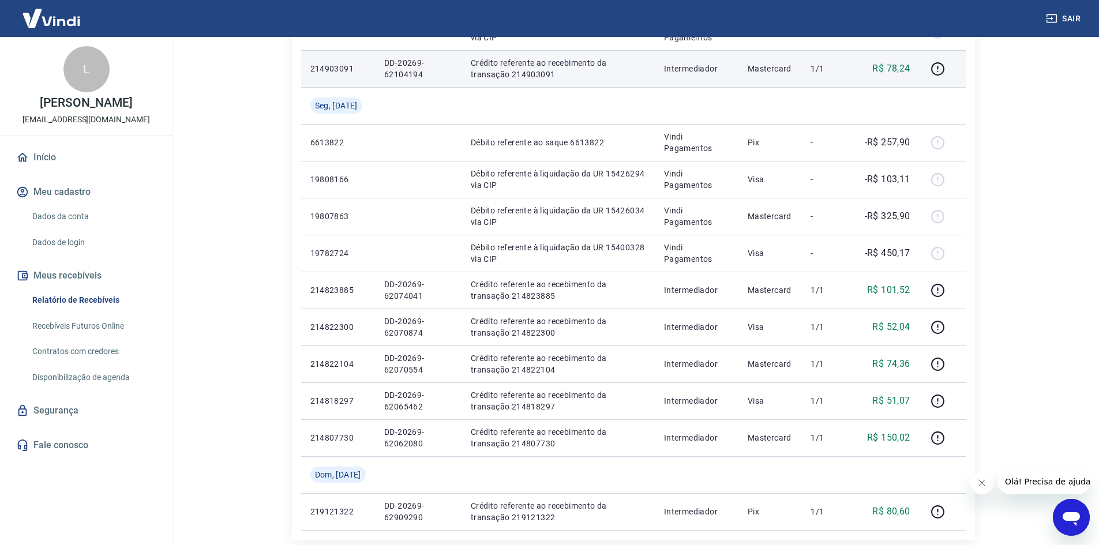
scroll to position [808, 0]
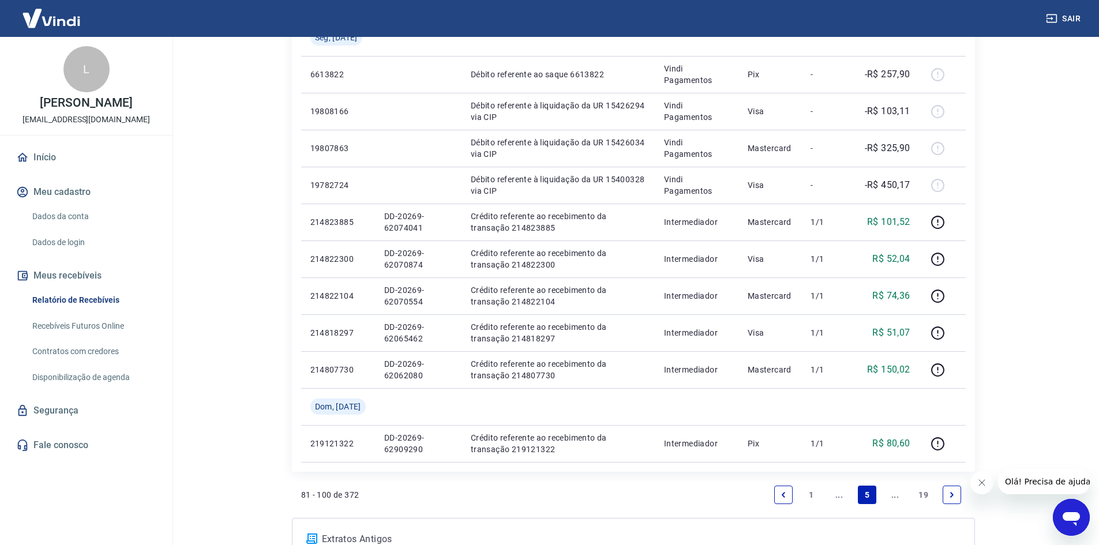
click at [900, 493] on link "..." at bounding box center [895, 495] width 18 height 18
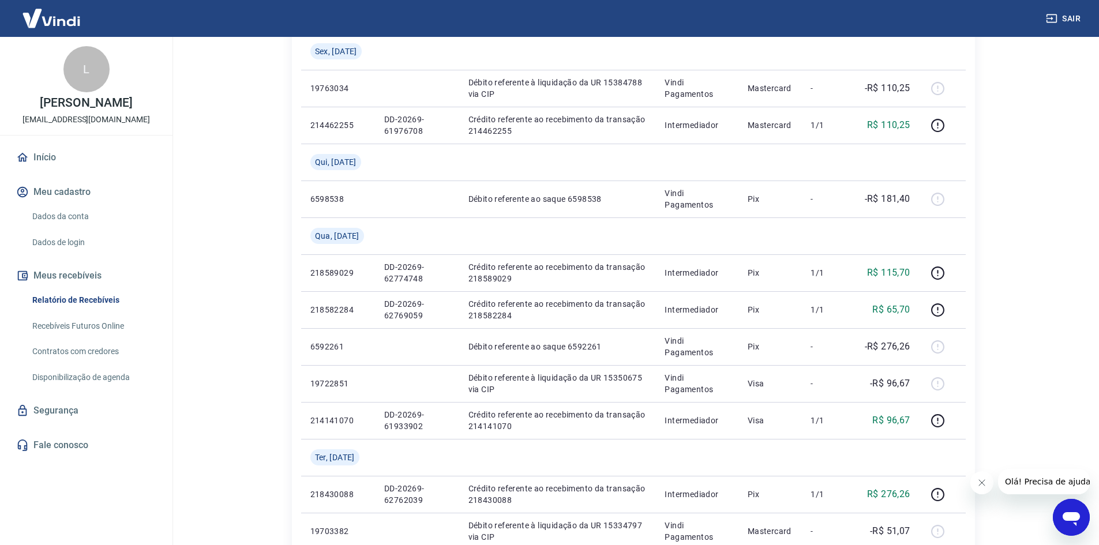
scroll to position [914, 0]
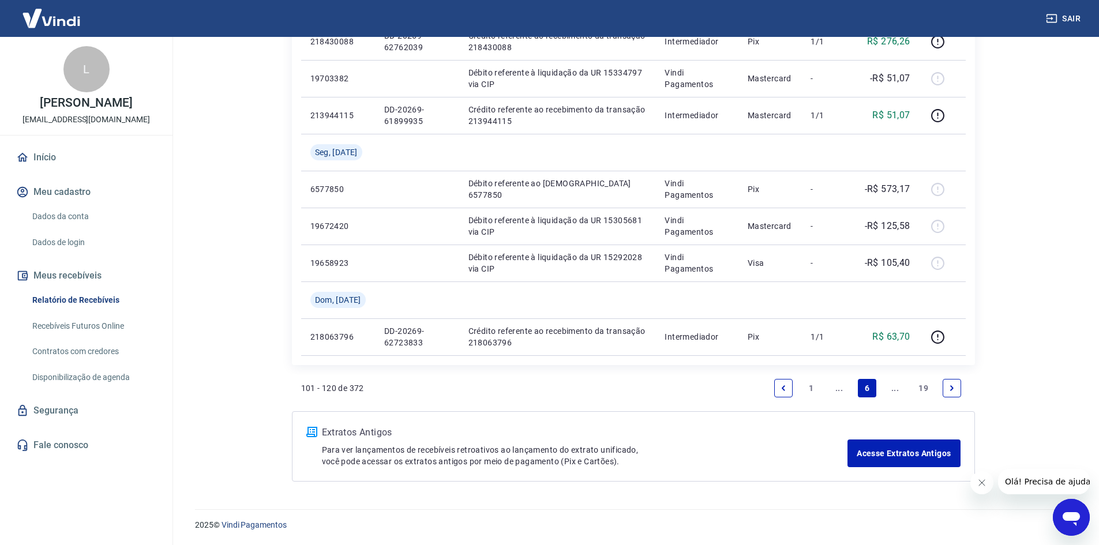
click at [896, 395] on link "..." at bounding box center [895, 388] width 18 height 18
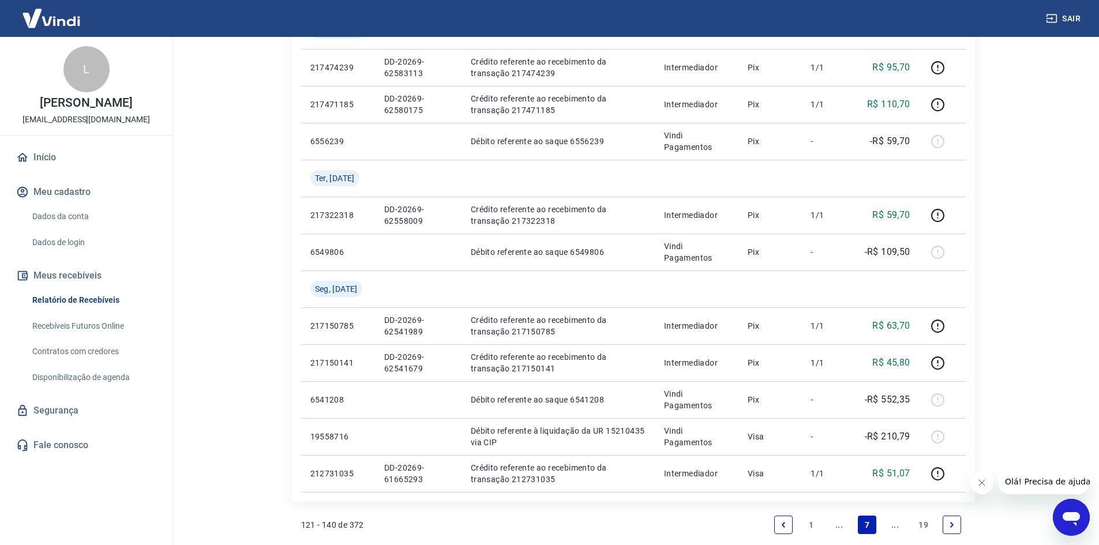
scroll to position [877, 0]
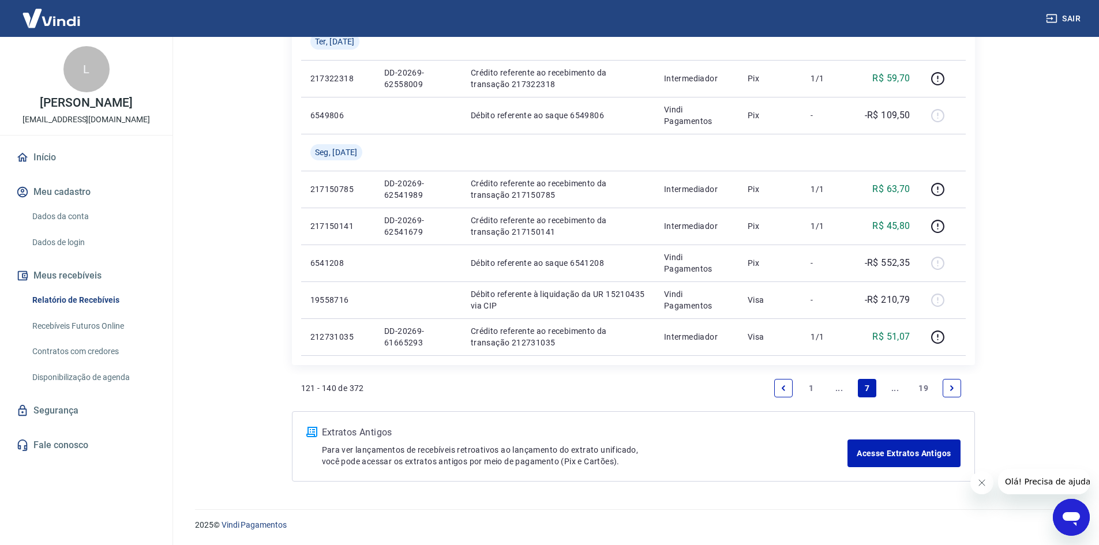
click at [948, 389] on icon "Next page" at bounding box center [952, 388] width 8 height 8
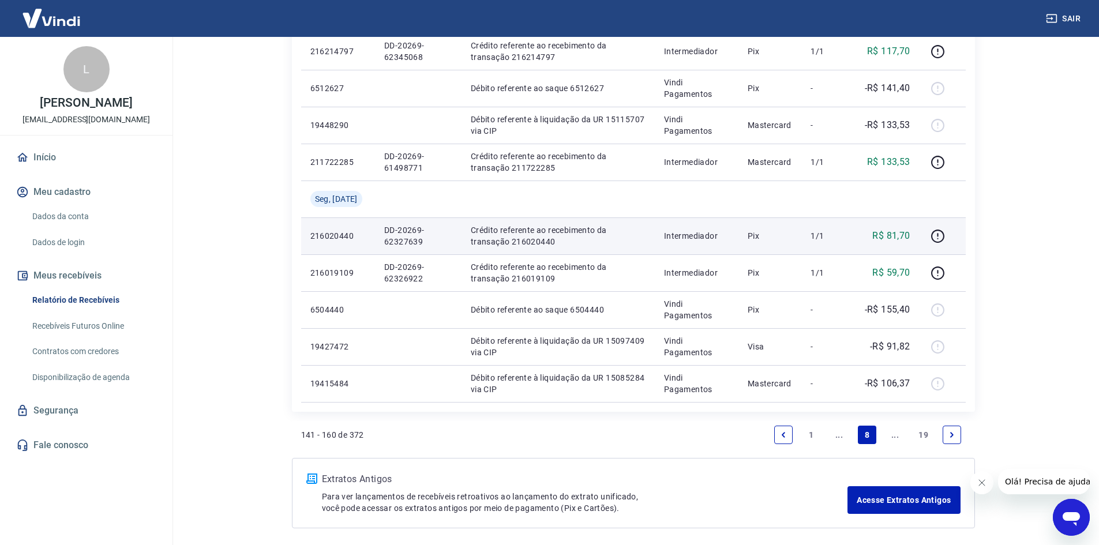
scroll to position [914, 0]
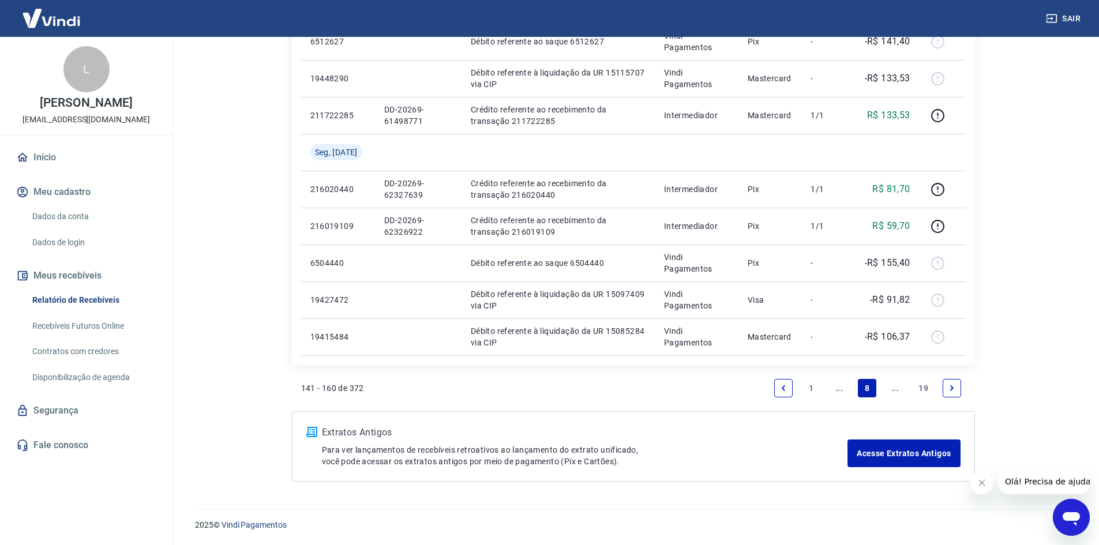
click at [950, 383] on link "Next page" at bounding box center [952, 388] width 18 height 18
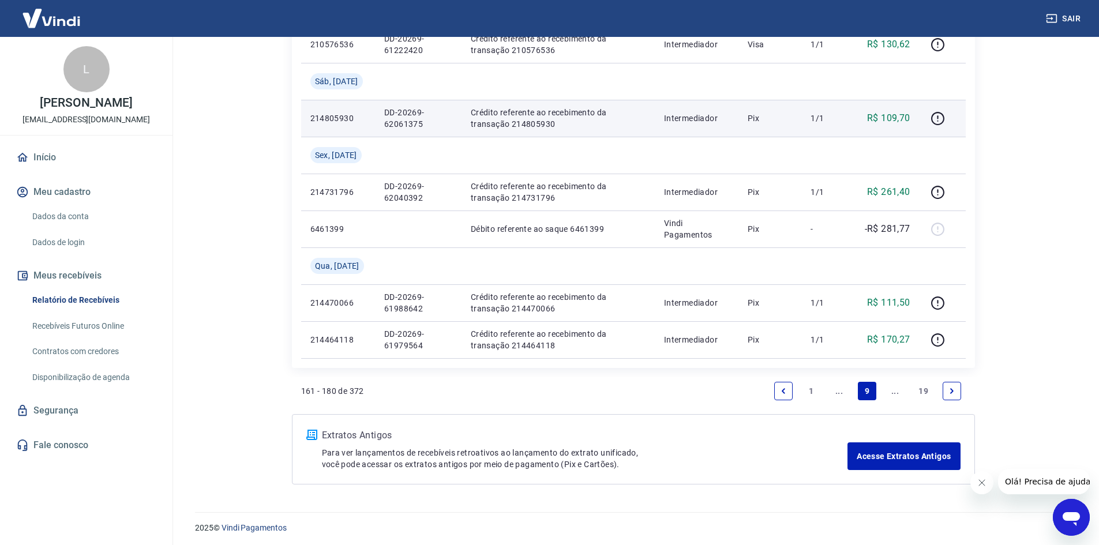
scroll to position [1025, 0]
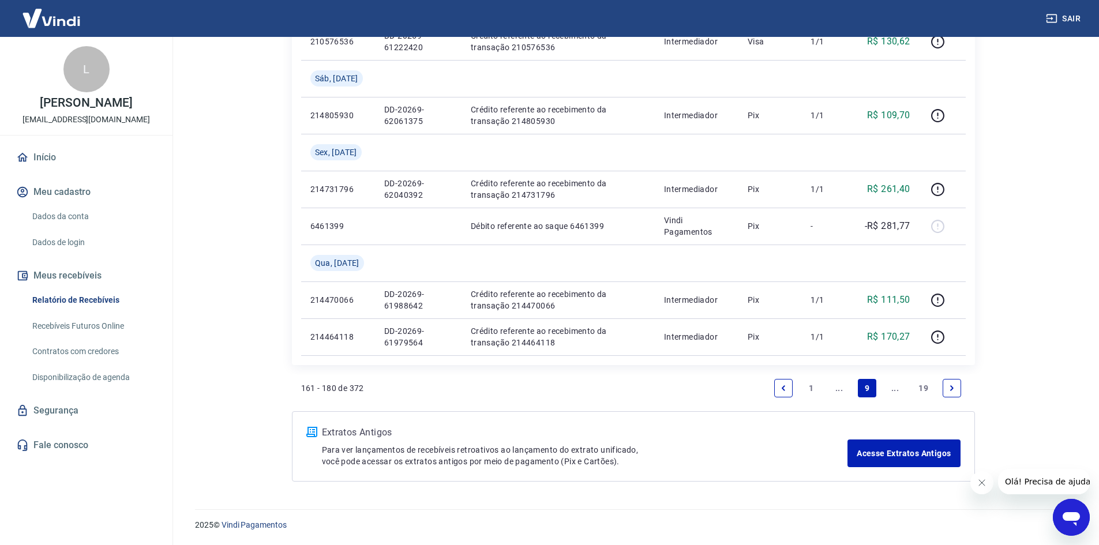
click at [955, 386] on icon "Next page" at bounding box center [952, 388] width 8 height 8
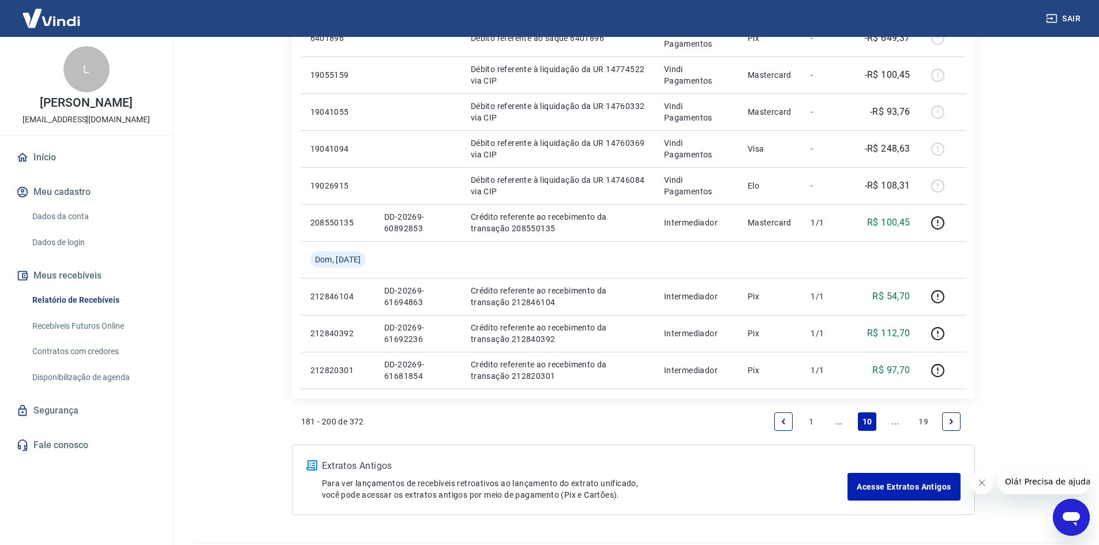
scroll to position [808, 0]
click at [786, 421] on icon "Previous page" at bounding box center [783, 421] width 8 height 8
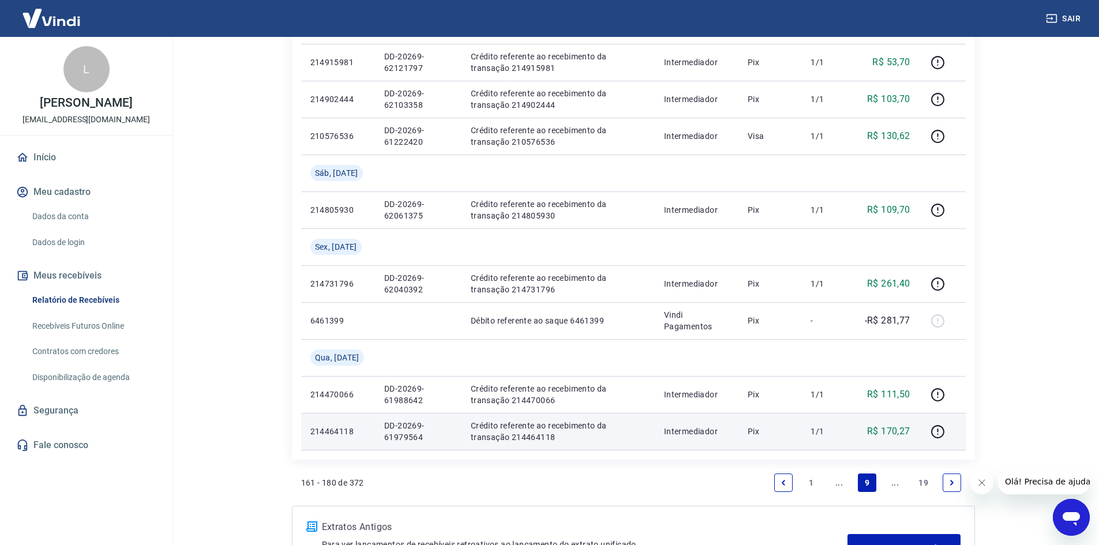
scroll to position [981, 0]
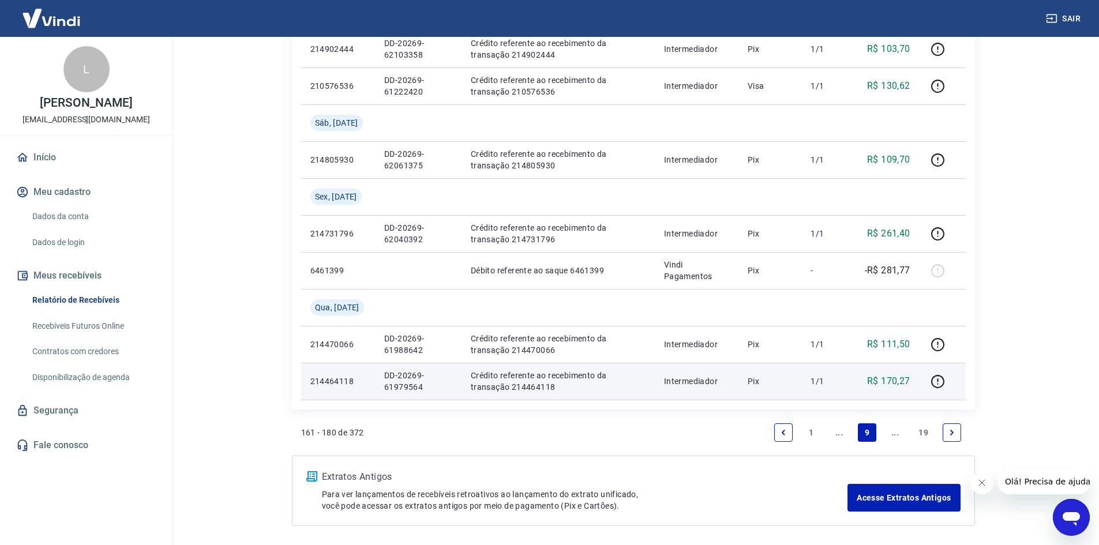
click at [950, 375] on div at bounding box center [943, 381] width 28 height 18
click at [942, 380] on icon "button" at bounding box center [938, 381] width 14 height 14
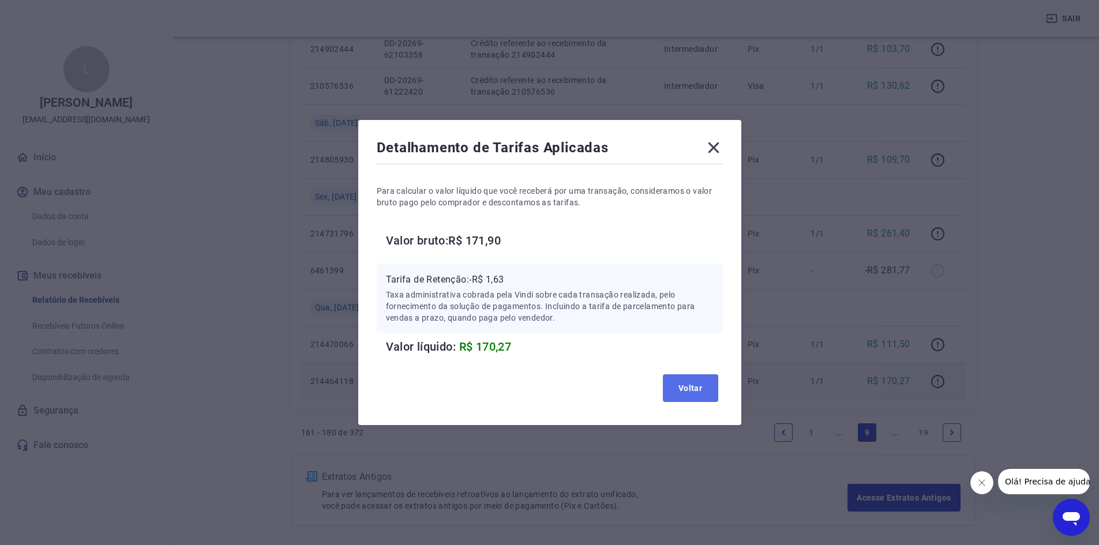
click at [692, 387] on button "Voltar" at bounding box center [690, 388] width 55 height 28
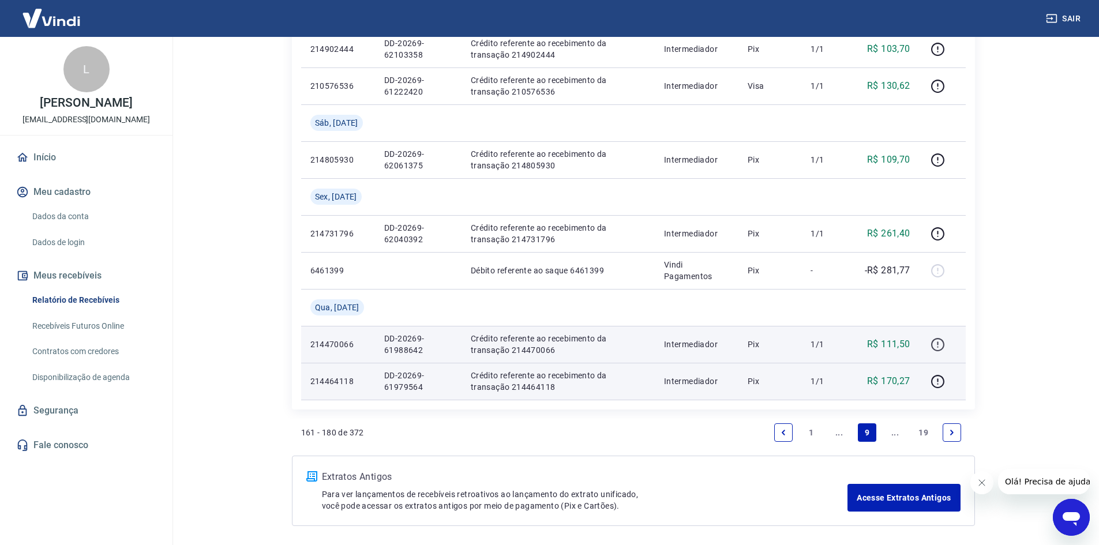
click at [940, 346] on icon "button" at bounding box center [938, 344] width 14 height 14
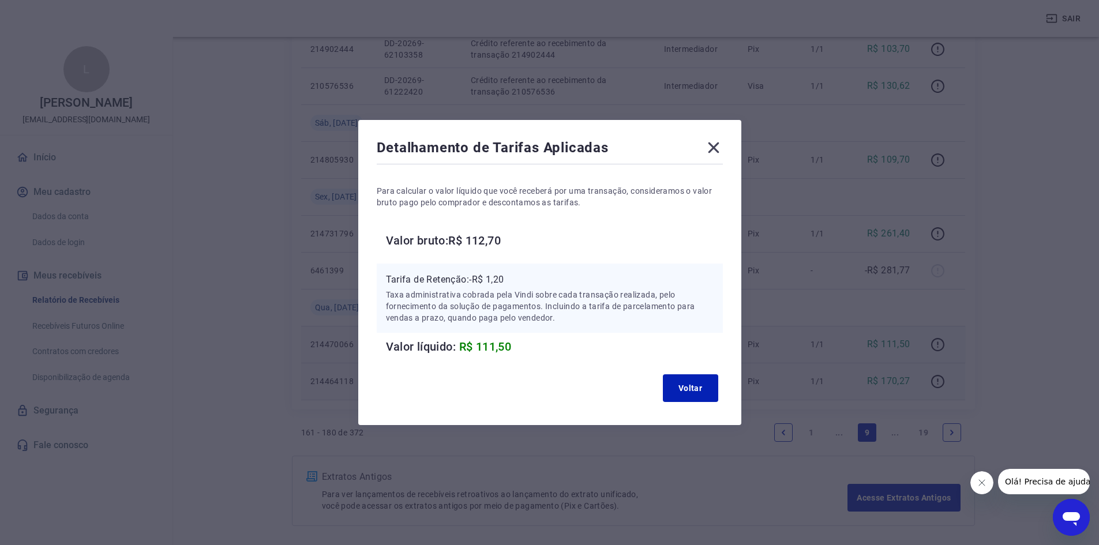
click at [710, 148] on icon at bounding box center [713, 147] width 18 height 18
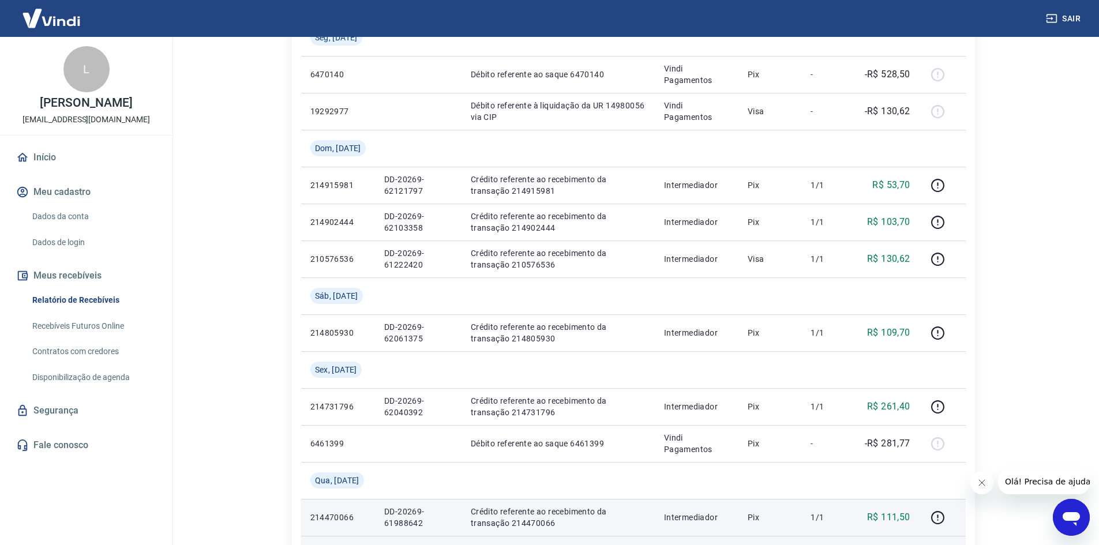
scroll to position [750, 0]
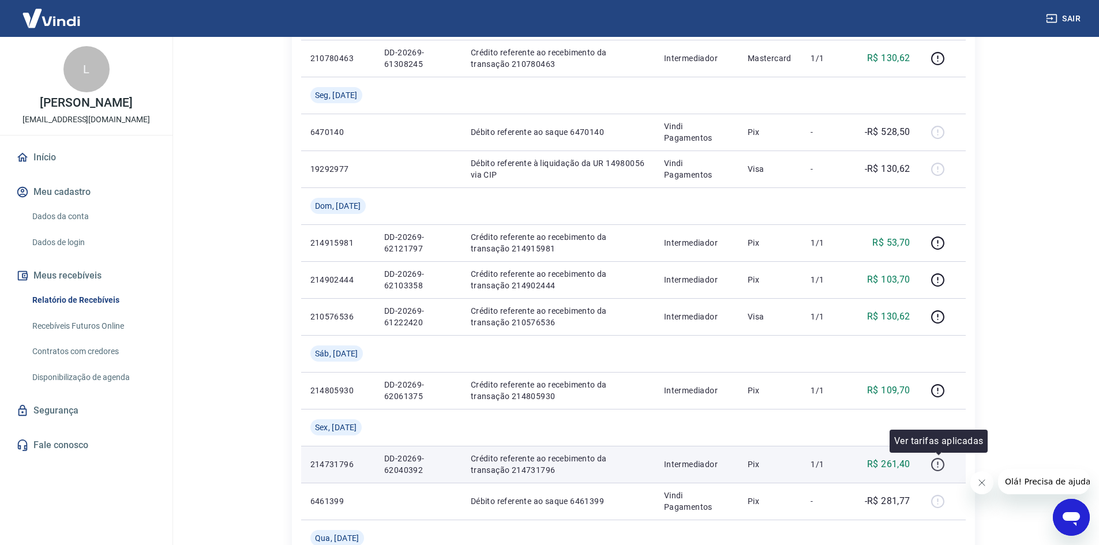
click at [944, 464] on icon "button" at bounding box center [938, 464] width 14 height 14
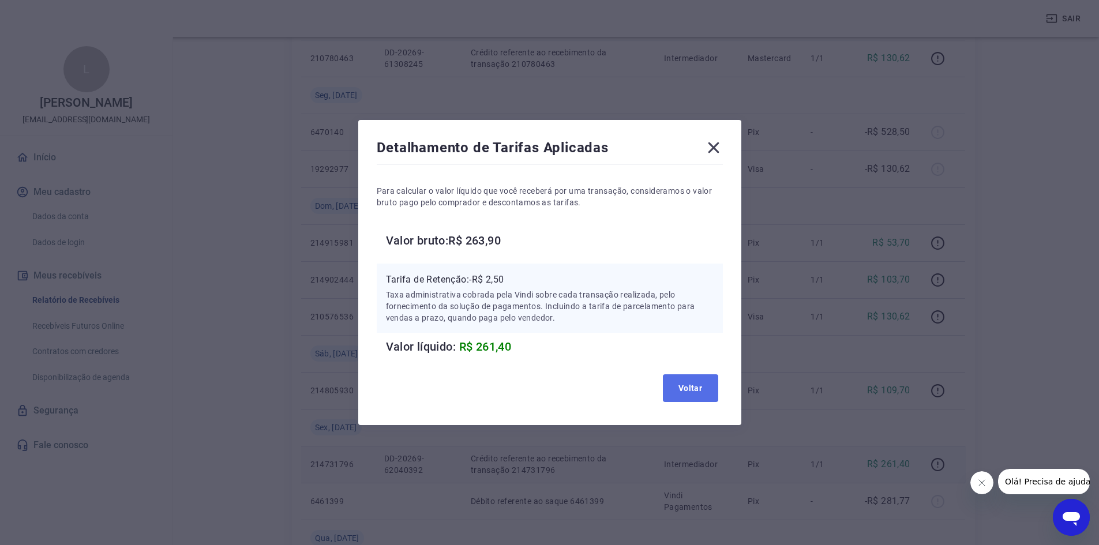
click at [679, 386] on button "Voltar" at bounding box center [690, 388] width 55 height 28
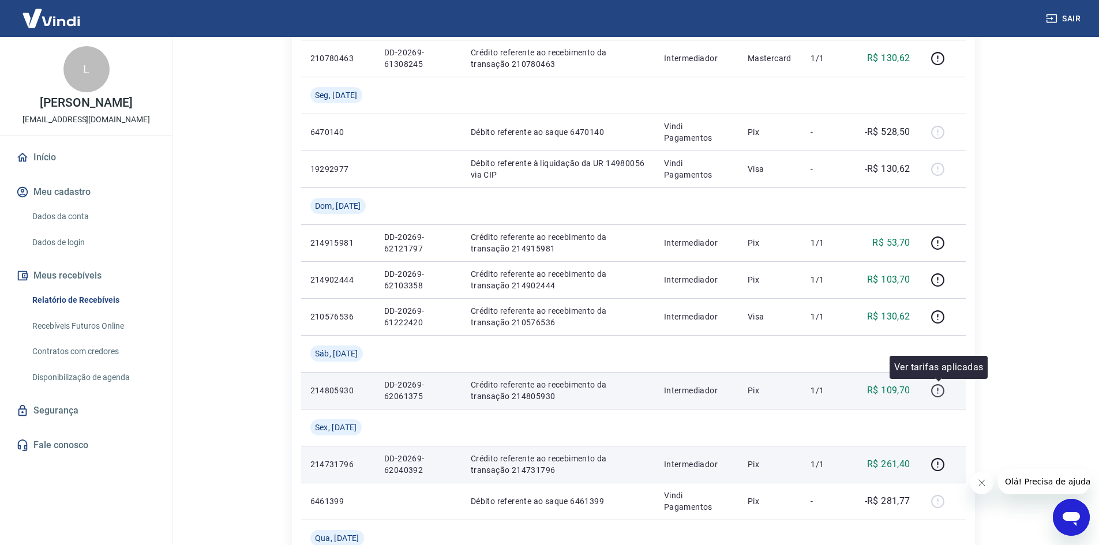
click at [940, 389] on icon "button" at bounding box center [938, 391] width 14 height 14
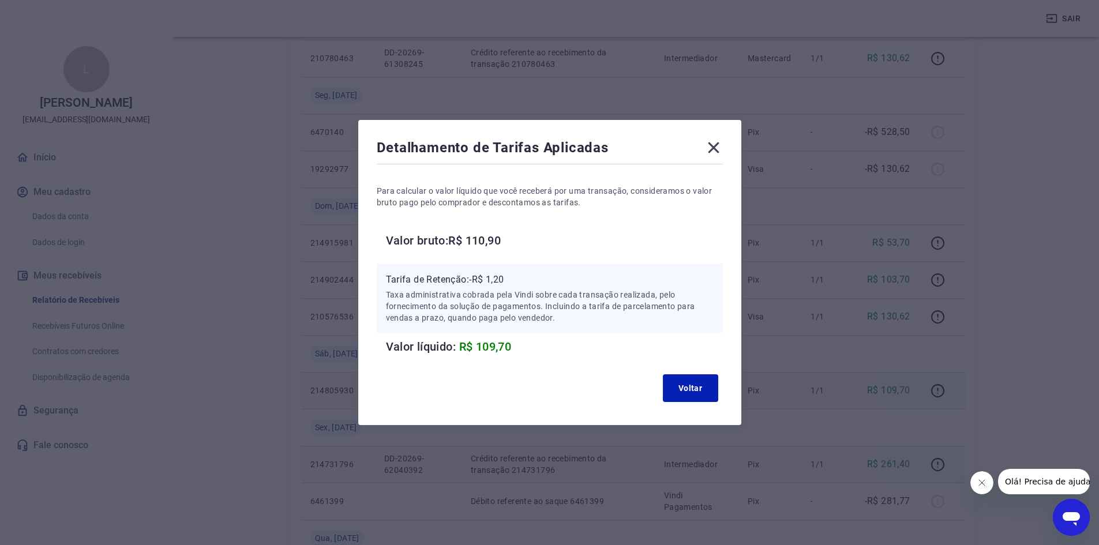
click at [693, 374] on div "Voltar" at bounding box center [550, 388] width 346 height 37
click at [684, 387] on button "Voltar" at bounding box center [690, 388] width 55 height 28
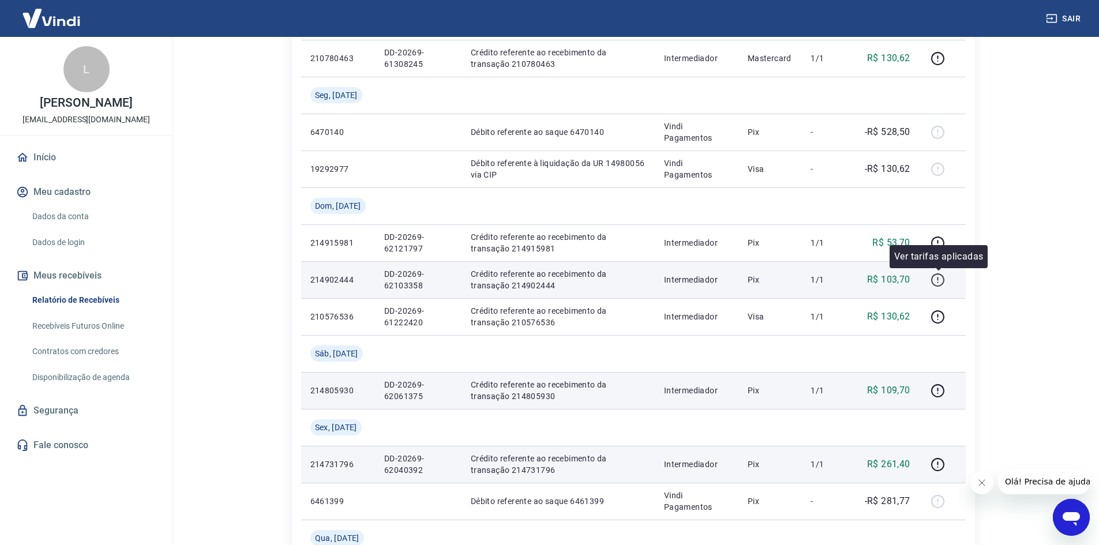
click at [940, 279] on icon "button" at bounding box center [938, 280] width 14 height 14
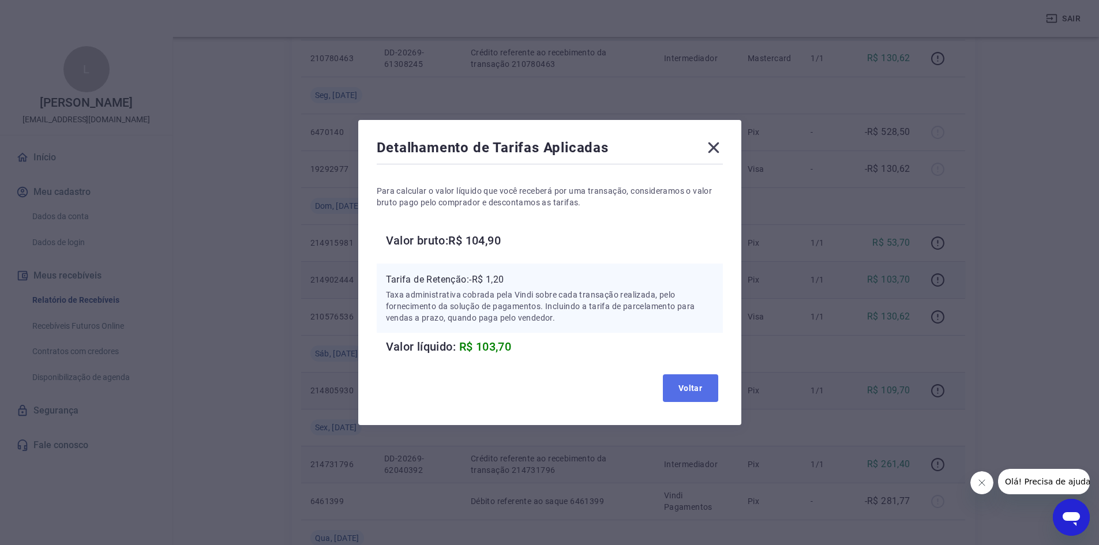
click at [692, 385] on button "Voltar" at bounding box center [690, 388] width 55 height 28
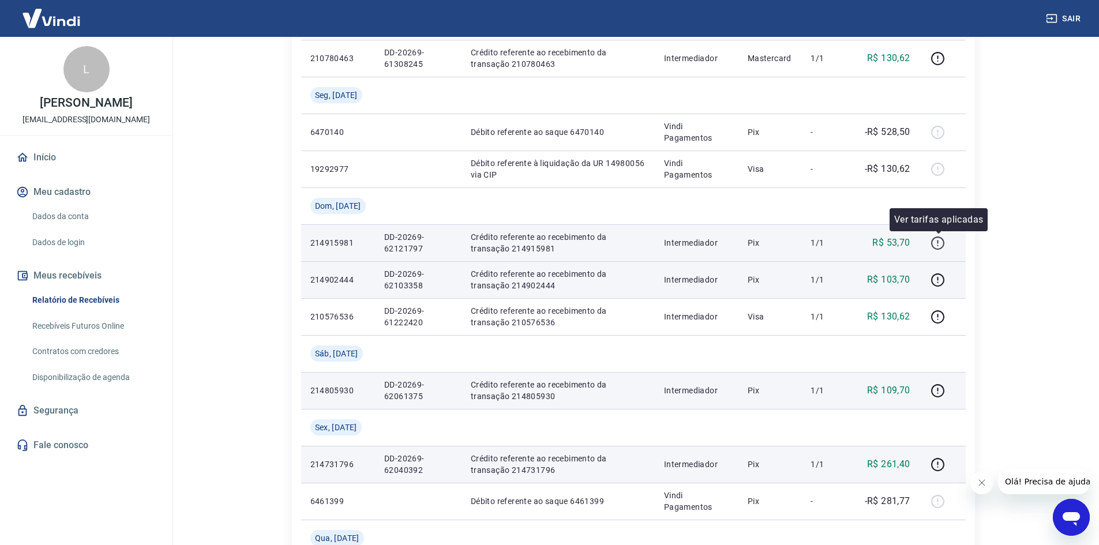
click at [939, 239] on icon "button" at bounding box center [938, 243] width 14 height 14
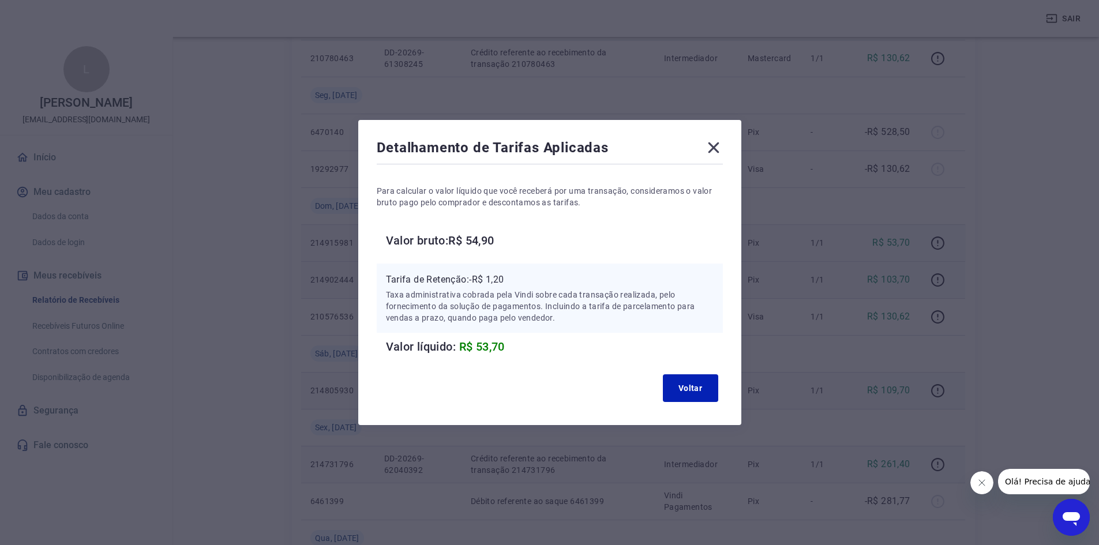
click at [717, 144] on icon at bounding box center [713, 147] width 18 height 18
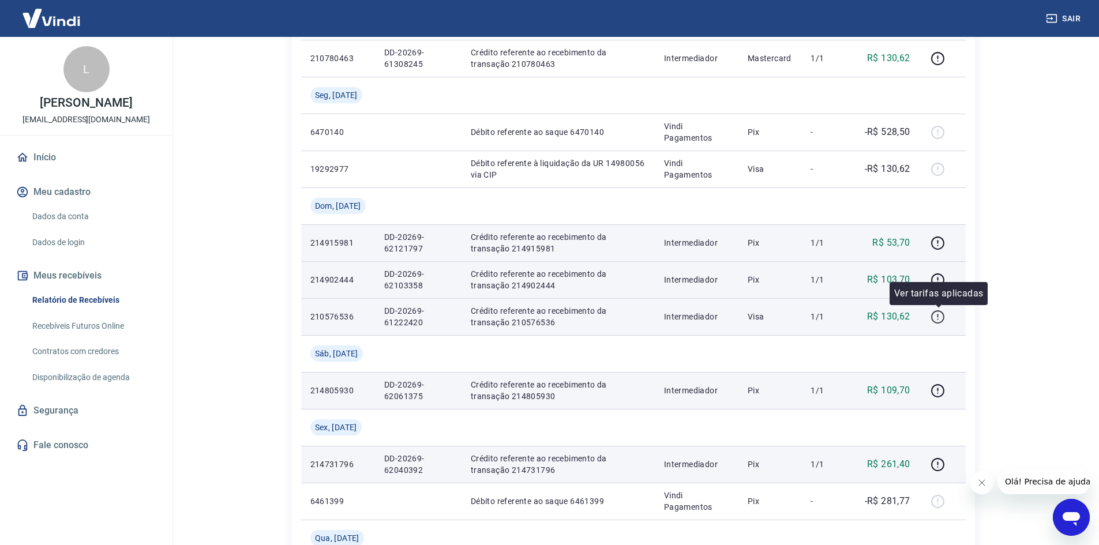
click at [936, 320] on icon "button" at bounding box center [938, 317] width 14 height 14
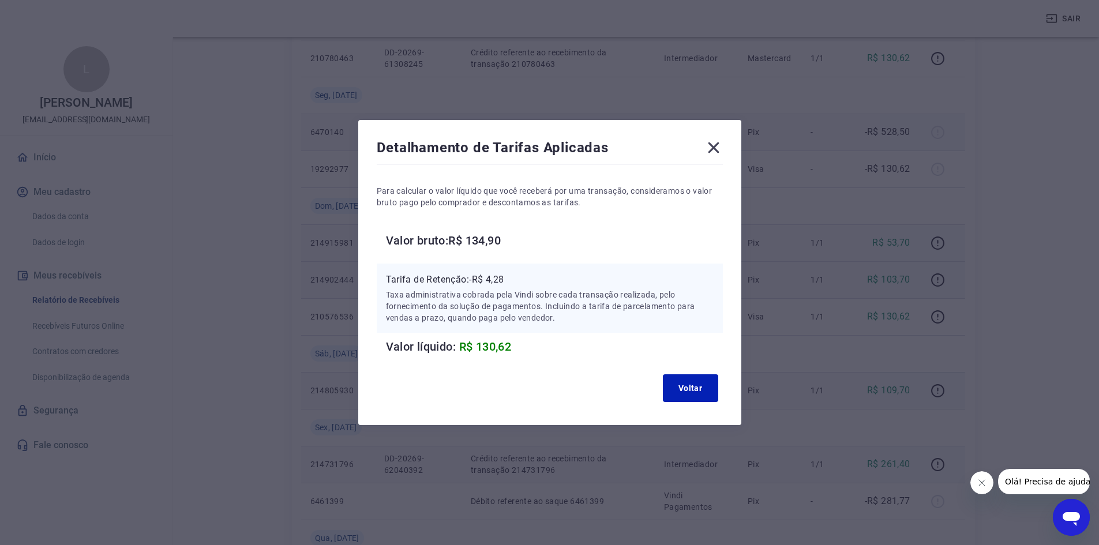
click at [723, 146] on icon at bounding box center [713, 147] width 18 height 18
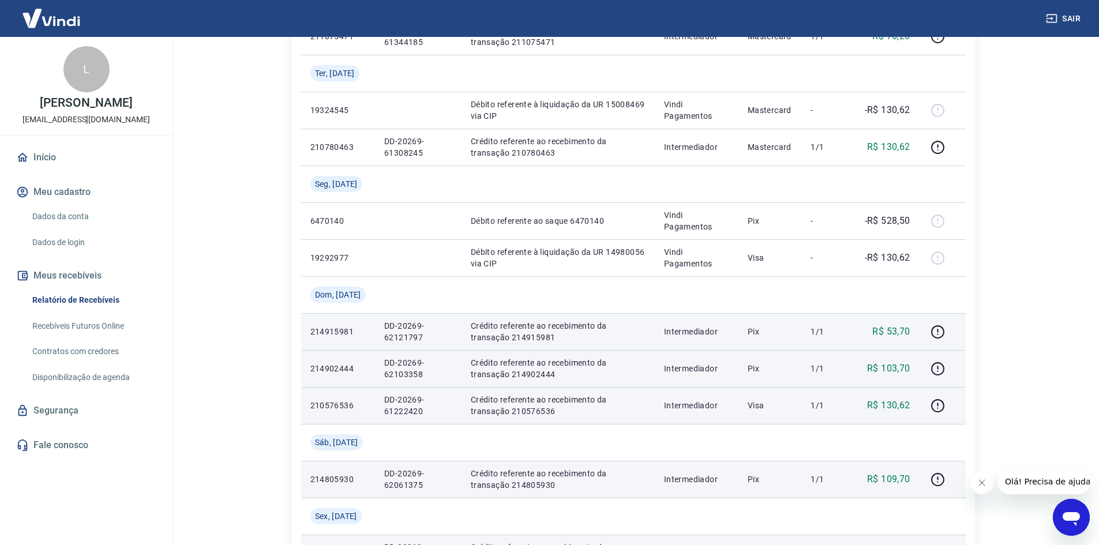
scroll to position [635, 0]
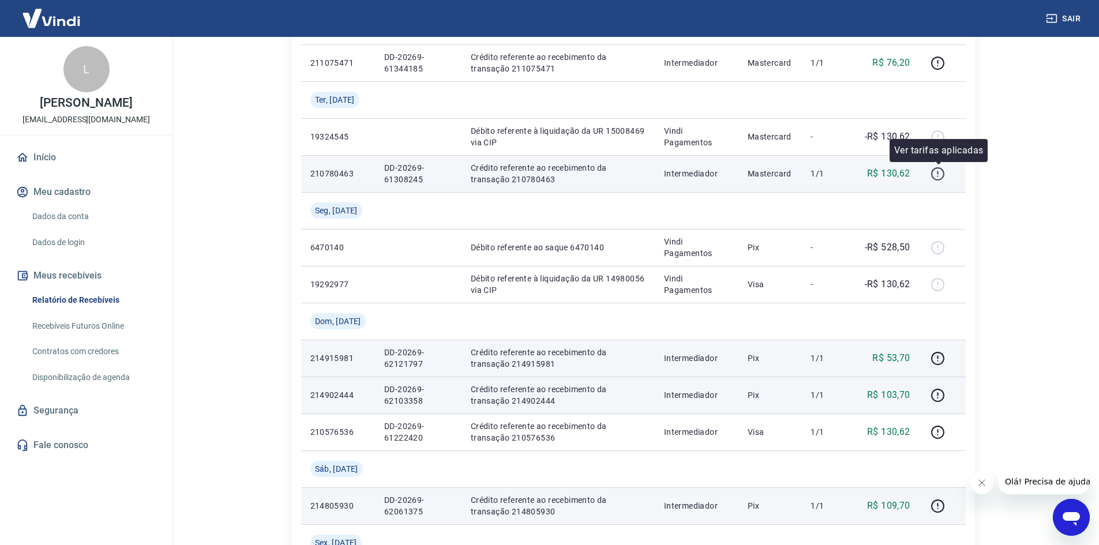
click at [936, 171] on icon "button" at bounding box center [938, 174] width 14 height 14
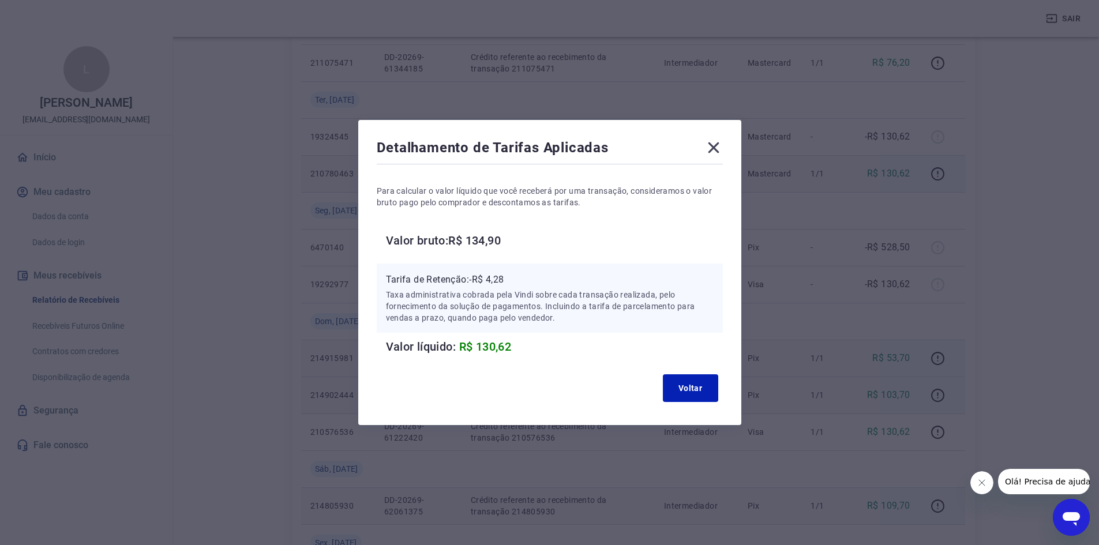
click at [719, 142] on icon at bounding box center [713, 147] width 11 height 11
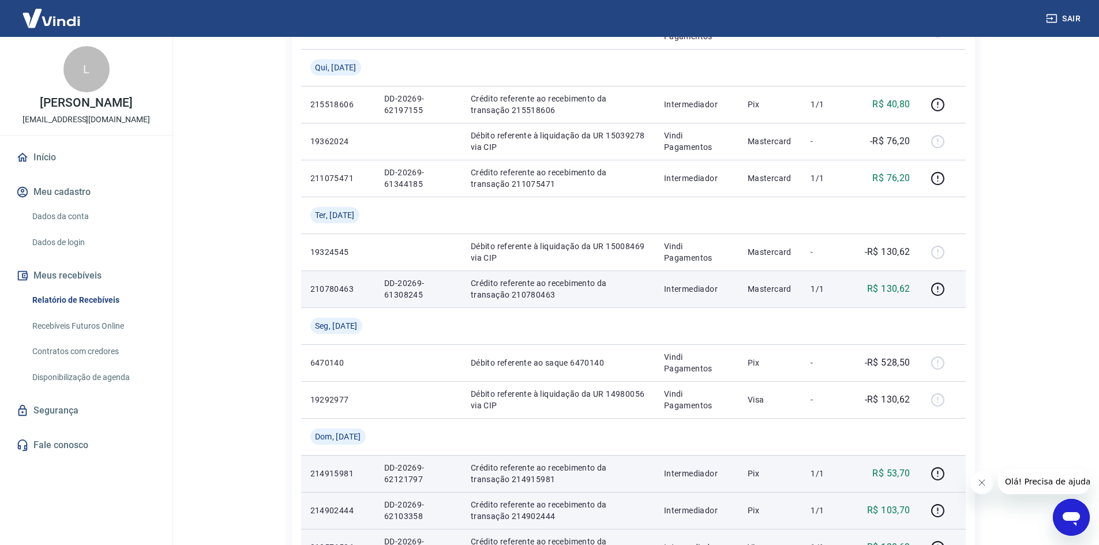
scroll to position [462, 0]
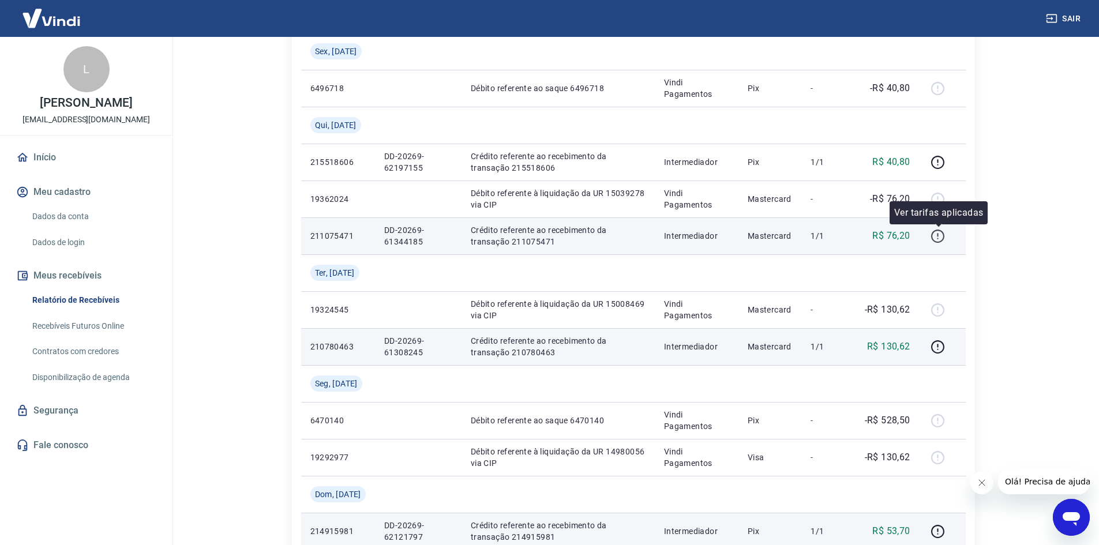
click at [944, 243] on icon "button" at bounding box center [938, 236] width 14 height 14
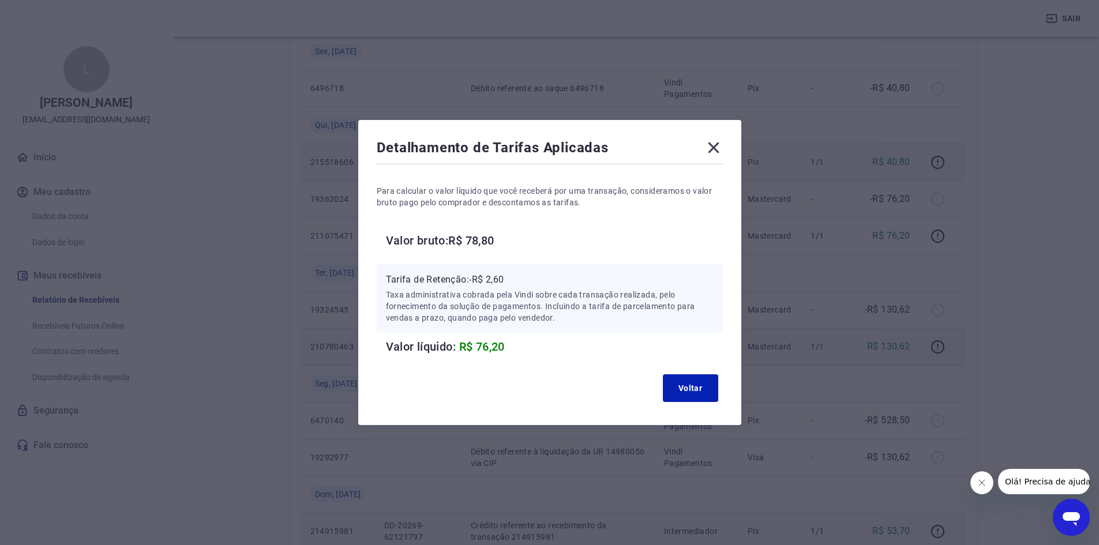
click at [716, 147] on icon at bounding box center [713, 147] width 11 height 11
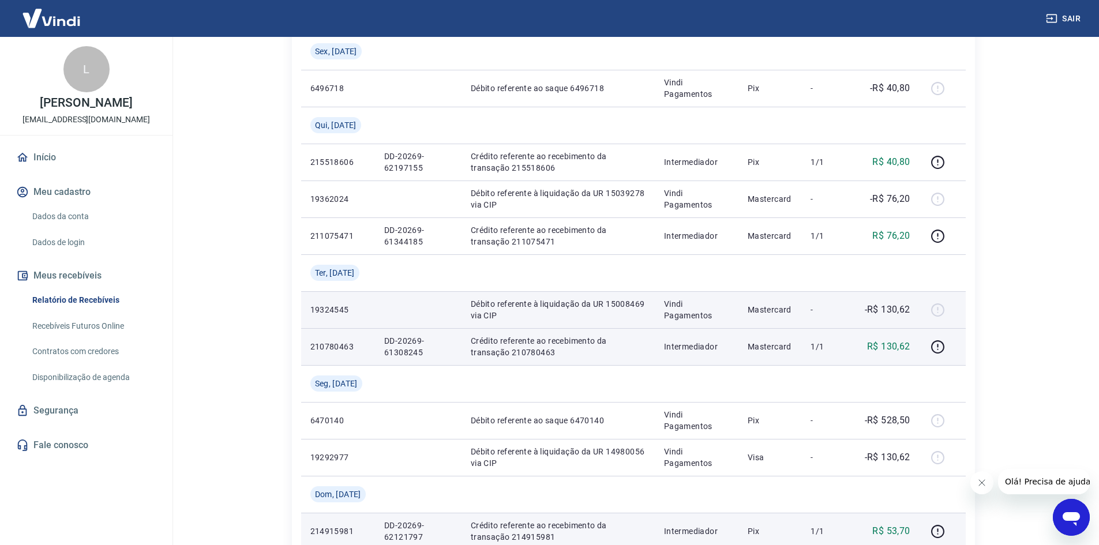
scroll to position [404, 0]
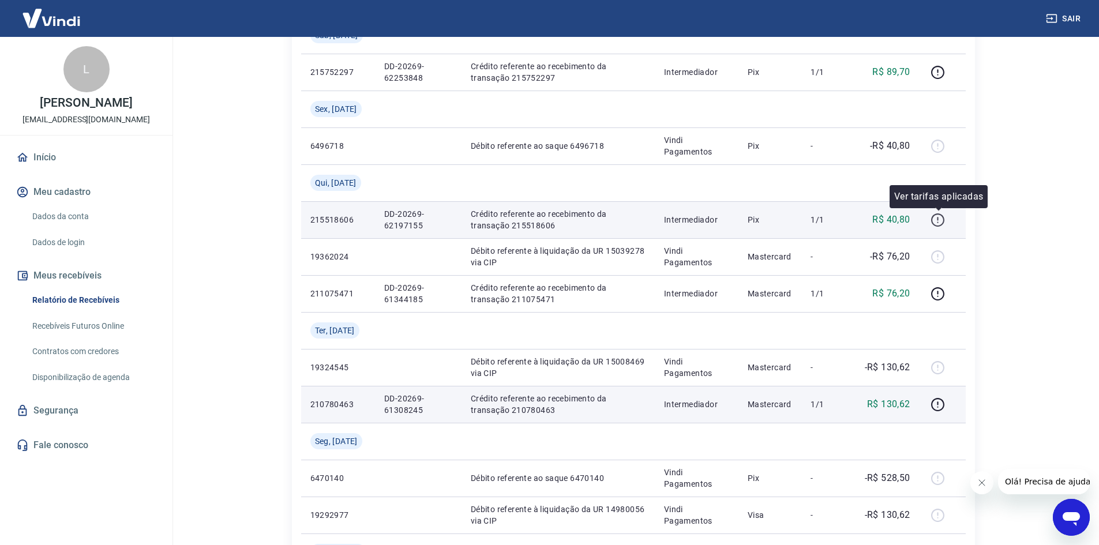
click at [941, 216] on icon "button" at bounding box center [938, 220] width 14 height 14
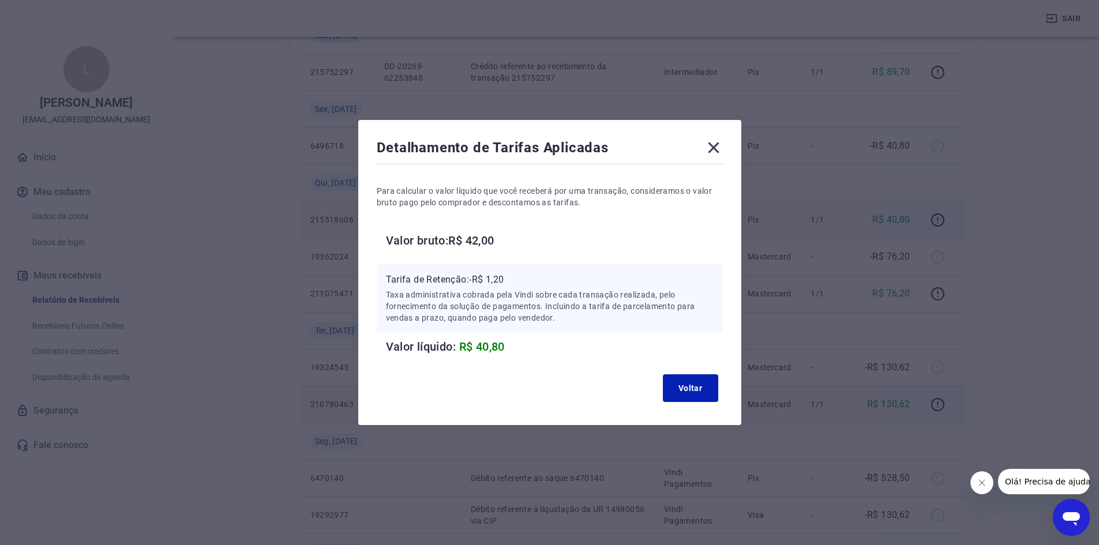
click at [720, 152] on icon at bounding box center [713, 147] width 18 height 18
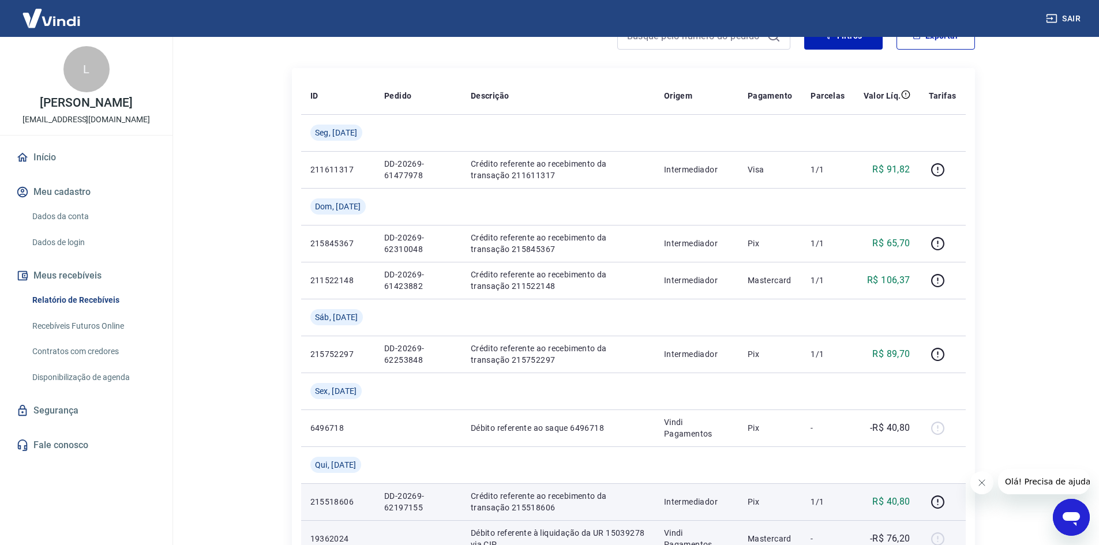
scroll to position [115, 0]
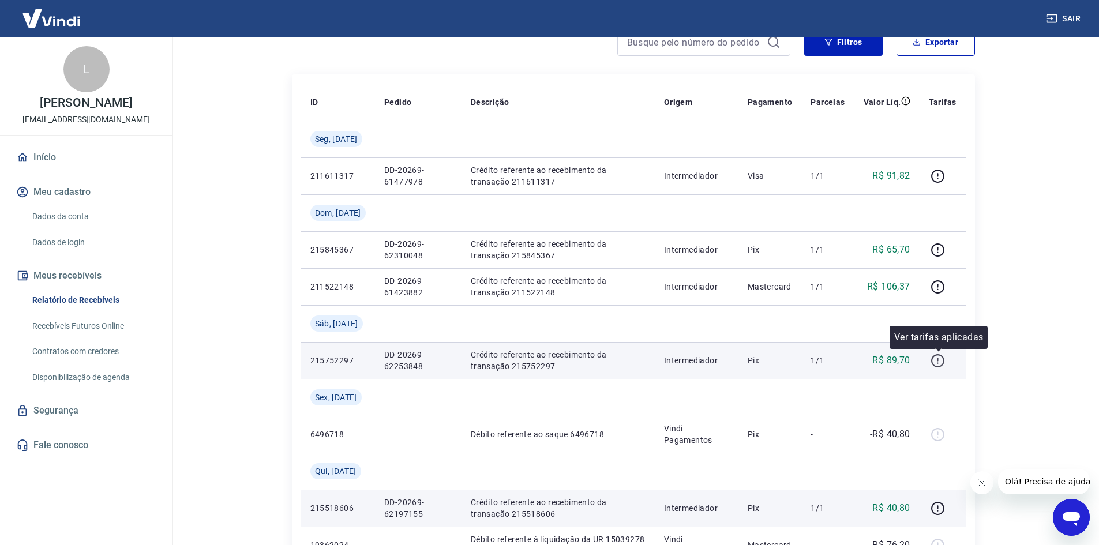
click at [946, 361] on button "button" at bounding box center [938, 360] width 18 height 18
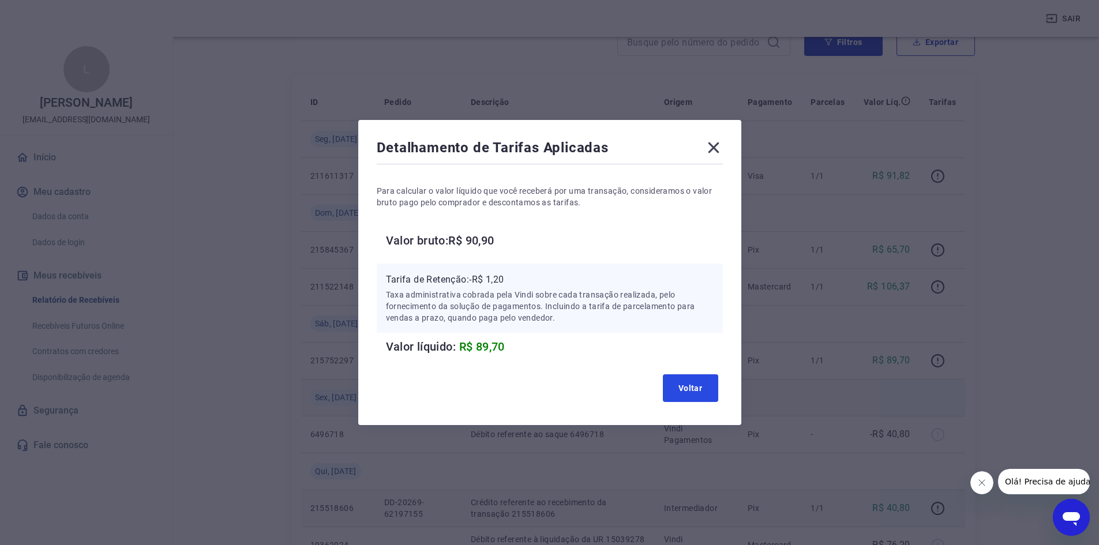
click at [715, 385] on button "Voltar" at bounding box center [690, 388] width 55 height 28
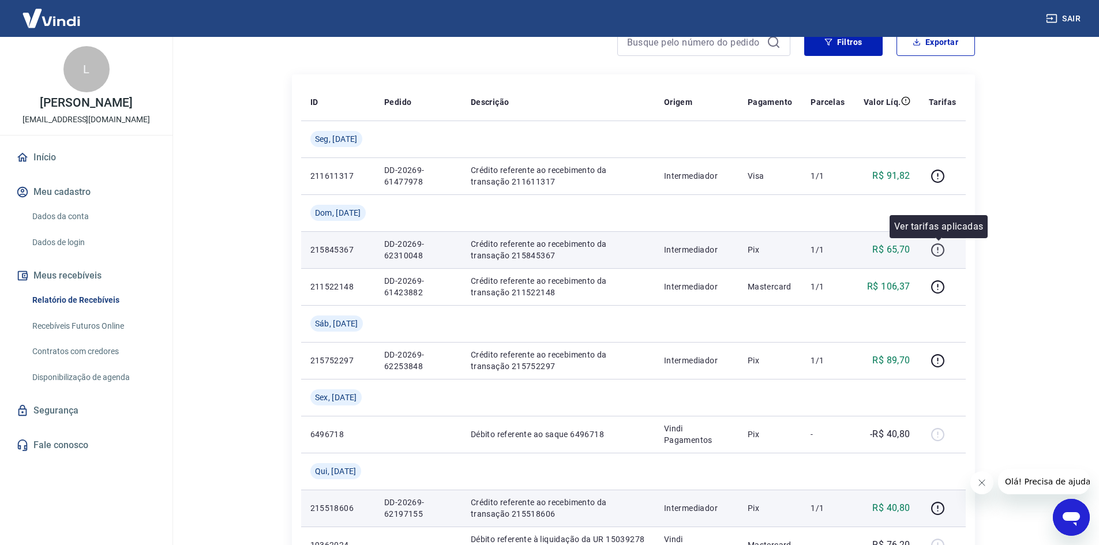
click at [939, 249] on icon "button" at bounding box center [937, 248] width 1 height 3
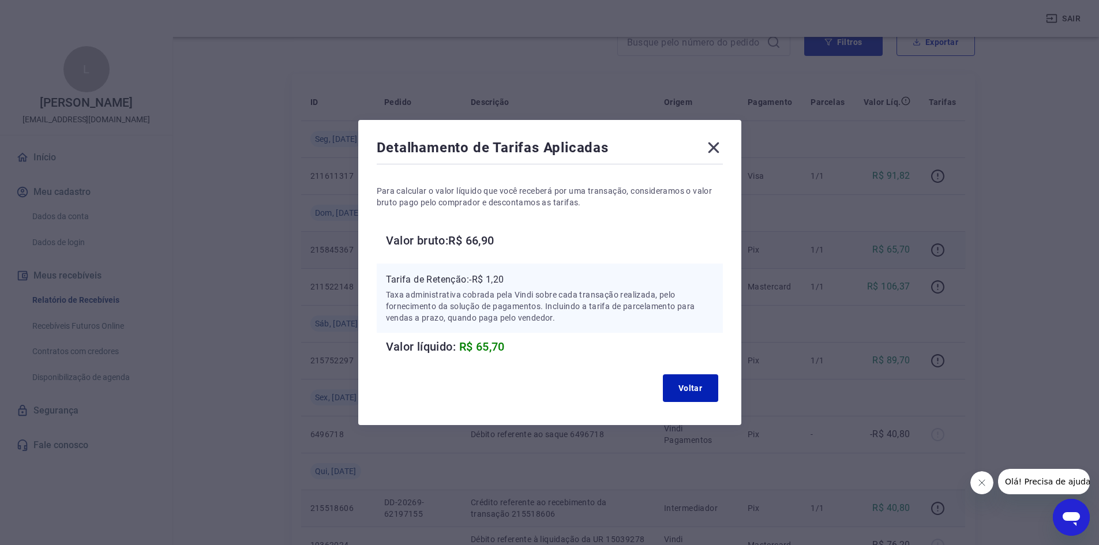
click at [714, 142] on icon at bounding box center [713, 147] width 11 height 11
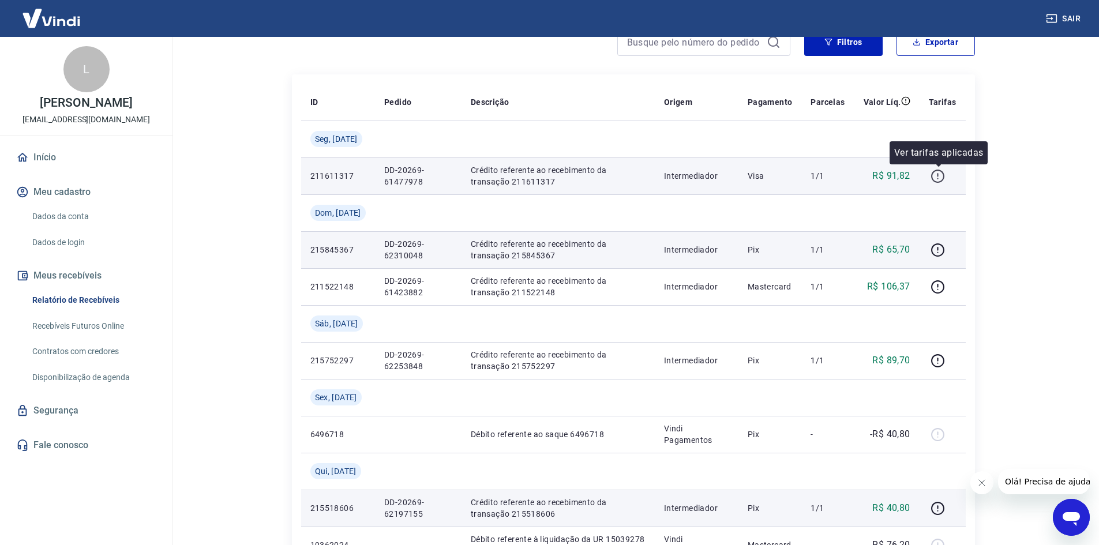
click at [936, 174] on icon "button" at bounding box center [938, 176] width 14 height 14
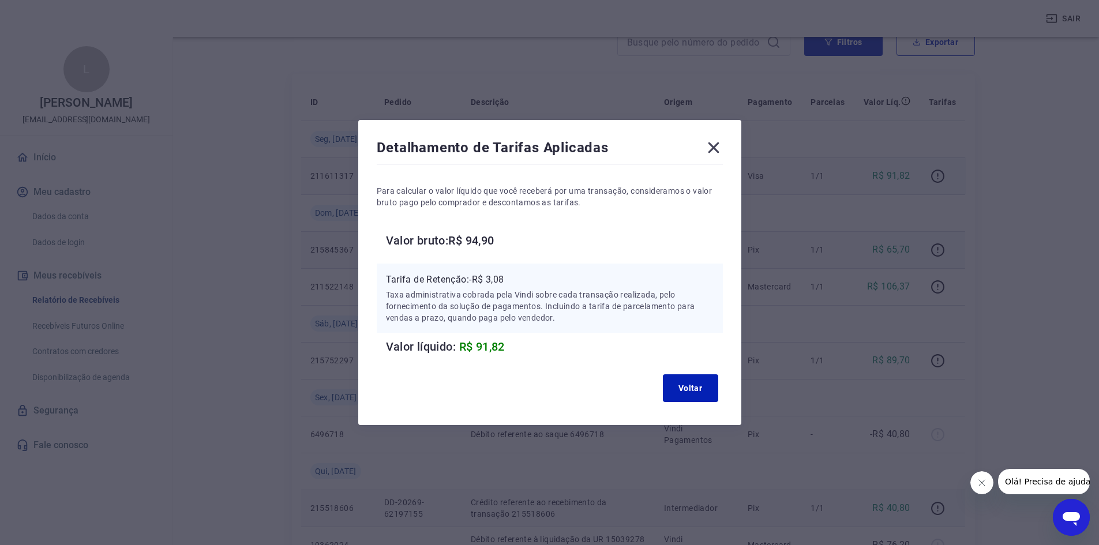
click at [712, 149] on icon at bounding box center [713, 147] width 18 height 18
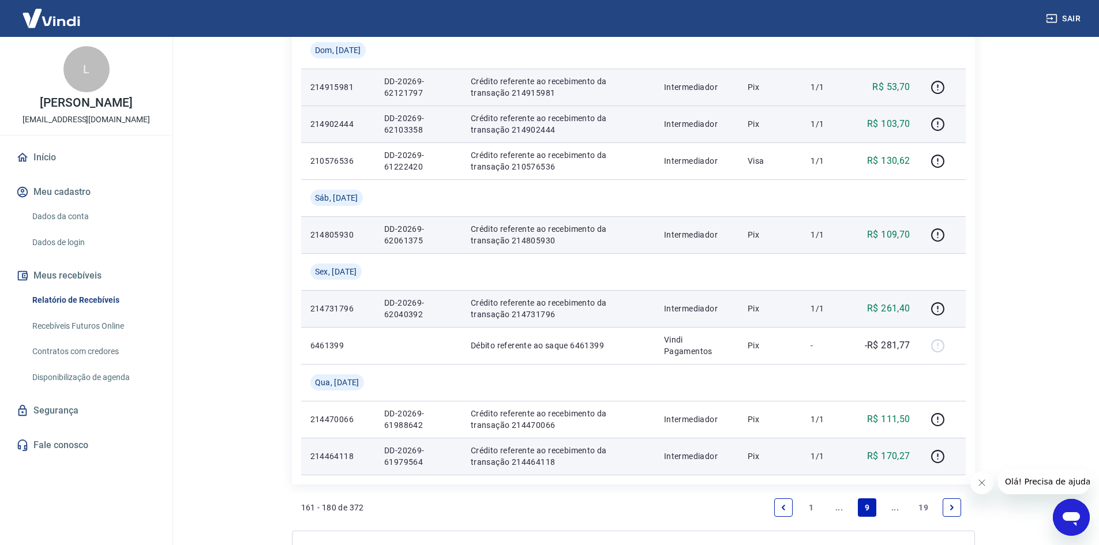
scroll to position [981, 0]
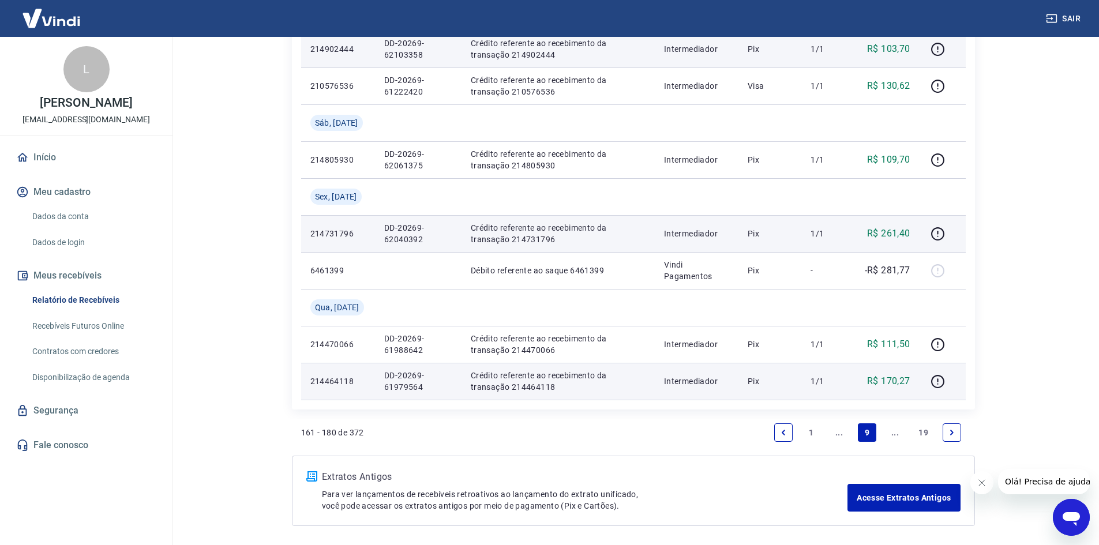
click at [893, 429] on link "..." at bounding box center [895, 432] width 18 height 18
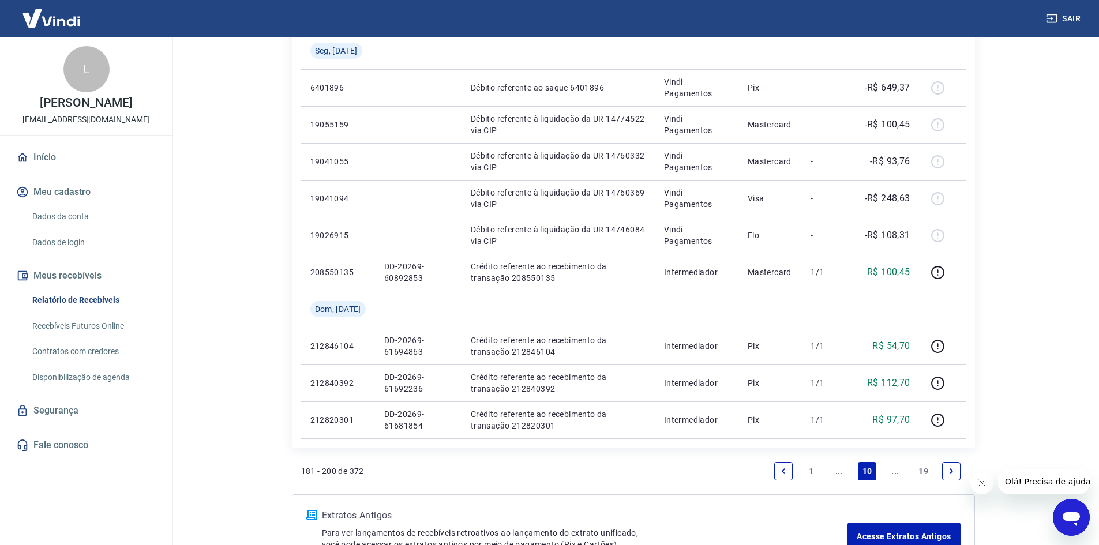
scroll to position [841, 0]
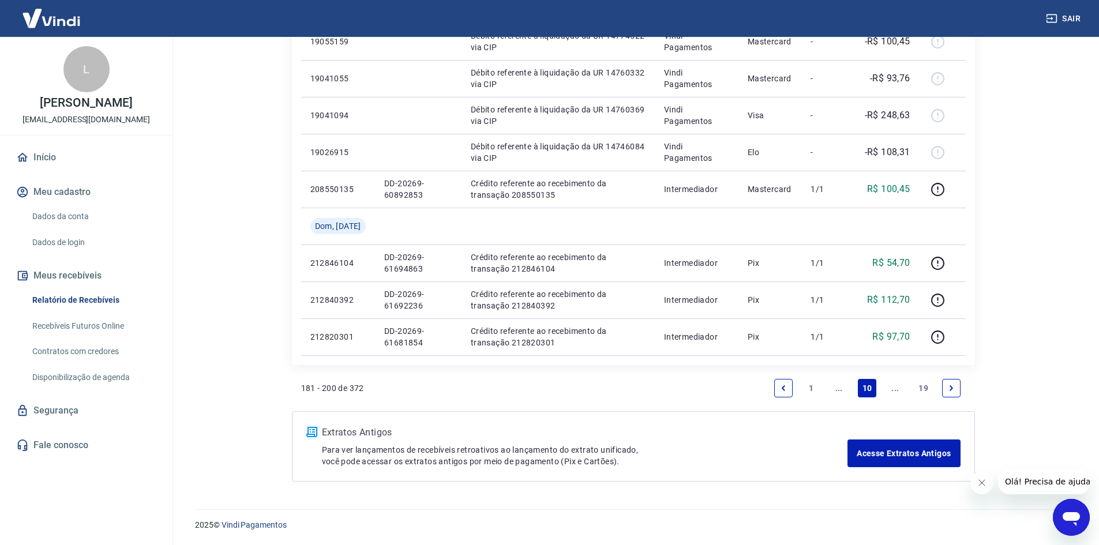
click at [843, 388] on link "..." at bounding box center [839, 388] width 18 height 18
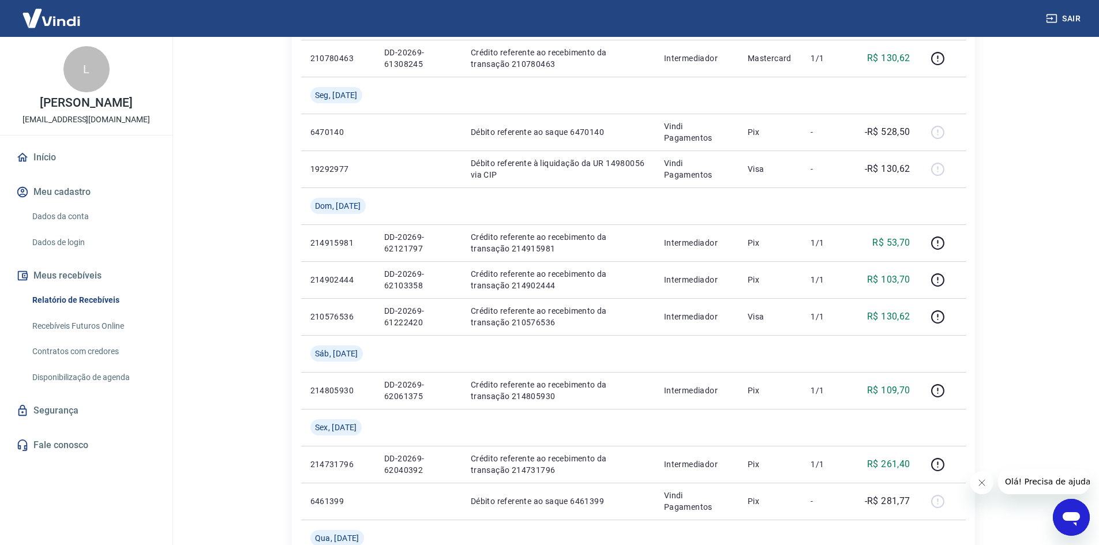
scroll to position [1025, 0]
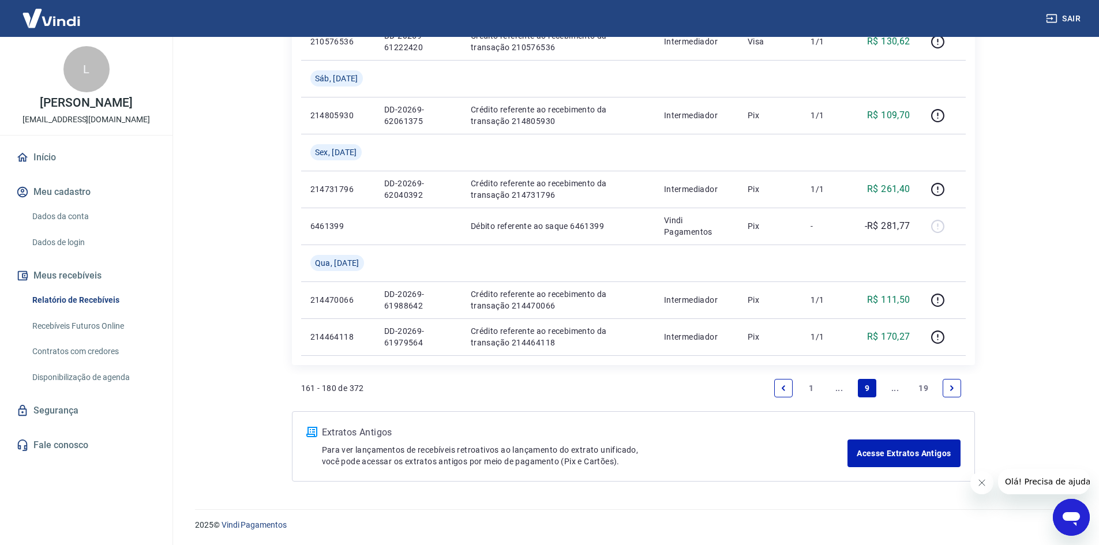
click at [843, 387] on link "..." at bounding box center [839, 388] width 18 height 18
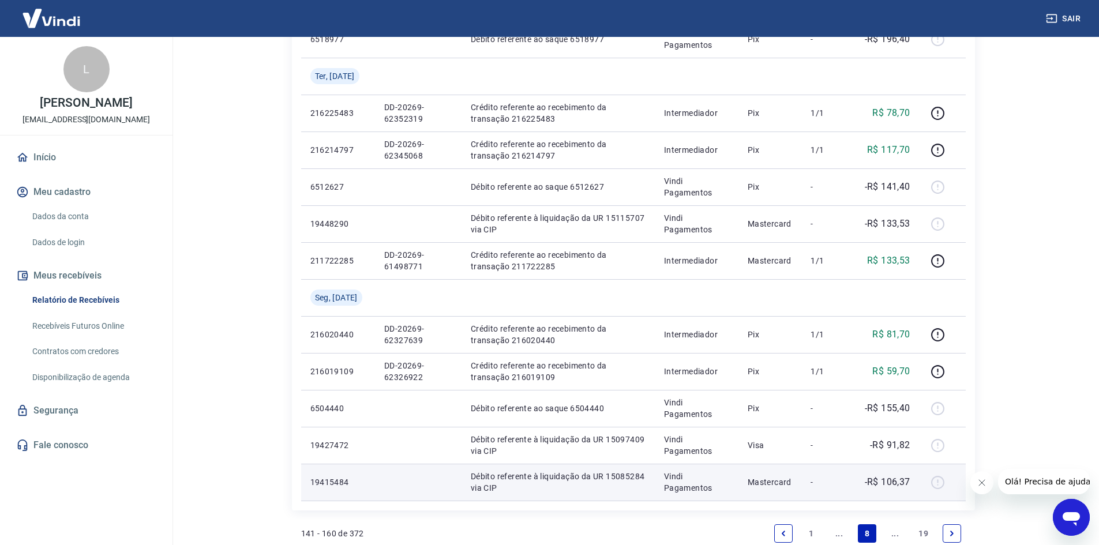
scroll to position [741, 0]
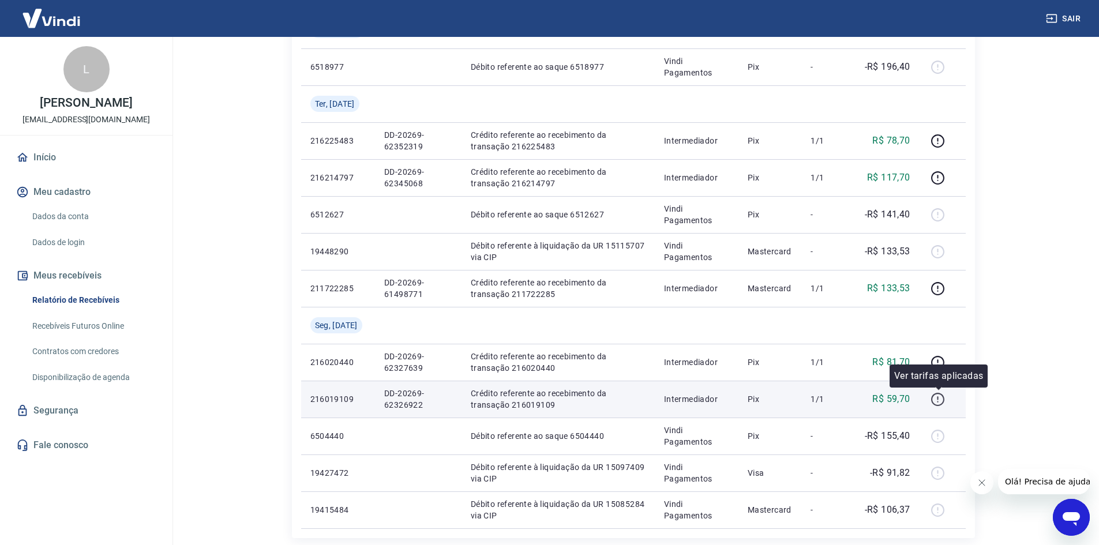
click at [933, 396] on icon "button" at bounding box center [937, 399] width 13 height 13
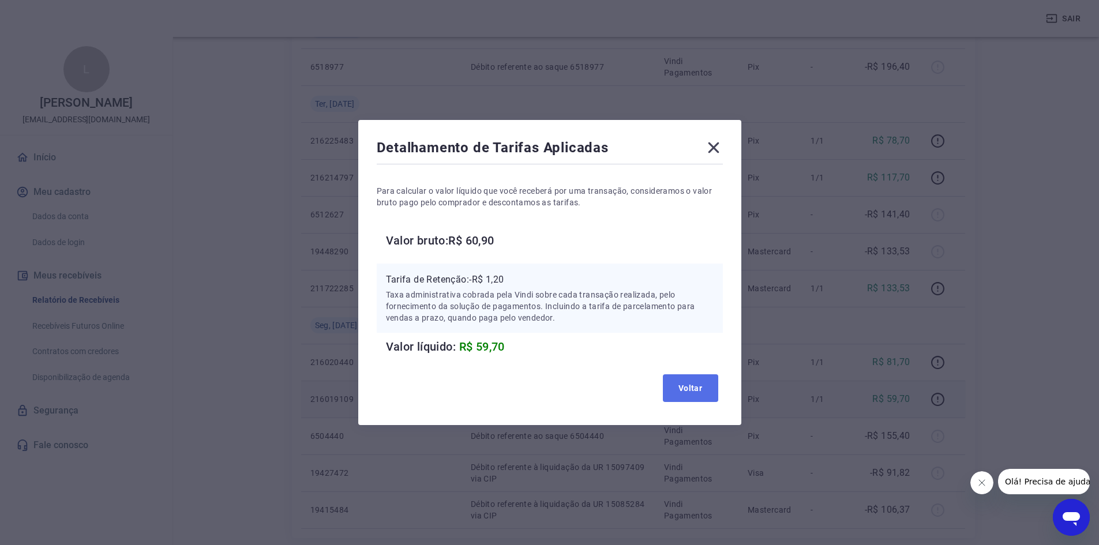
click at [695, 385] on button "Voltar" at bounding box center [690, 388] width 55 height 28
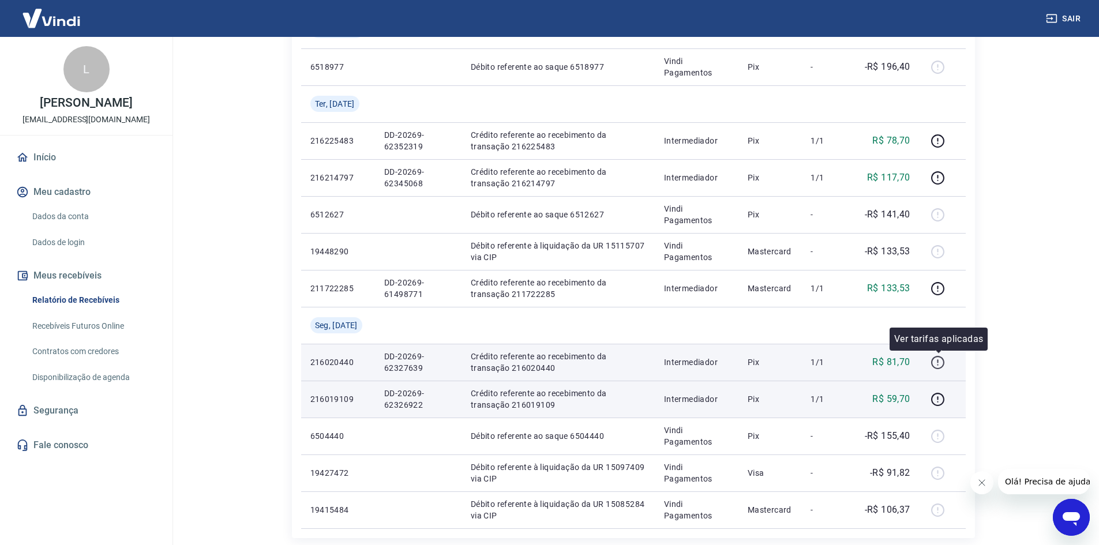
click at [932, 360] on icon "button" at bounding box center [938, 362] width 14 height 14
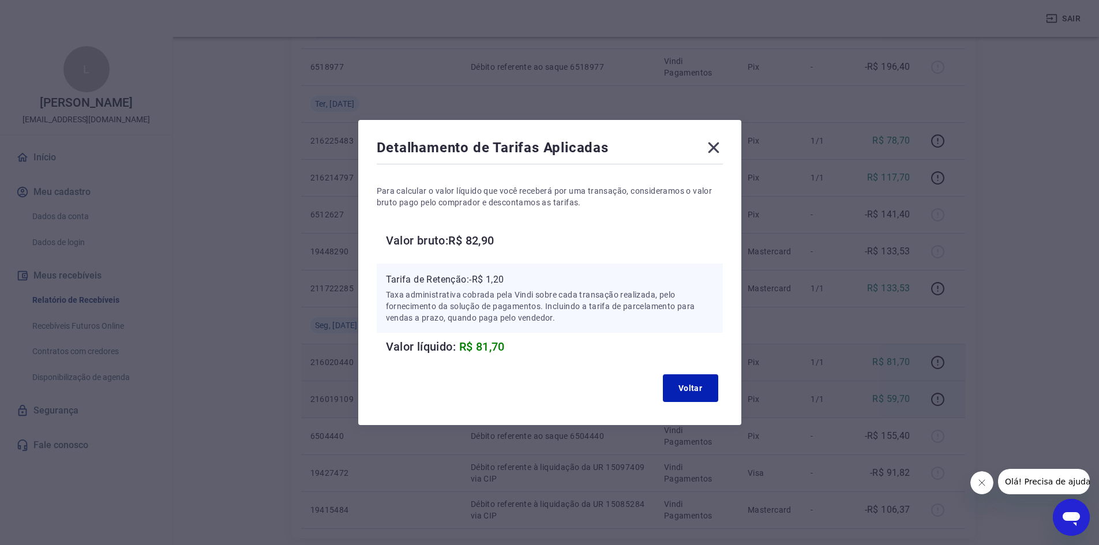
click at [717, 157] on div "Detalhamento de Tarifas Aplicadas" at bounding box center [550, 149] width 346 height 23
click at [712, 147] on icon at bounding box center [713, 147] width 18 height 18
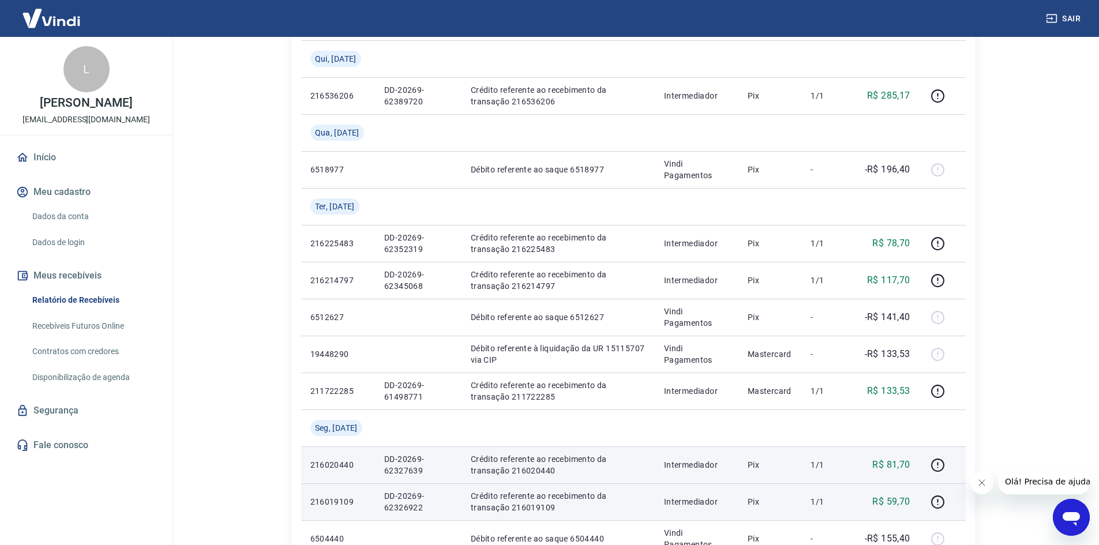
scroll to position [626, 0]
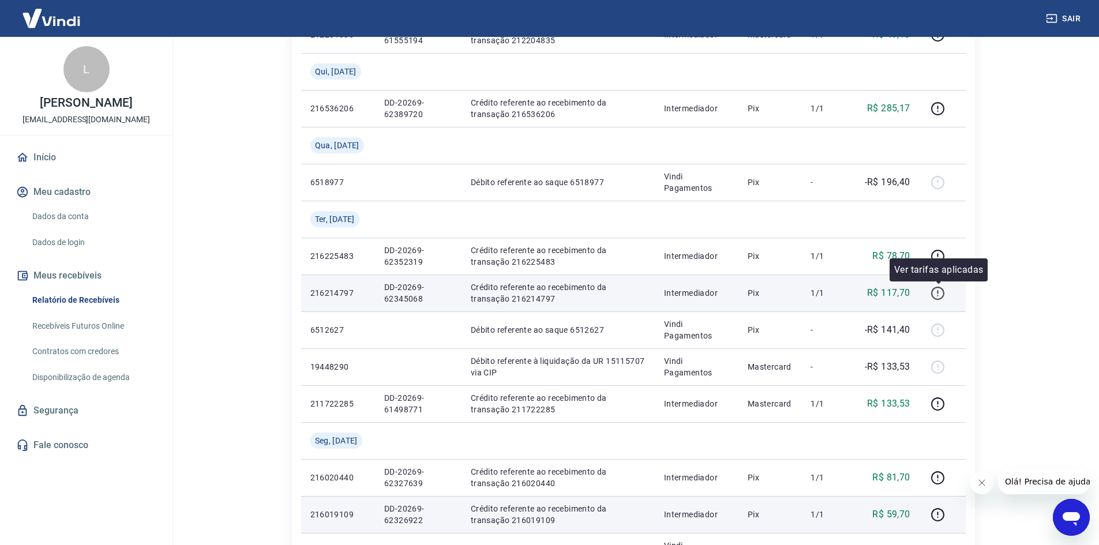
click at [936, 293] on icon "button" at bounding box center [938, 293] width 14 height 14
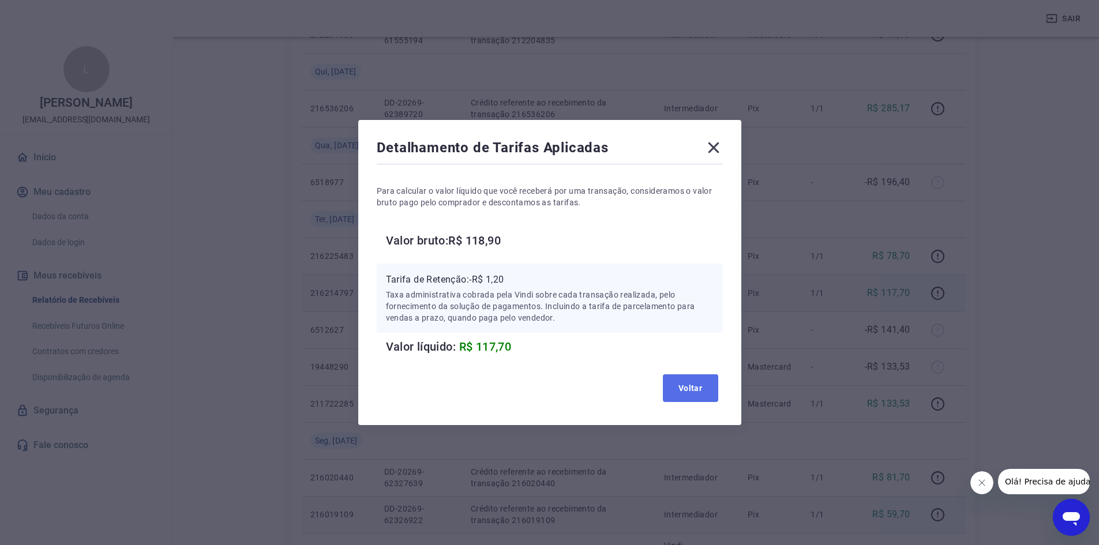
click at [709, 378] on button "Voltar" at bounding box center [690, 388] width 55 height 28
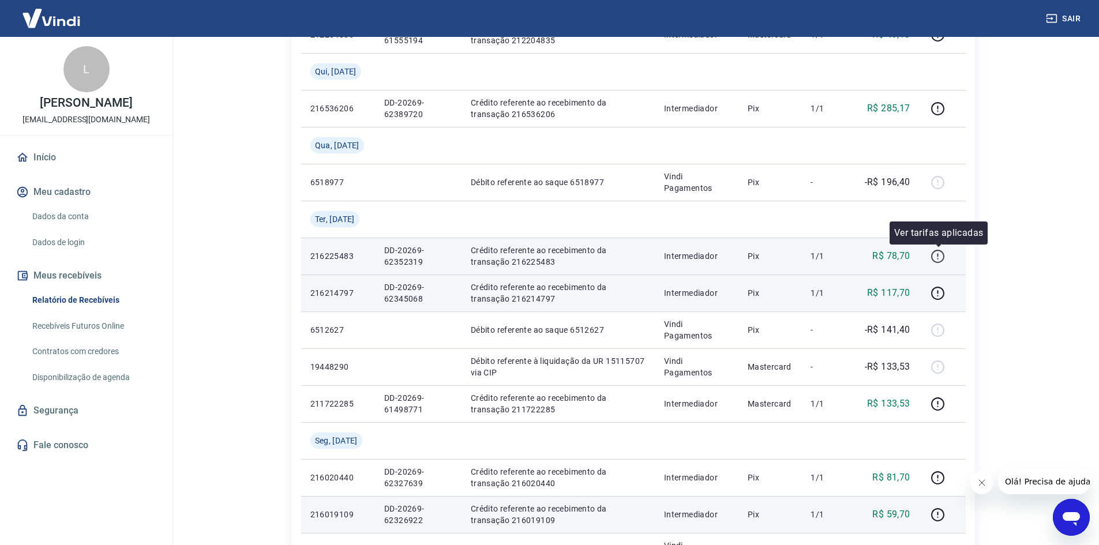
click at [938, 258] on icon "button" at bounding box center [938, 256] width 14 height 14
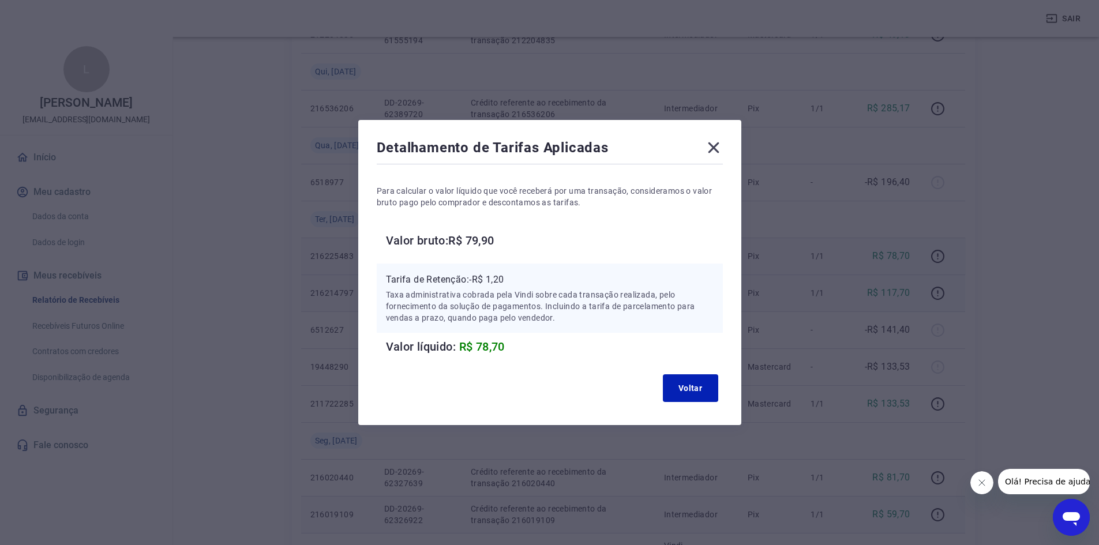
click at [714, 149] on icon at bounding box center [713, 147] width 18 height 18
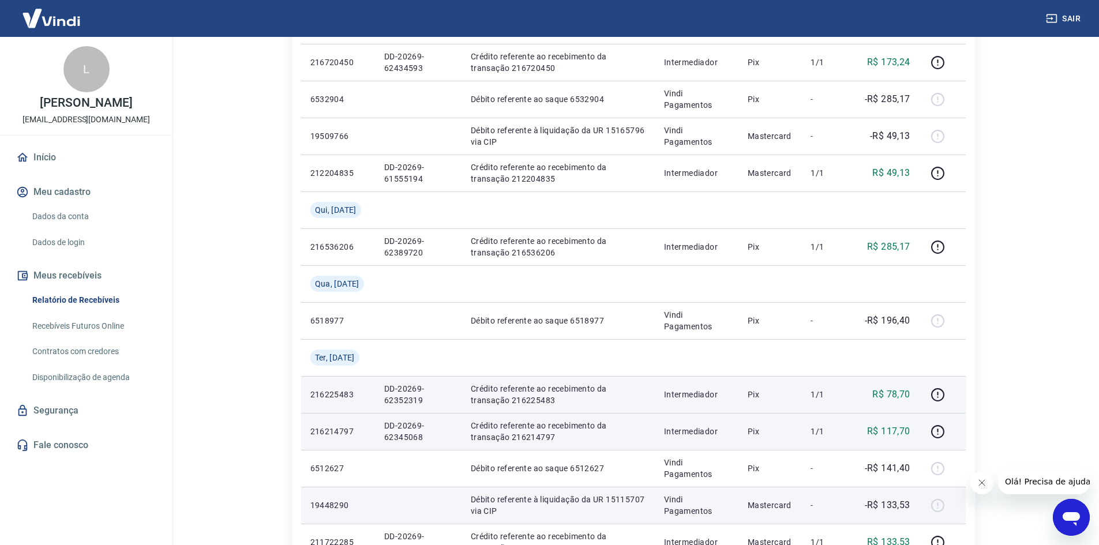
scroll to position [453, 0]
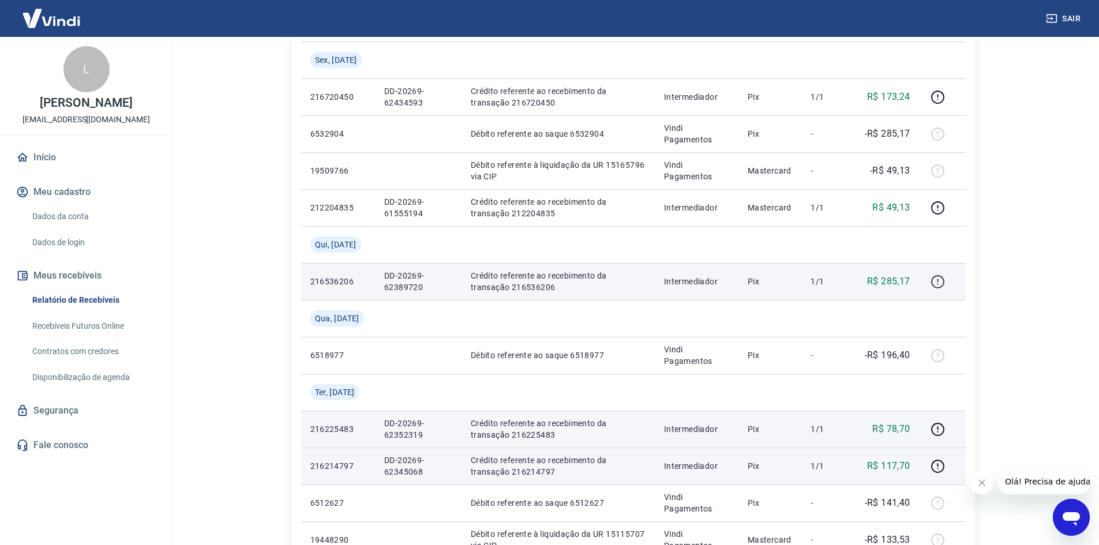
click at [937, 283] on icon "button" at bounding box center [938, 282] width 14 height 14
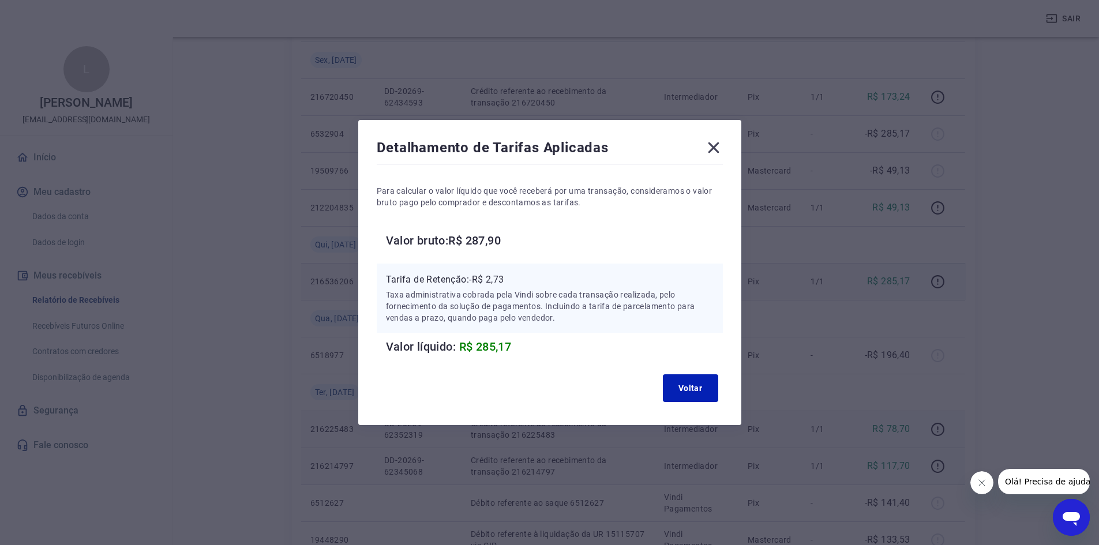
click at [717, 149] on icon at bounding box center [713, 147] width 11 height 11
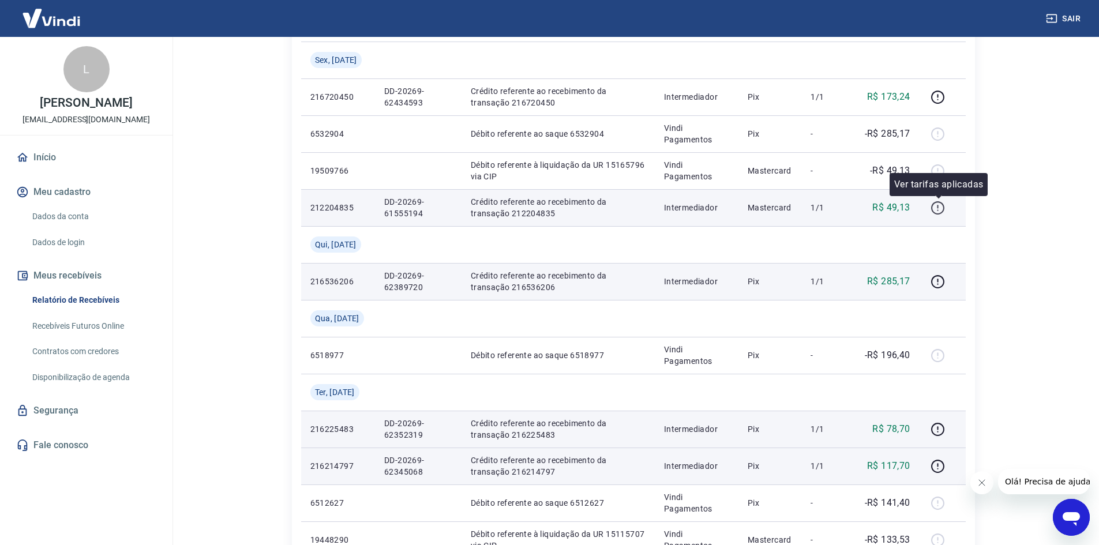
click at [944, 206] on icon "button" at bounding box center [937, 207] width 13 height 13
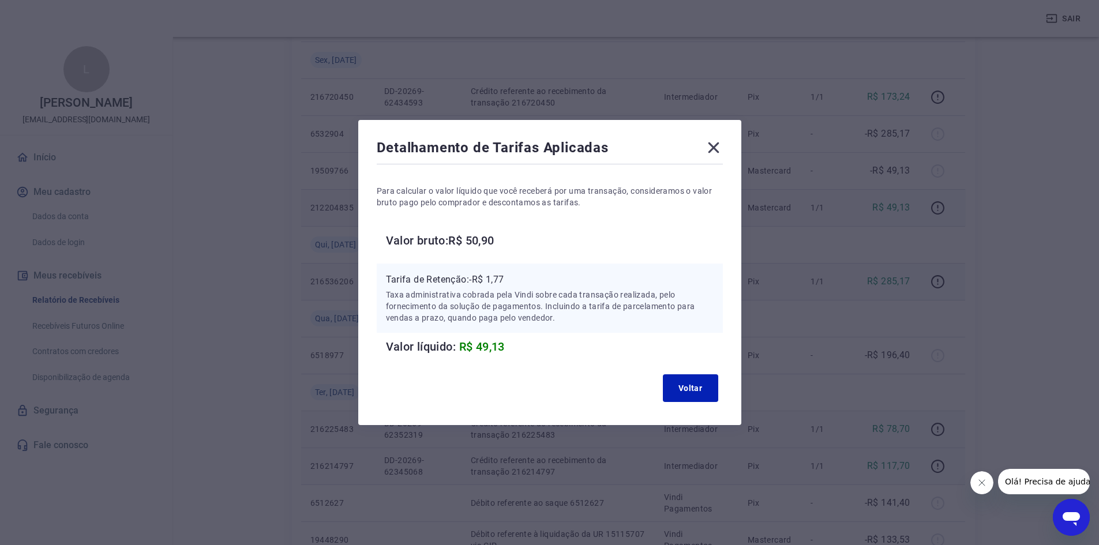
click at [719, 150] on icon at bounding box center [713, 147] width 11 height 11
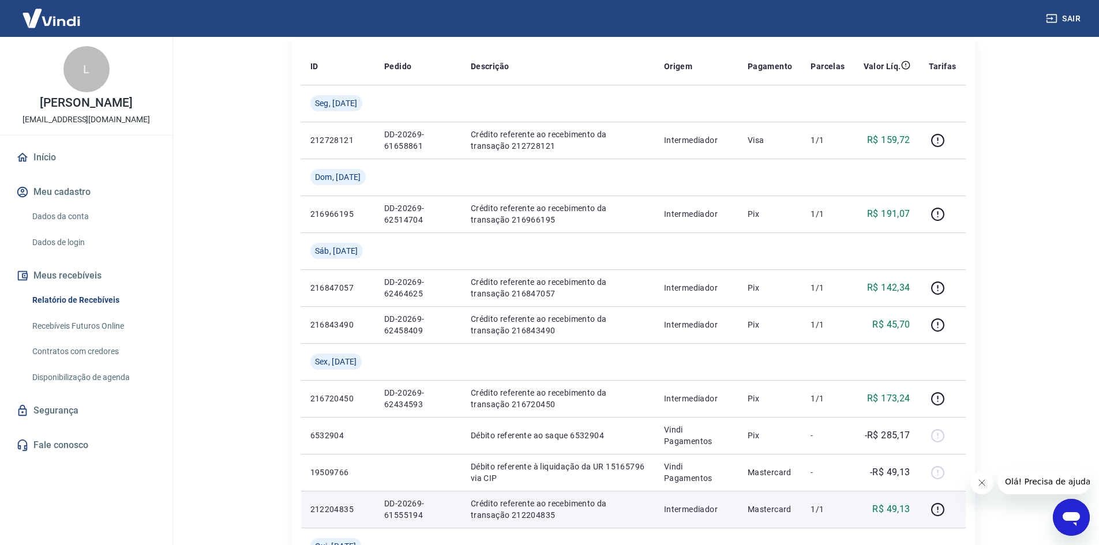
scroll to position [107, 0]
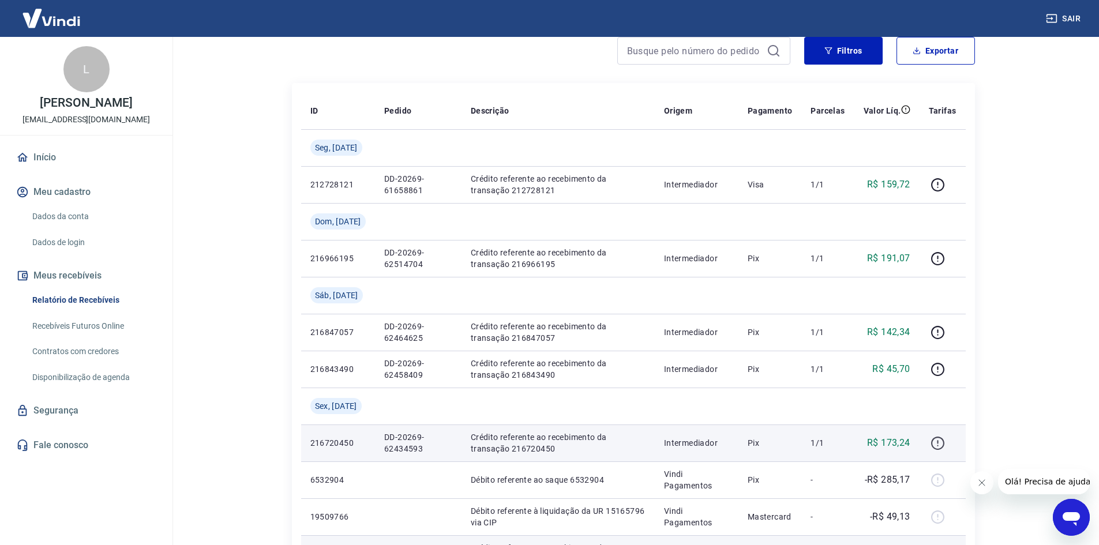
click at [938, 441] on icon "button" at bounding box center [938, 443] width 14 height 14
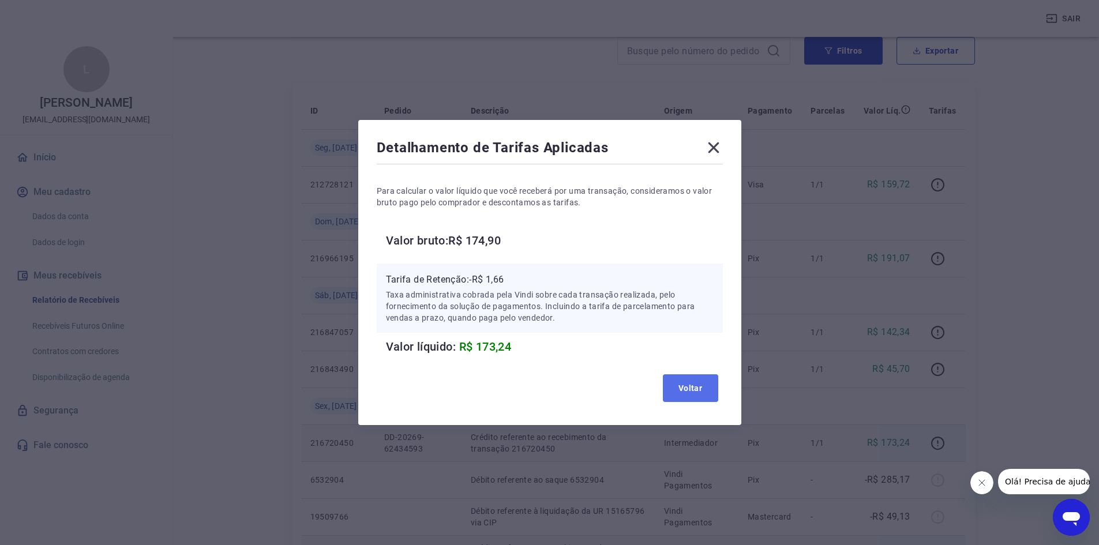
click at [696, 377] on button "Voltar" at bounding box center [690, 388] width 55 height 28
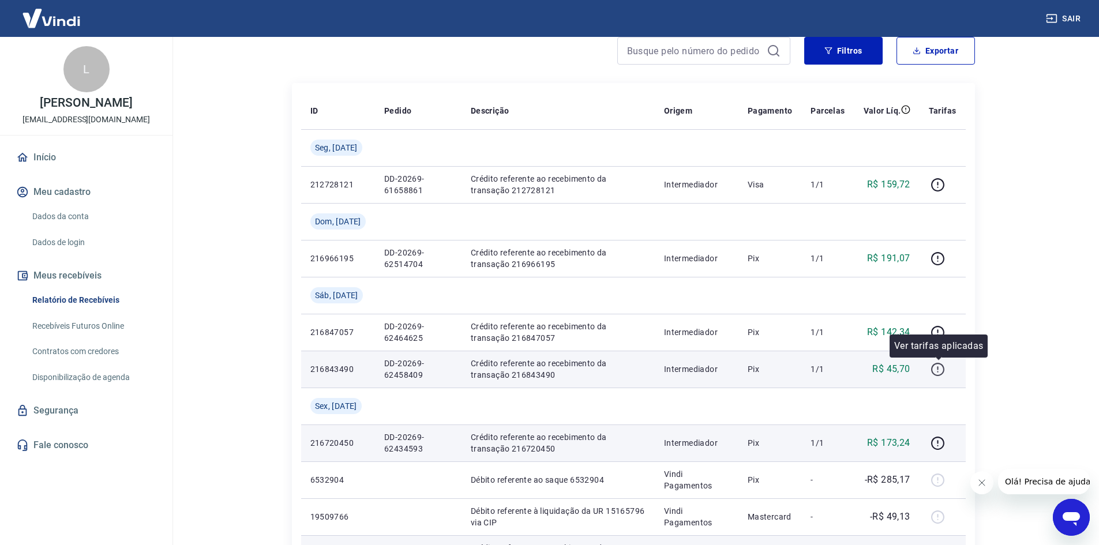
click at [932, 367] on icon "button" at bounding box center [938, 369] width 14 height 14
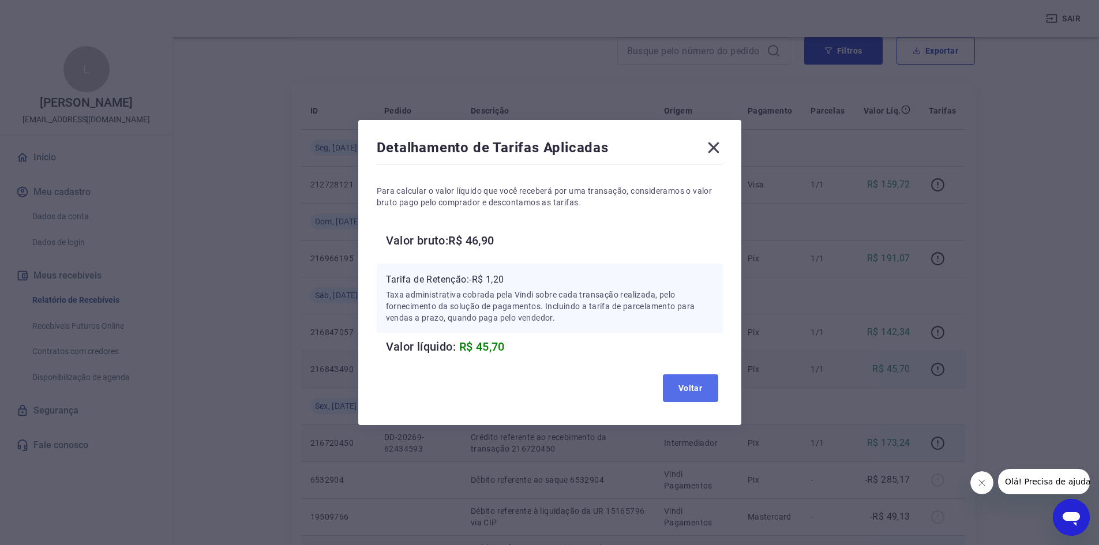
click at [701, 393] on button "Voltar" at bounding box center [690, 388] width 55 height 28
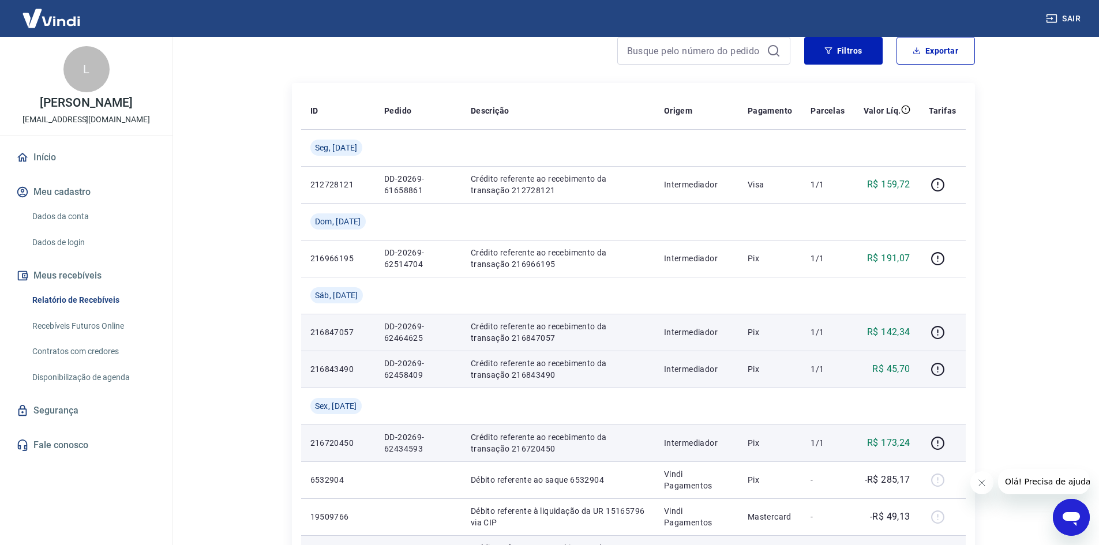
click at [924, 333] on td at bounding box center [943, 332] width 46 height 37
click at [939, 330] on icon "button" at bounding box center [937, 330] width 1 height 3
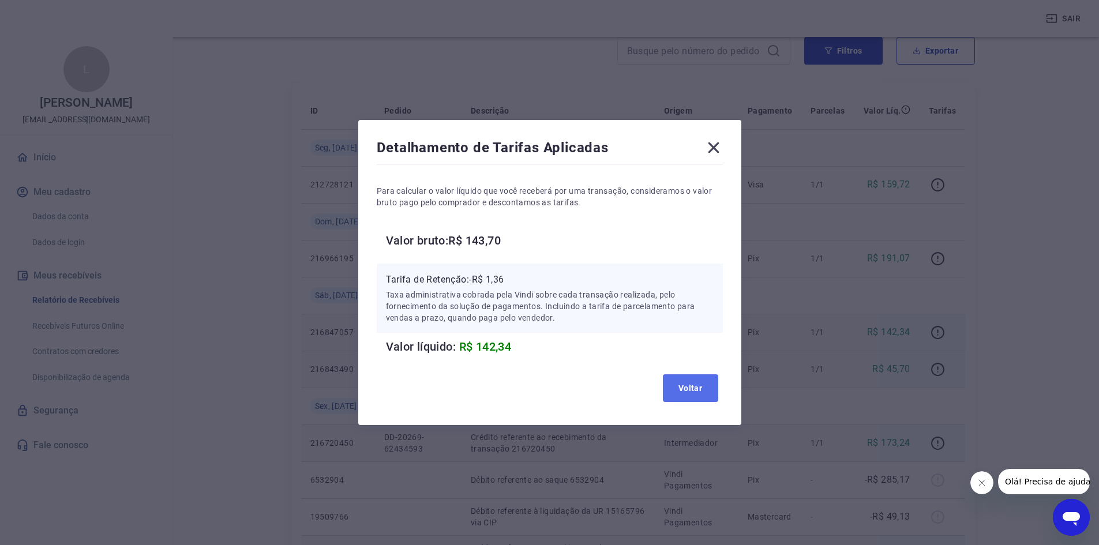
click at [686, 389] on button "Voltar" at bounding box center [690, 388] width 55 height 28
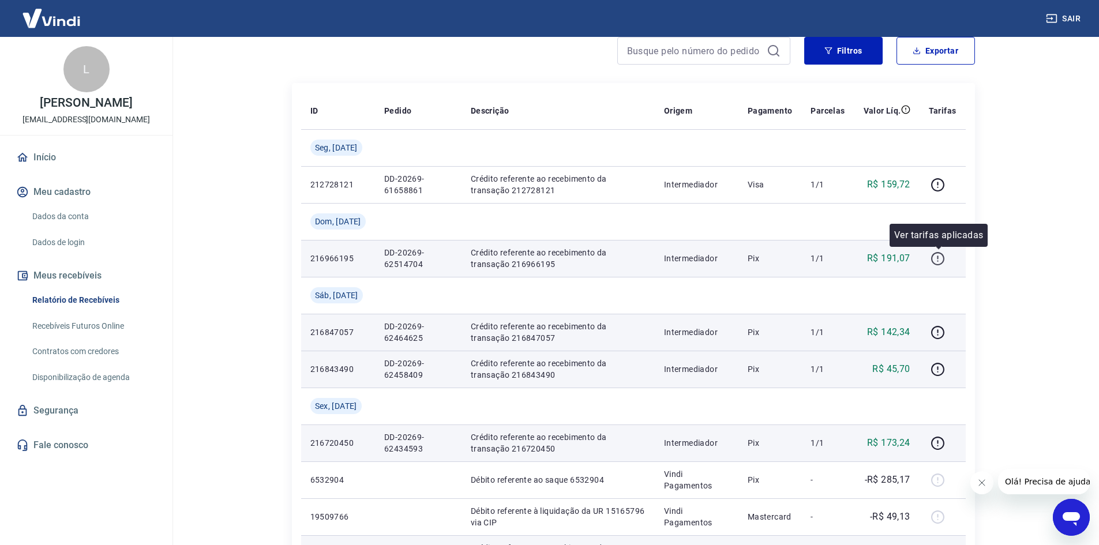
click at [939, 257] on icon "button" at bounding box center [937, 257] width 1 height 3
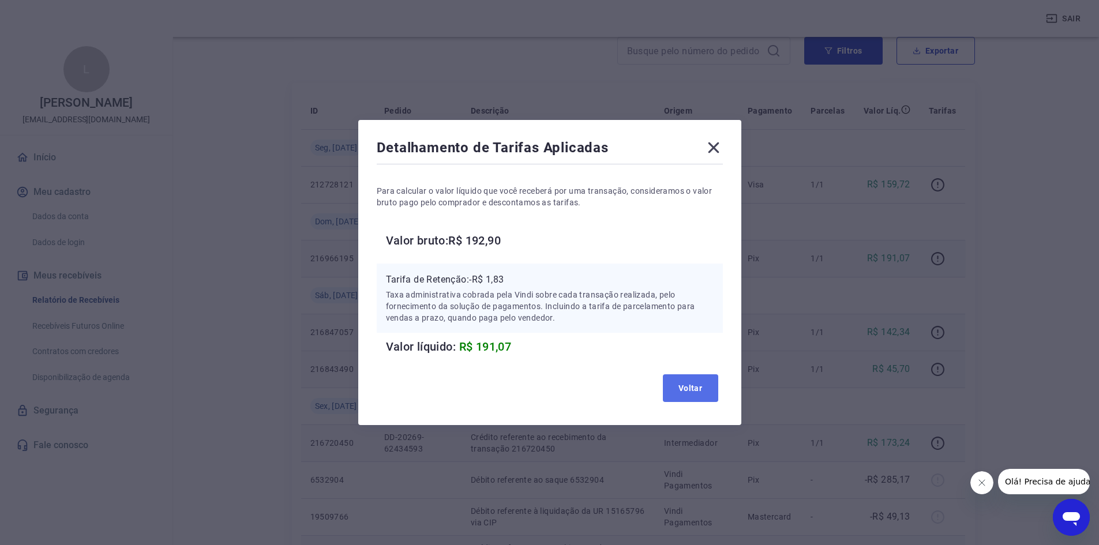
click at [691, 385] on button "Voltar" at bounding box center [690, 388] width 55 height 28
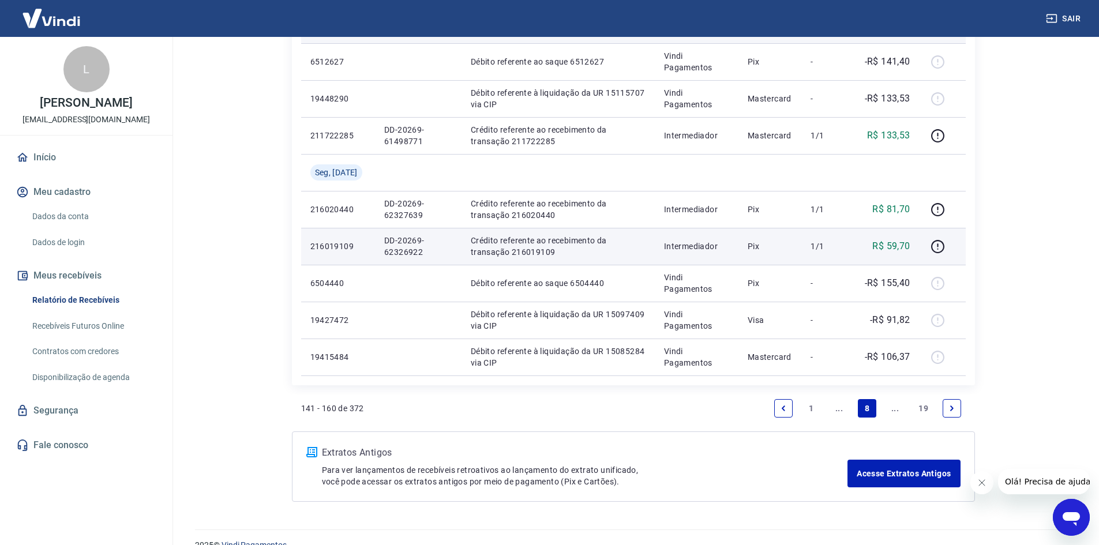
scroll to position [914, 0]
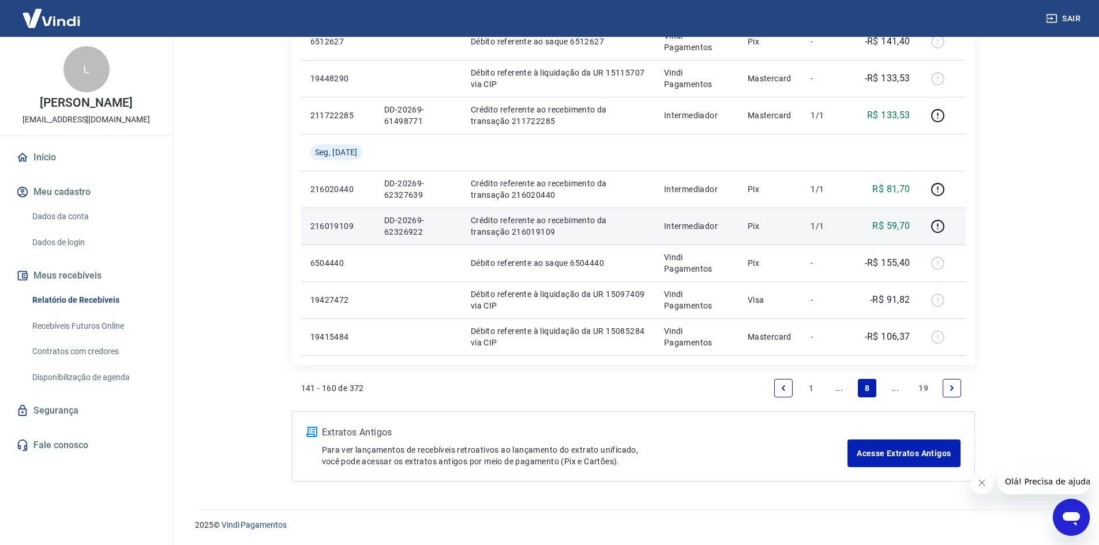
click at [841, 386] on link "..." at bounding box center [839, 388] width 18 height 18
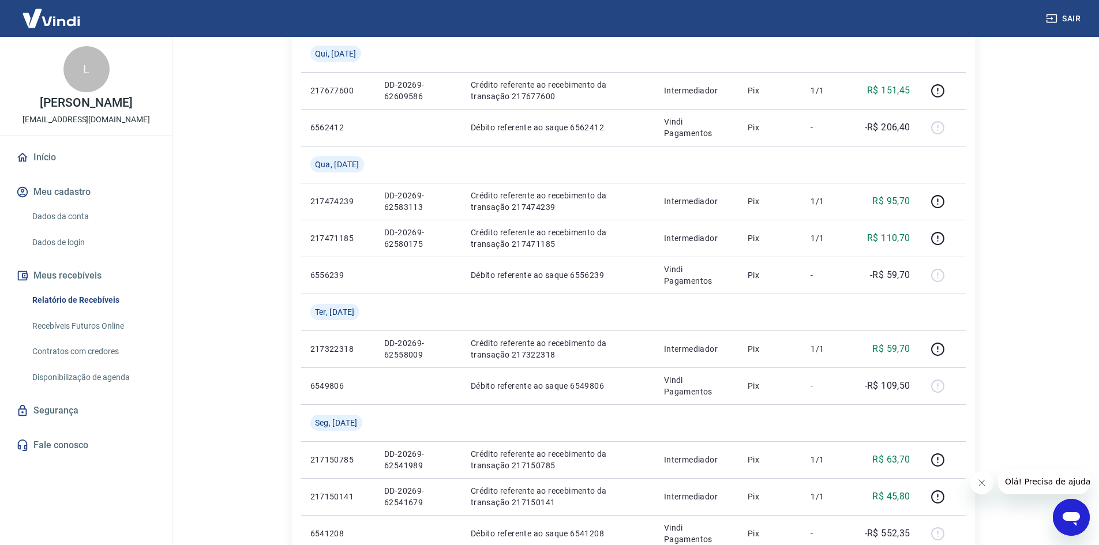
scroll to position [808, 0]
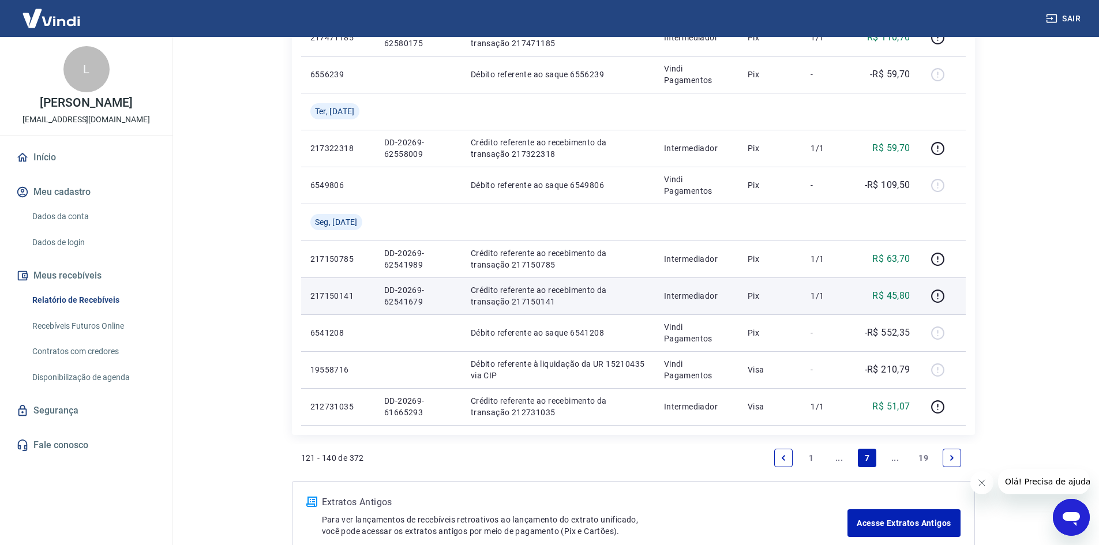
click at [929, 293] on td at bounding box center [943, 295] width 46 height 37
click at [939, 291] on icon "button" at bounding box center [938, 296] width 14 height 14
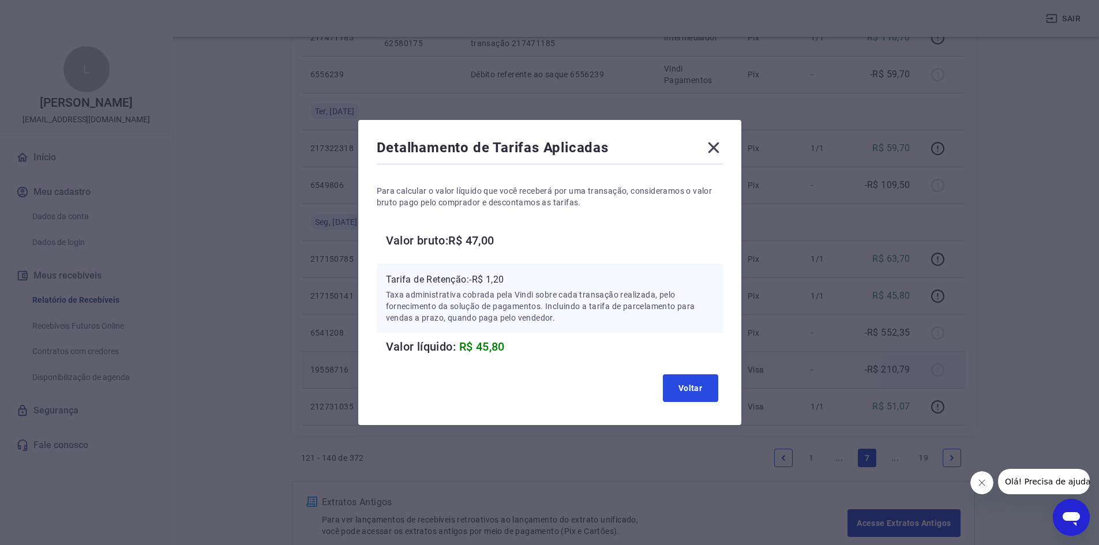
click at [693, 385] on button "Voltar" at bounding box center [690, 388] width 55 height 28
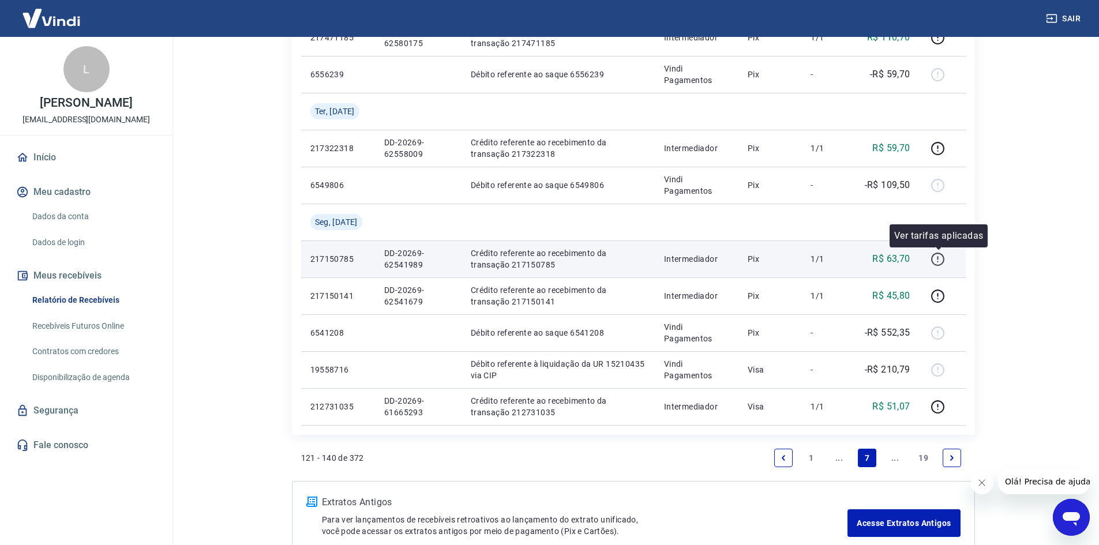
click at [936, 260] on icon "button" at bounding box center [938, 259] width 14 height 14
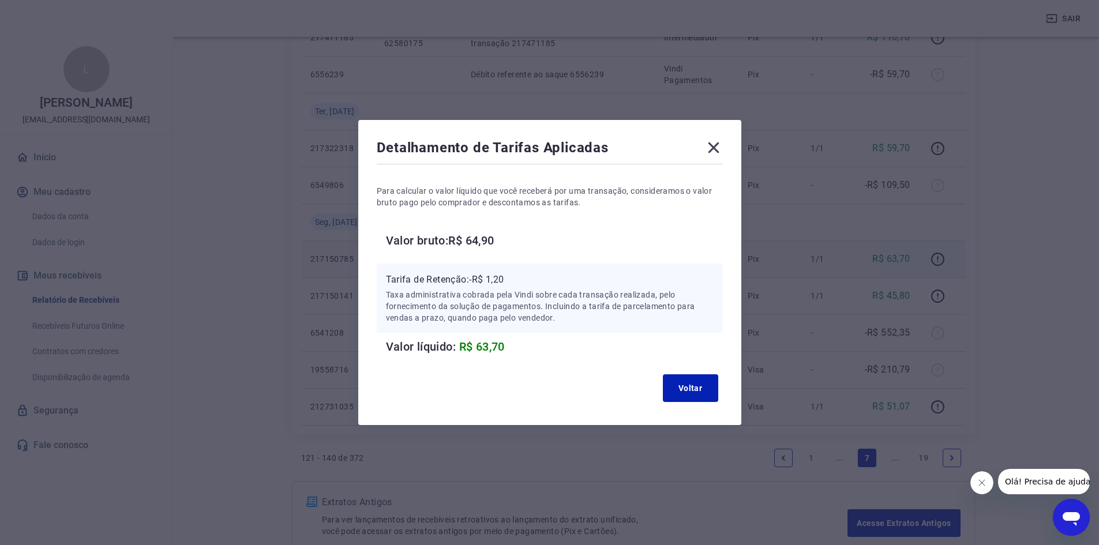
click at [719, 146] on icon at bounding box center [713, 147] width 11 height 11
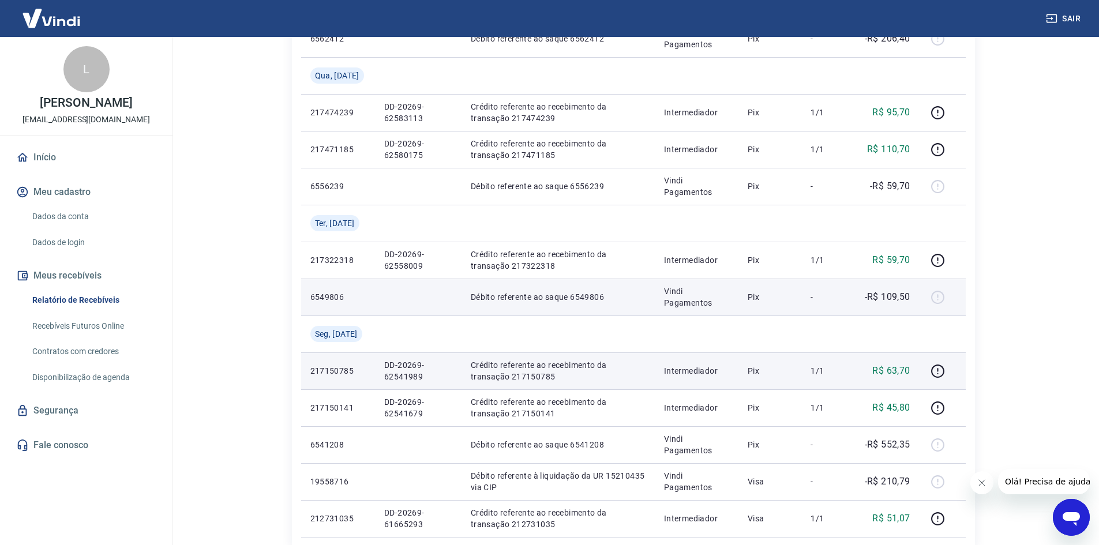
scroll to position [692, 0]
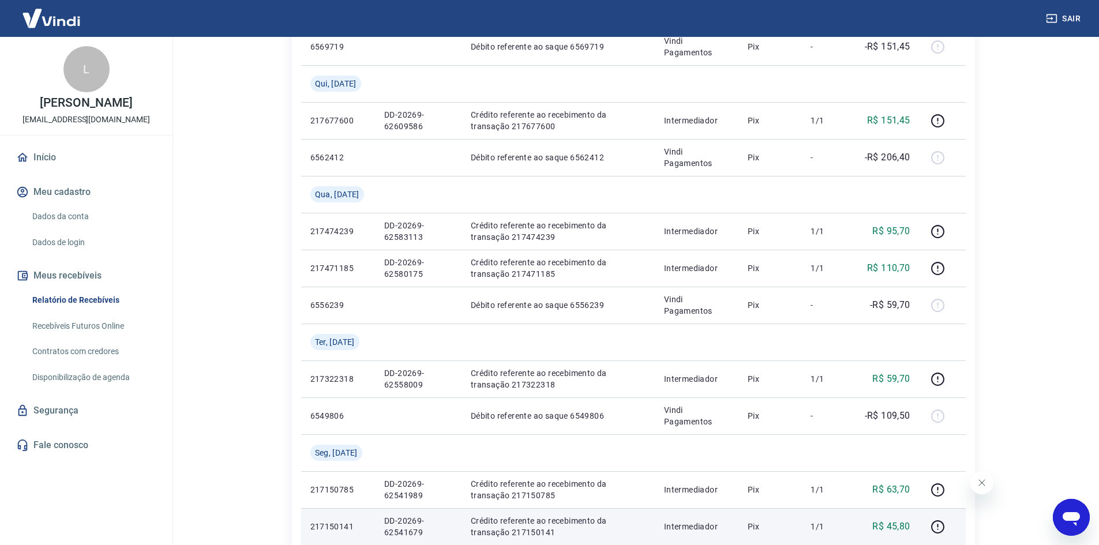
scroll to position [519, 0]
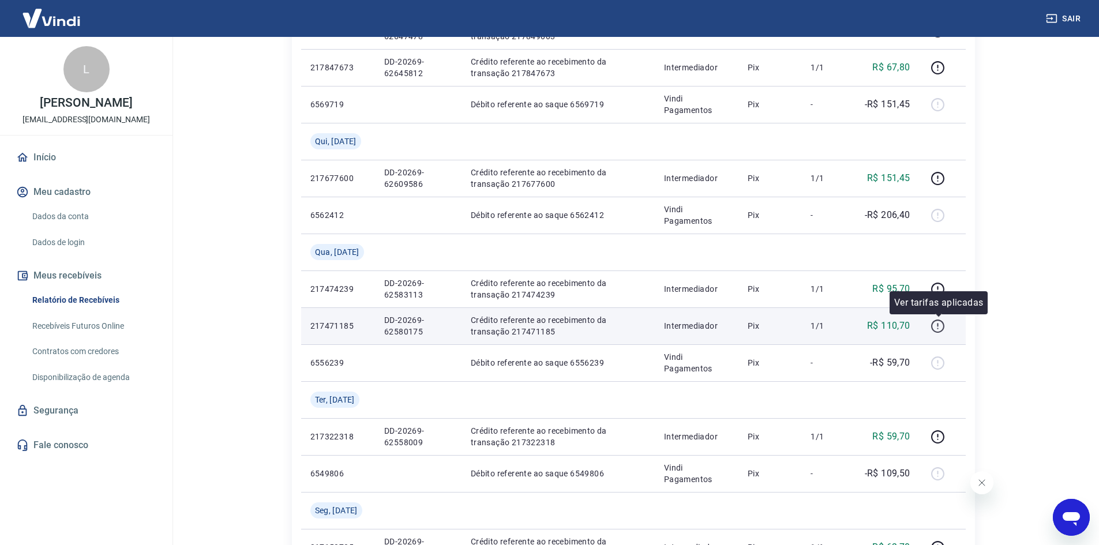
click at [939, 328] on icon "button" at bounding box center [938, 326] width 14 height 14
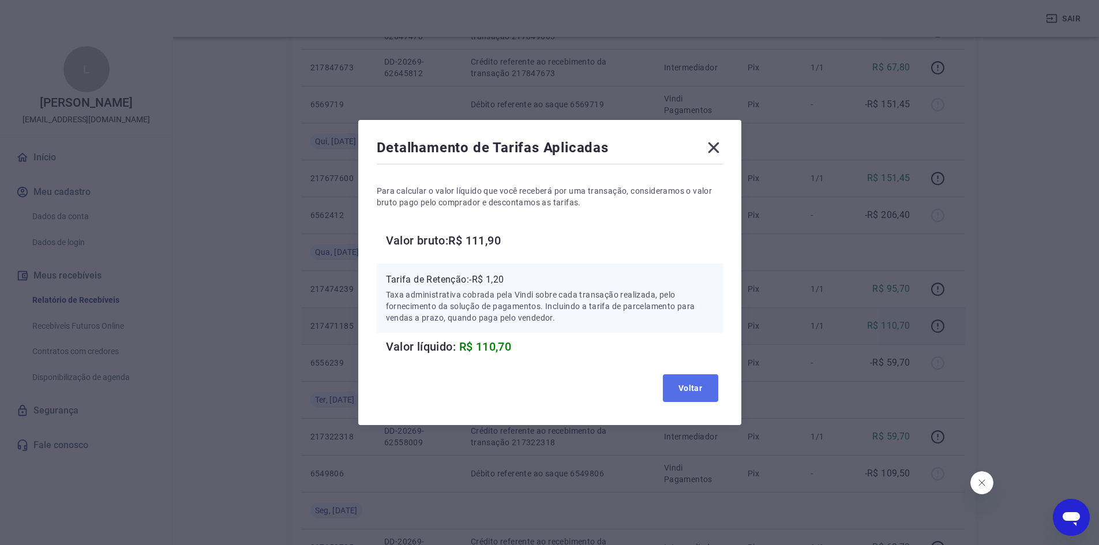
click at [693, 380] on button "Voltar" at bounding box center [690, 388] width 55 height 28
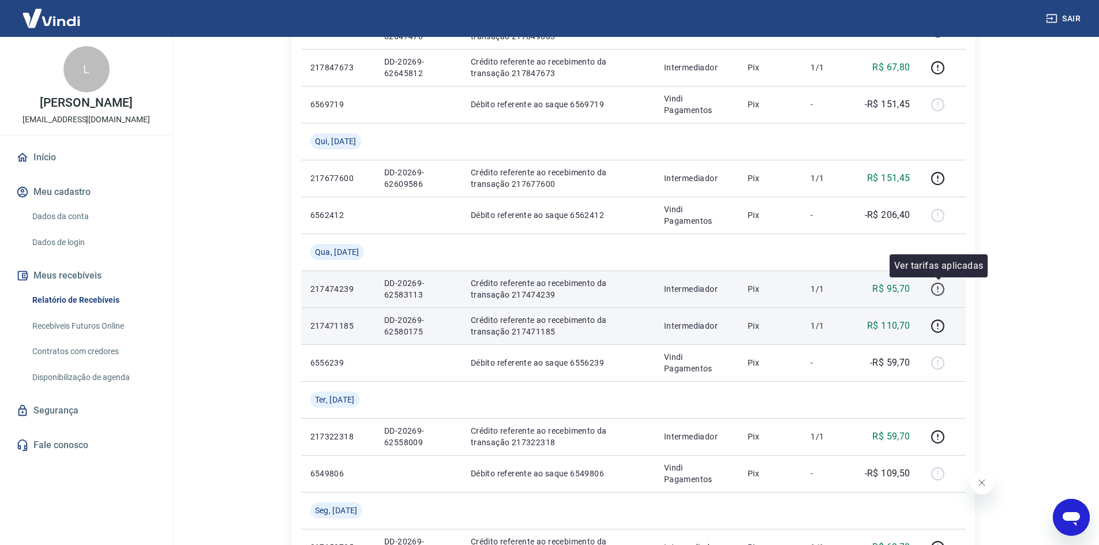
click at [943, 290] on icon "button" at bounding box center [938, 289] width 14 height 14
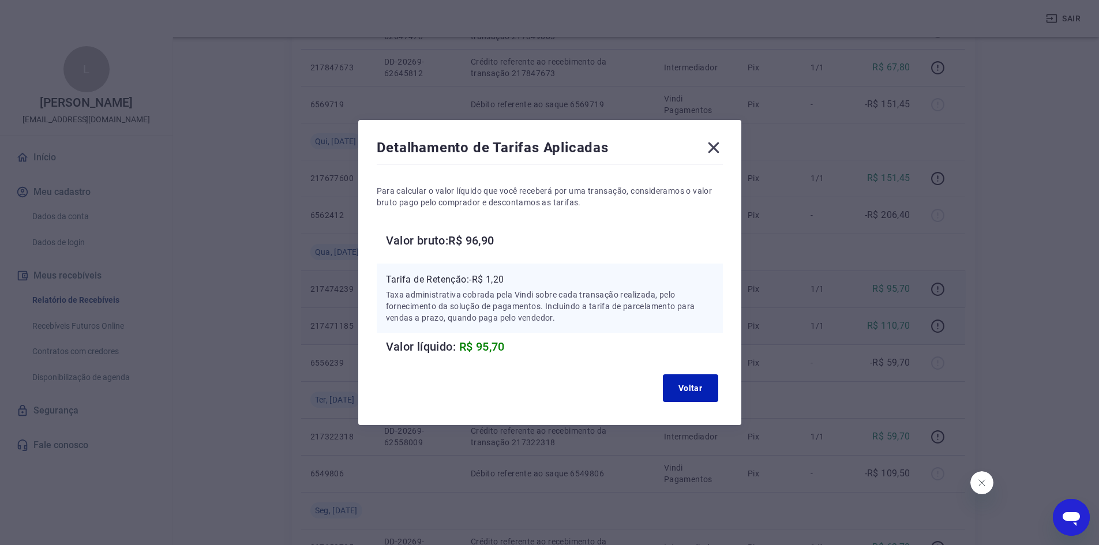
click at [722, 148] on icon at bounding box center [713, 147] width 18 height 18
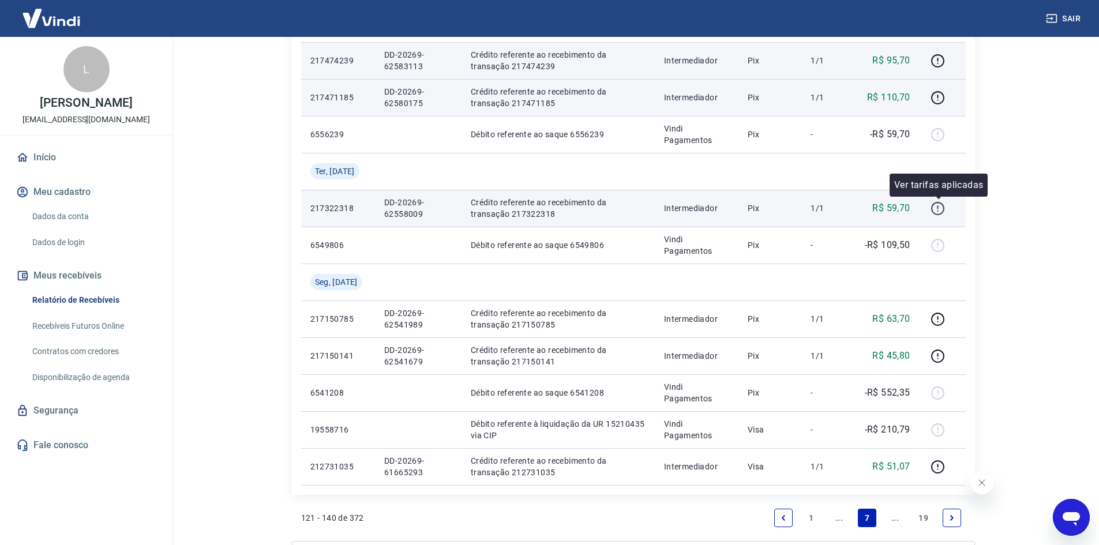
scroll to position [750, 0]
click at [939, 209] on icon "button" at bounding box center [938, 206] width 14 height 14
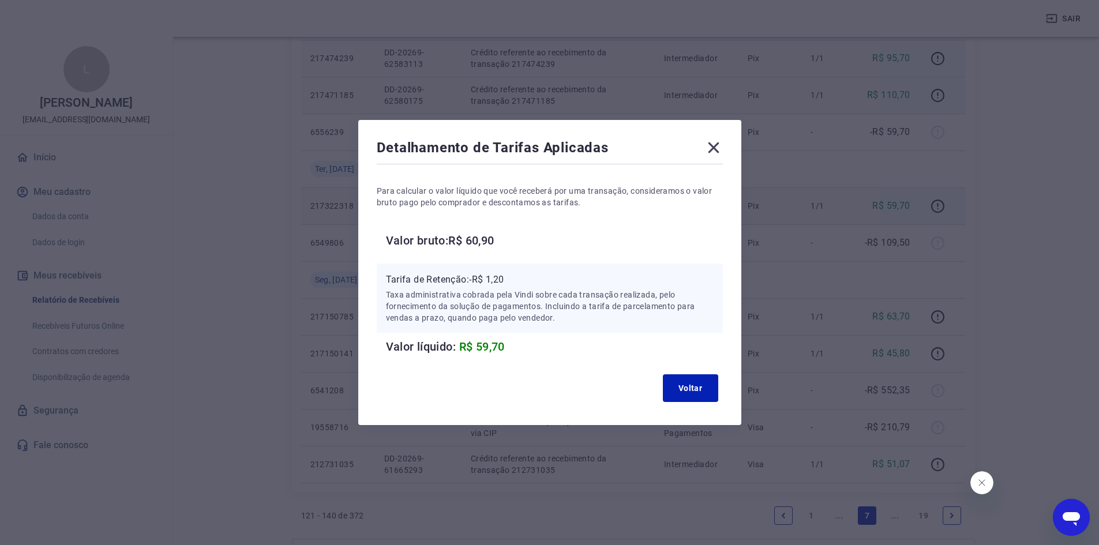
click at [714, 144] on icon at bounding box center [713, 147] width 11 height 11
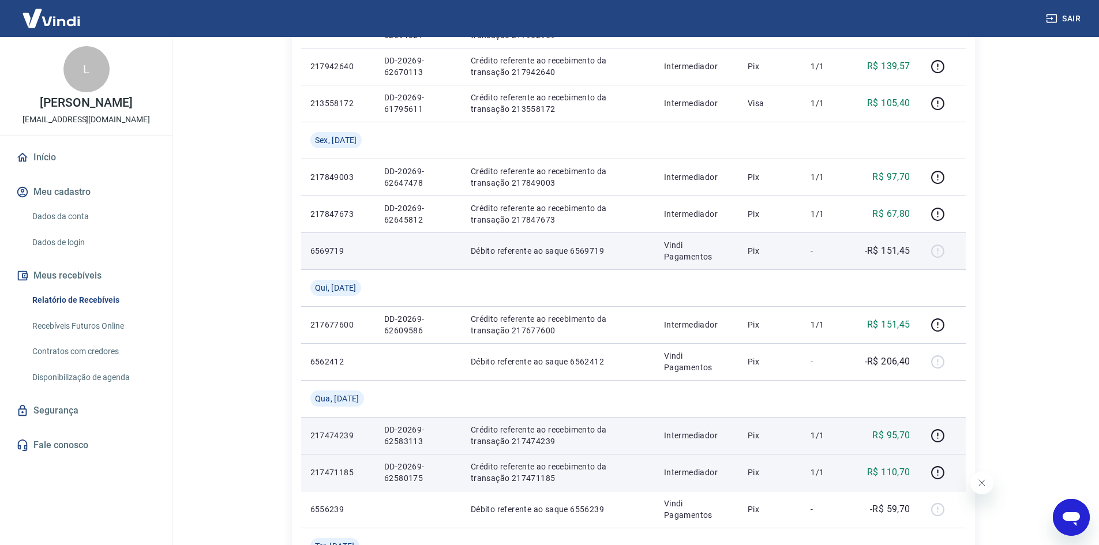
scroll to position [346, 0]
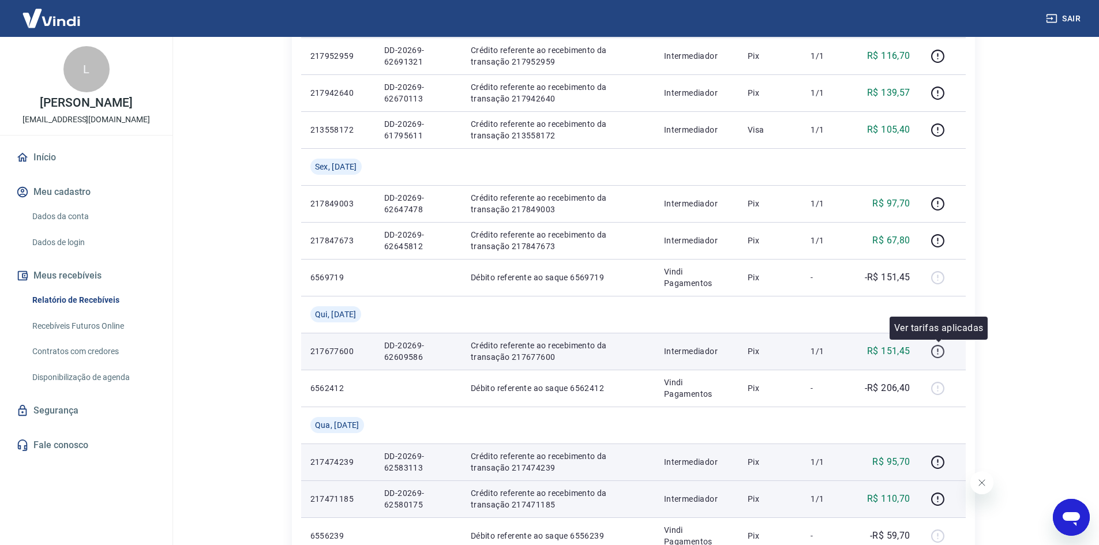
click at [940, 352] on icon "button" at bounding box center [938, 351] width 14 height 14
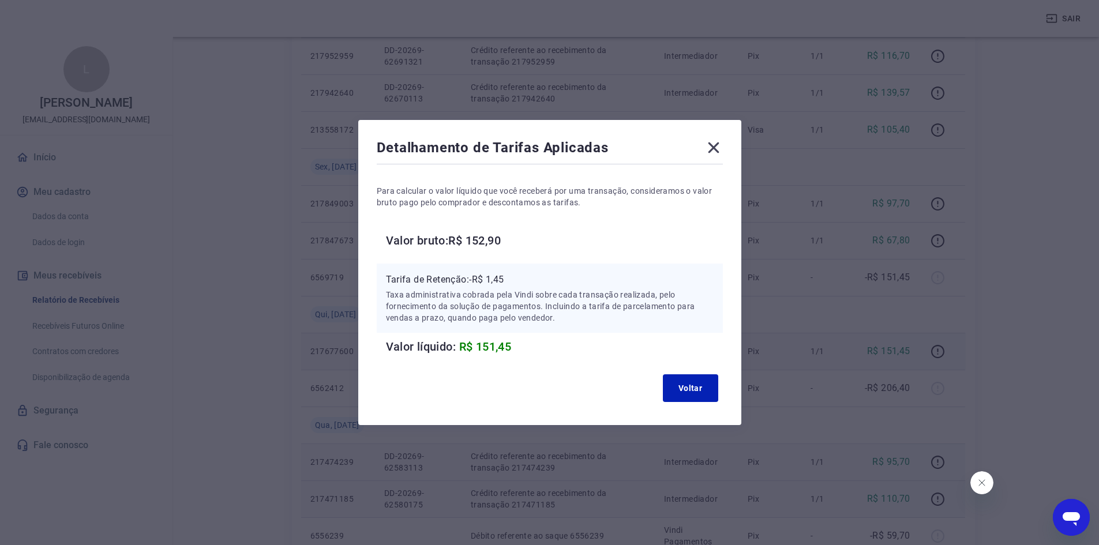
click at [714, 154] on icon at bounding box center [713, 147] width 18 height 18
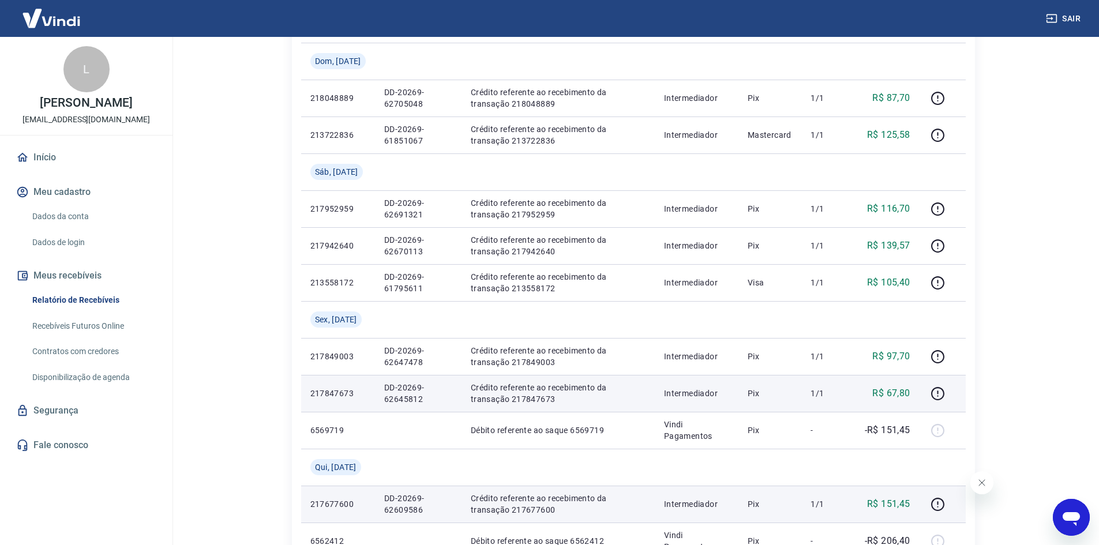
scroll to position [173, 0]
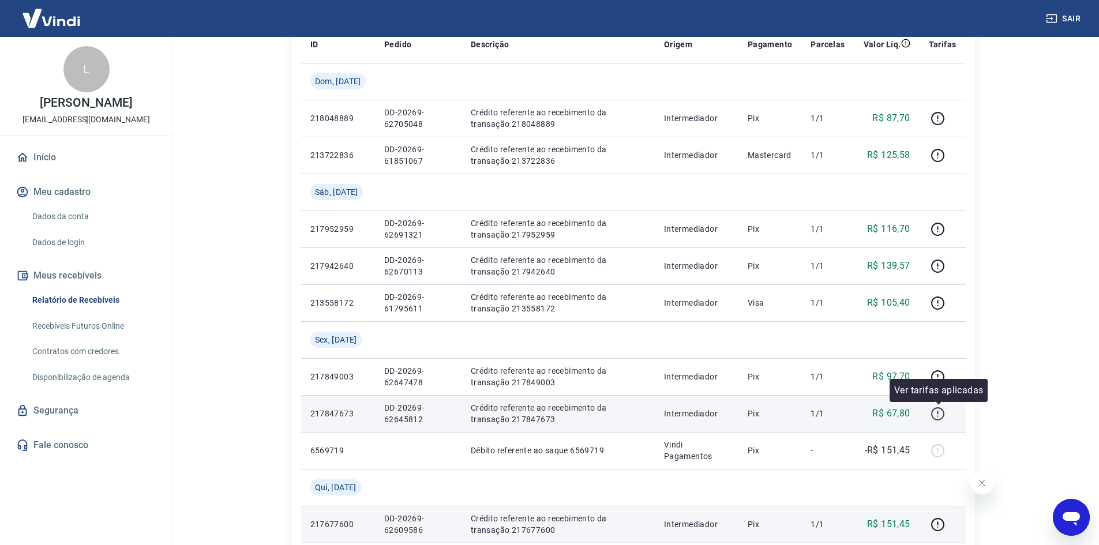
click at [939, 410] on icon "button" at bounding box center [938, 414] width 14 height 14
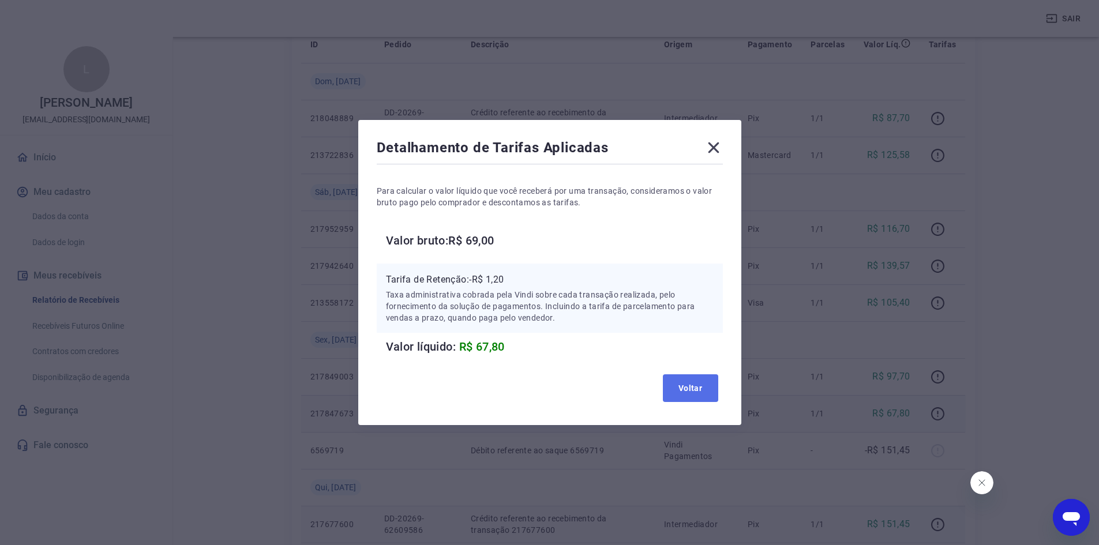
click at [697, 391] on button "Voltar" at bounding box center [690, 388] width 55 height 28
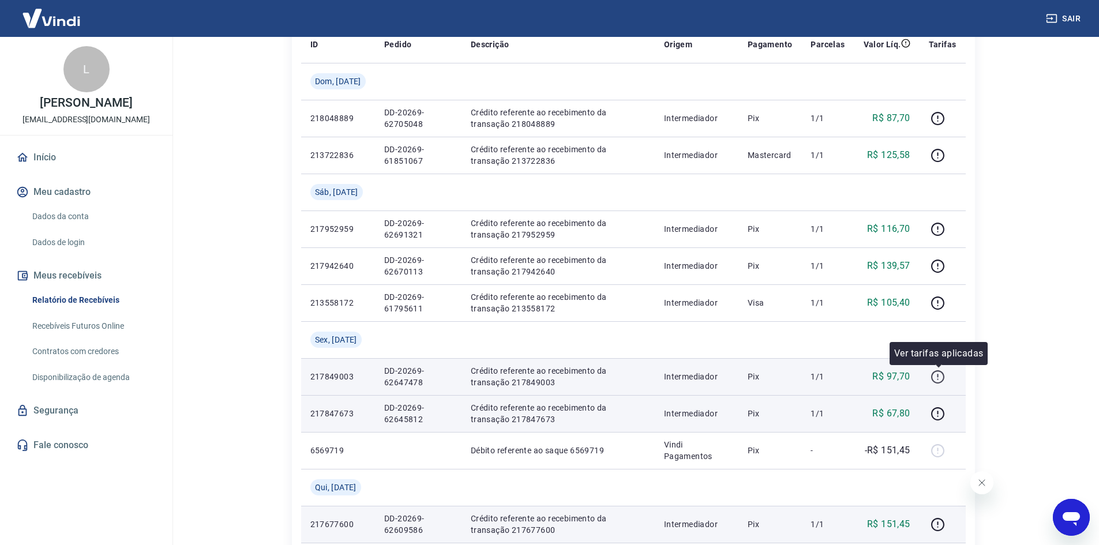
click at [940, 376] on icon "button" at bounding box center [938, 377] width 14 height 14
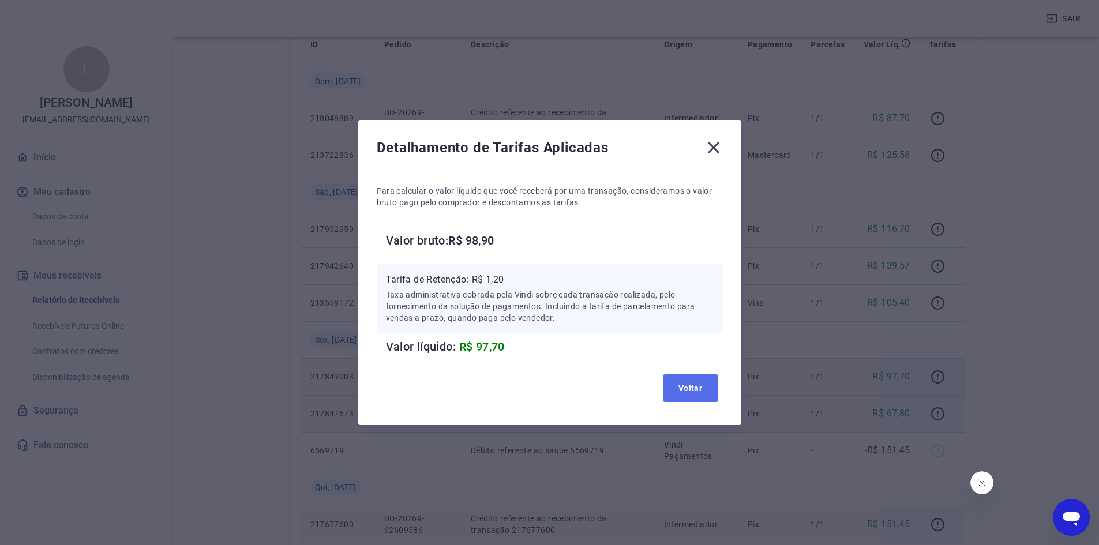
click at [707, 385] on button "Voltar" at bounding box center [690, 388] width 55 height 28
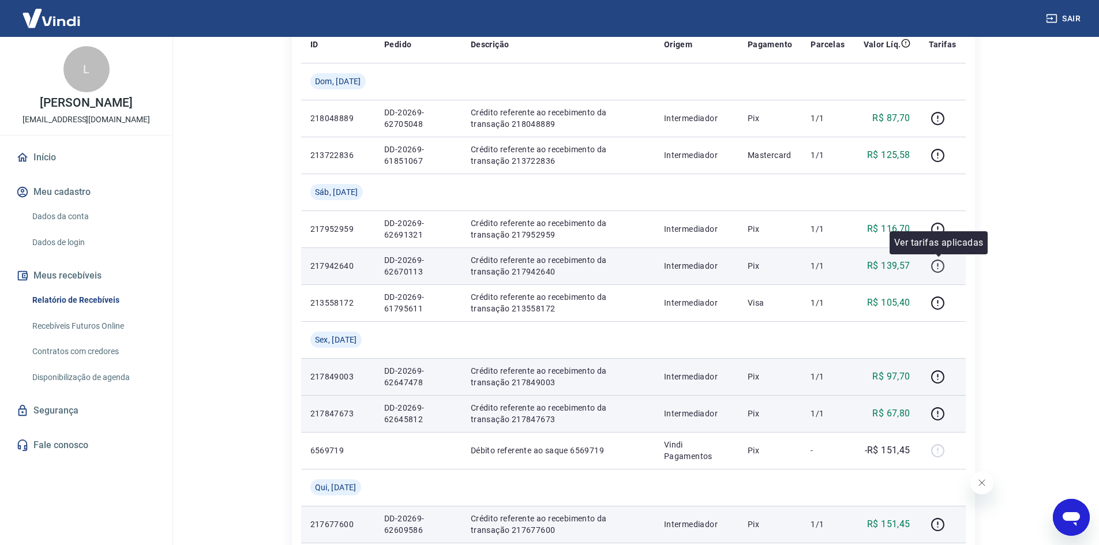
click at [942, 270] on icon "button" at bounding box center [938, 266] width 14 height 14
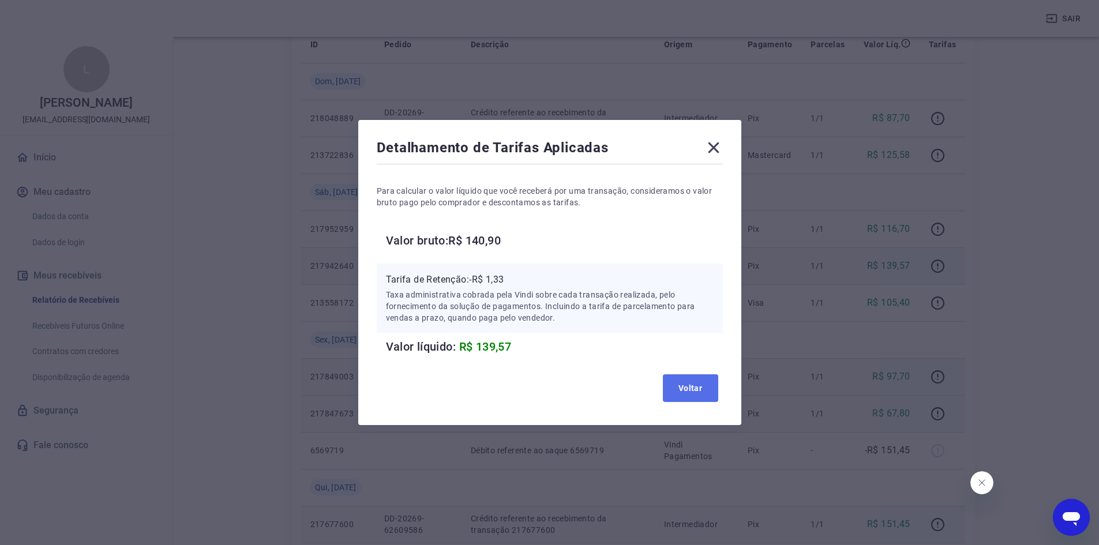
click at [680, 389] on button "Voltar" at bounding box center [690, 388] width 55 height 28
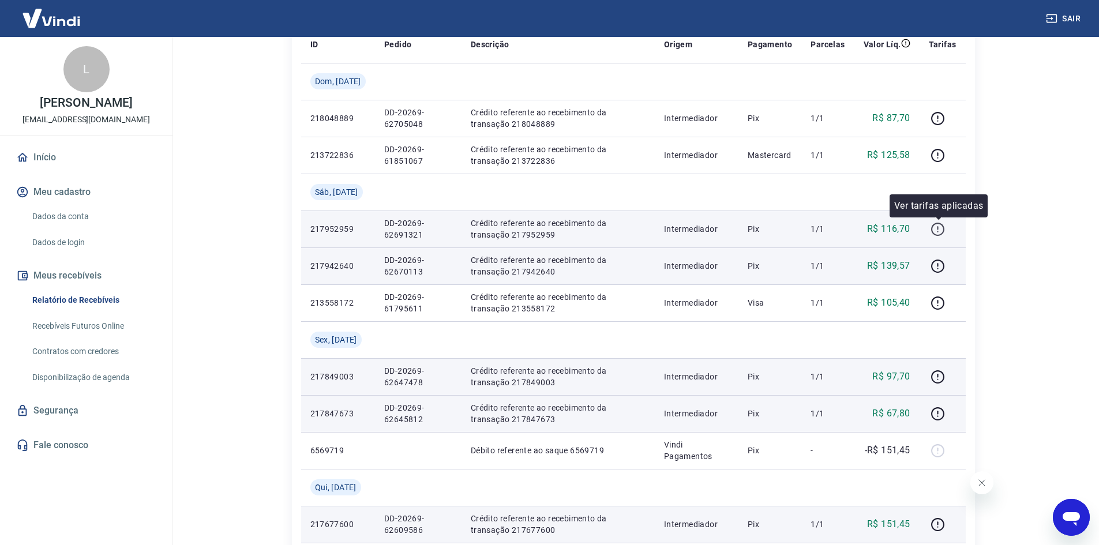
click at [936, 227] on icon "button" at bounding box center [938, 229] width 14 height 14
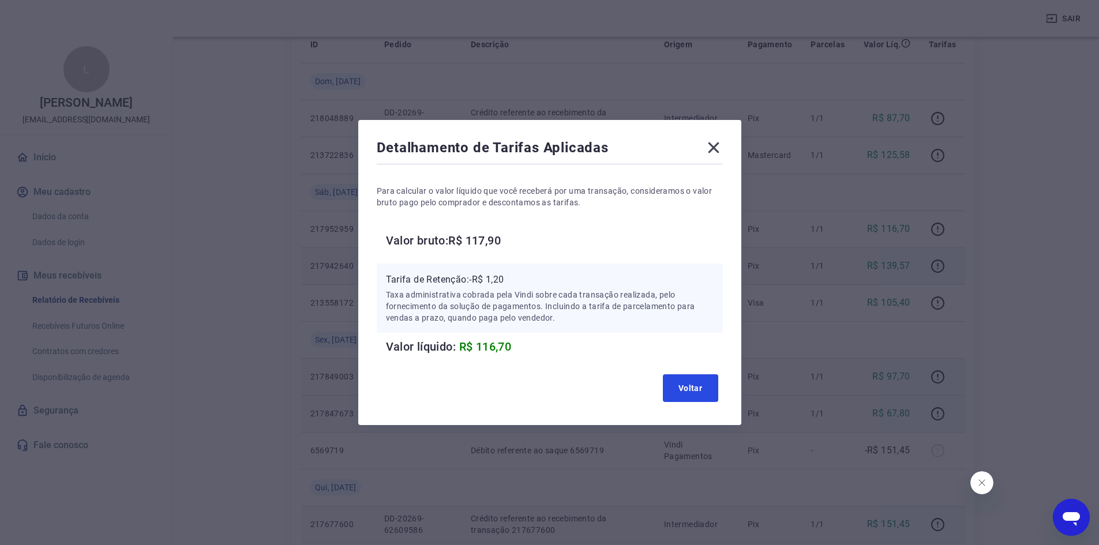
click at [707, 384] on button "Voltar" at bounding box center [690, 388] width 55 height 28
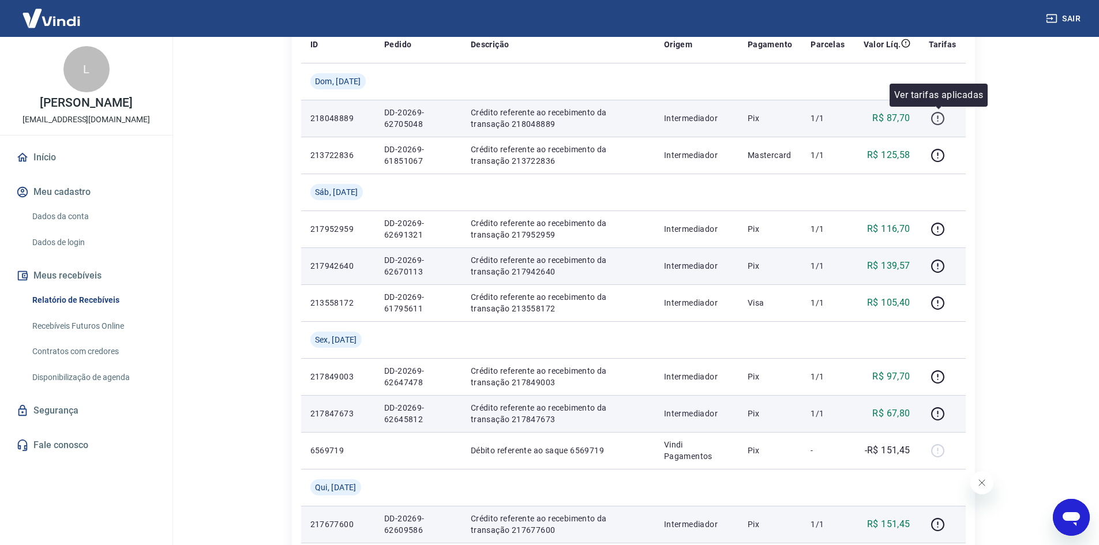
click at [938, 118] on icon "button" at bounding box center [938, 118] width 14 height 14
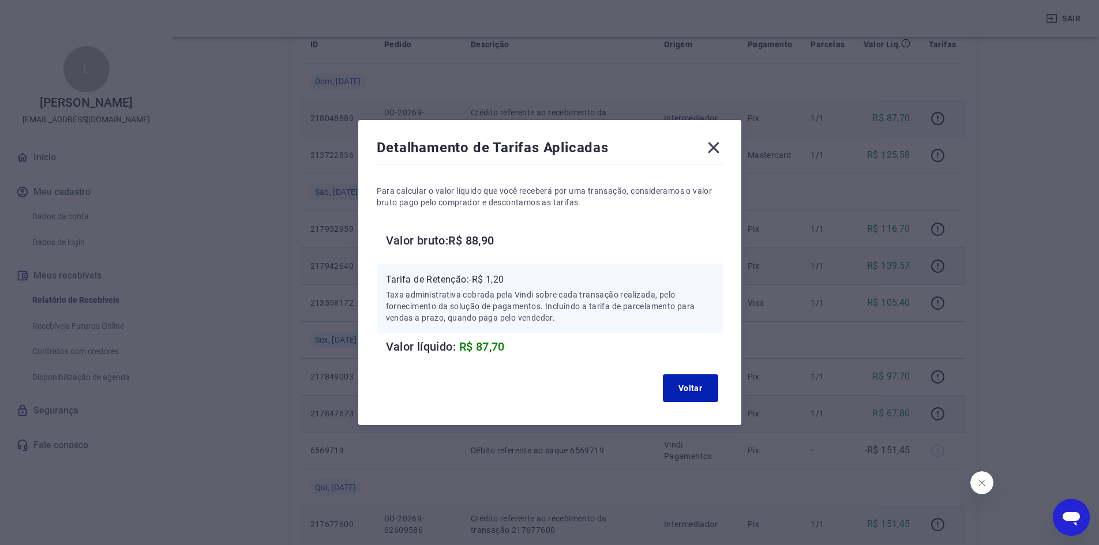
click at [718, 148] on icon at bounding box center [713, 147] width 11 height 11
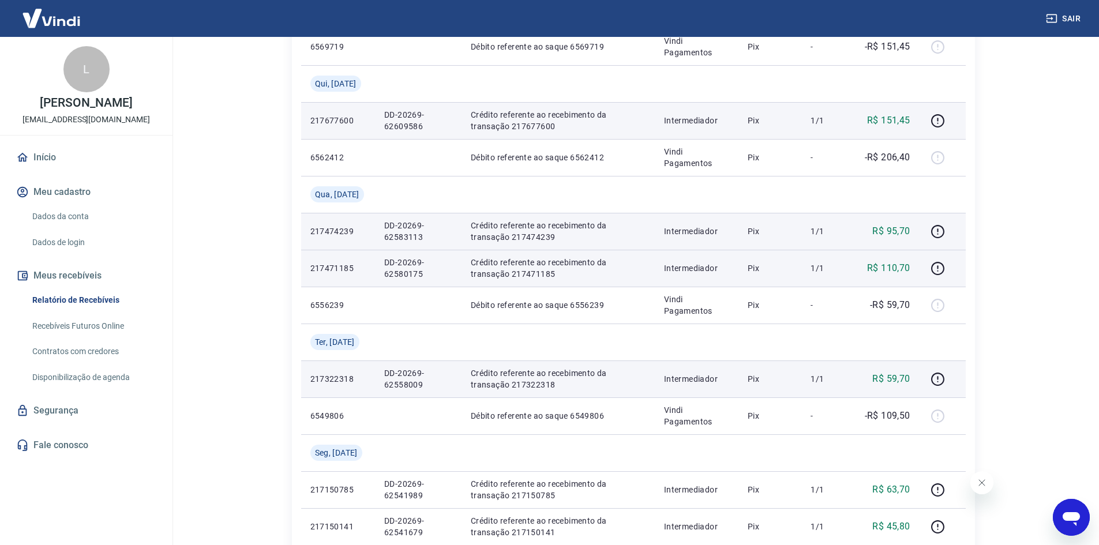
scroll to position [877, 0]
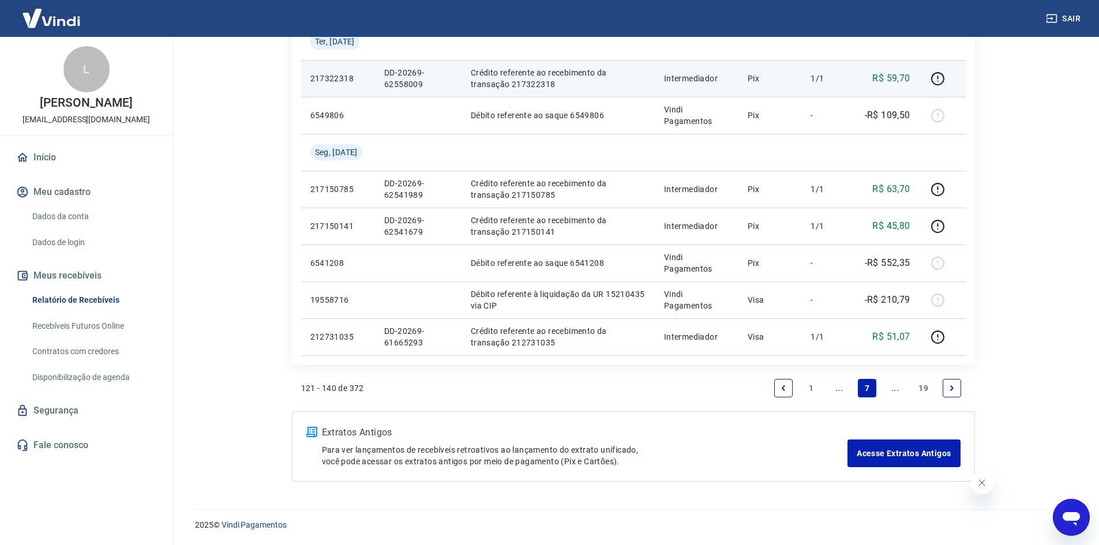
drag, startPoint x: 839, startPoint y: 390, endPoint x: 819, endPoint y: 362, distance: 34.7
click at [838, 390] on link "..." at bounding box center [839, 388] width 18 height 18
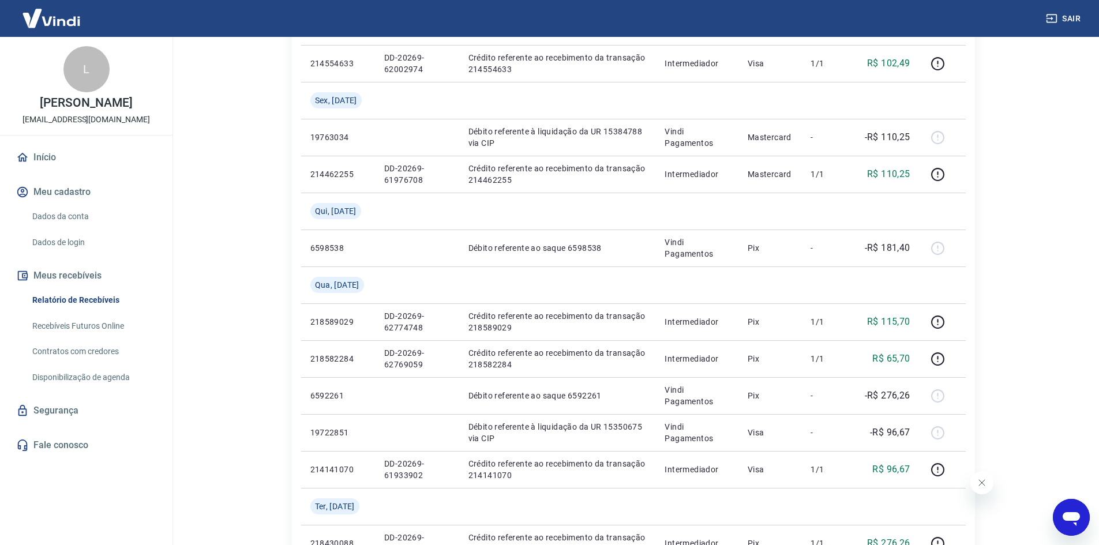
scroll to position [865, 0]
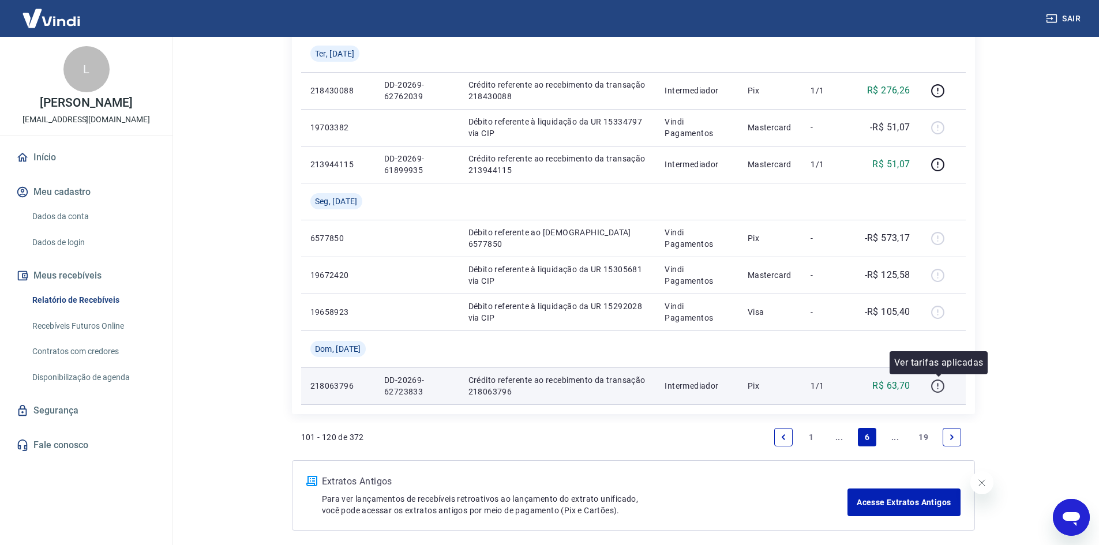
click at [940, 385] on icon "button" at bounding box center [938, 386] width 14 height 14
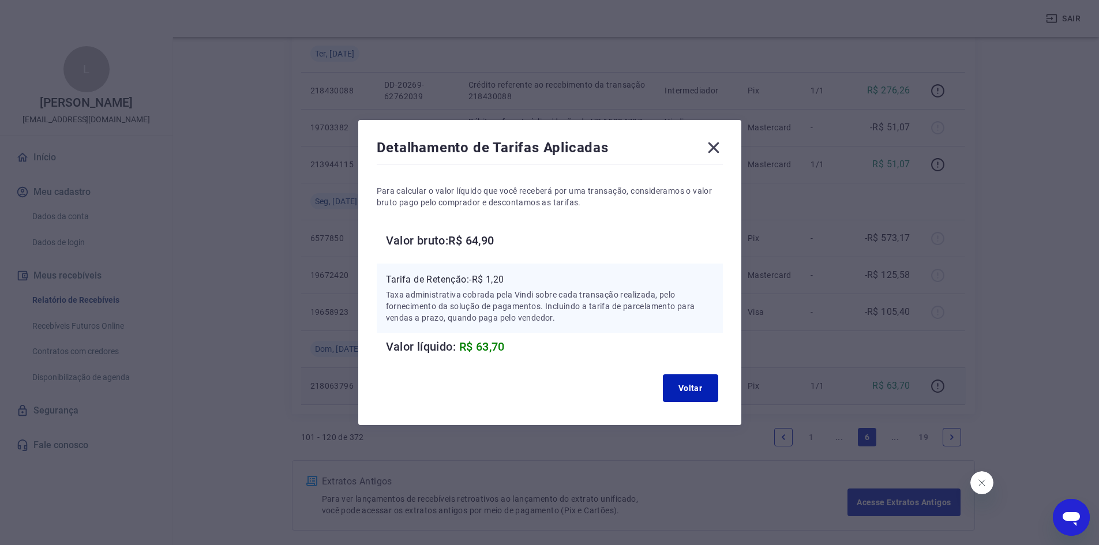
click at [721, 148] on icon at bounding box center [713, 147] width 18 height 18
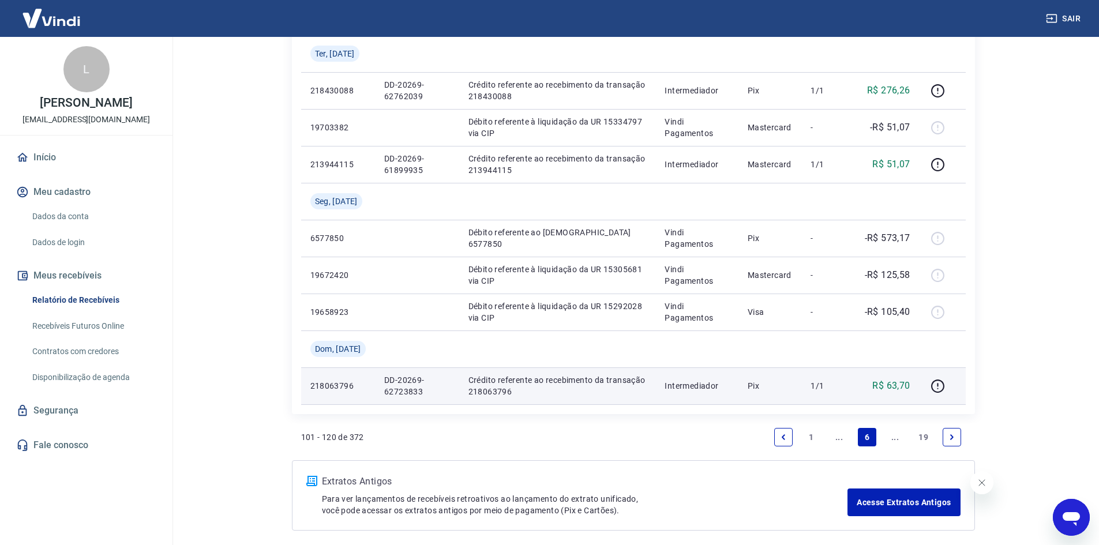
click at [896, 437] on link "..." at bounding box center [895, 437] width 18 height 18
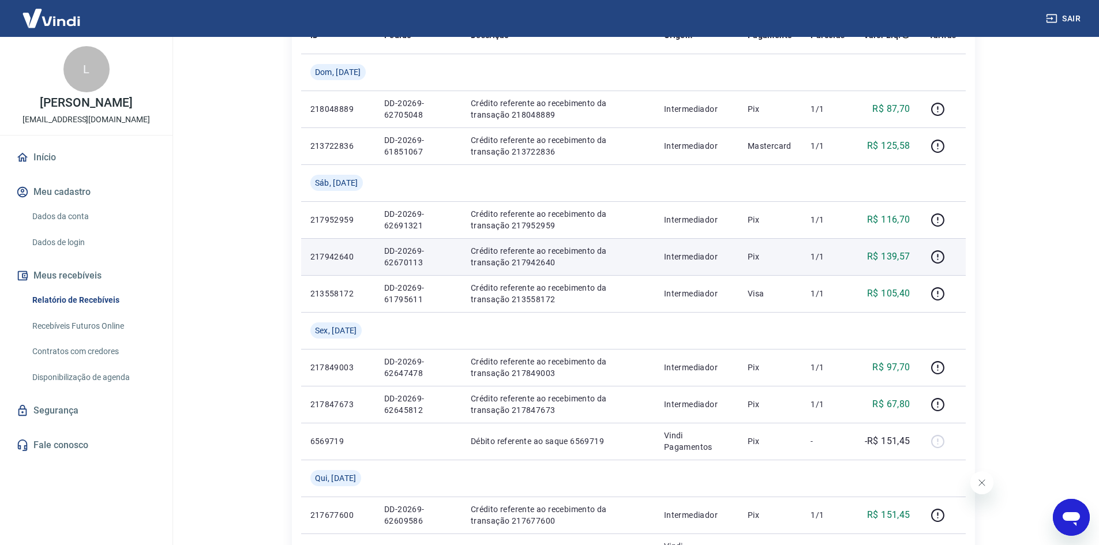
scroll to position [173, 0]
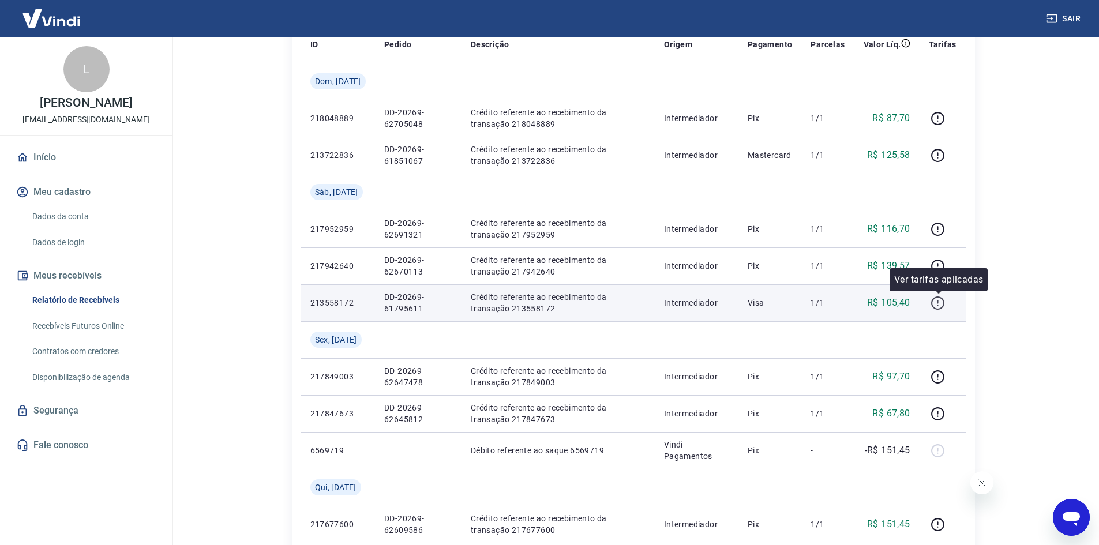
click at [936, 309] on icon "button" at bounding box center [937, 303] width 13 height 13
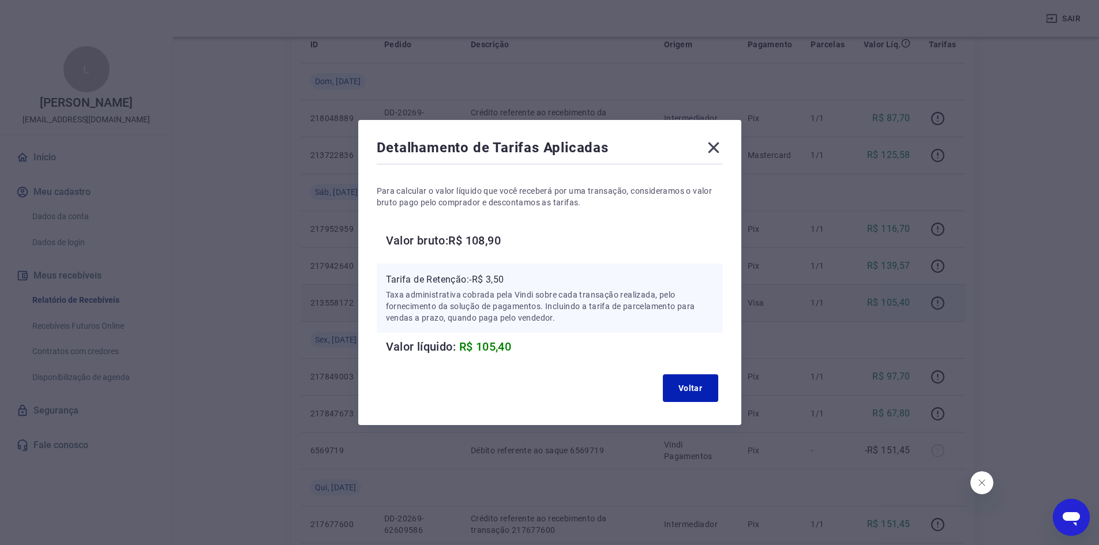
click at [718, 155] on icon at bounding box center [713, 147] width 18 height 18
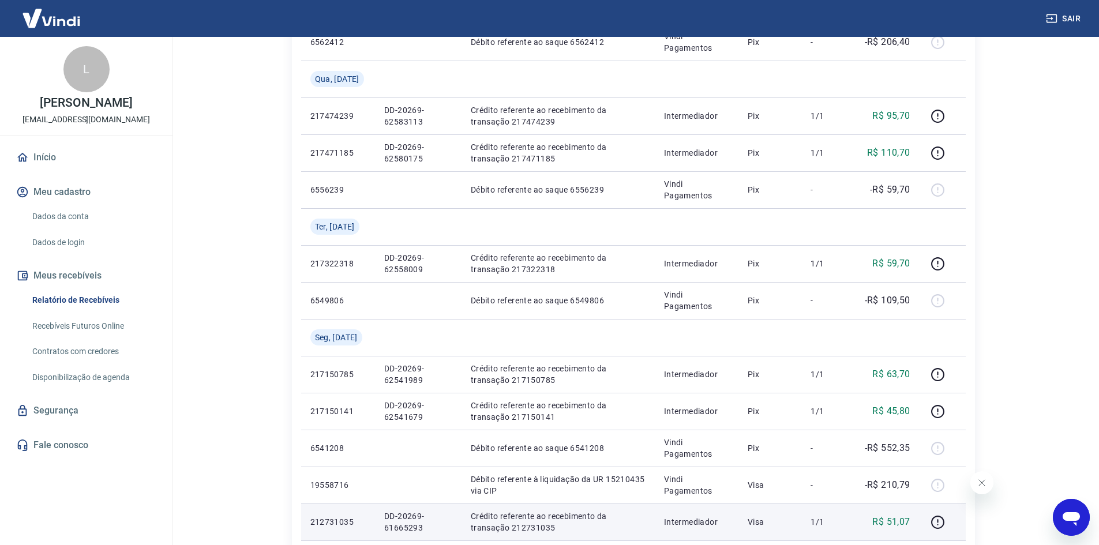
scroll to position [865, 0]
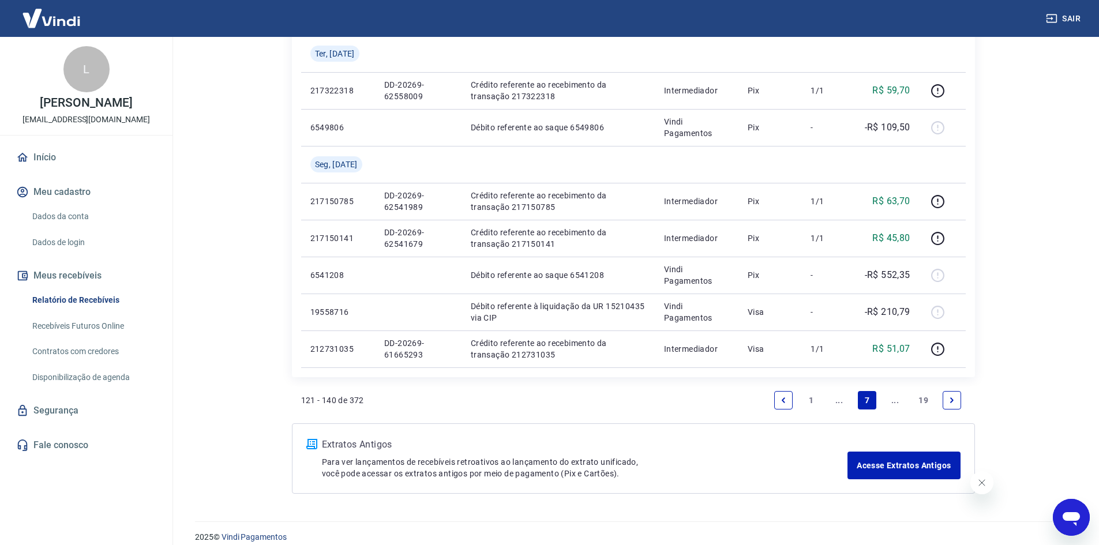
click at [839, 402] on link "..." at bounding box center [839, 400] width 18 height 18
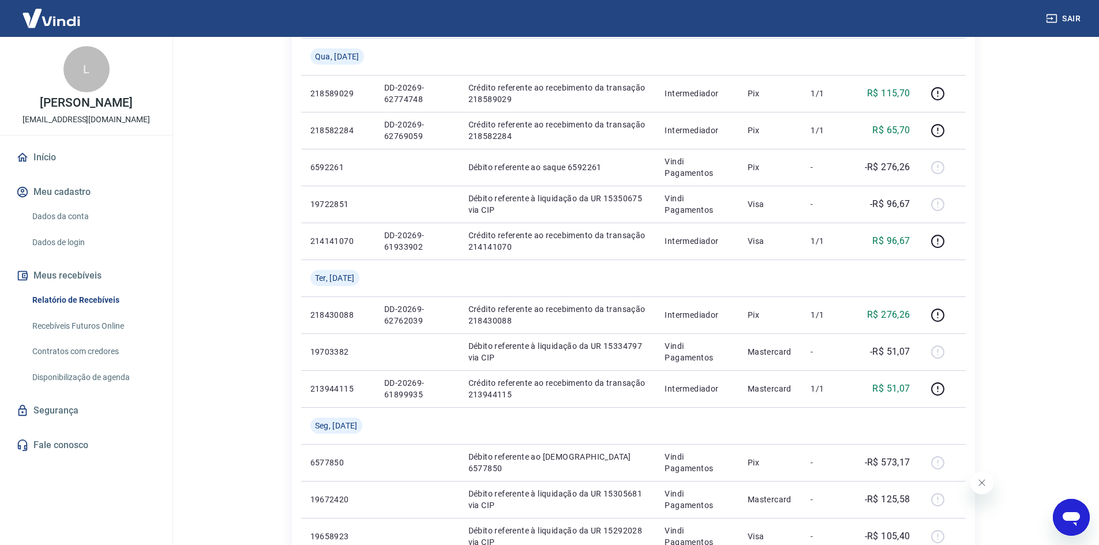
scroll to position [626, 0]
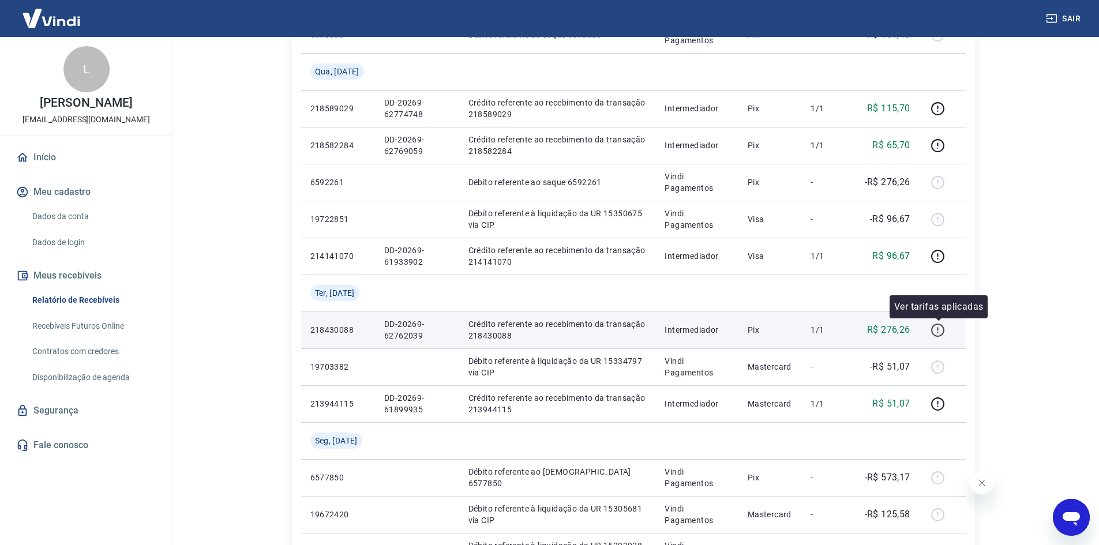
click at [939, 329] on icon "button" at bounding box center [937, 328] width 1 height 3
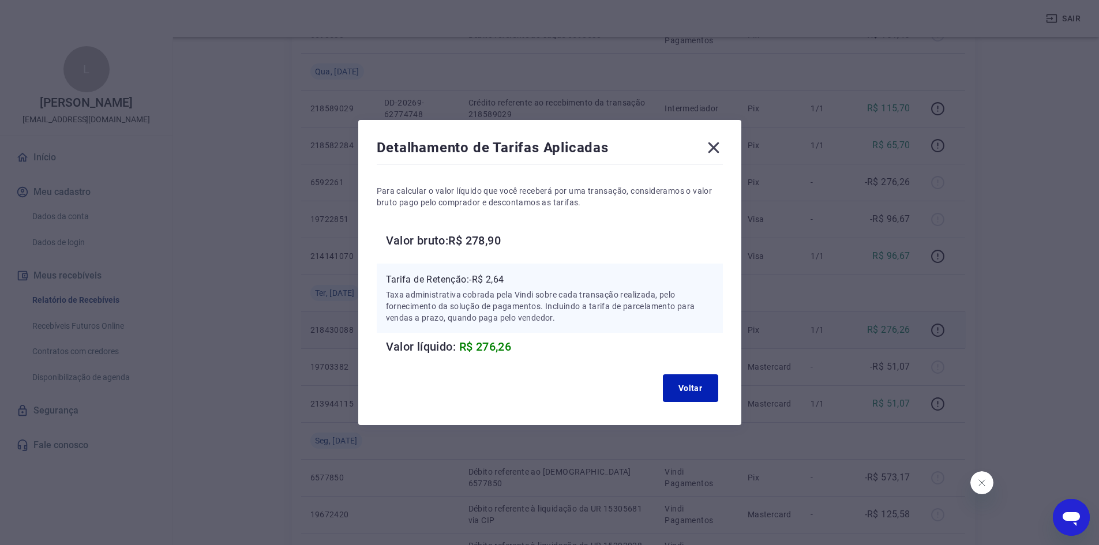
click at [717, 149] on icon at bounding box center [713, 147] width 11 height 11
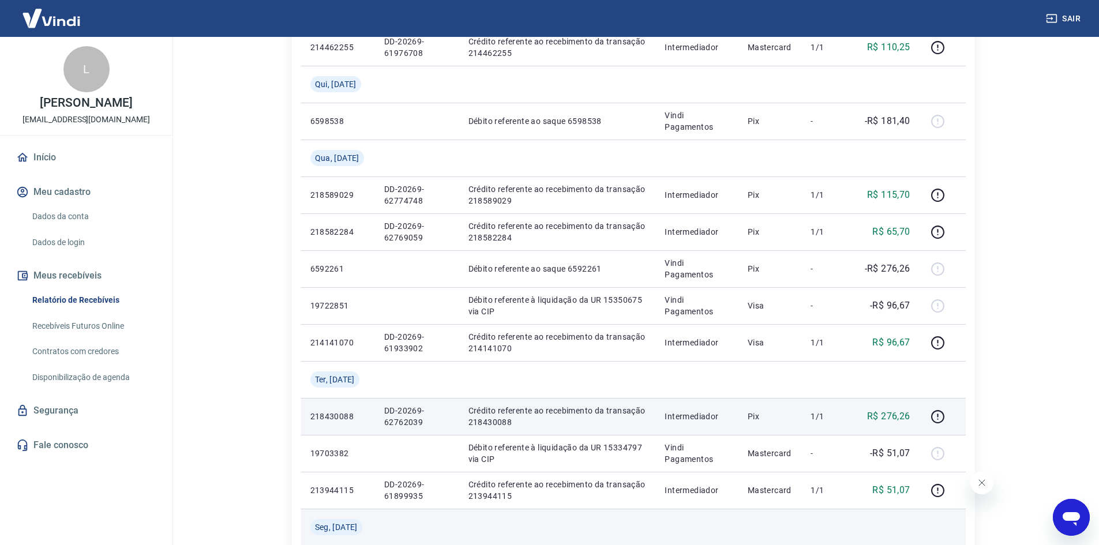
scroll to position [511, 0]
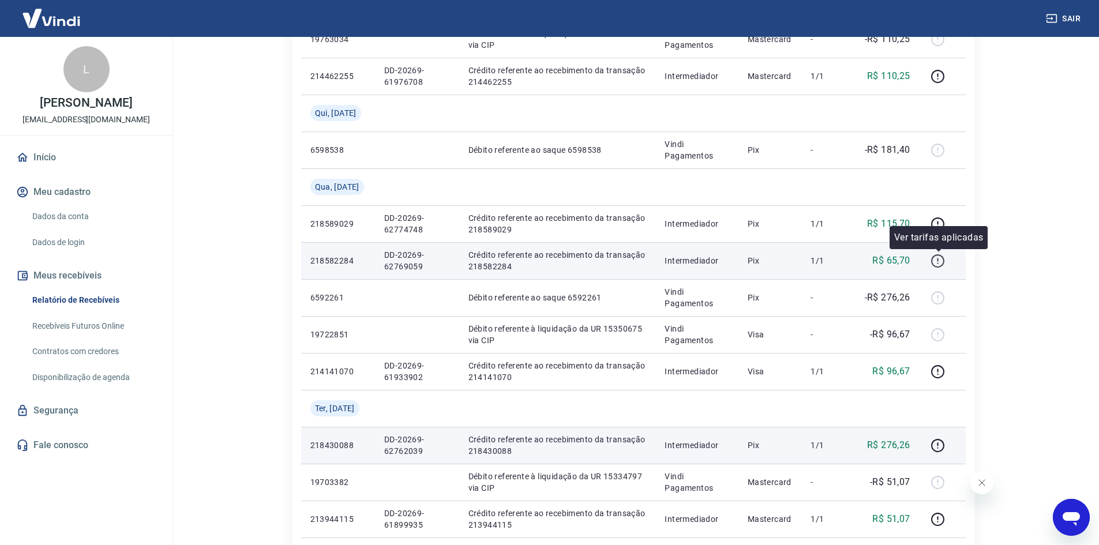
click at [935, 260] on icon "button" at bounding box center [938, 261] width 14 height 14
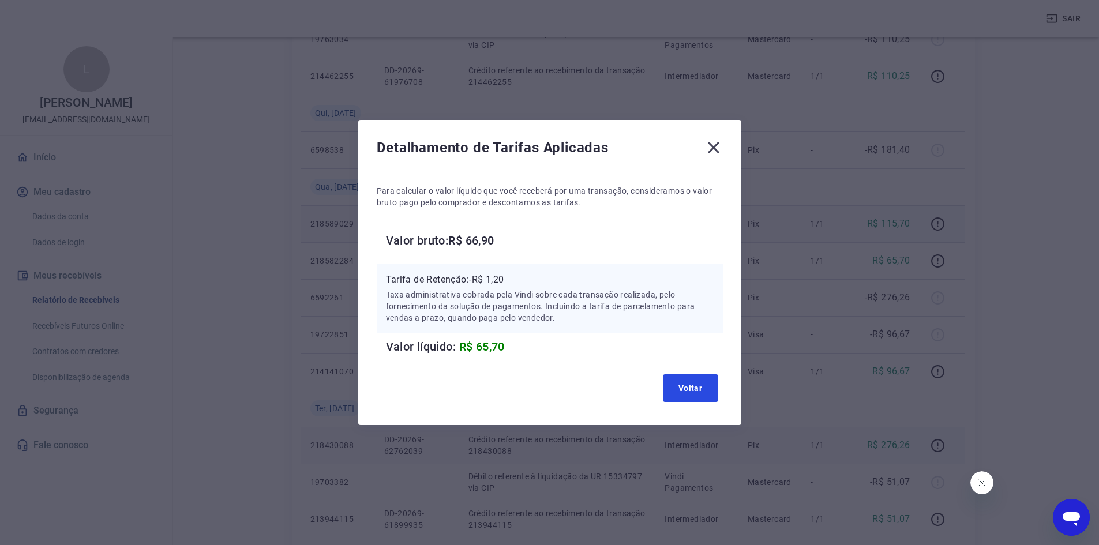
click at [701, 398] on button "Voltar" at bounding box center [690, 388] width 55 height 28
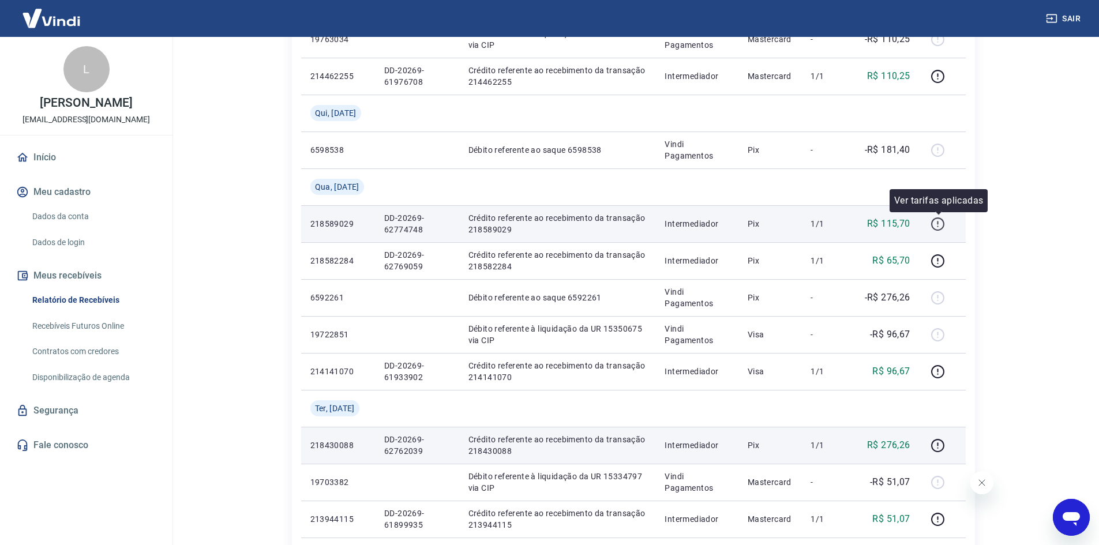
click at [936, 219] on icon "button" at bounding box center [938, 224] width 14 height 14
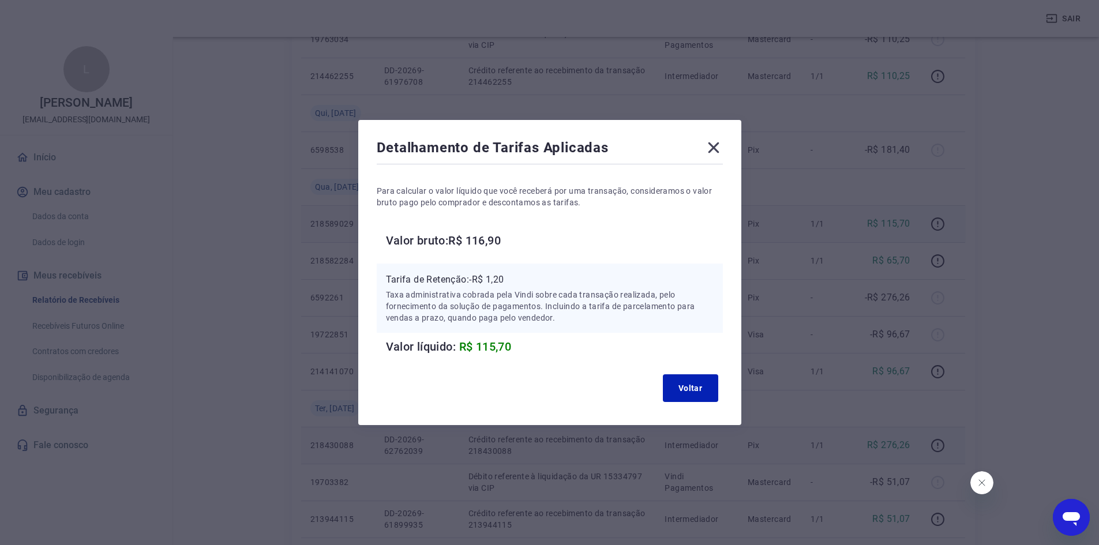
click at [720, 152] on icon at bounding box center [713, 147] width 18 height 18
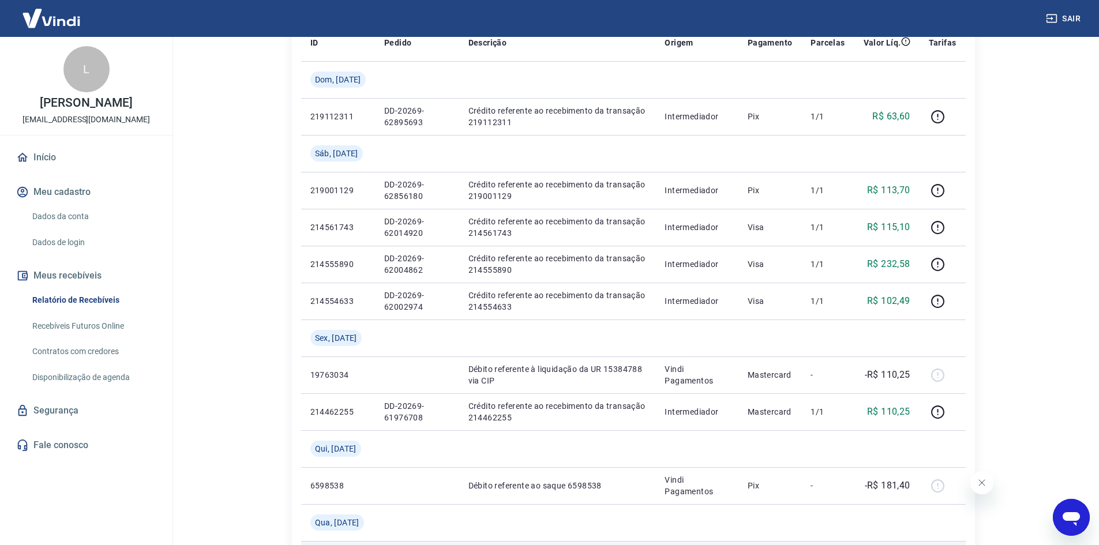
scroll to position [164, 0]
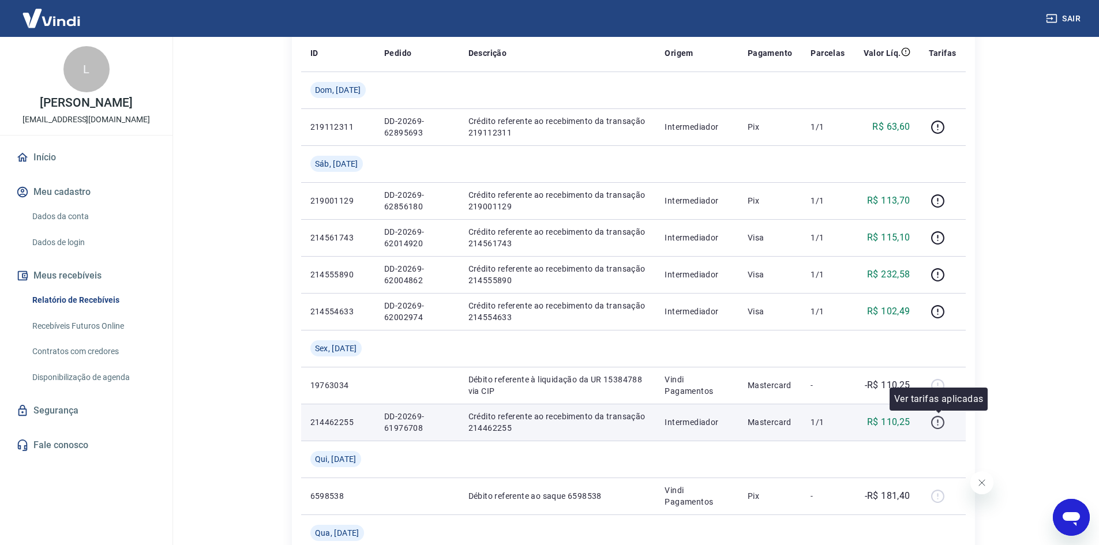
click at [937, 426] on icon "button" at bounding box center [938, 422] width 14 height 14
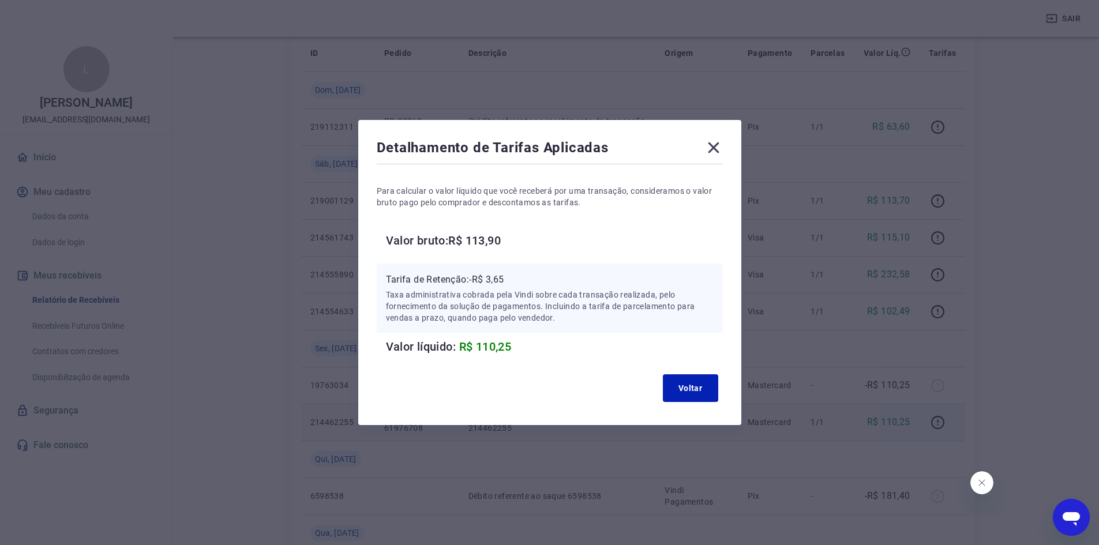
click at [714, 151] on icon at bounding box center [713, 147] width 11 height 11
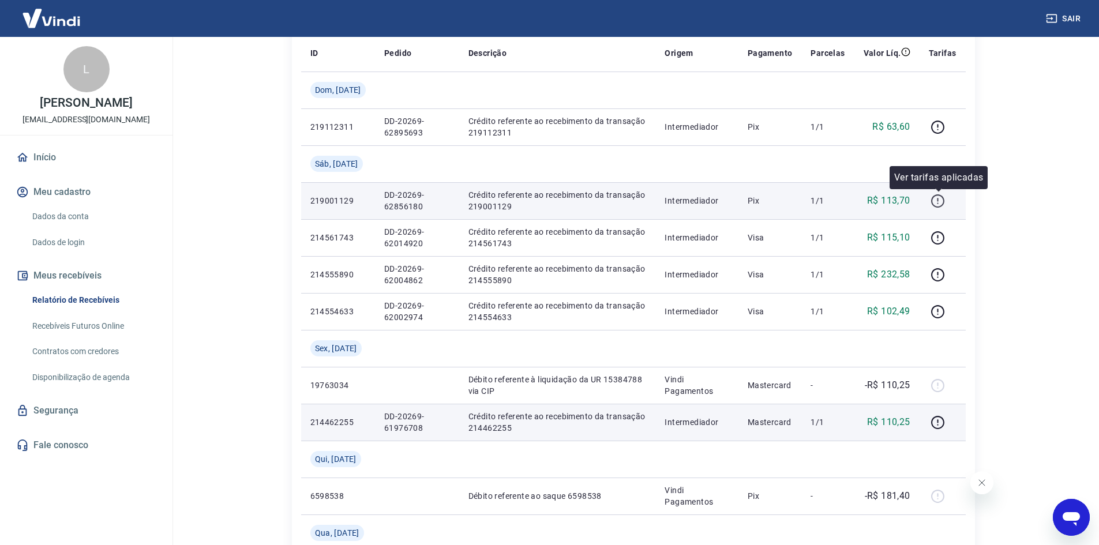
click at [943, 203] on icon "button" at bounding box center [938, 201] width 14 height 14
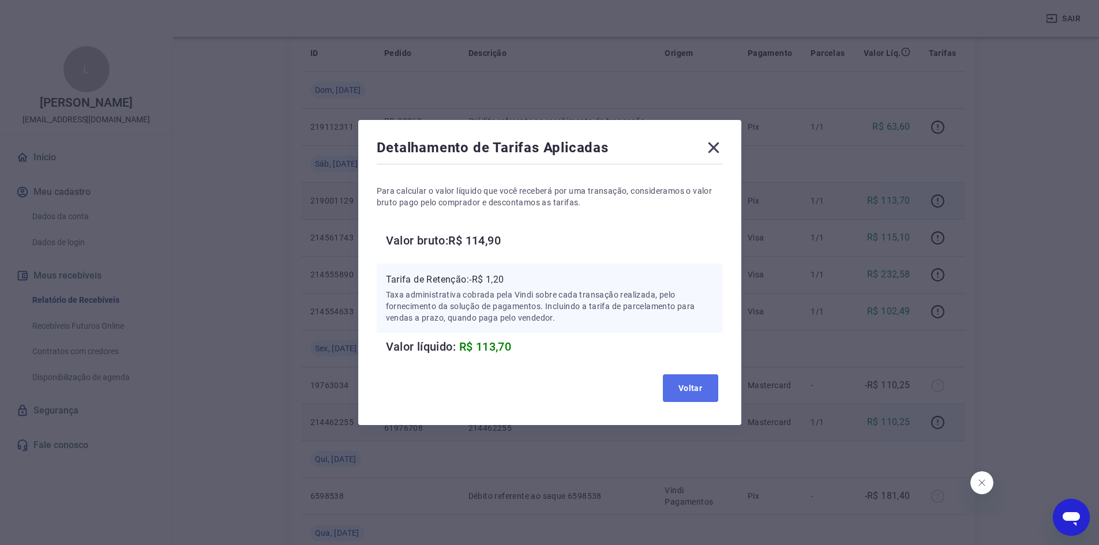
click at [702, 397] on button "Voltar" at bounding box center [690, 388] width 55 height 28
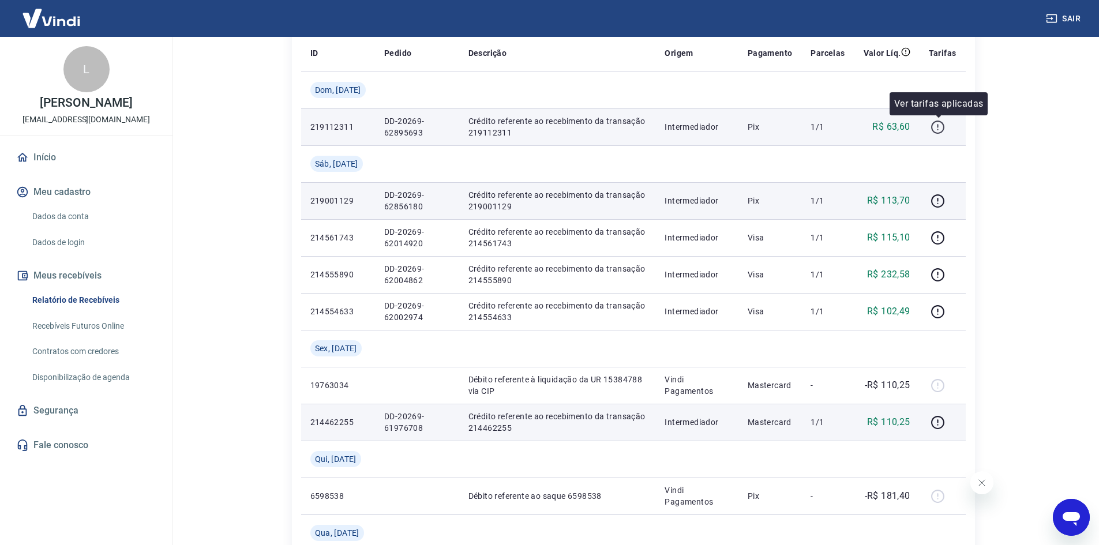
click at [937, 130] on icon "button" at bounding box center [938, 127] width 14 height 14
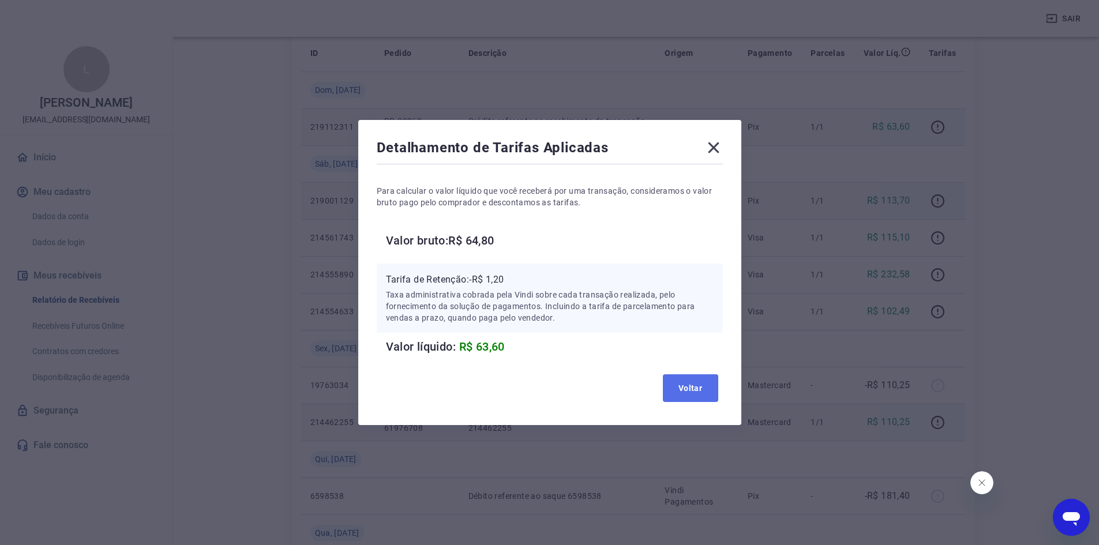
click at [700, 380] on button "Voltar" at bounding box center [690, 388] width 55 height 28
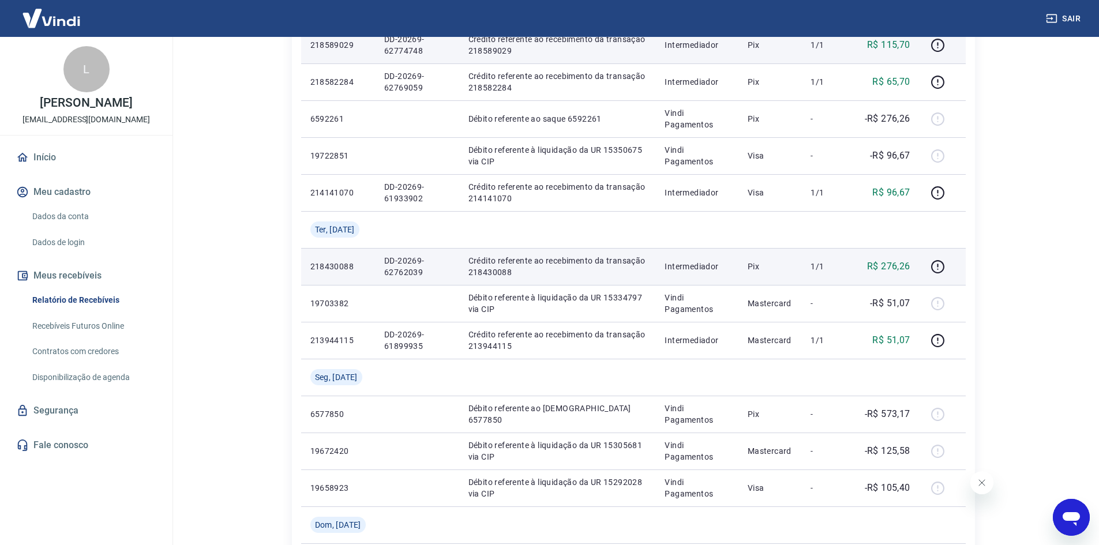
scroll to position [914, 0]
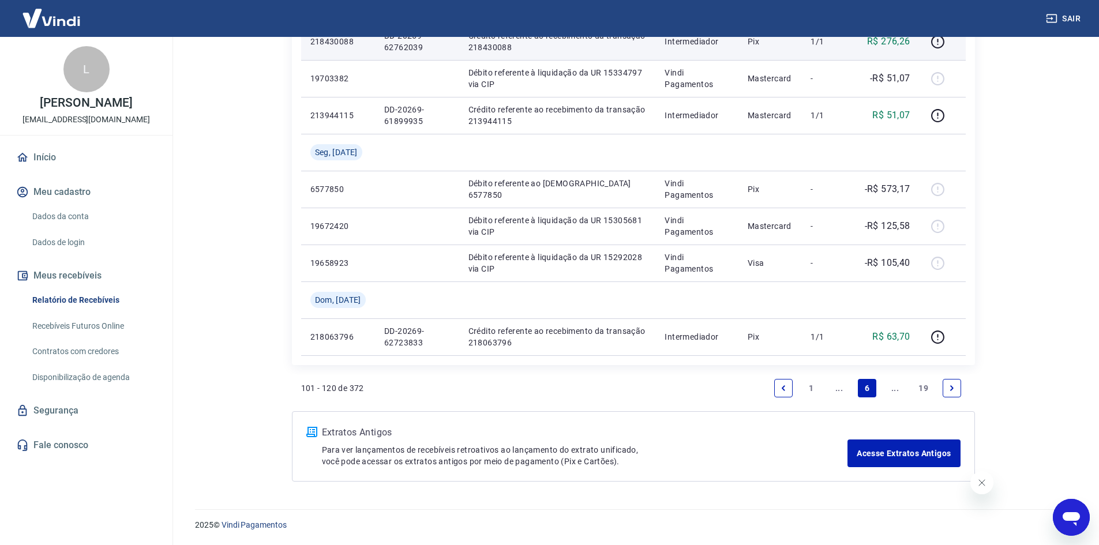
click at [843, 393] on link "..." at bounding box center [839, 388] width 18 height 18
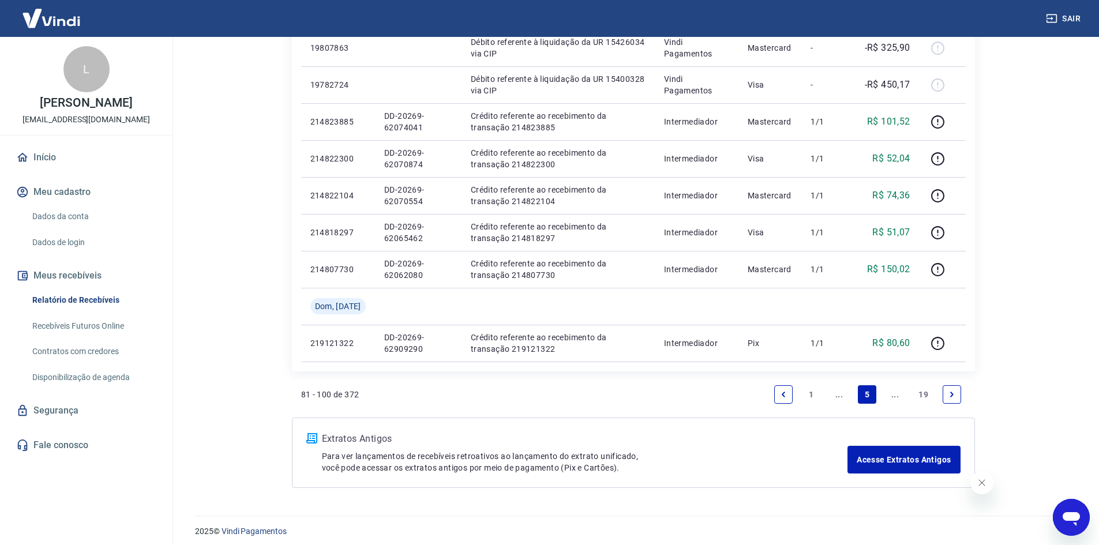
scroll to position [914, 0]
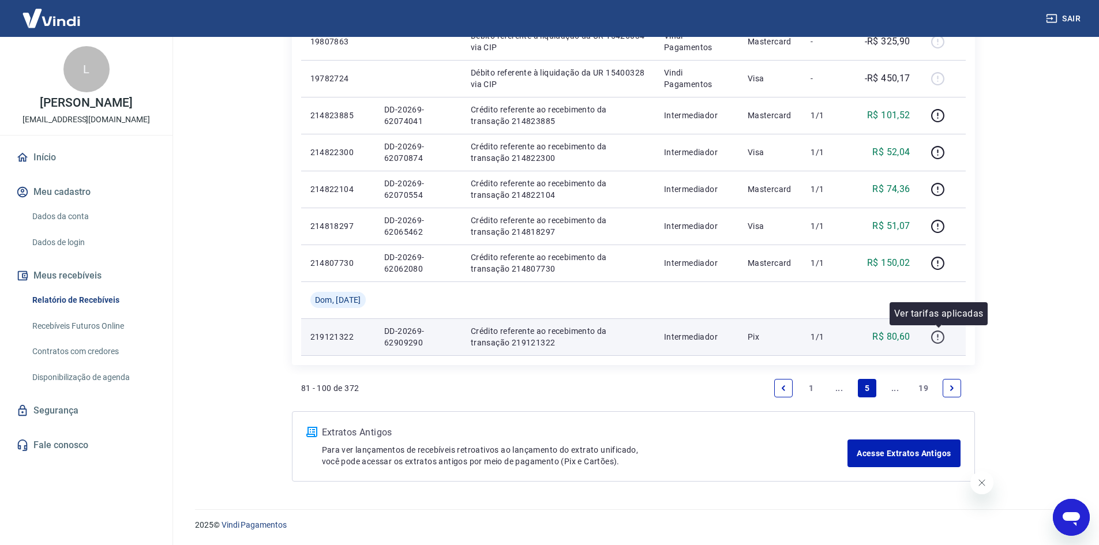
click at [941, 337] on icon "button" at bounding box center [938, 337] width 14 height 14
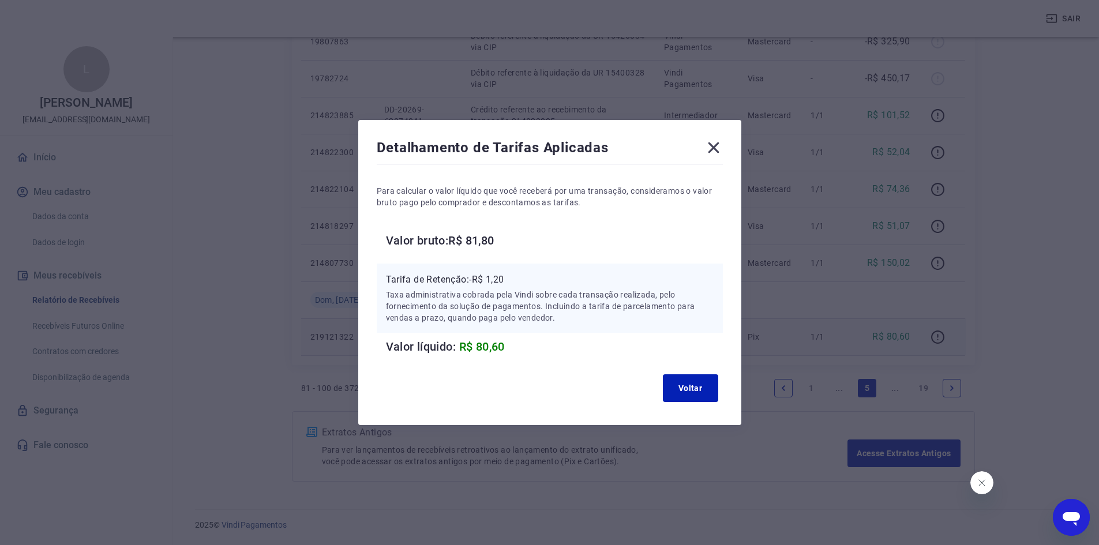
click at [719, 144] on icon at bounding box center [713, 147] width 11 height 11
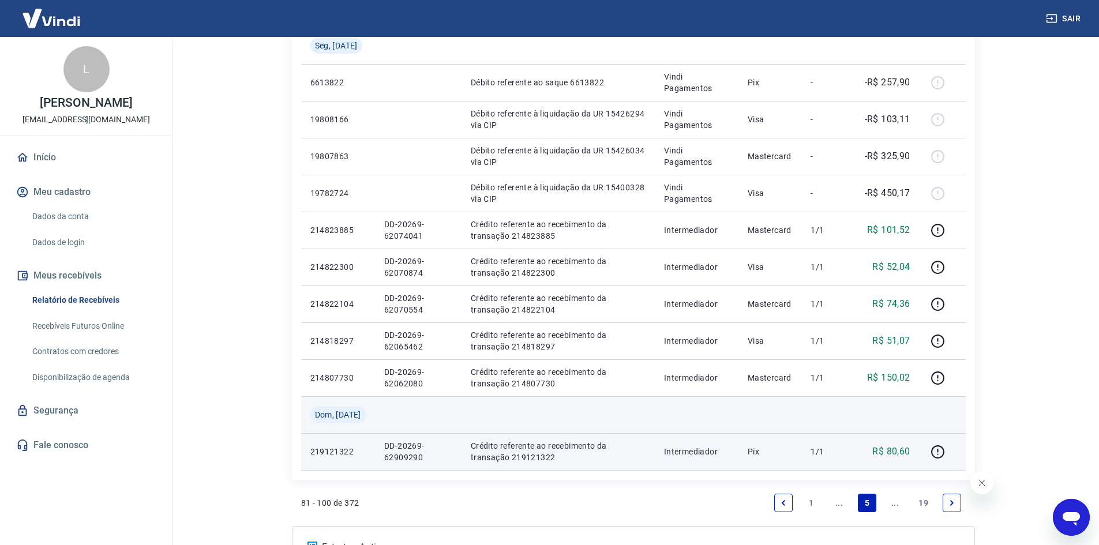
scroll to position [799, 0]
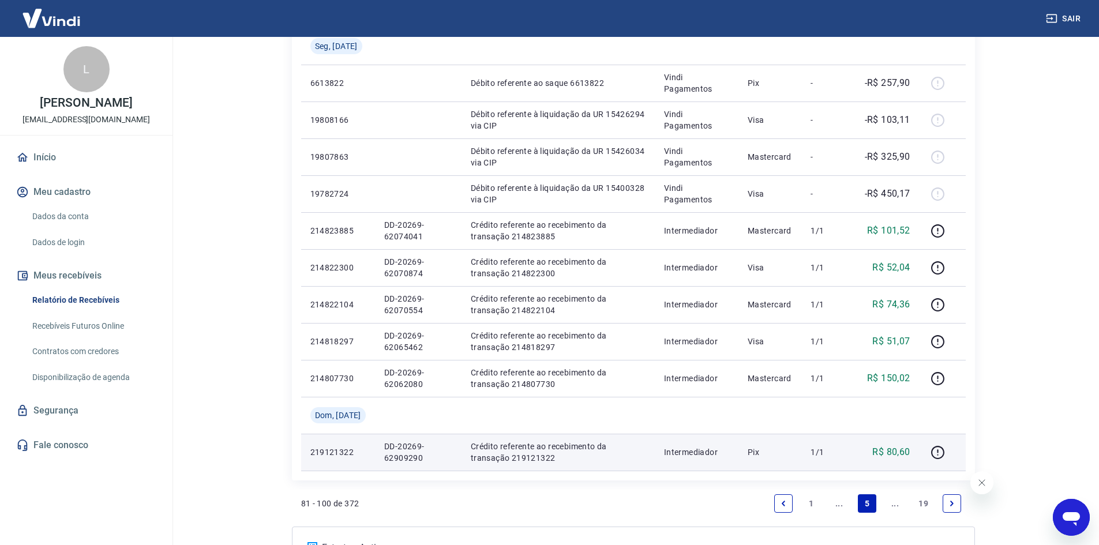
click at [892, 500] on link "..." at bounding box center [895, 503] width 18 height 18
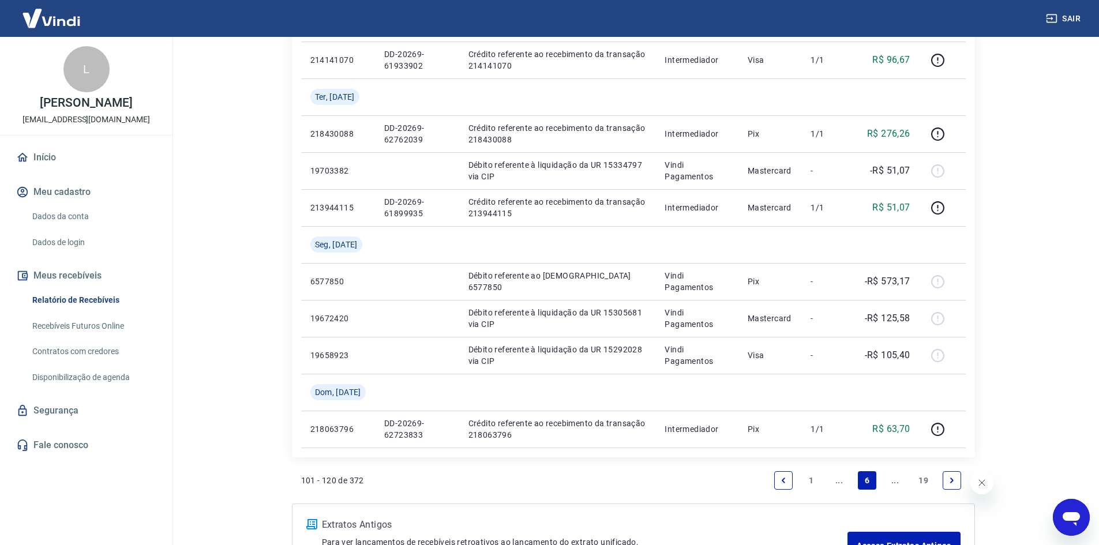
scroll to position [914, 0]
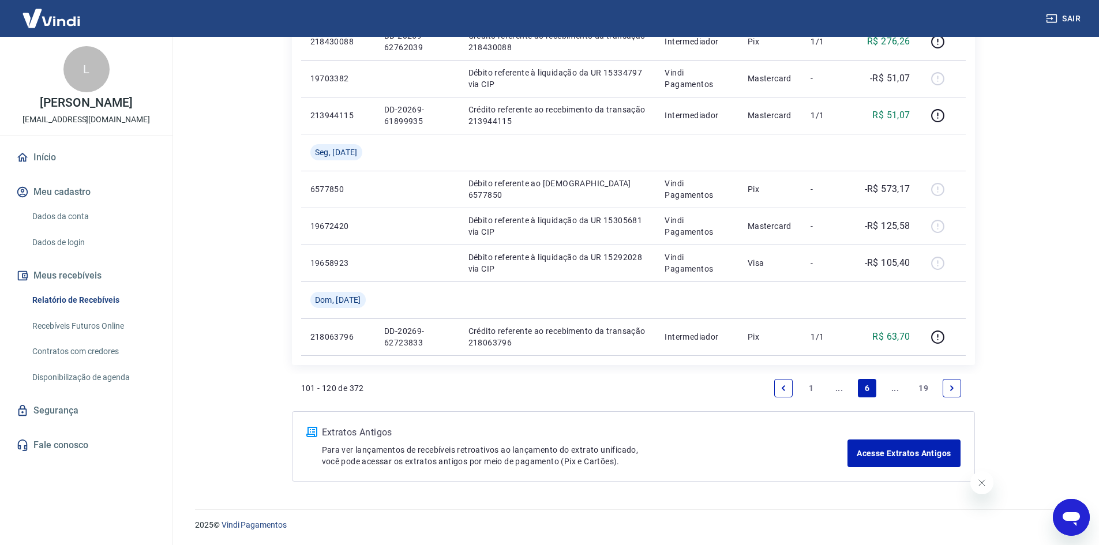
click at [832, 389] on link "..." at bounding box center [839, 388] width 18 height 18
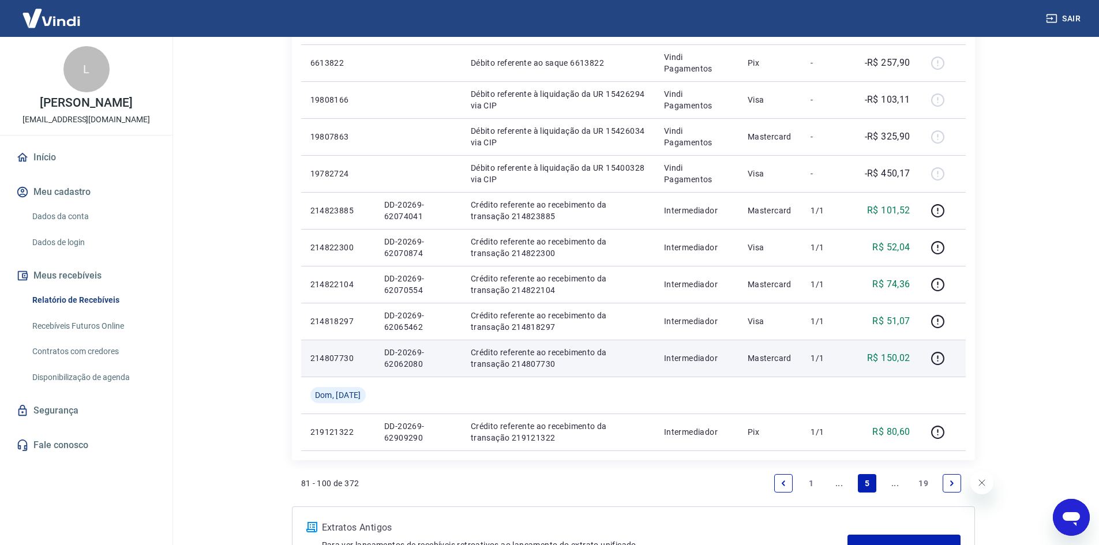
scroll to position [799, 0]
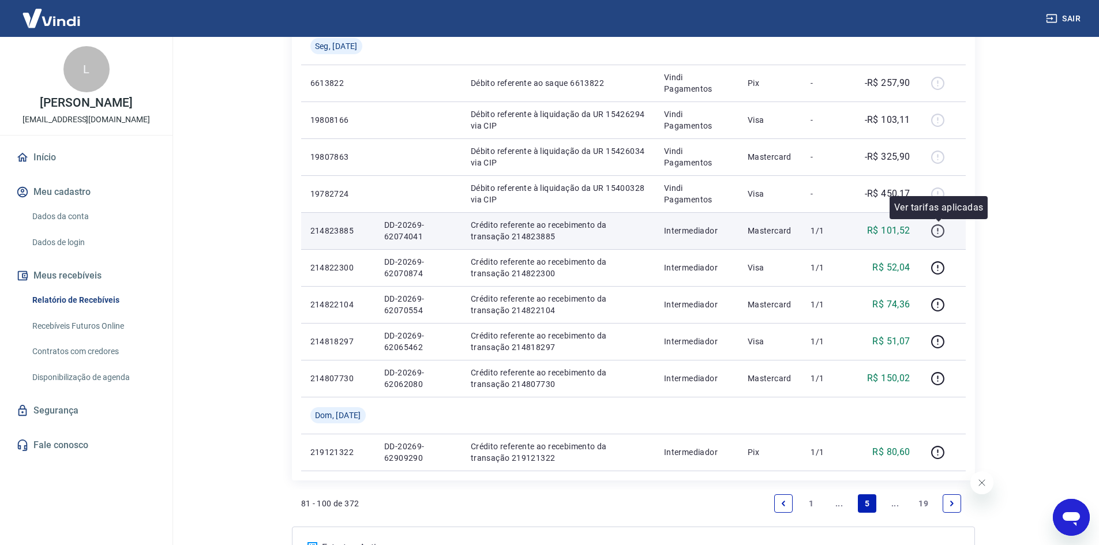
click at [935, 230] on icon "button" at bounding box center [938, 231] width 14 height 14
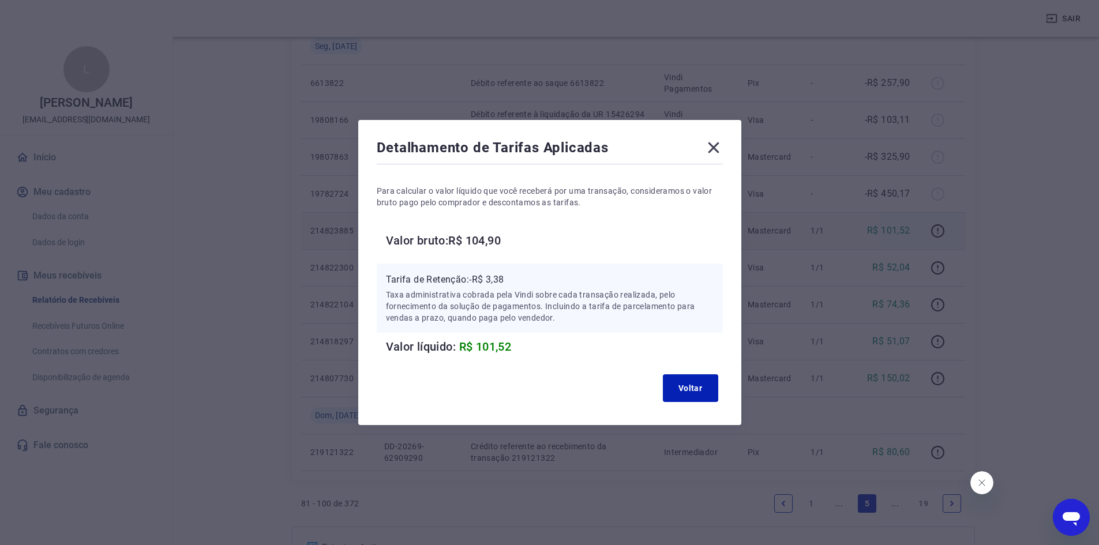
click at [708, 138] on div "Detalhamento de Tarifas Aplicadas Para calcular o valor líquido que você recebe…" at bounding box center [549, 272] width 383 height 305
click at [715, 148] on icon at bounding box center [713, 147] width 18 height 18
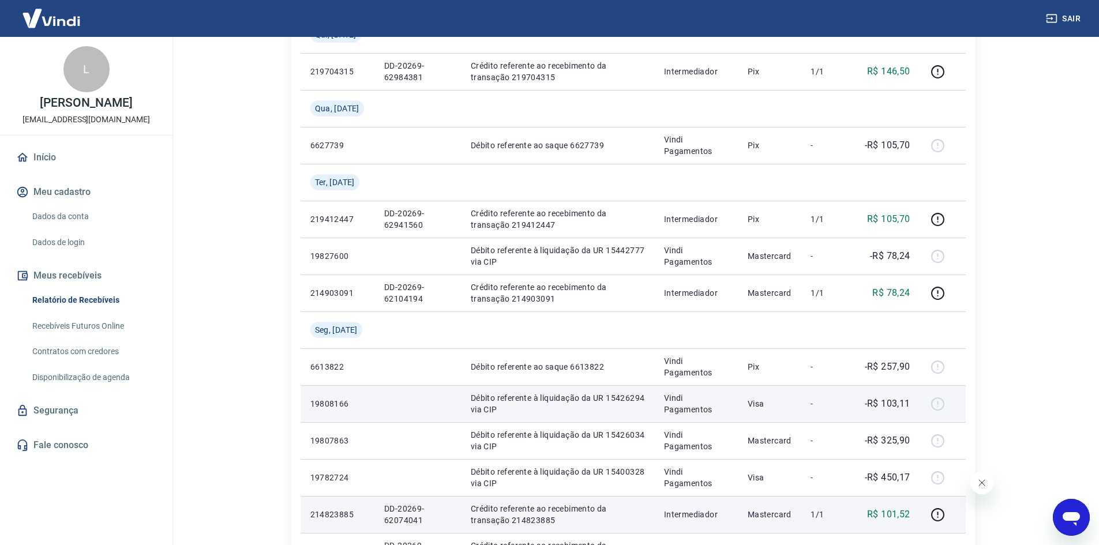
scroll to position [453, 0]
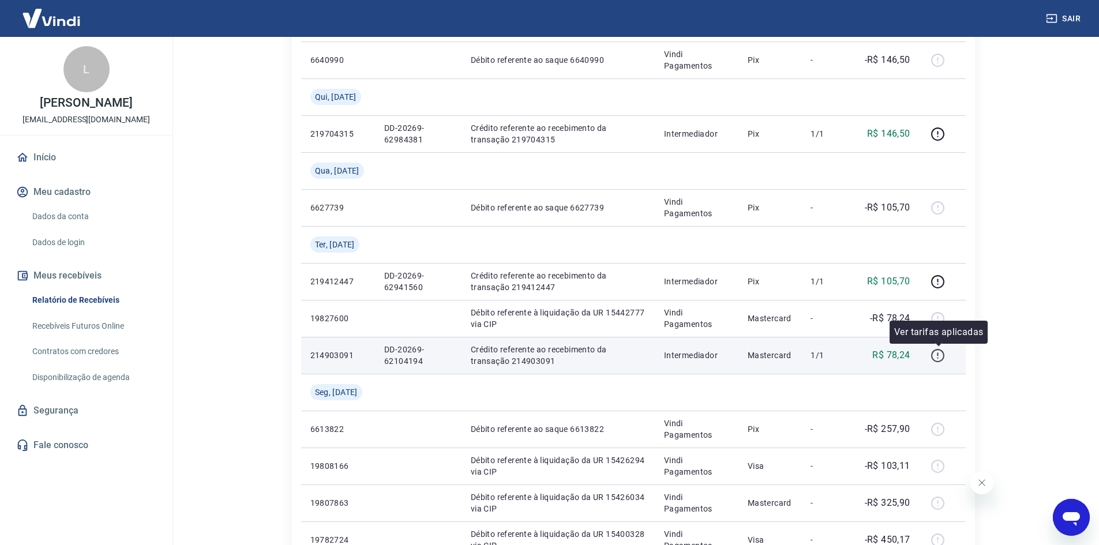
click at [944, 353] on icon "button" at bounding box center [937, 355] width 13 height 13
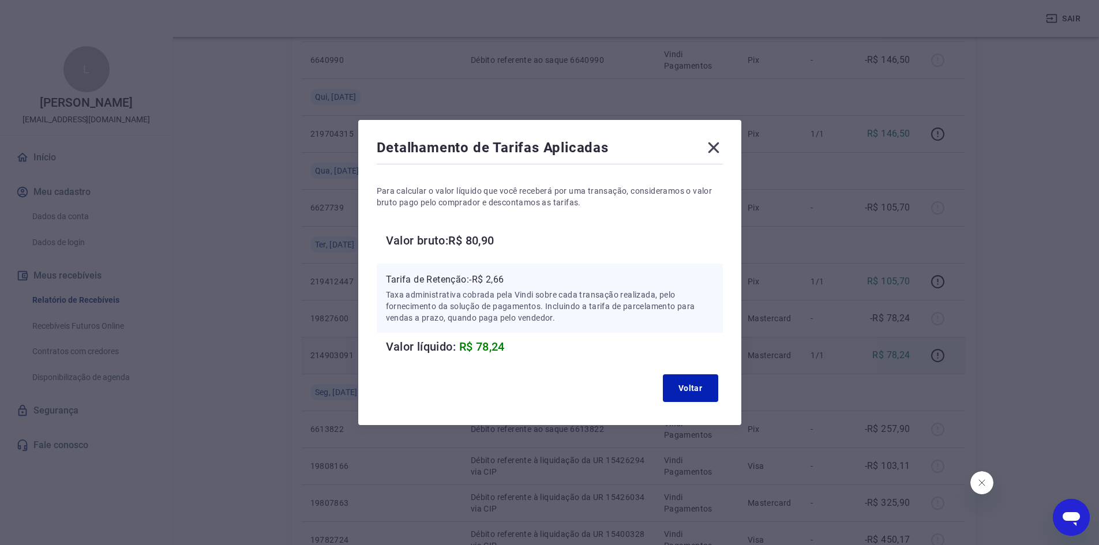
click at [714, 151] on icon at bounding box center [713, 147] width 11 height 11
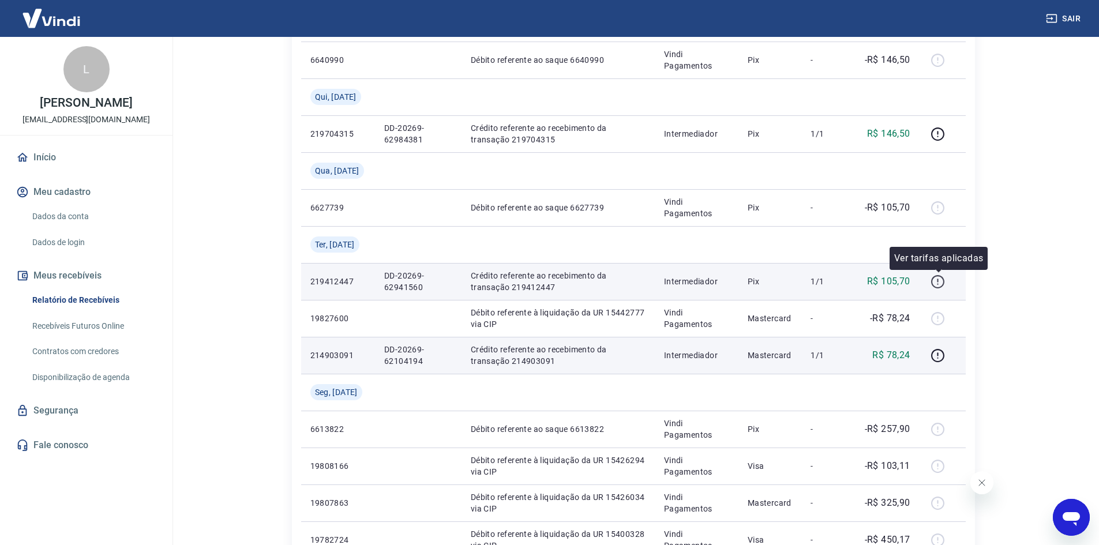
click at [939, 284] on icon "button" at bounding box center [937, 283] width 1 height 1
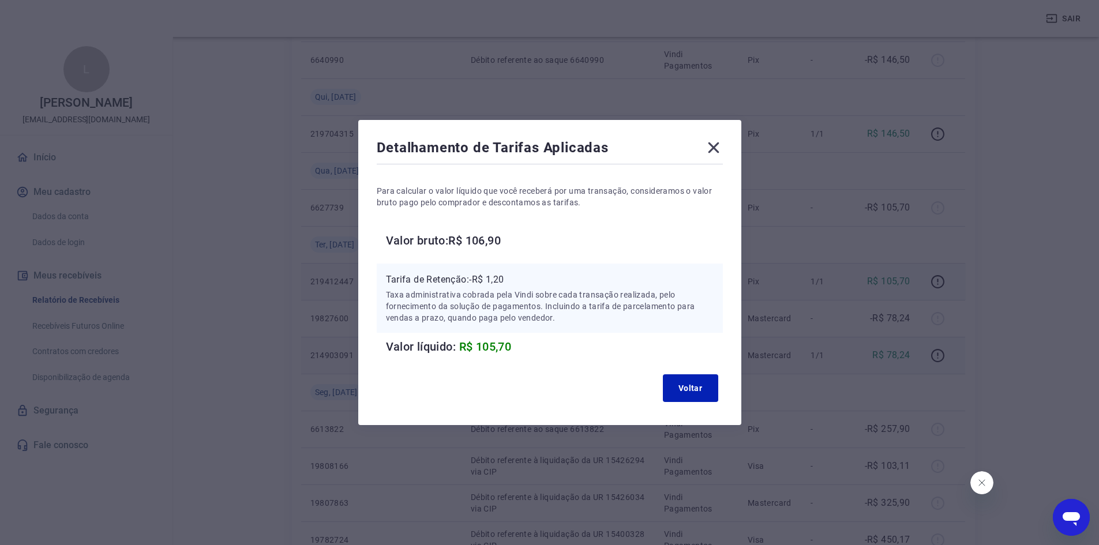
click at [720, 143] on icon at bounding box center [713, 147] width 18 height 18
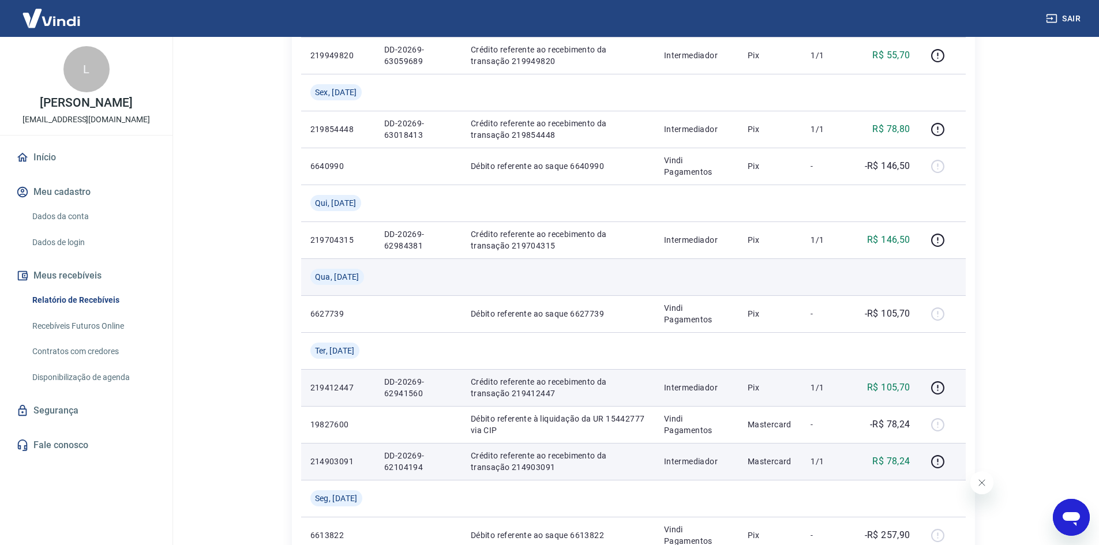
scroll to position [337, 0]
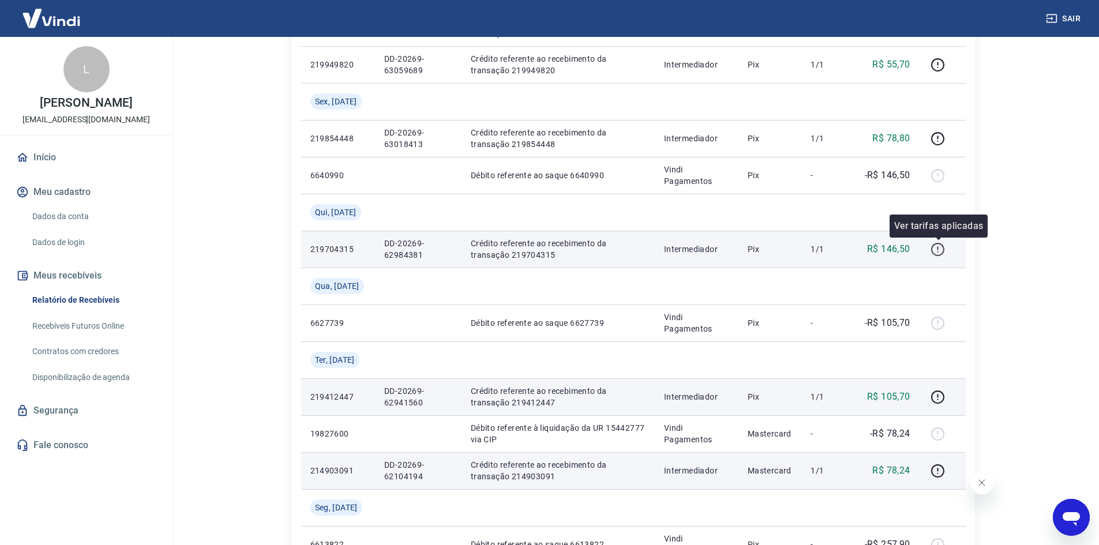
click at [941, 247] on icon "button" at bounding box center [938, 249] width 14 height 14
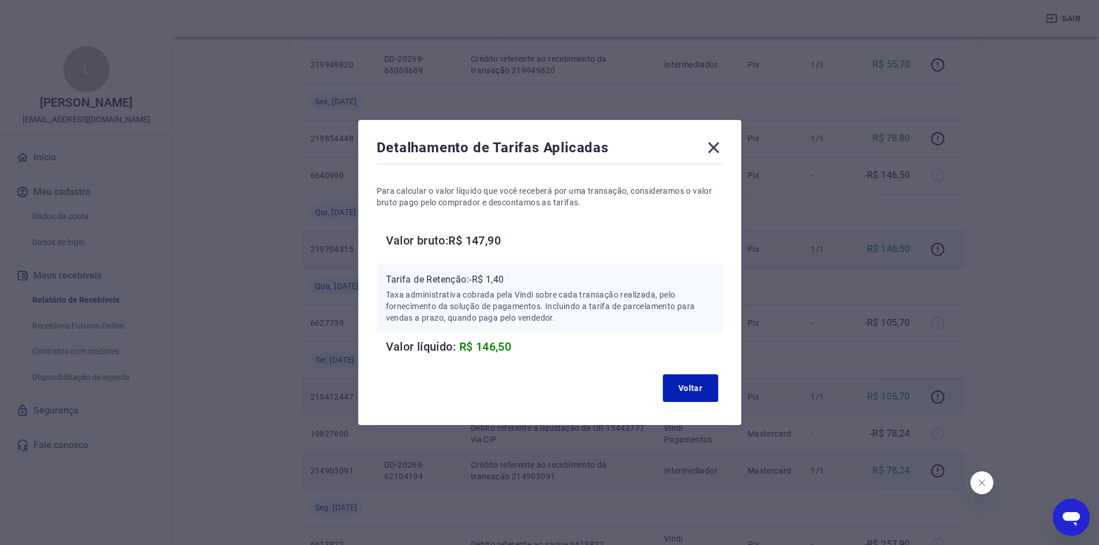
click at [712, 140] on icon at bounding box center [713, 147] width 18 height 18
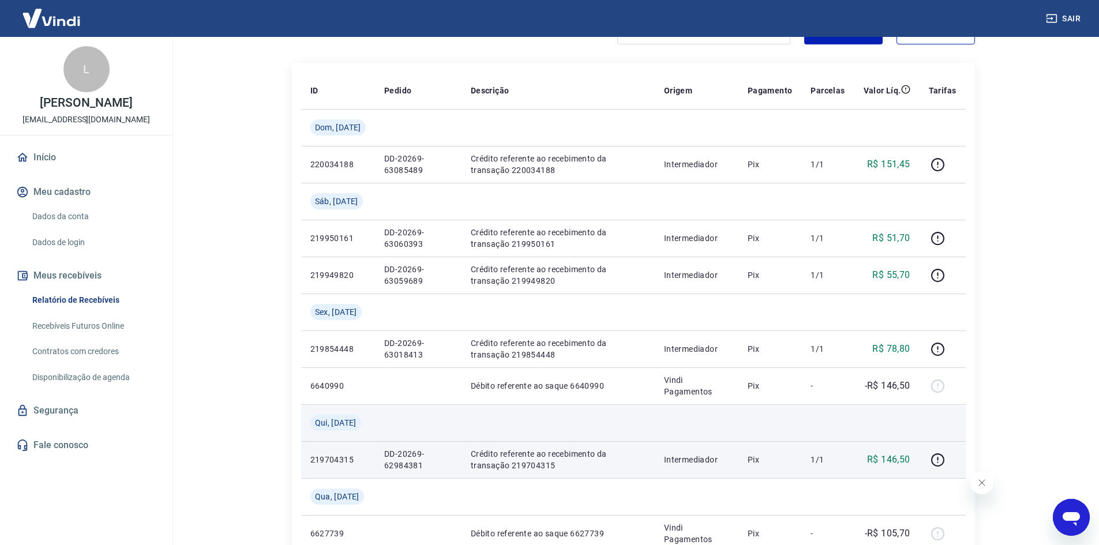
scroll to position [107, 0]
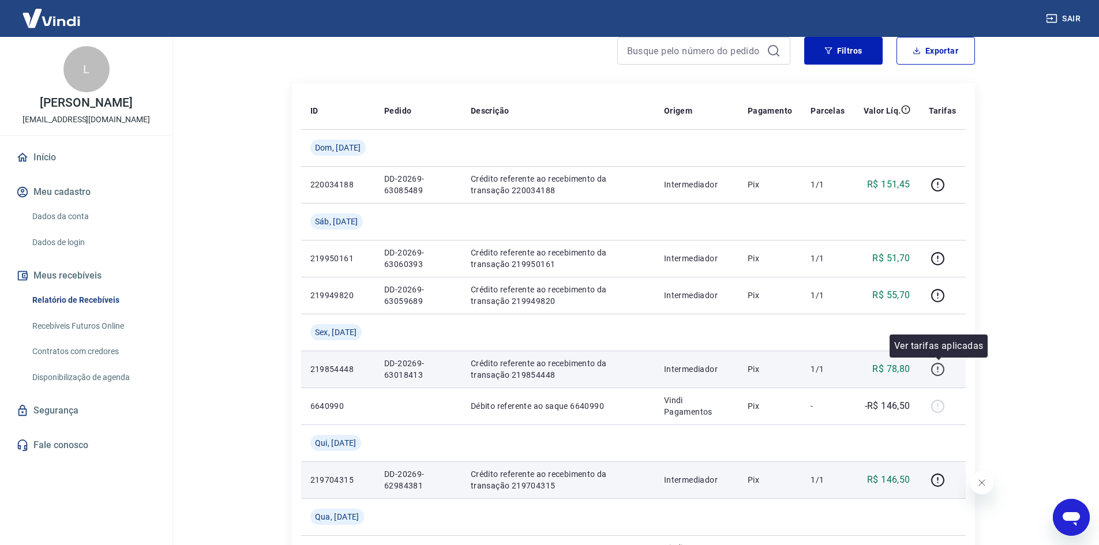
click at [942, 370] on icon "button" at bounding box center [938, 369] width 14 height 14
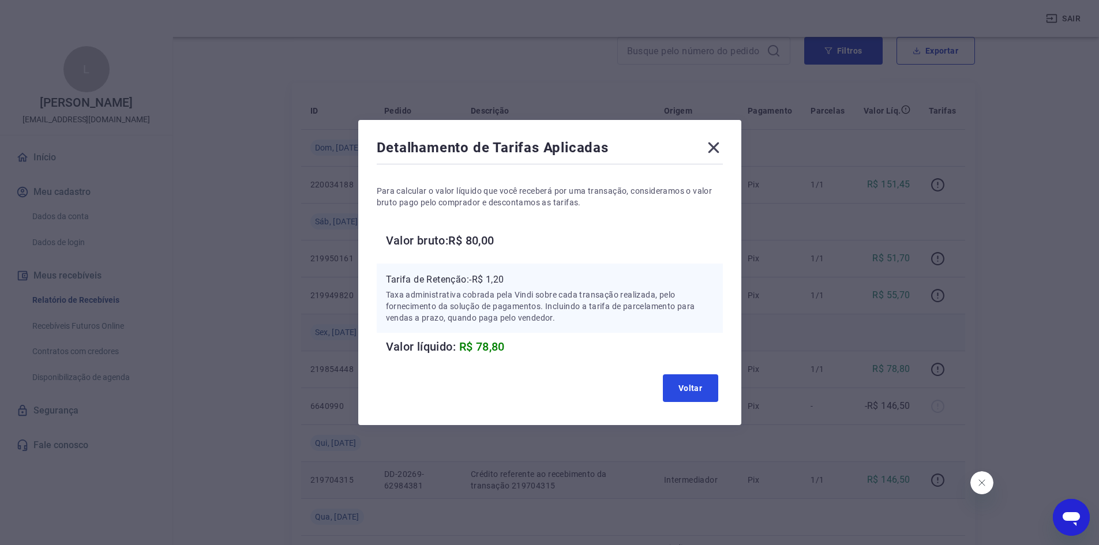
drag, startPoint x: 716, startPoint y: 388, endPoint x: 921, endPoint y: 320, distance: 215.4
click at [716, 388] on button "Voltar" at bounding box center [690, 388] width 55 height 28
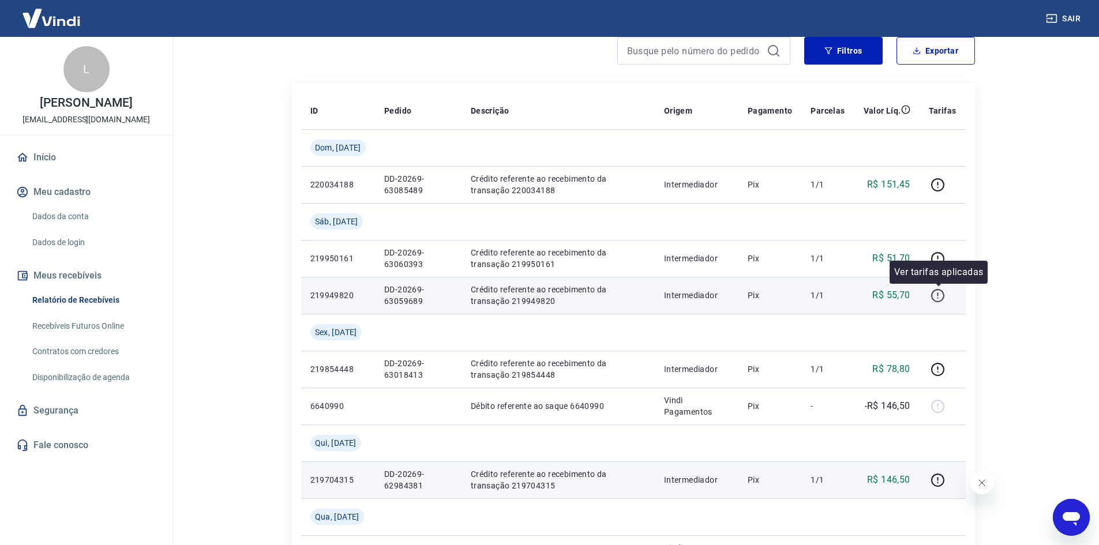
click at [942, 297] on icon "button" at bounding box center [938, 295] width 14 height 14
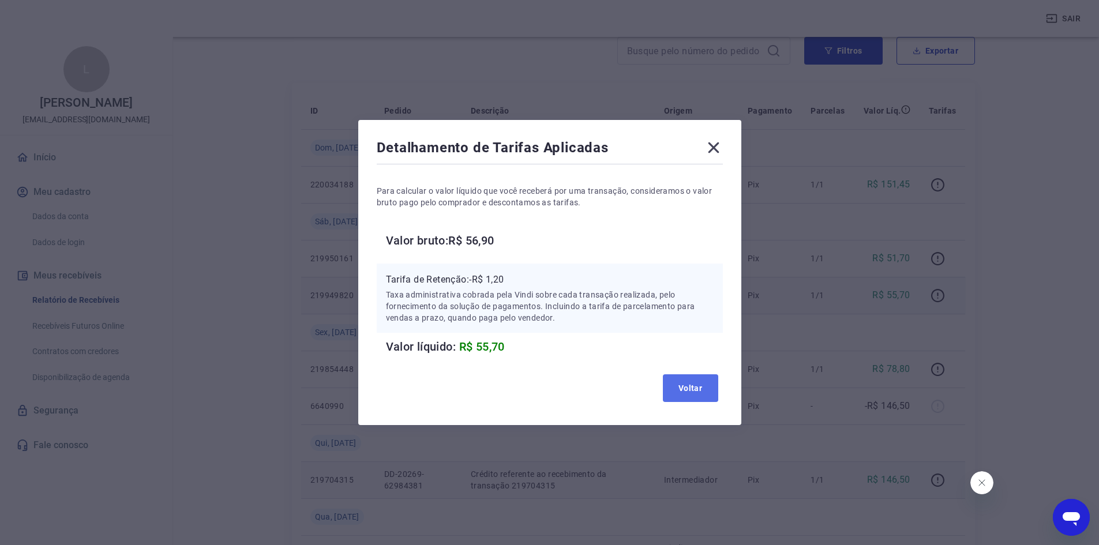
click at [696, 376] on button "Voltar" at bounding box center [690, 388] width 55 height 28
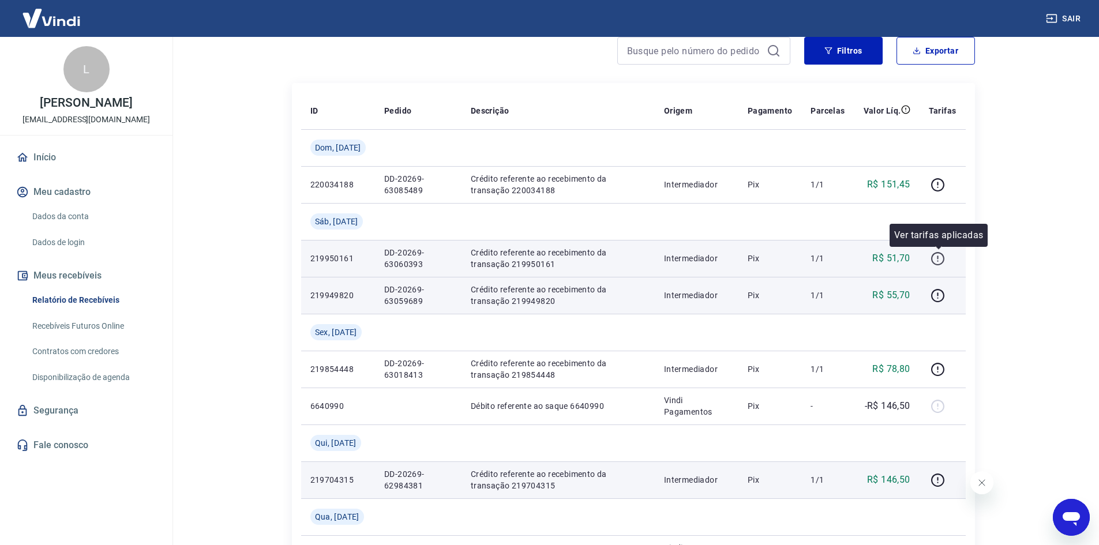
click at [941, 256] on icon "button" at bounding box center [938, 259] width 14 height 14
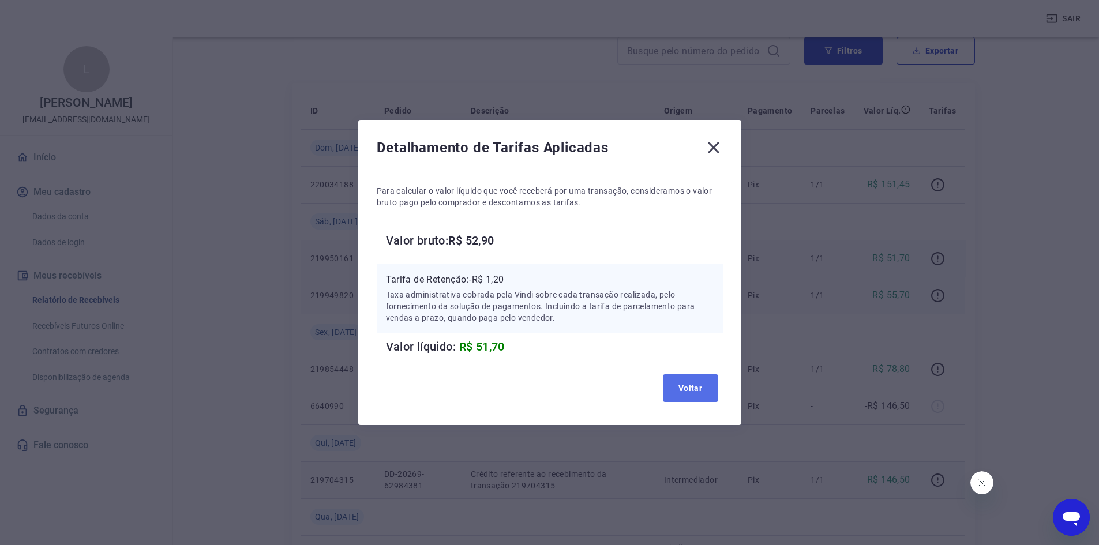
click at [692, 384] on button "Voltar" at bounding box center [690, 388] width 55 height 28
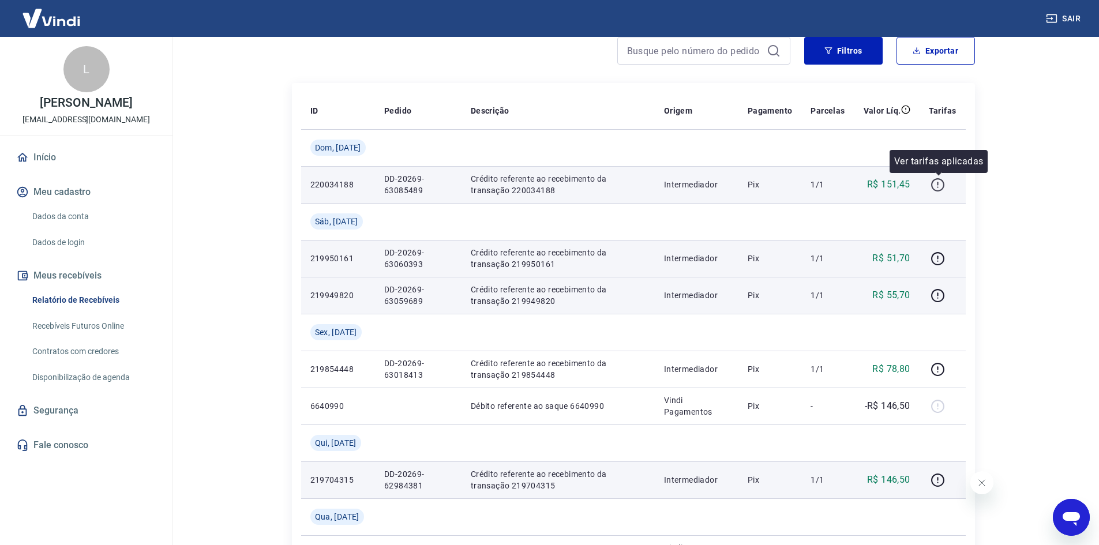
click at [939, 187] on icon "button" at bounding box center [937, 186] width 1 height 1
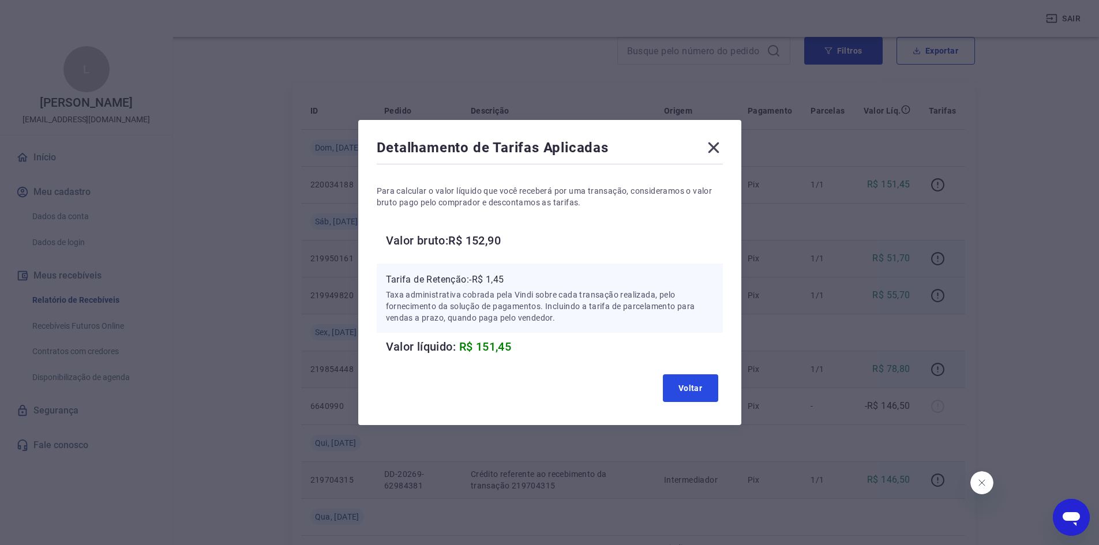
click at [684, 384] on button "Voltar" at bounding box center [690, 388] width 55 height 28
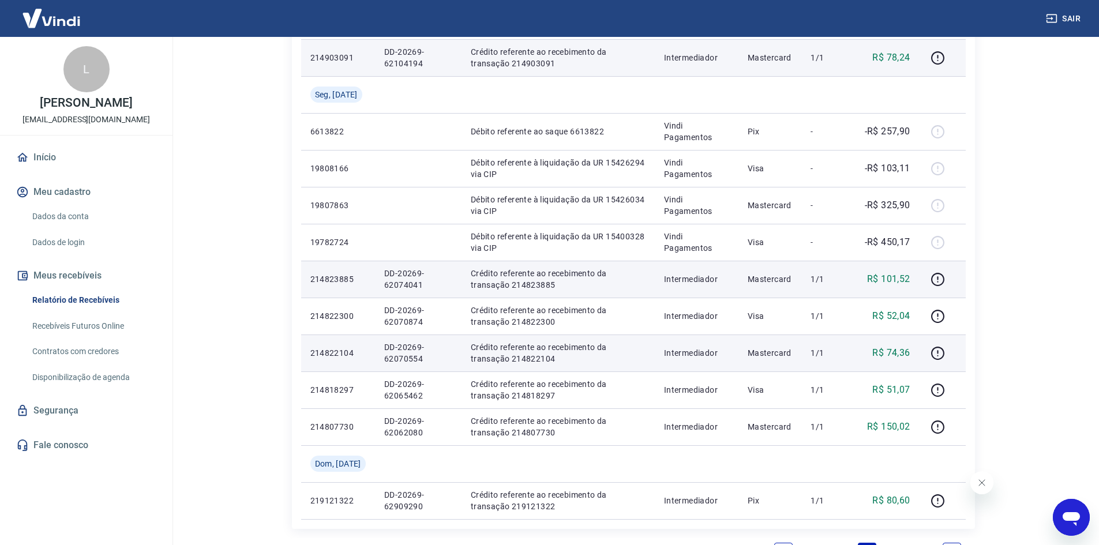
scroll to position [914, 0]
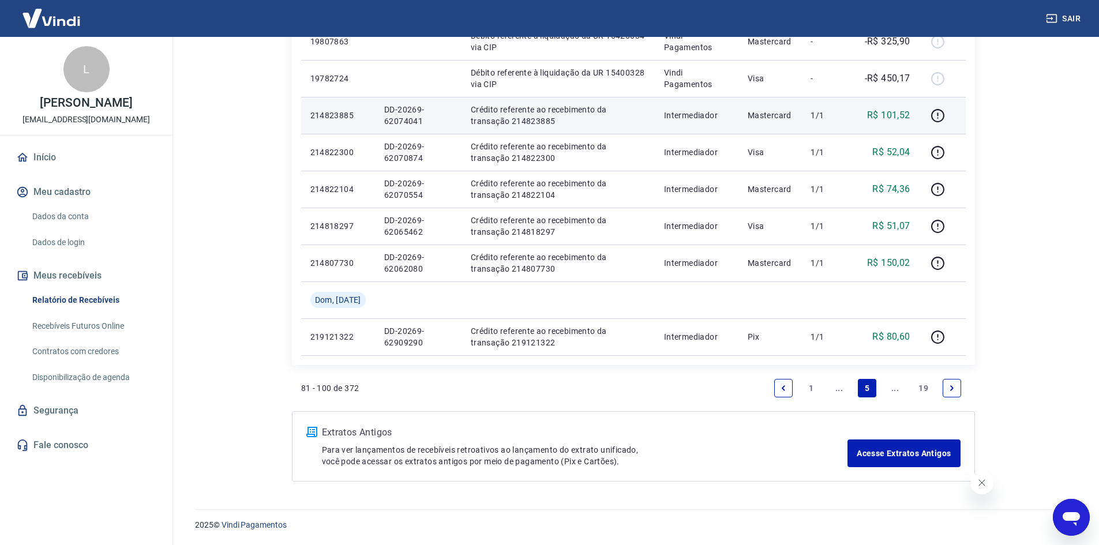
click at [836, 392] on link "..." at bounding box center [839, 388] width 18 height 18
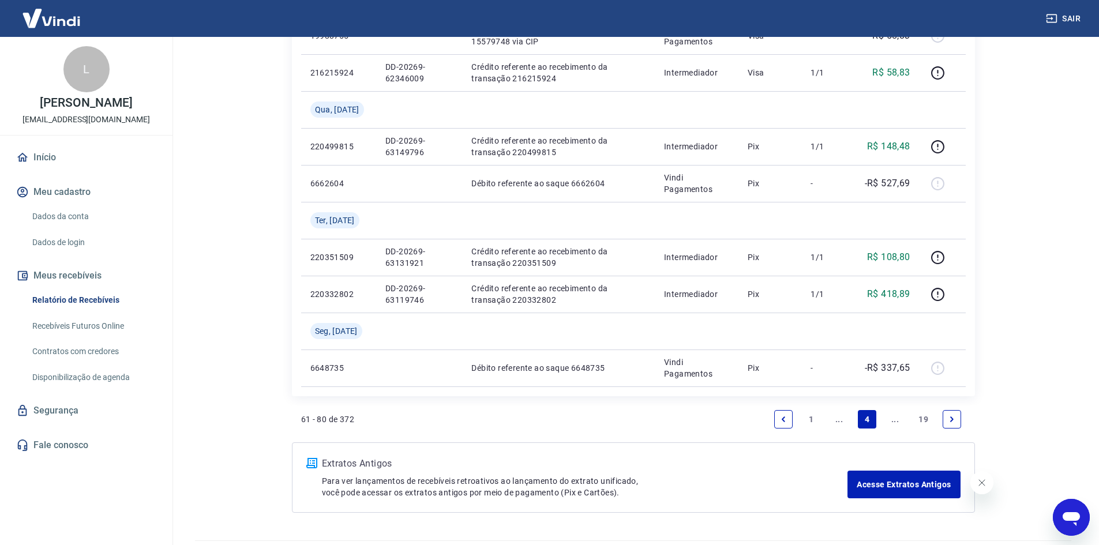
scroll to position [820, 0]
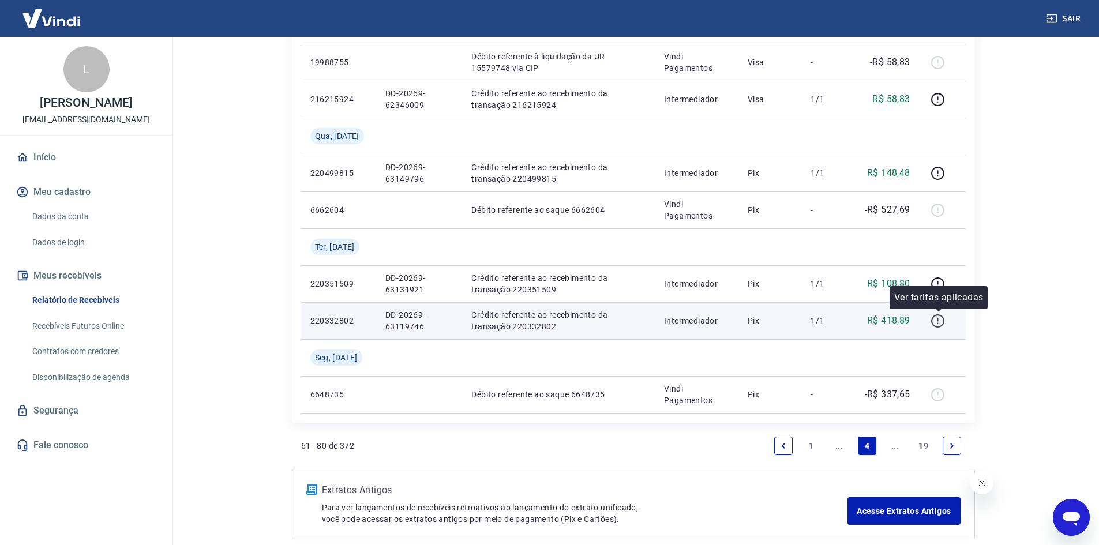
click at [944, 318] on icon "button" at bounding box center [937, 320] width 13 height 13
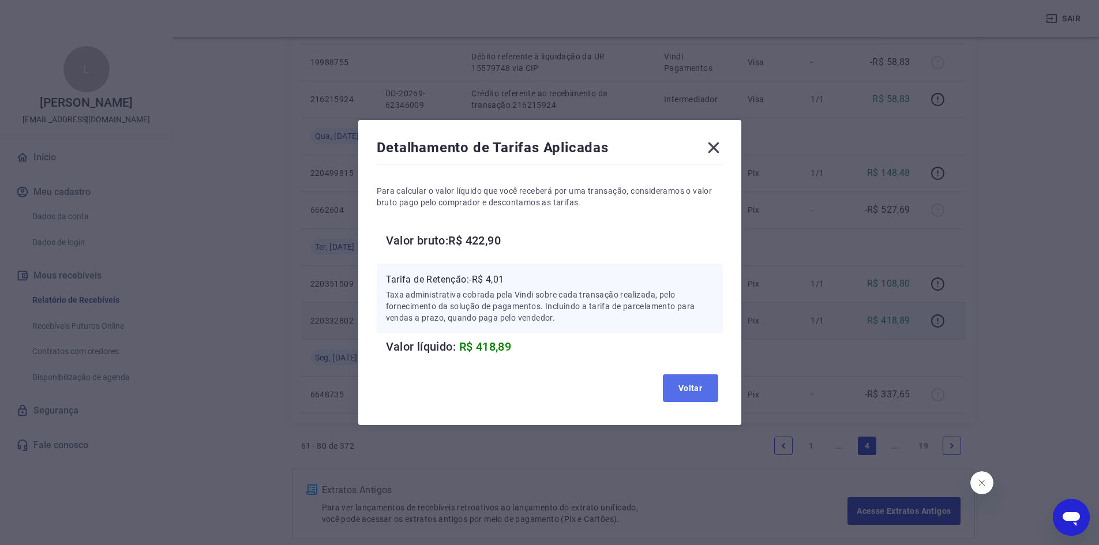
click at [684, 378] on button "Voltar" at bounding box center [690, 388] width 55 height 28
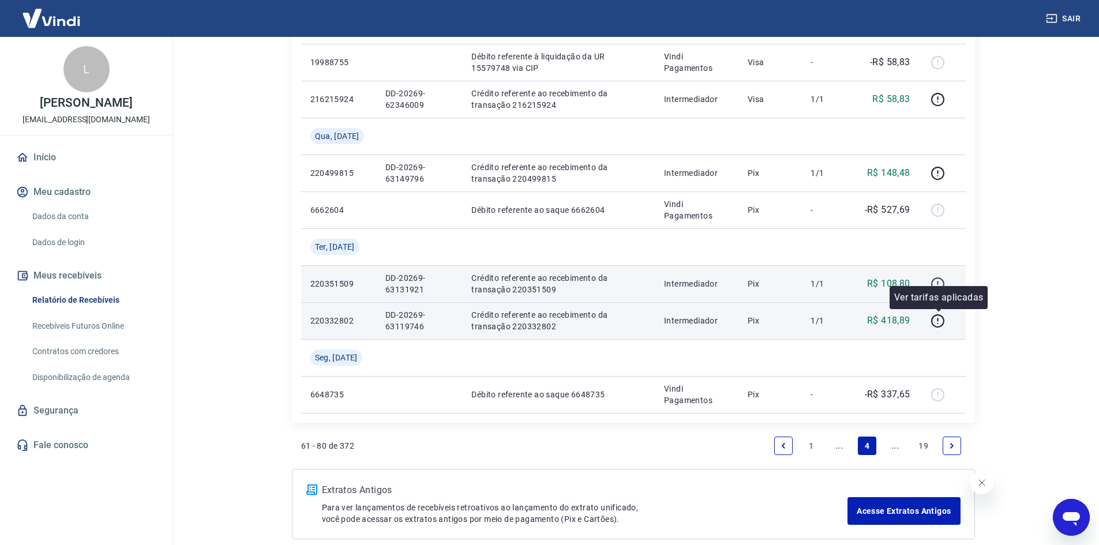
click at [940, 283] on icon "button" at bounding box center [938, 284] width 14 height 14
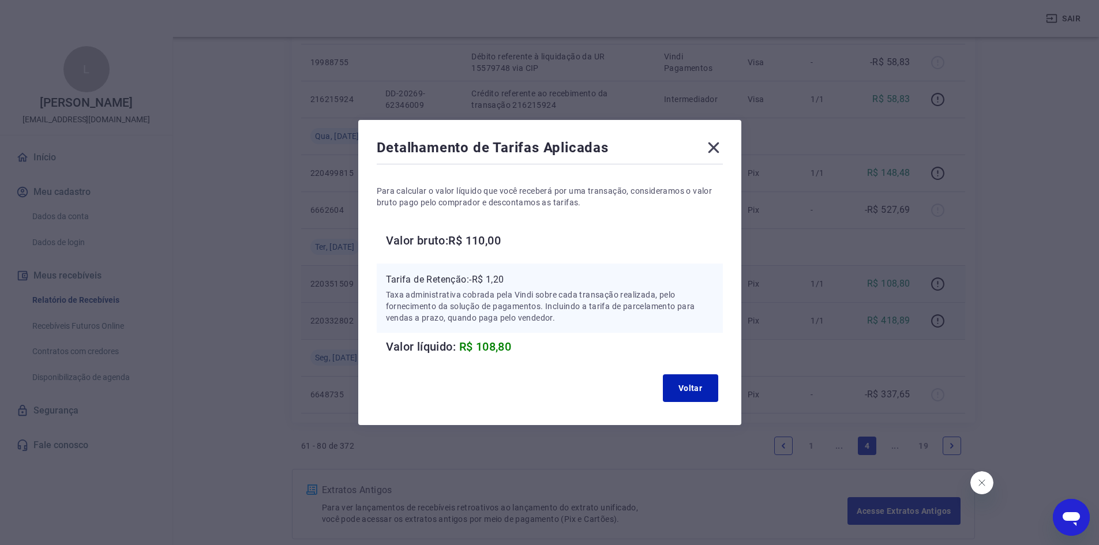
click at [721, 153] on icon at bounding box center [713, 147] width 18 height 18
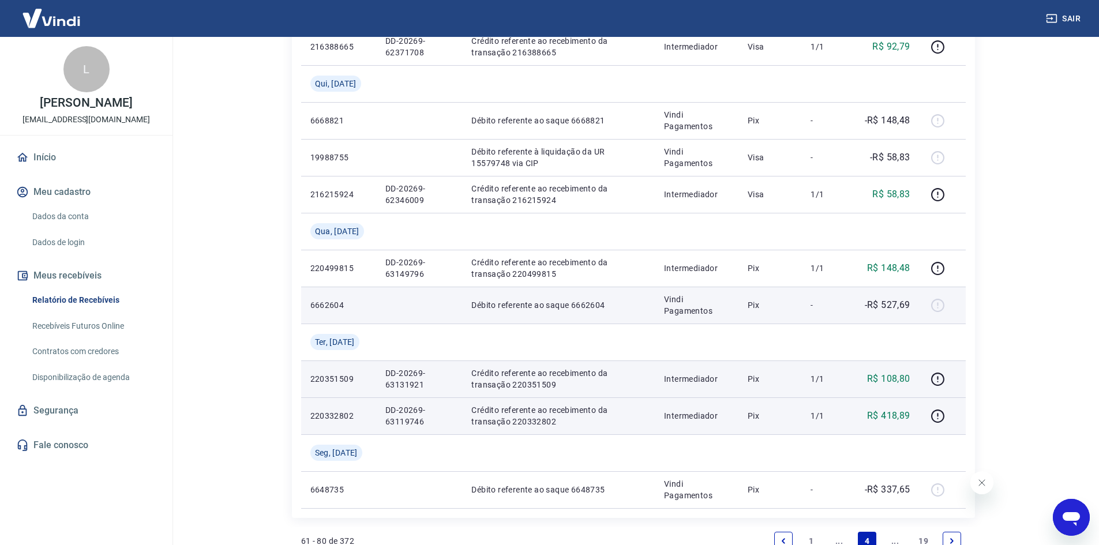
scroll to position [704, 0]
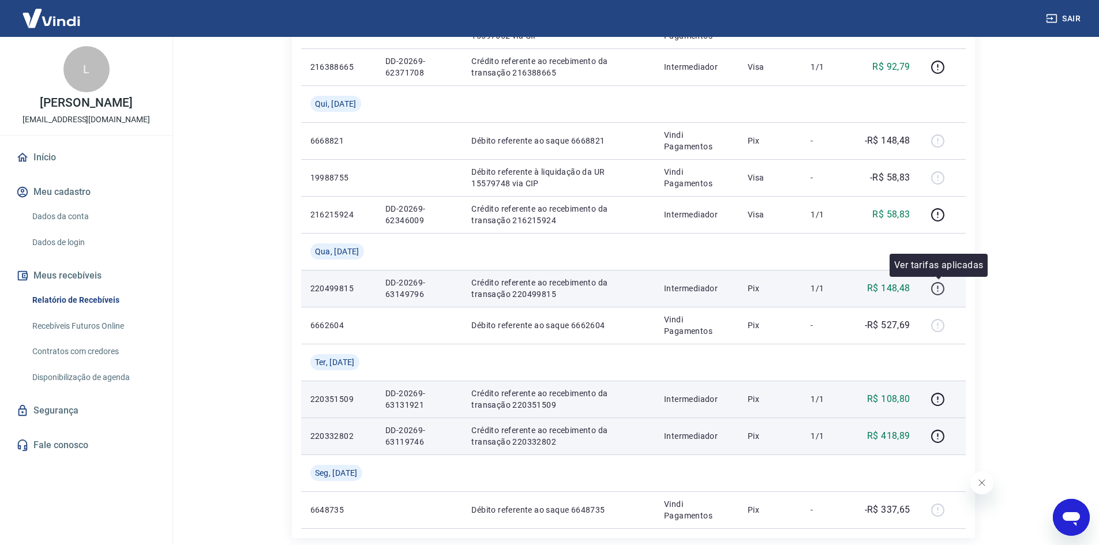
click at [943, 287] on icon "button" at bounding box center [938, 289] width 14 height 14
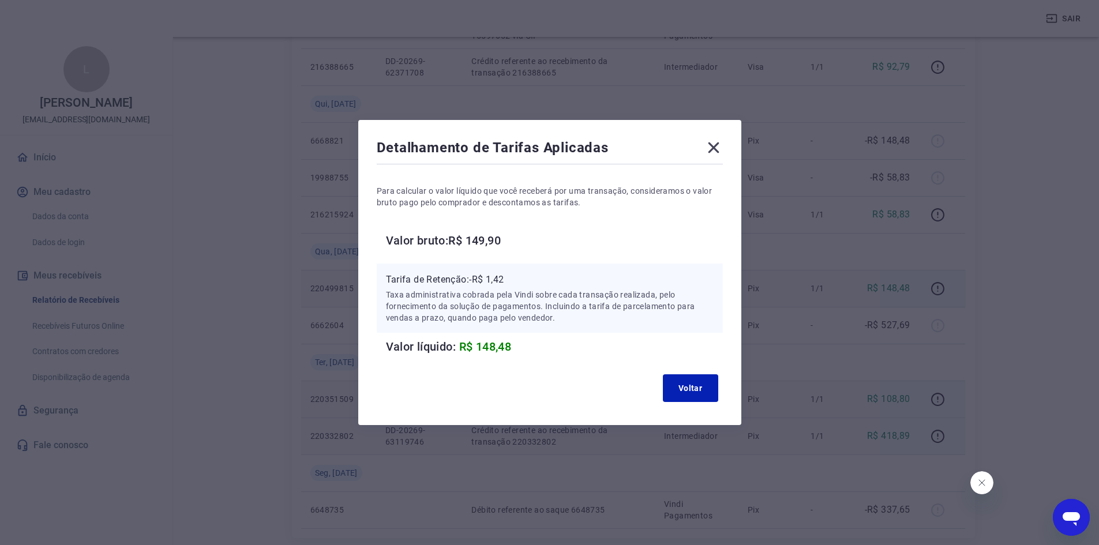
click at [715, 150] on icon at bounding box center [713, 147] width 11 height 11
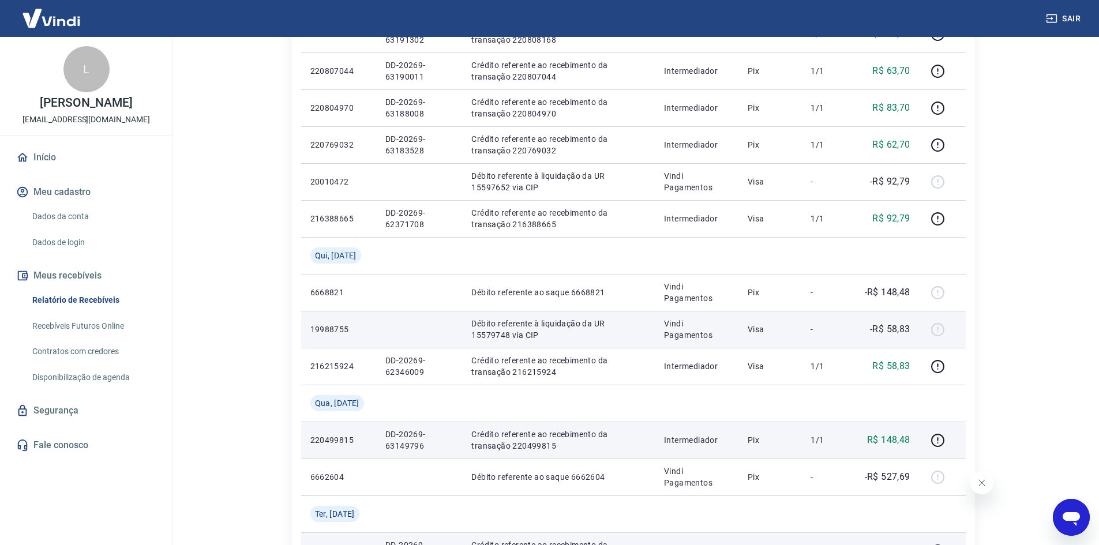
scroll to position [589, 0]
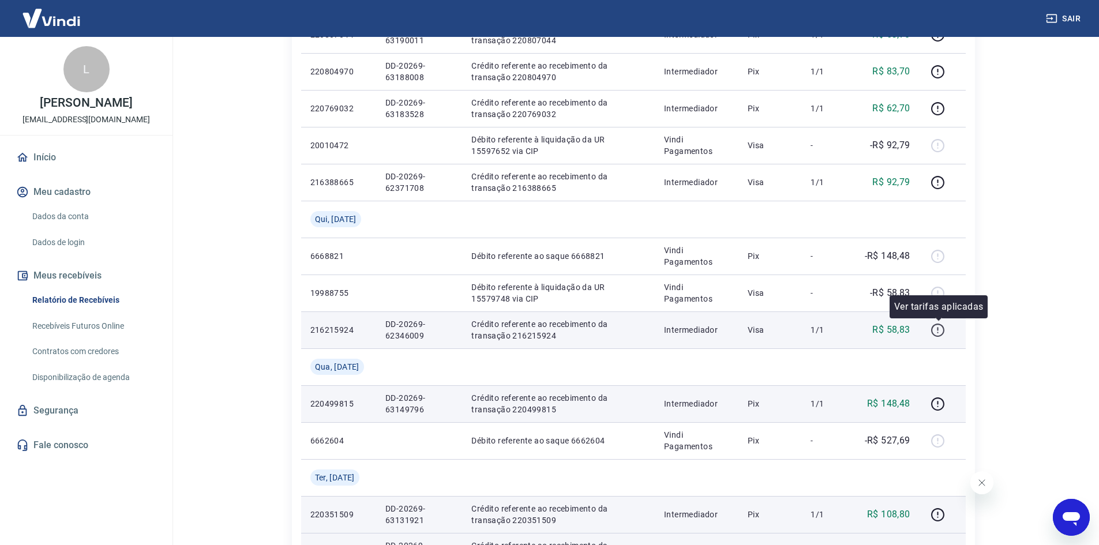
click at [938, 326] on icon "button" at bounding box center [938, 330] width 14 height 14
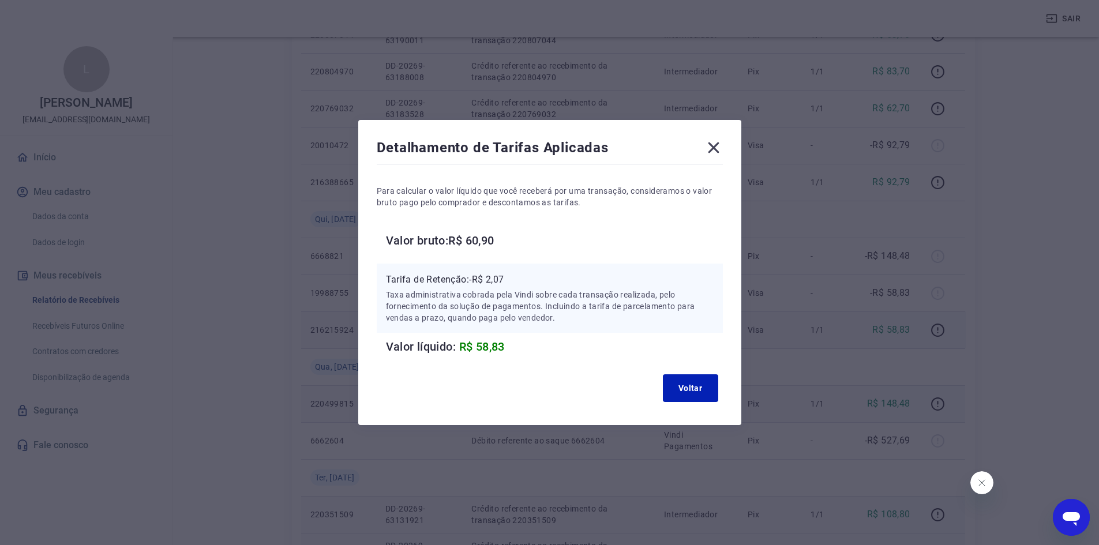
click at [714, 148] on icon at bounding box center [713, 147] width 18 height 18
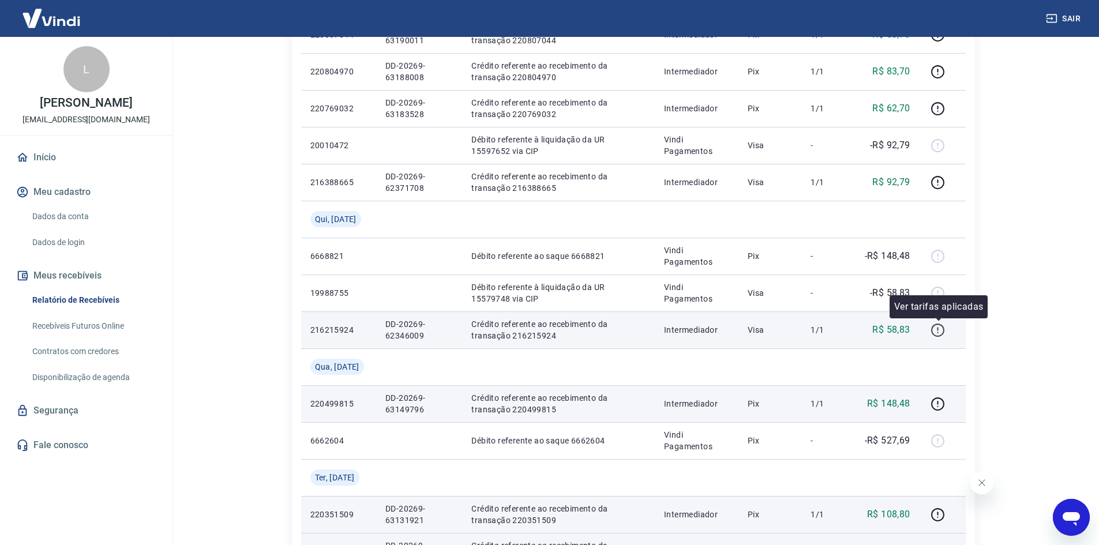
click at [938, 329] on icon "button" at bounding box center [938, 330] width 14 height 14
